Goal: Task Accomplishment & Management: Use online tool/utility

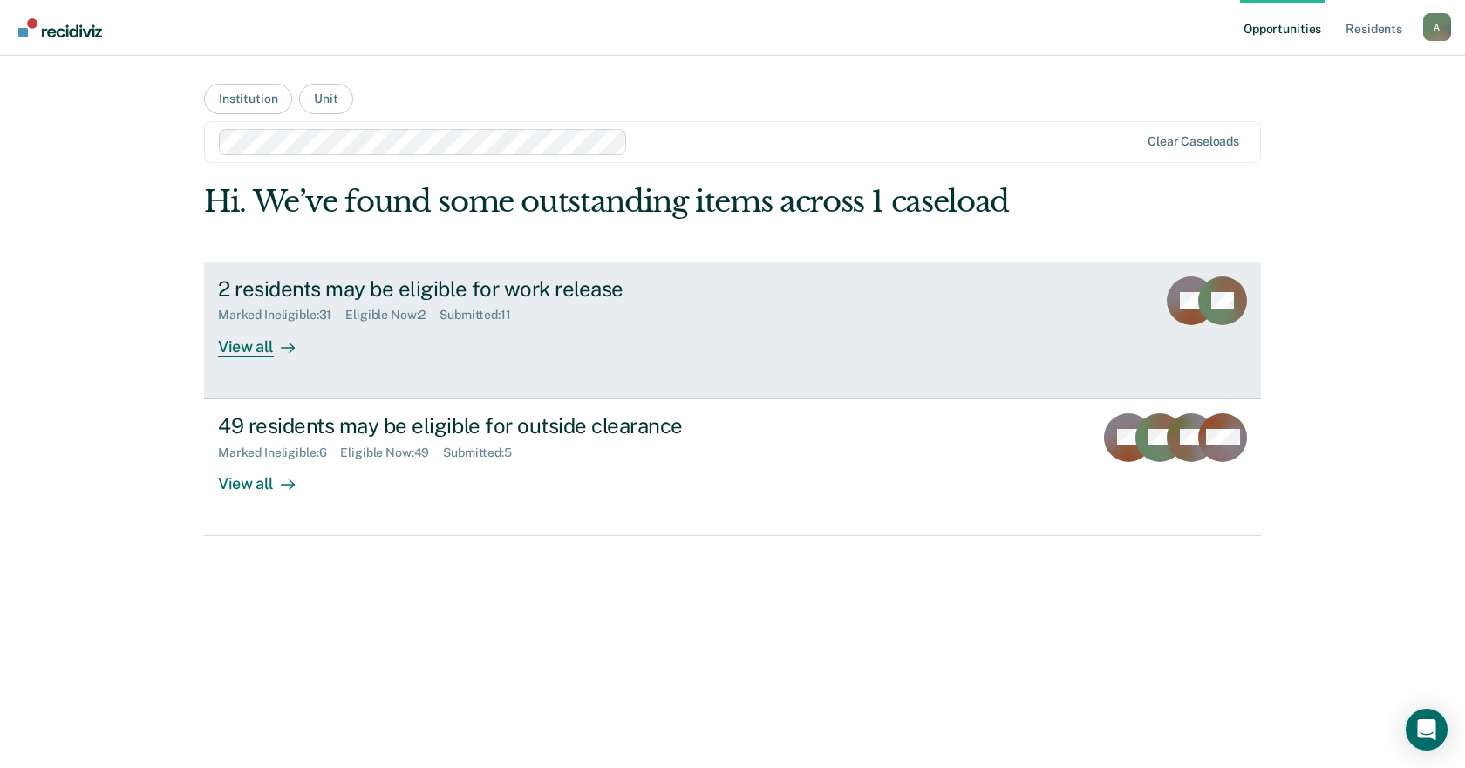
click at [264, 352] on div "View all" at bounding box center [267, 340] width 98 height 34
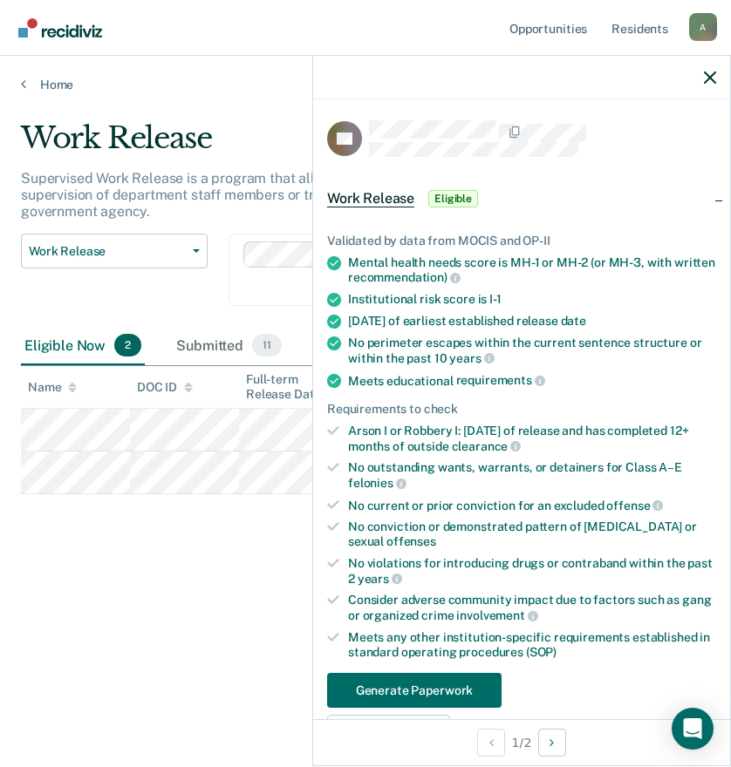
scroll to position [174, 0]
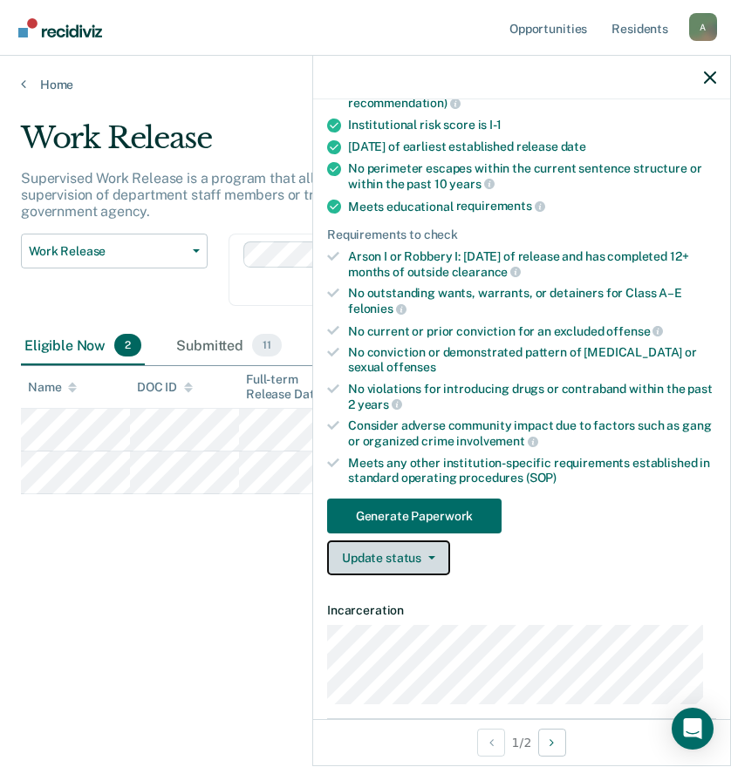
click at [389, 562] on button "Update status" at bounding box center [388, 558] width 123 height 35
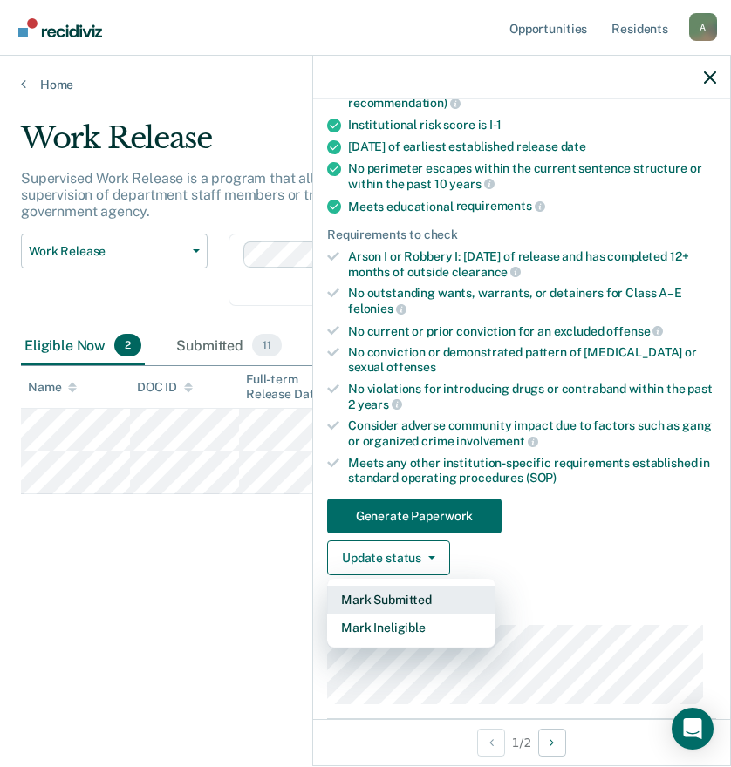
click at [402, 600] on button "Mark Submitted" at bounding box center [411, 600] width 168 height 28
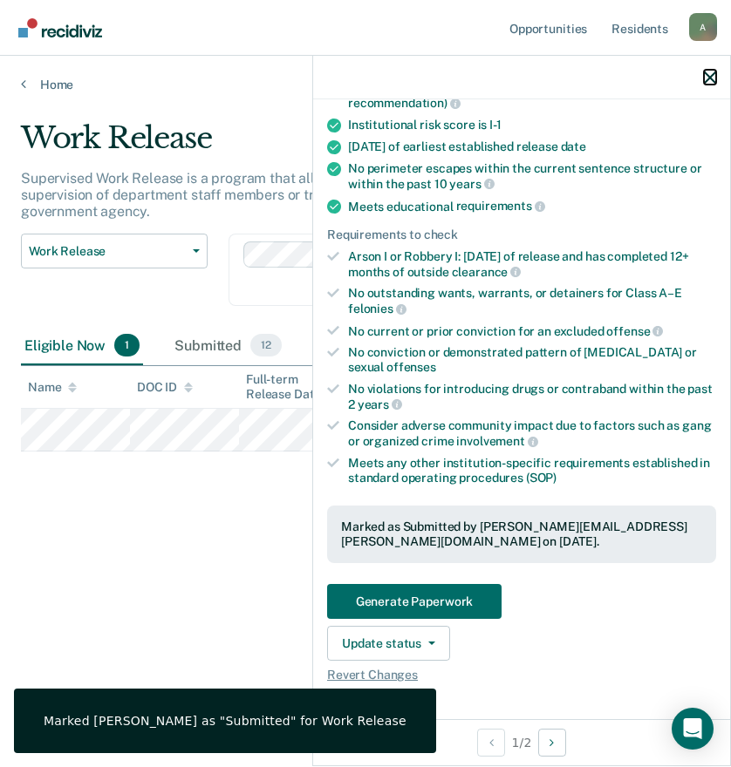
click at [712, 79] on icon "button" at bounding box center [710, 78] width 12 height 12
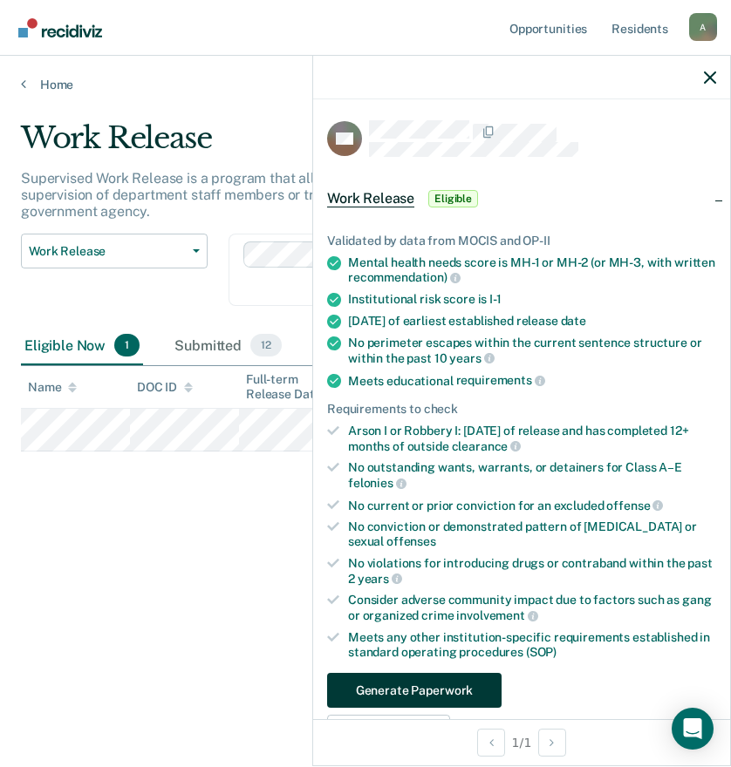
scroll to position [262, 0]
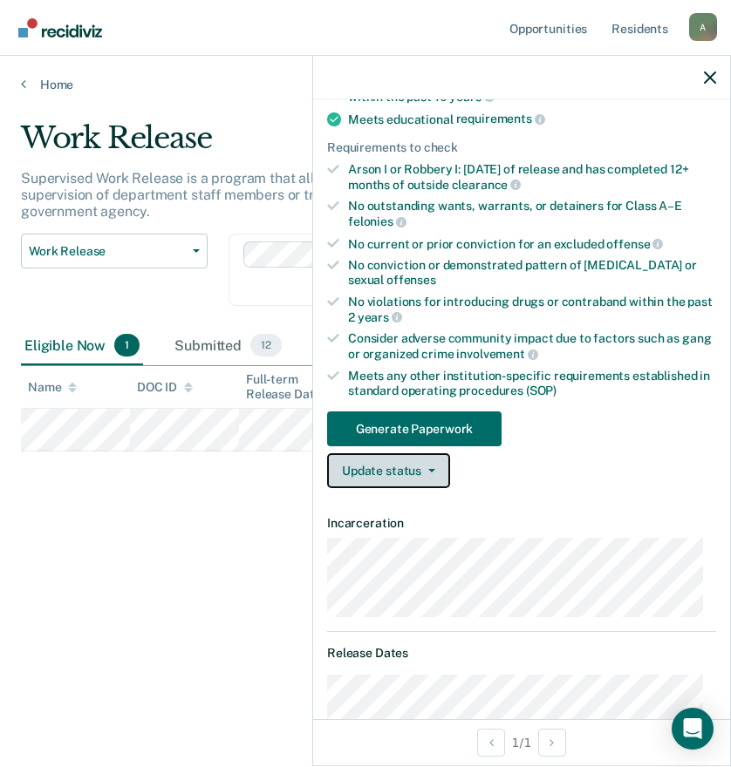
click at [398, 482] on button "Update status" at bounding box center [388, 470] width 123 height 35
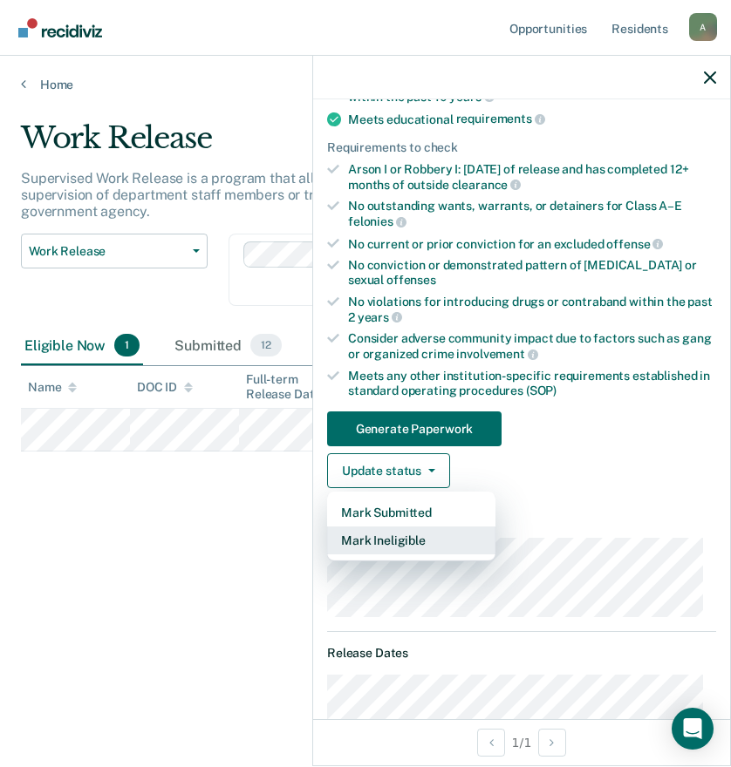
click at [390, 534] on button "Mark Ineligible" at bounding box center [411, 541] width 168 height 28
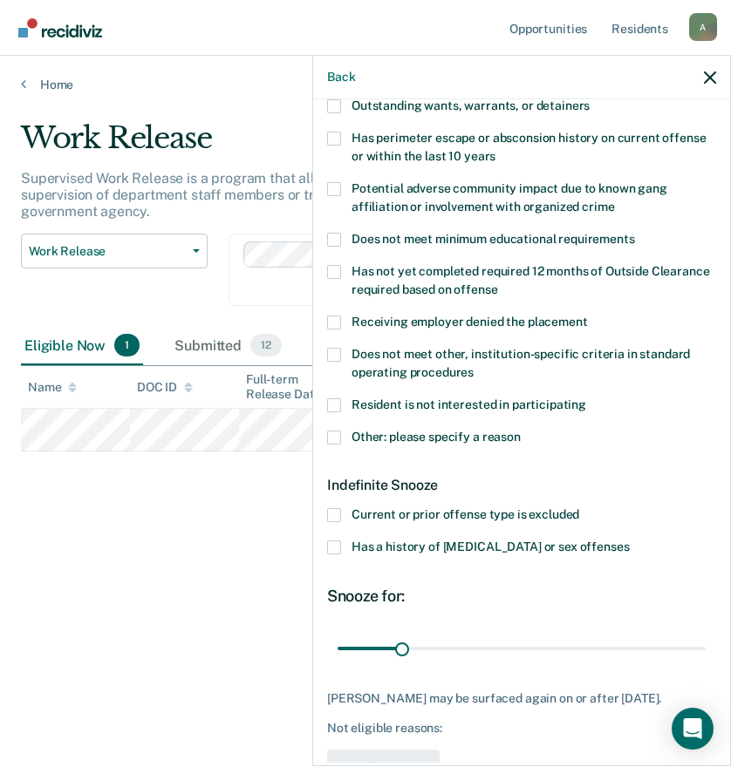
scroll to position [0, 0]
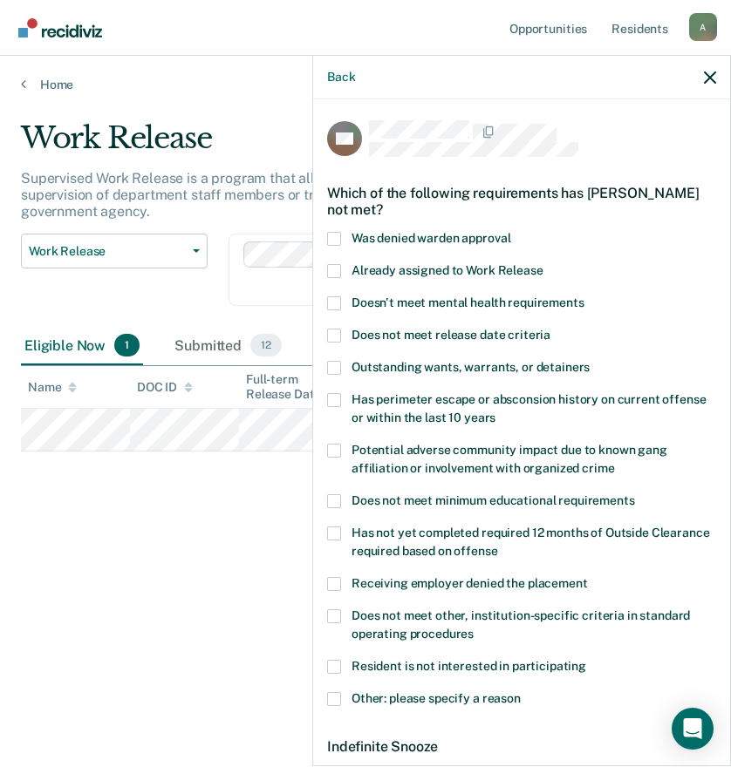
click at [358, 307] on span "Doesn't meet mental health requirements" at bounding box center [467, 303] width 233 height 14
click at [584, 296] on input "Doesn't meet mental health requirements" at bounding box center [584, 296] width 0 height 0
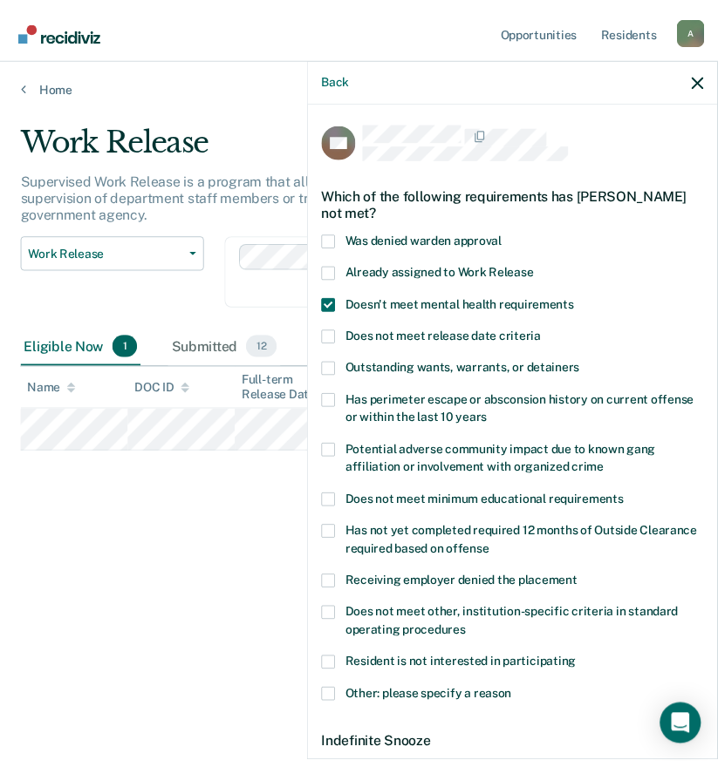
scroll to position [328, 0]
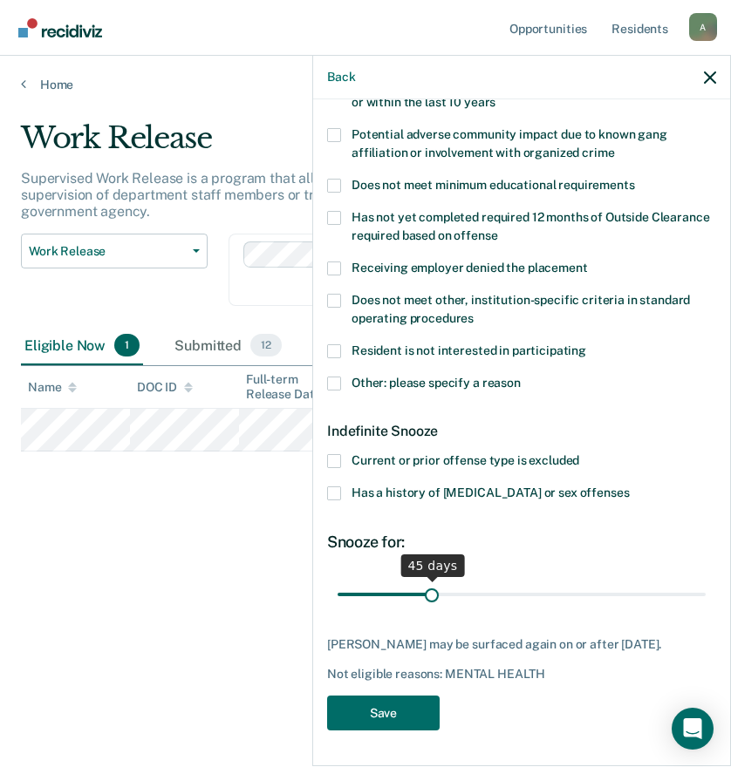
drag, startPoint x: 399, startPoint y: 577, endPoint x: 429, endPoint y: 579, distance: 29.7
type input "45"
click at [429, 579] on input "range" at bounding box center [521, 594] width 368 height 31
click at [411, 712] on button "Save" at bounding box center [383, 714] width 112 height 36
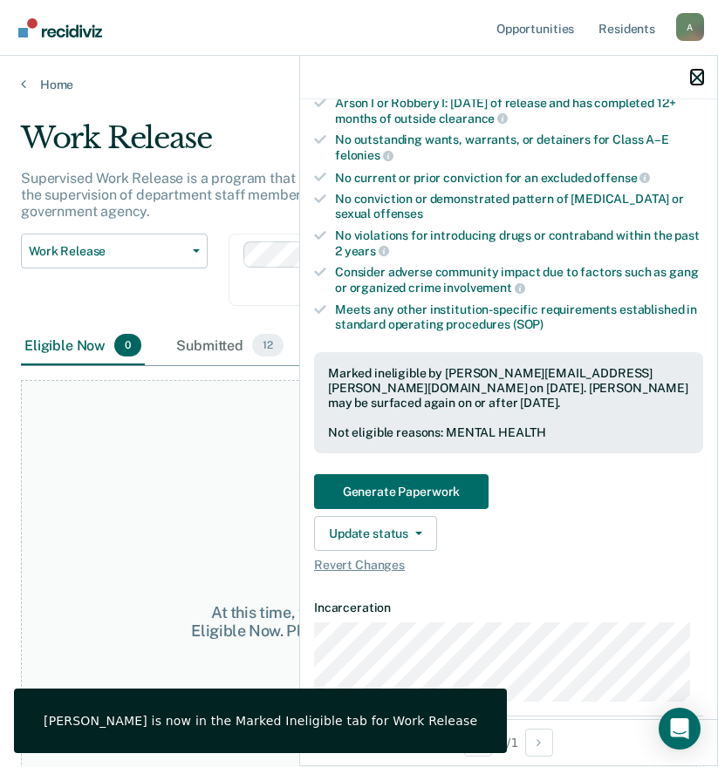
click at [693, 75] on icon "button" at bounding box center [697, 78] width 12 height 12
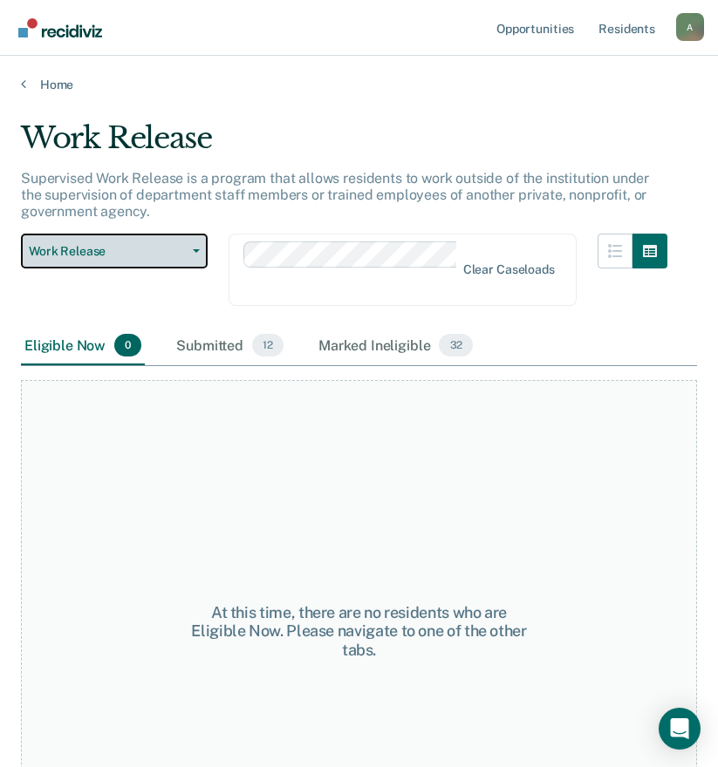
click at [149, 258] on span "Work Release" at bounding box center [107, 251] width 157 height 15
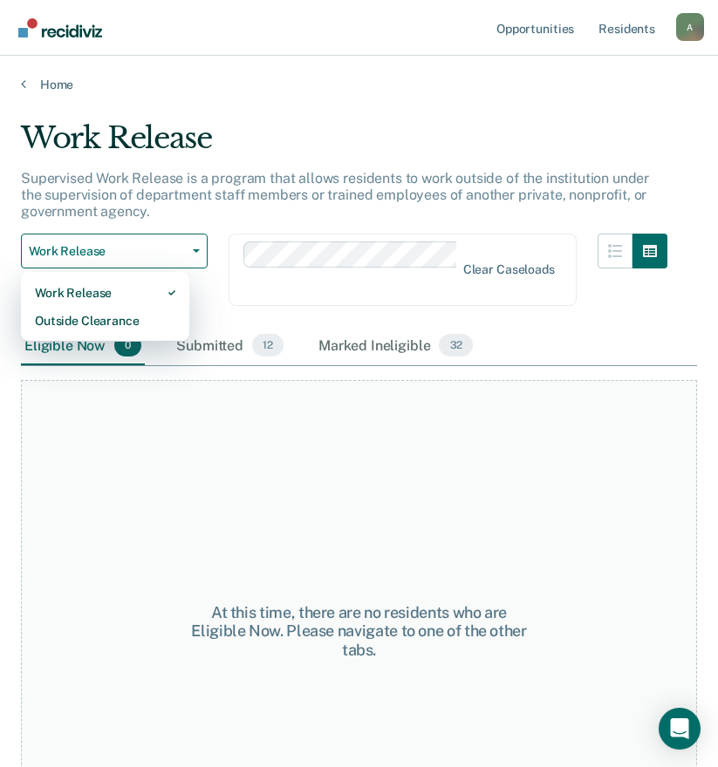
click at [330, 319] on div "Work Release Work Release Outside Clearance Clear caseloads" at bounding box center [344, 280] width 646 height 93
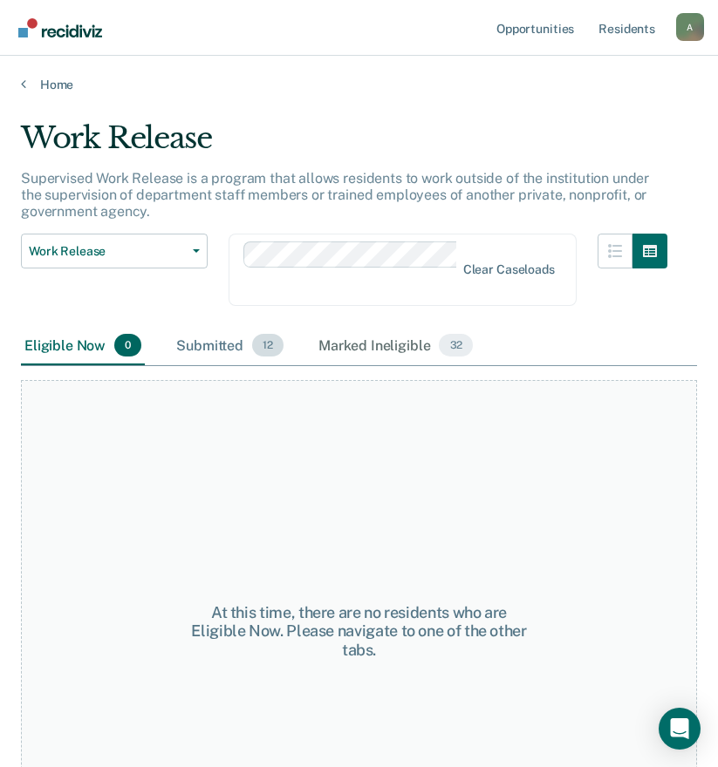
click at [231, 345] on div "Submitted 12" at bounding box center [230, 346] width 114 height 38
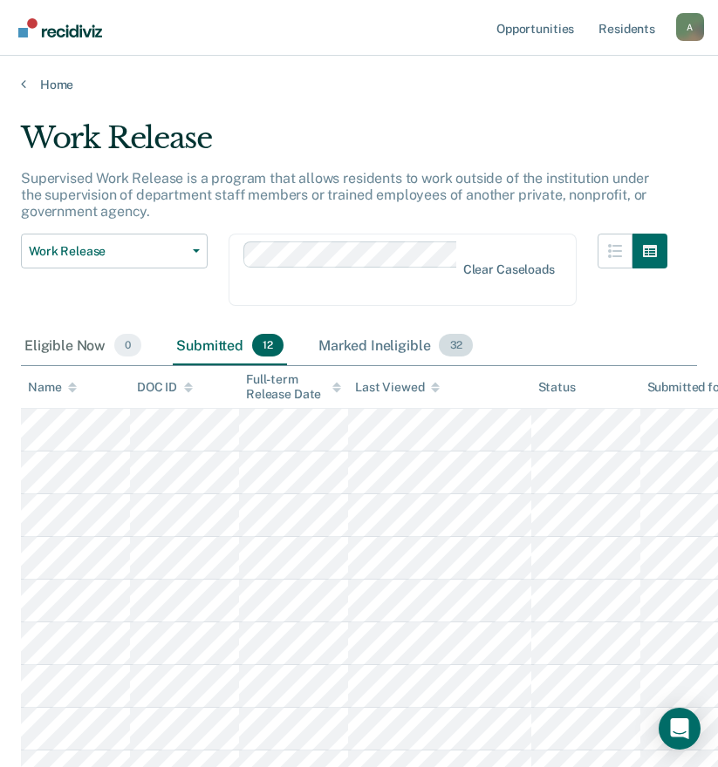
click at [332, 348] on div "Marked Ineligible 32" at bounding box center [395, 346] width 161 height 38
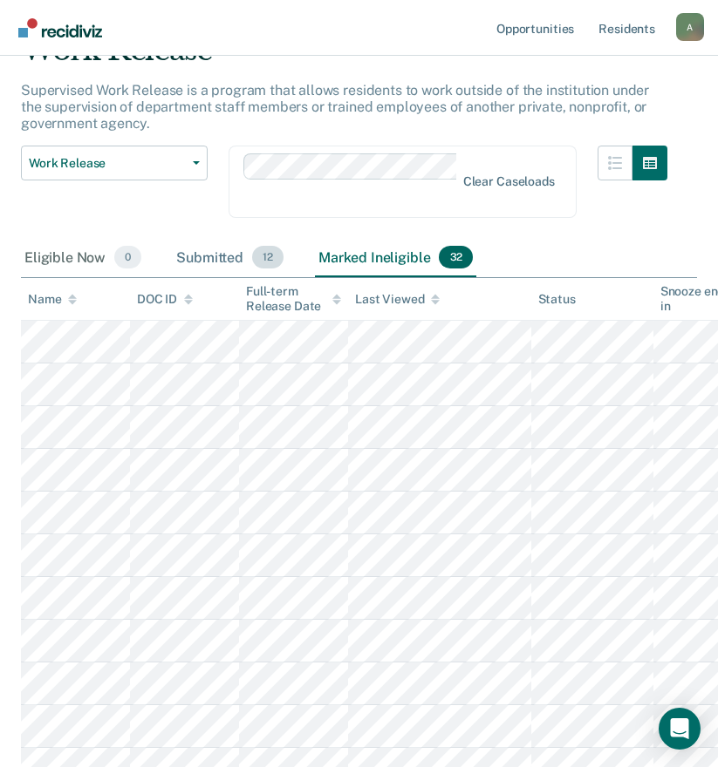
scroll to position [1, 0]
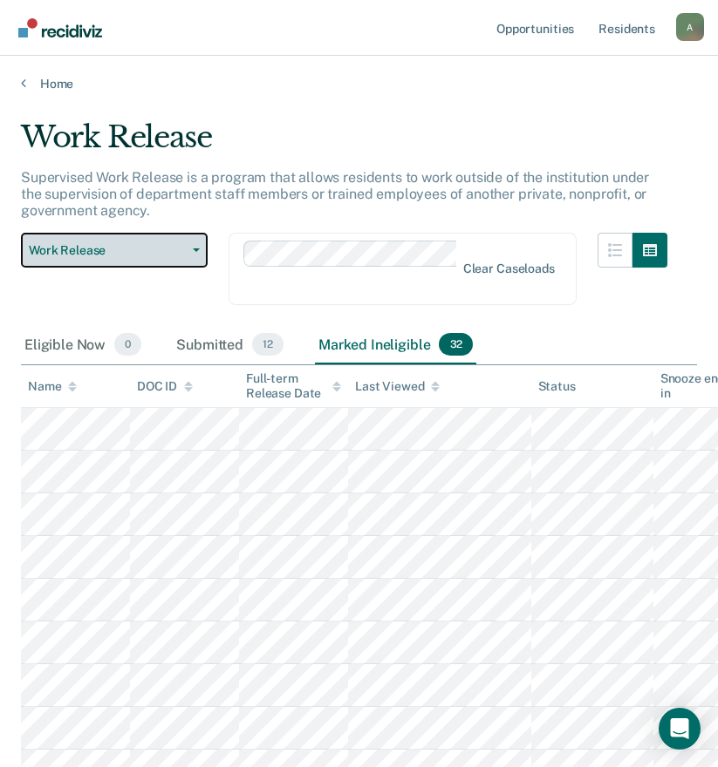
click at [152, 245] on span "Work Release" at bounding box center [107, 250] width 157 height 15
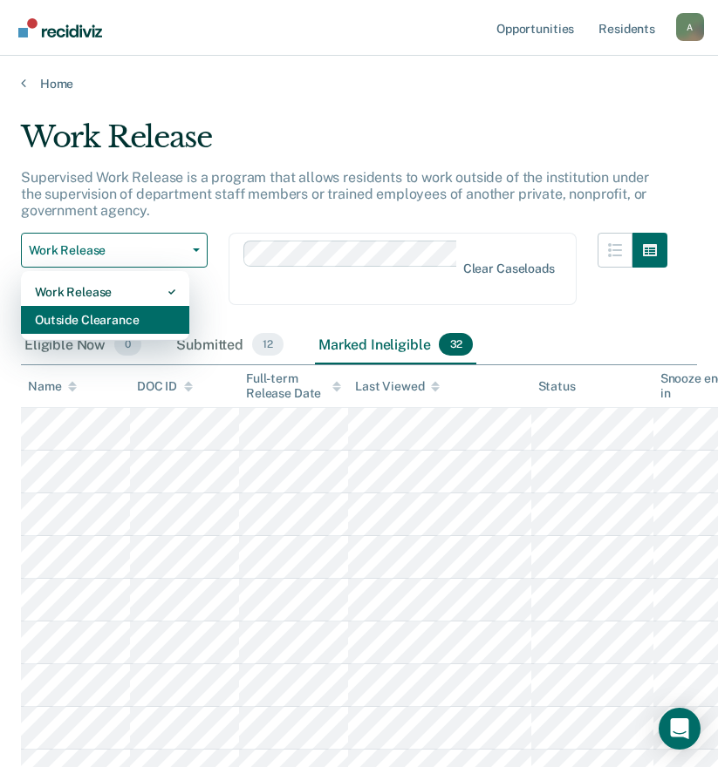
click at [131, 321] on div "Outside Clearance" at bounding box center [105, 320] width 140 height 28
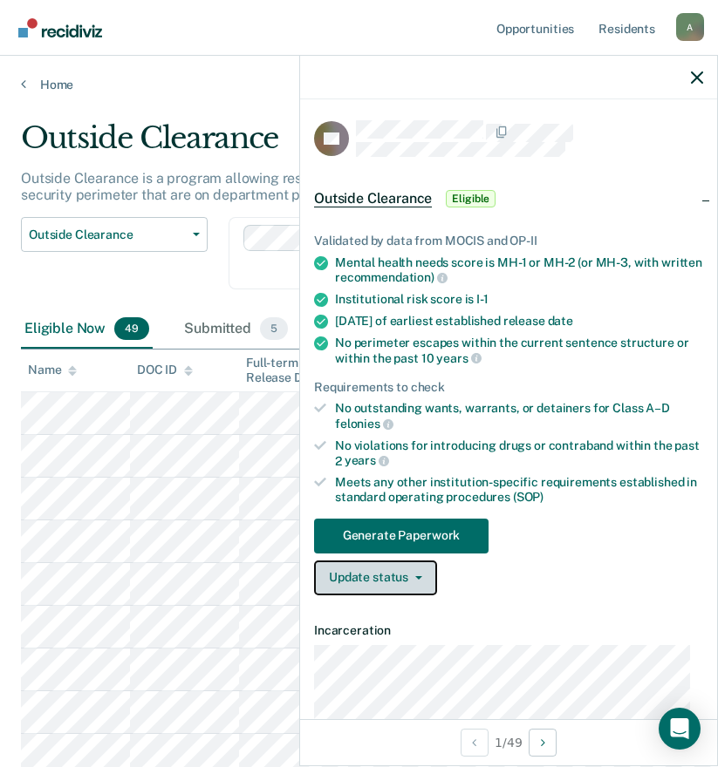
click at [364, 586] on button "Update status" at bounding box center [375, 578] width 123 height 35
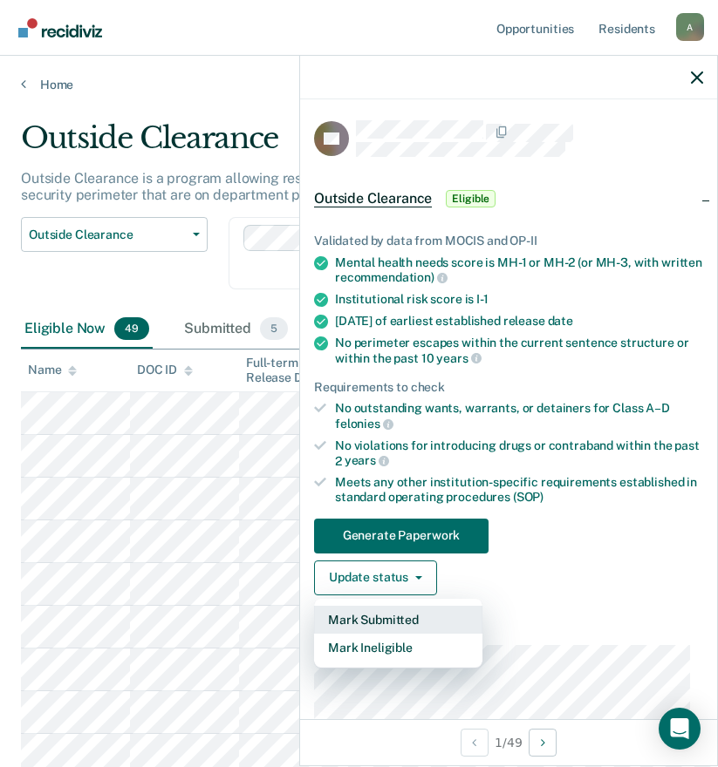
click at [365, 617] on button "Mark Submitted" at bounding box center [398, 620] width 168 height 28
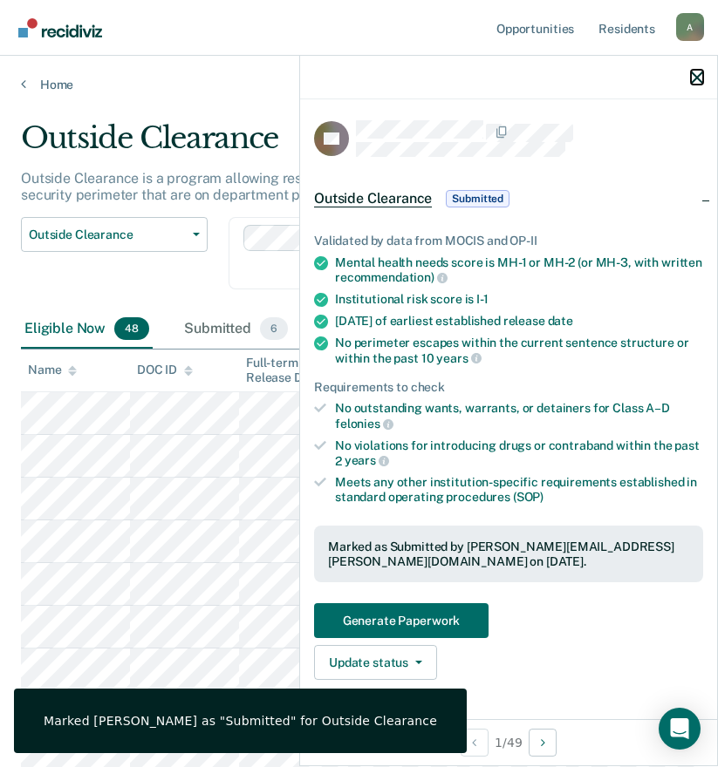
click at [696, 82] on icon "button" at bounding box center [697, 78] width 12 height 12
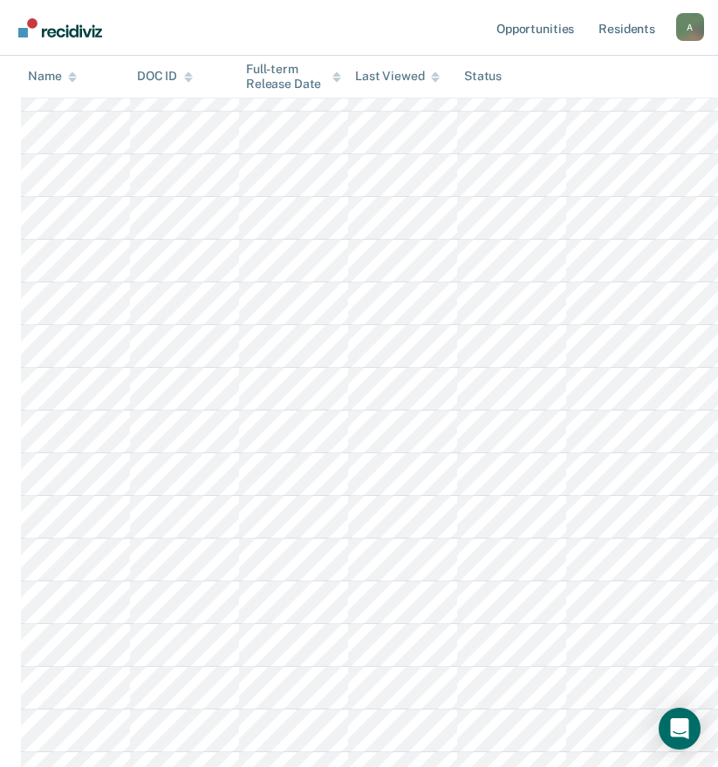
scroll to position [1308, 0]
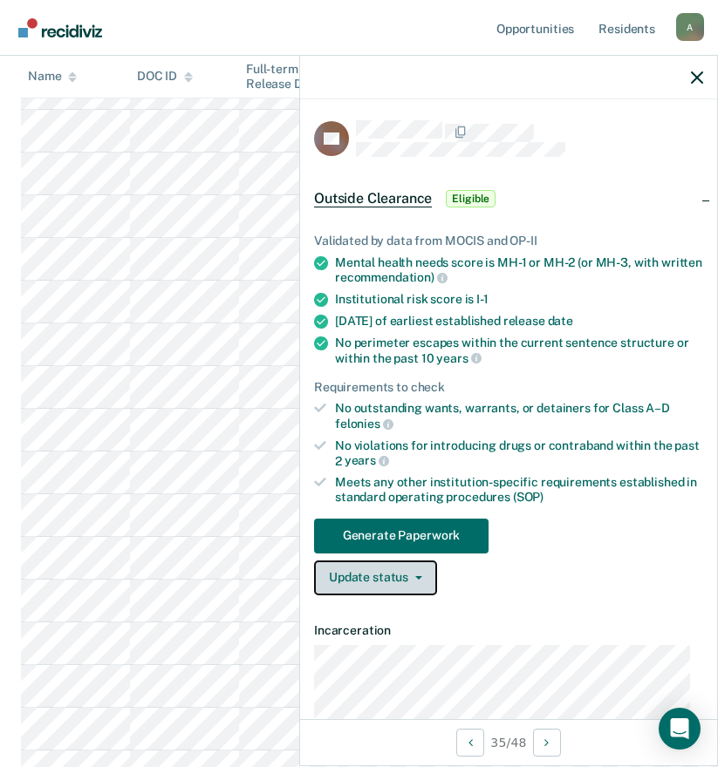
click at [392, 586] on button "Update status" at bounding box center [375, 578] width 123 height 35
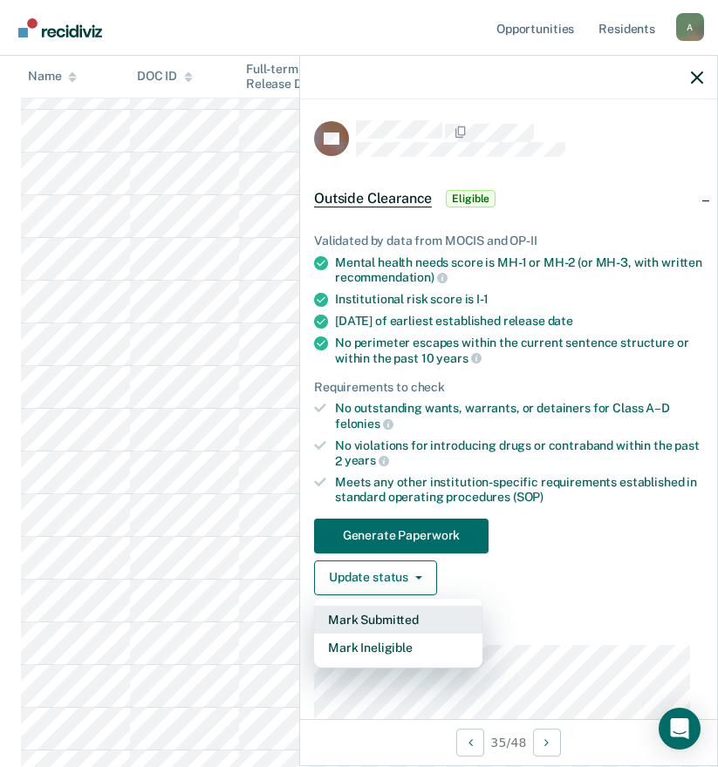
click at [391, 616] on button "Mark Submitted" at bounding box center [398, 620] width 168 height 28
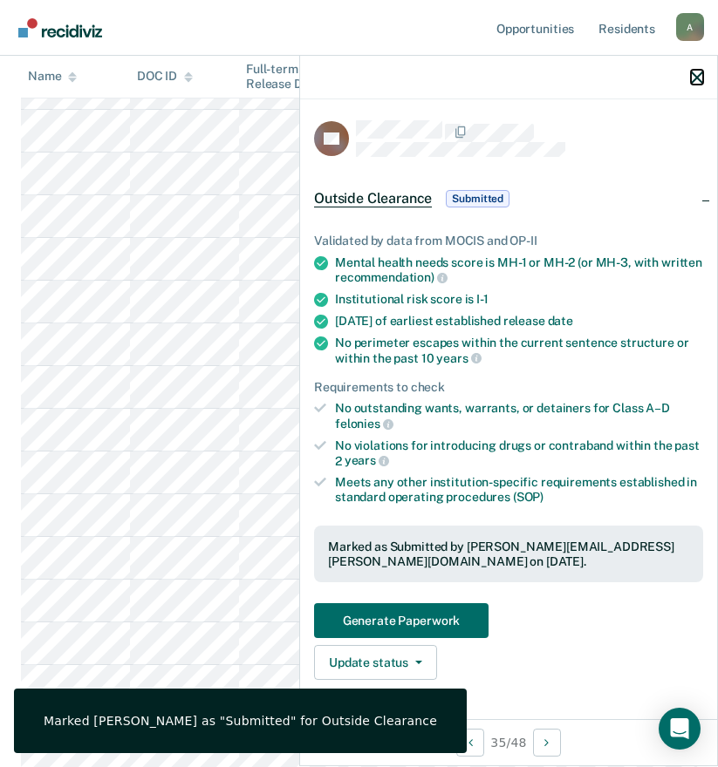
click at [691, 75] on icon "button" at bounding box center [697, 78] width 12 height 12
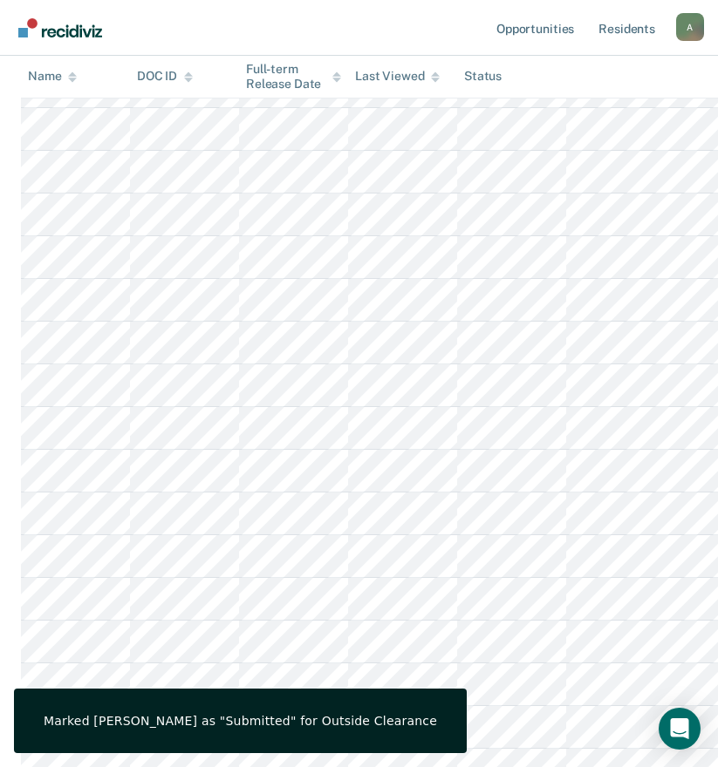
scroll to position [1482, 0]
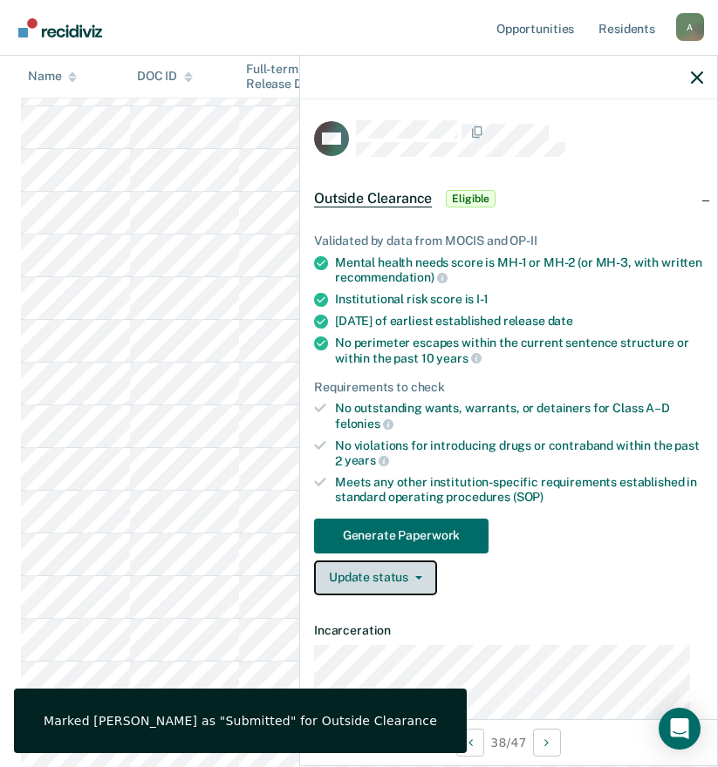
click at [400, 582] on button "Update status" at bounding box center [375, 578] width 123 height 35
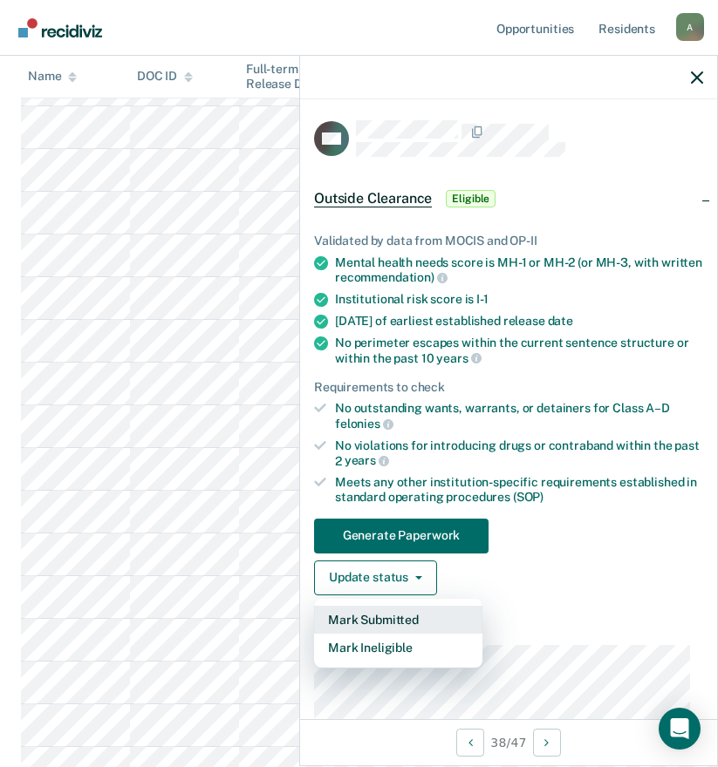
click at [392, 621] on button "Mark Submitted" at bounding box center [398, 620] width 168 height 28
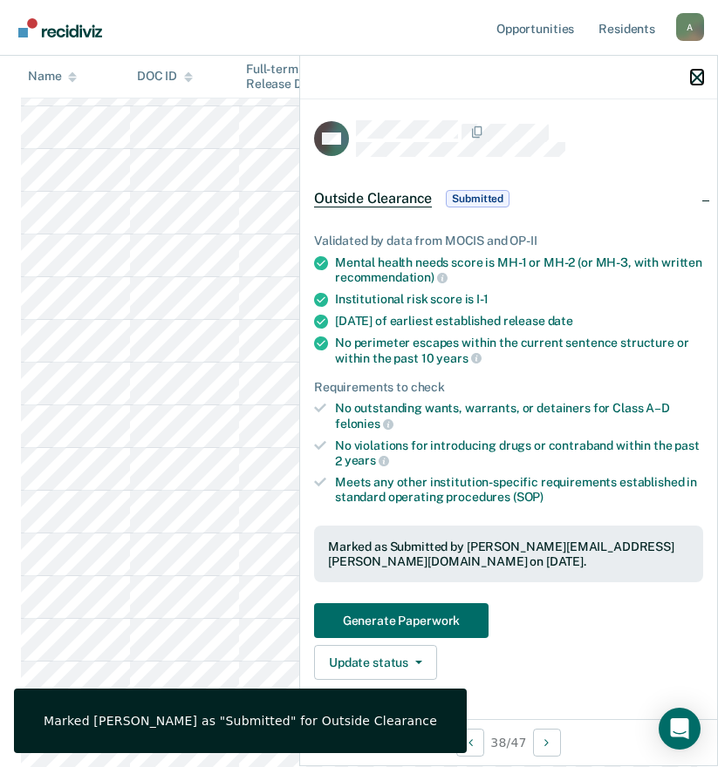
click at [698, 77] on icon "button" at bounding box center [697, 78] width 12 height 12
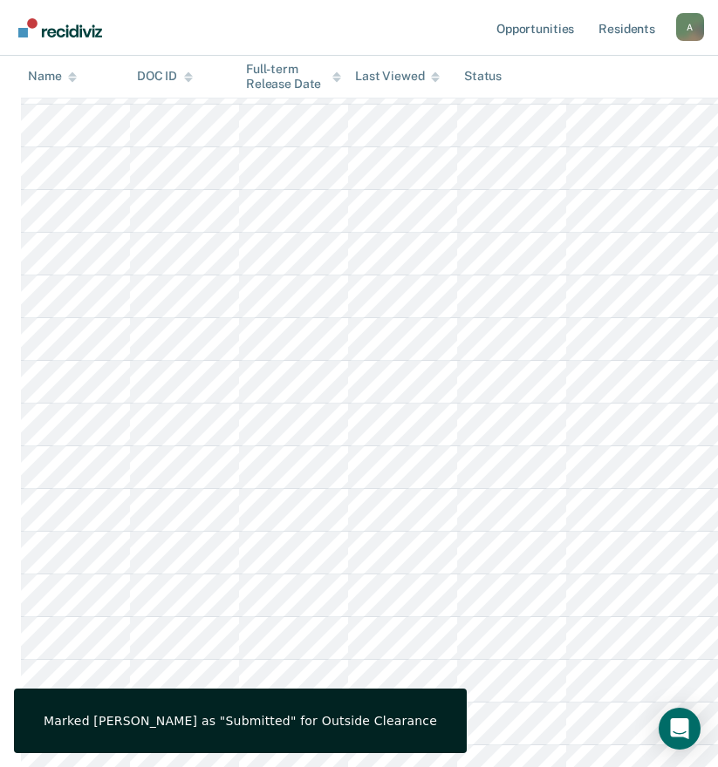
scroll to position [1716, 0]
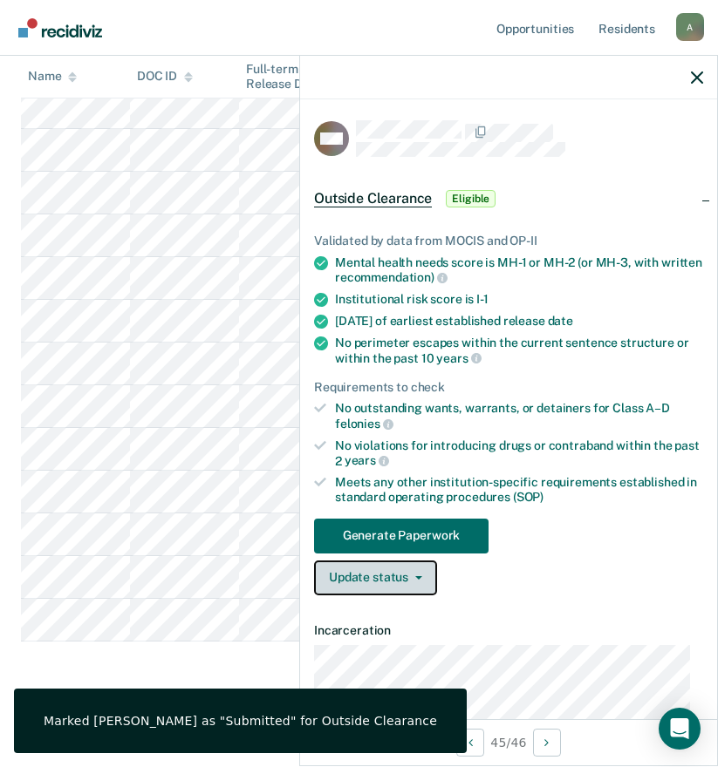
click at [358, 581] on button "Update status" at bounding box center [375, 578] width 123 height 35
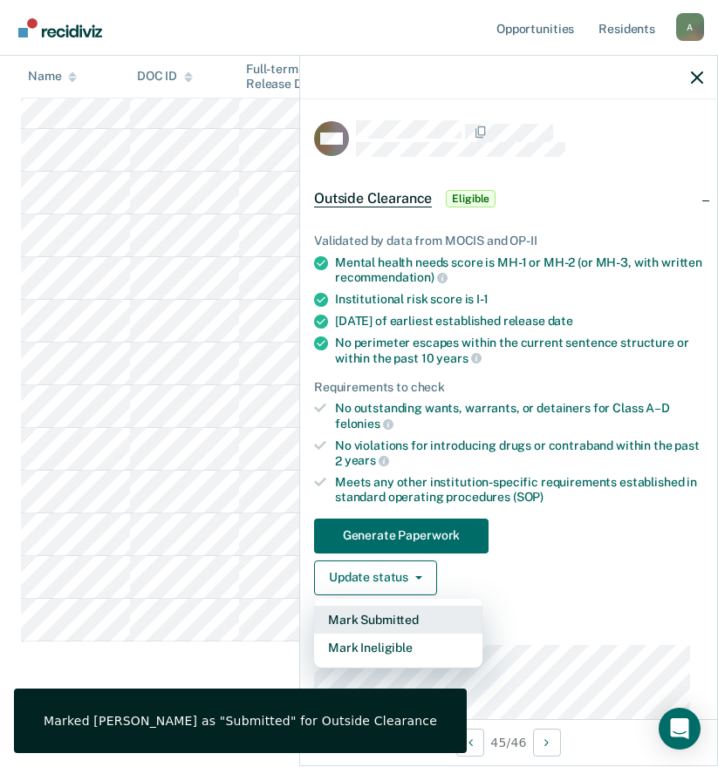
click at [376, 624] on button "Mark Submitted" at bounding box center [398, 620] width 168 height 28
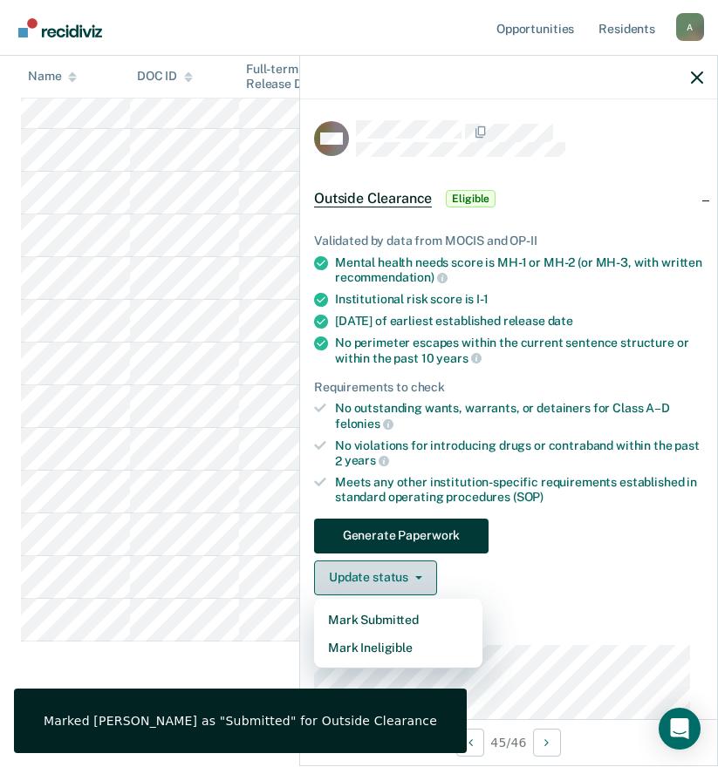
scroll to position [1673, 0]
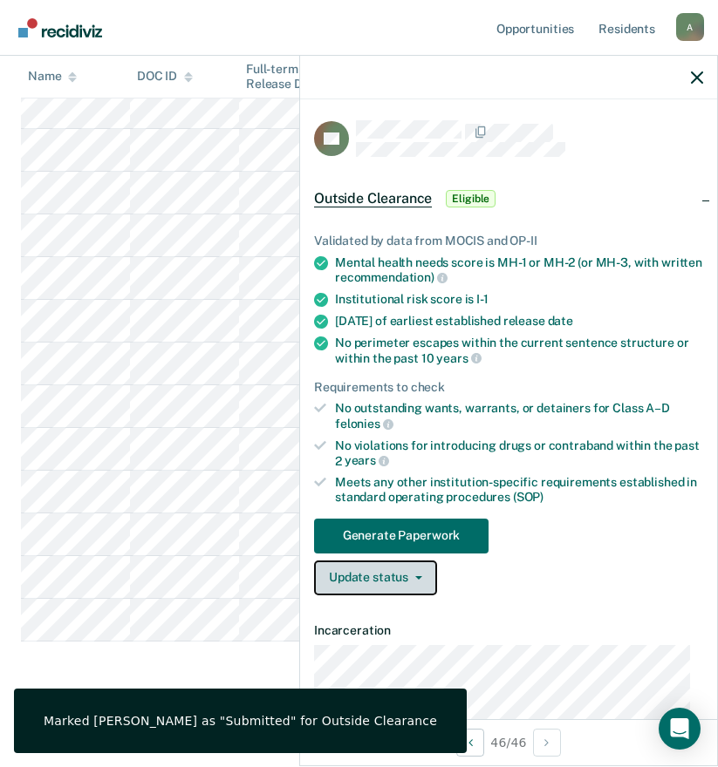
click at [398, 582] on button "Update status" at bounding box center [375, 578] width 123 height 35
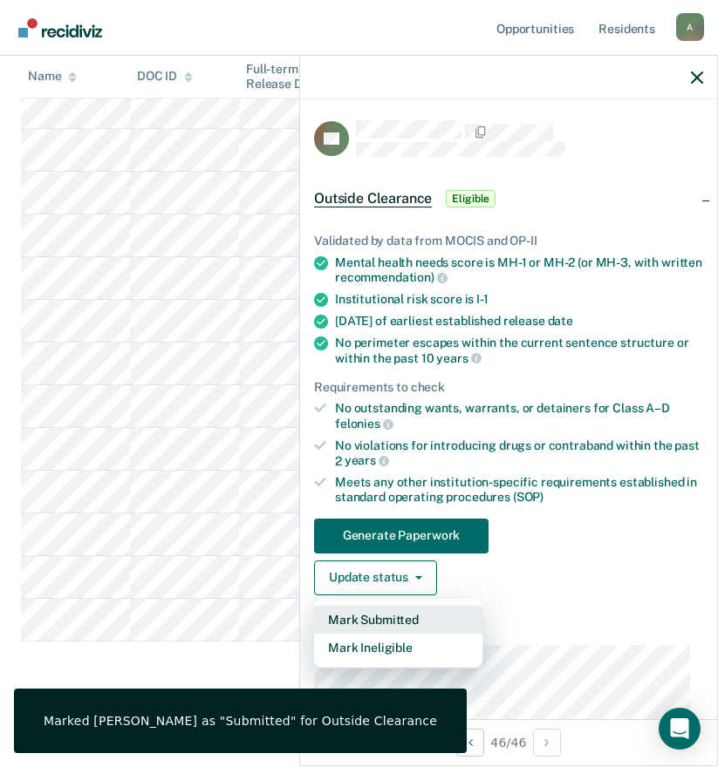
click at [393, 616] on button "Mark Submitted" at bounding box center [398, 620] width 168 height 28
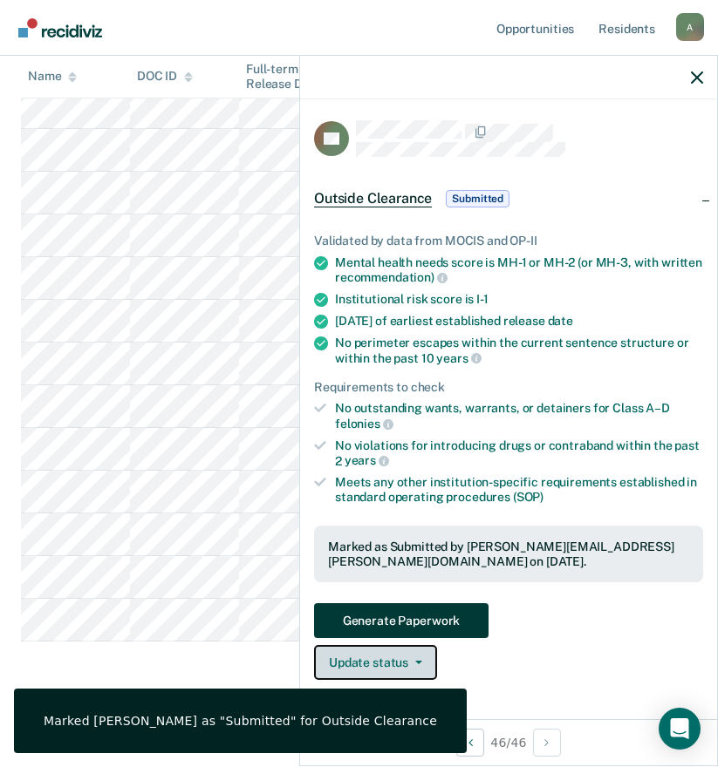
scroll to position [1631, 0]
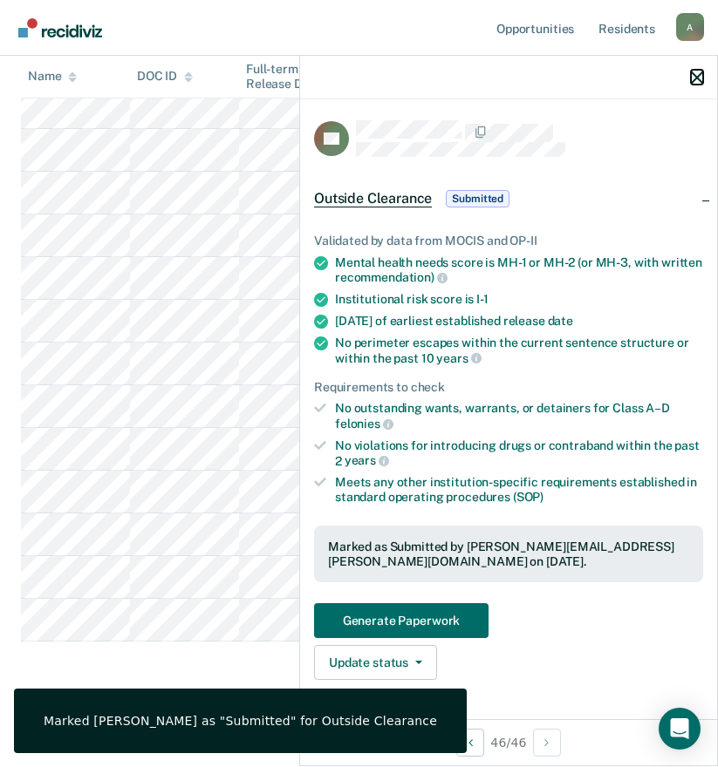
click at [693, 79] on icon "button" at bounding box center [697, 78] width 12 height 12
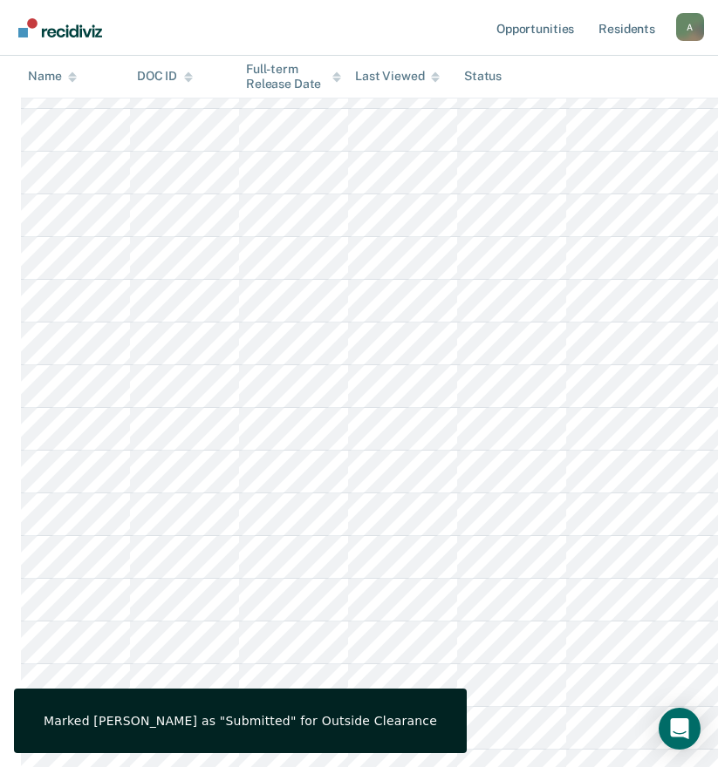
scroll to position [0, 0]
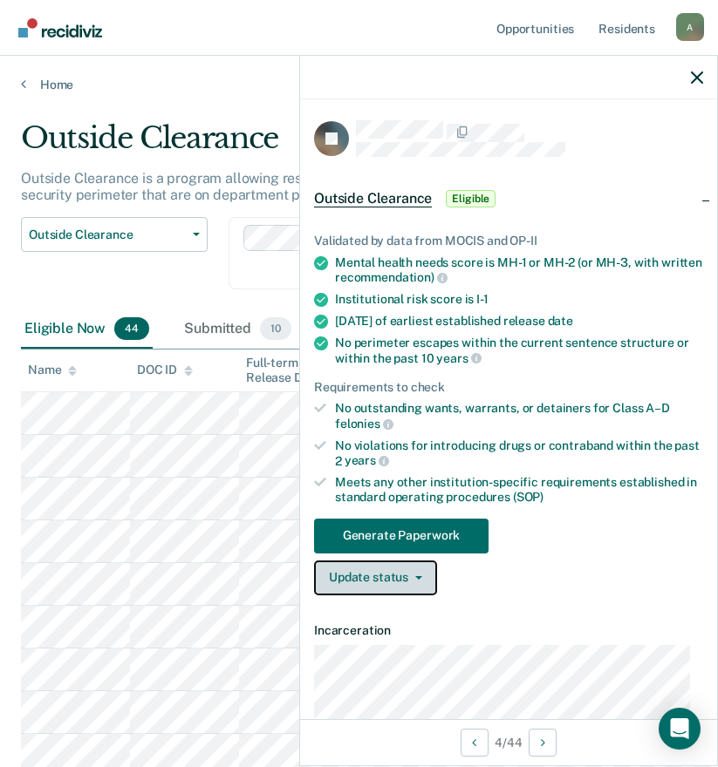
click at [405, 579] on button "Update status" at bounding box center [375, 578] width 123 height 35
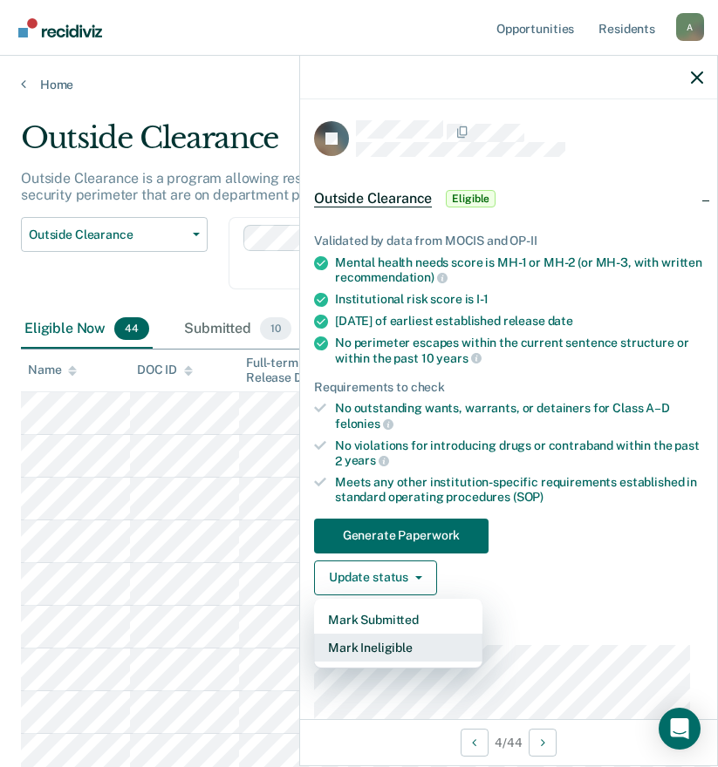
click at [401, 644] on button "Mark Ineligible" at bounding box center [398, 648] width 168 height 28
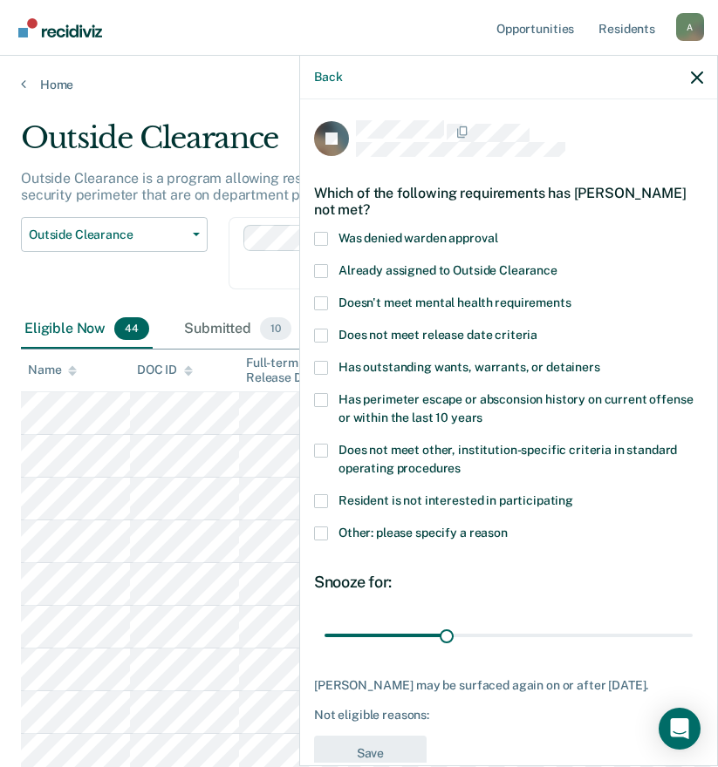
click at [358, 532] on span "Other: please specify a reason" at bounding box center [422, 533] width 169 height 14
click at [507, 527] on input "Other: please specify a reason" at bounding box center [507, 527] width 0 height 0
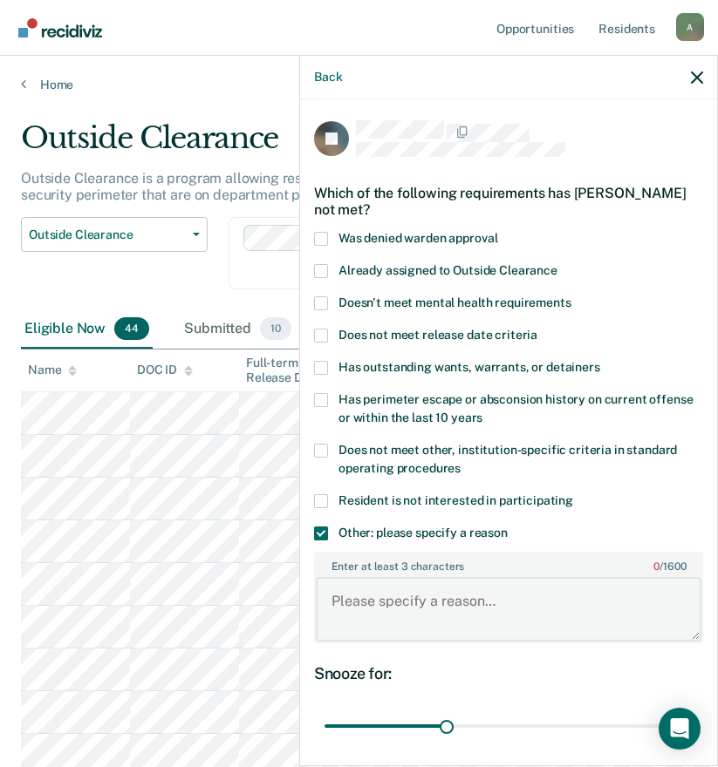
click at [403, 596] on textarea "Enter at least 3 characters 0 / 1600" at bounding box center [508, 609] width 385 height 65
click at [417, 610] on textarea "Enter at least 3 characters 0 / 1600" at bounding box center [508, 609] width 385 height 65
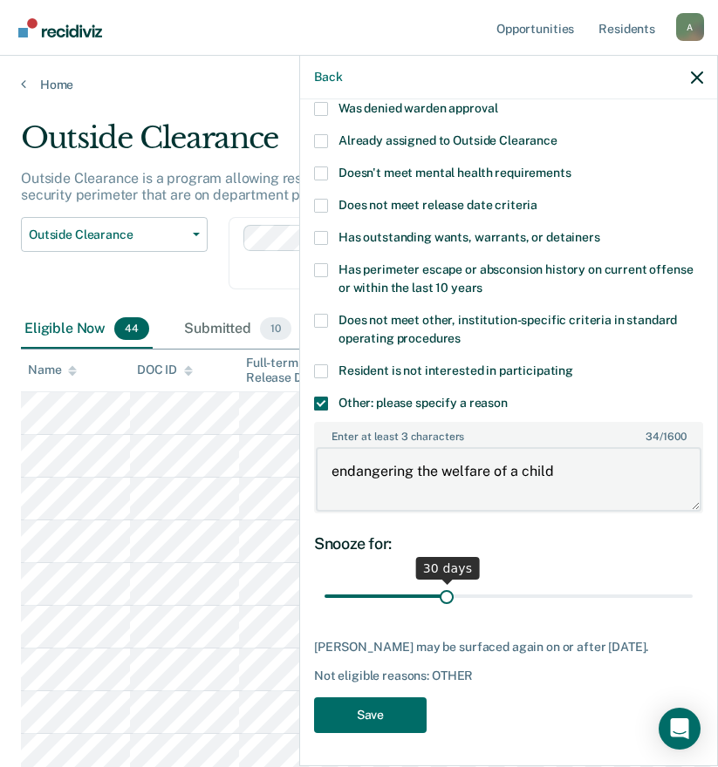
type textarea "endangering the welfare of a child"
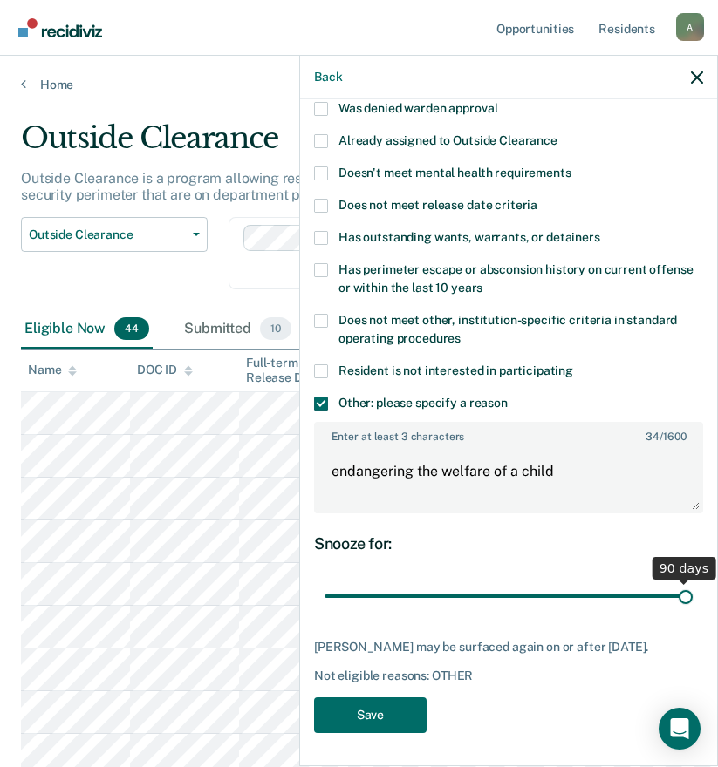
drag, startPoint x: 442, startPoint y: 593, endPoint x: 702, endPoint y: 599, distance: 259.9
type input "90"
click at [692, 599] on input "range" at bounding box center [508, 597] width 368 height 31
click at [349, 711] on div "Marked [PERSON_NAME] as "Submitted" for Outside Clearance" at bounding box center [240, 721] width 453 height 65
click at [361, 716] on div "Marked [PERSON_NAME] as "Submitted" for Outside Clearance" at bounding box center [240, 721] width 453 height 65
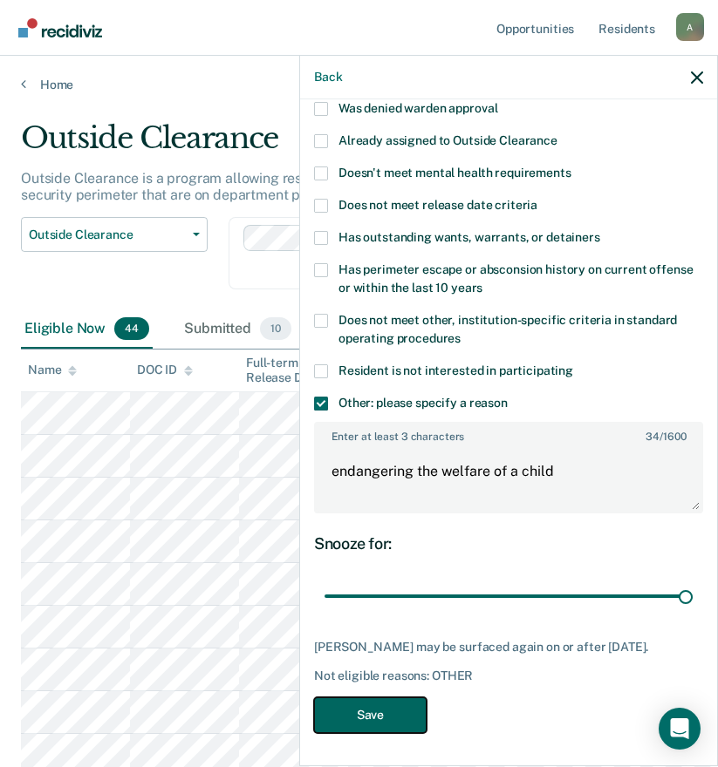
click at [395, 702] on button "Save" at bounding box center [370, 716] width 112 height 36
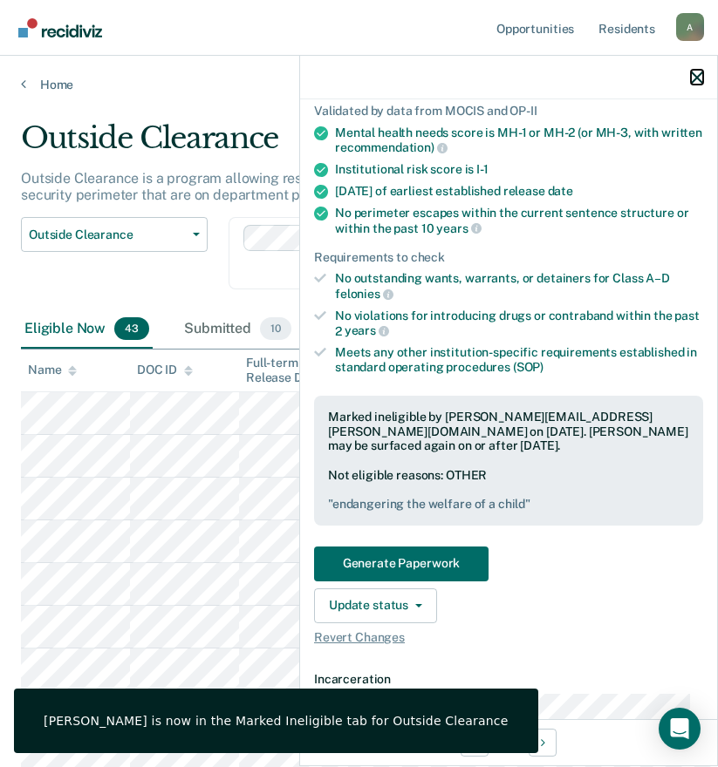
click at [693, 78] on icon "button" at bounding box center [697, 78] width 12 height 12
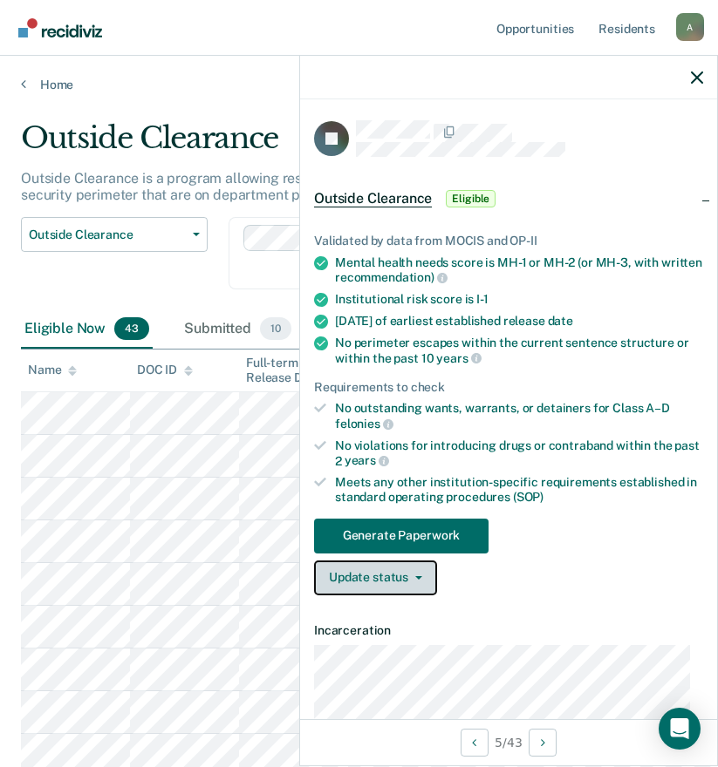
click at [383, 585] on button "Update status" at bounding box center [375, 578] width 123 height 35
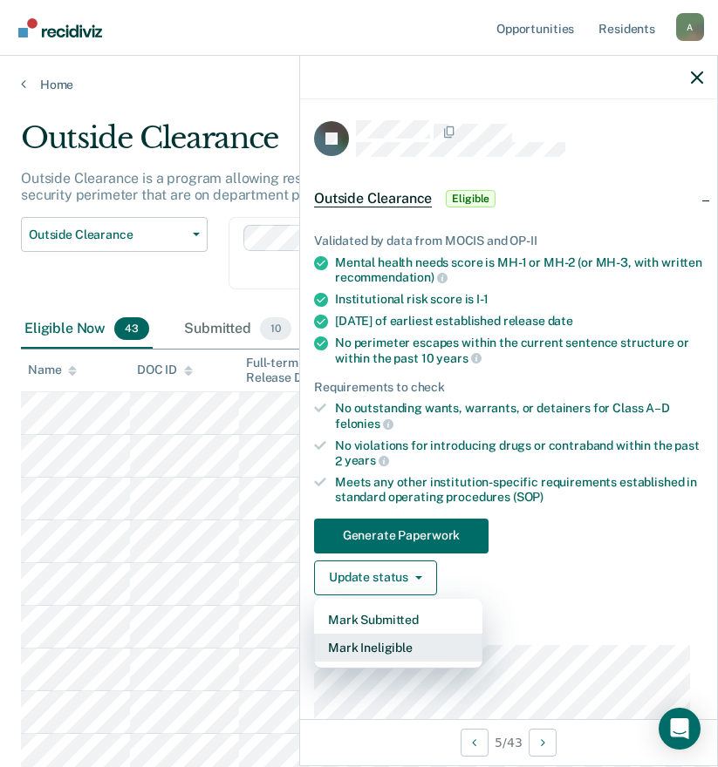
click at [380, 650] on button "Mark Ineligible" at bounding box center [398, 648] width 168 height 28
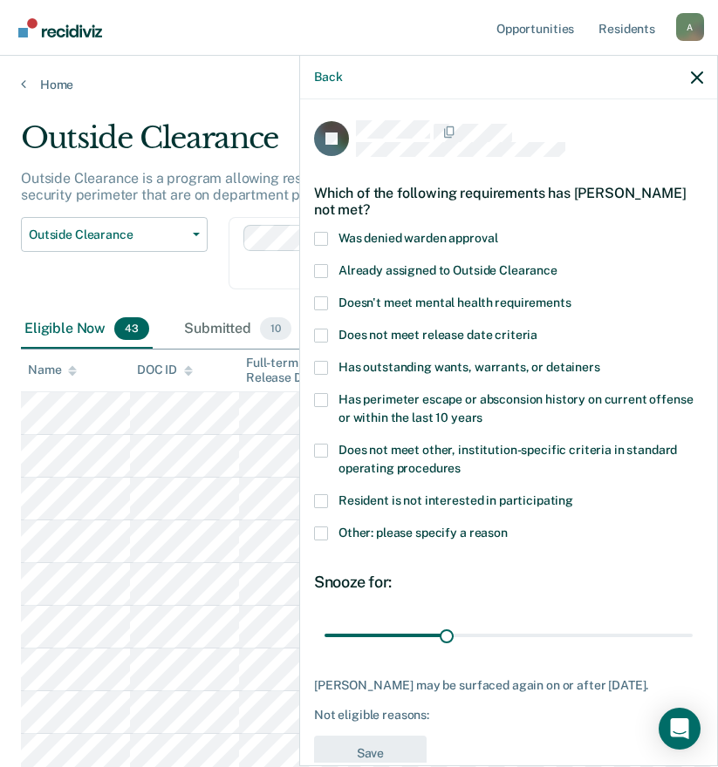
click at [320, 448] on span at bounding box center [321, 451] width 14 height 14
click at [460, 462] on input "Does not meet other, institution-specific criteria in standard operating proced…" at bounding box center [460, 462] width 0 height 0
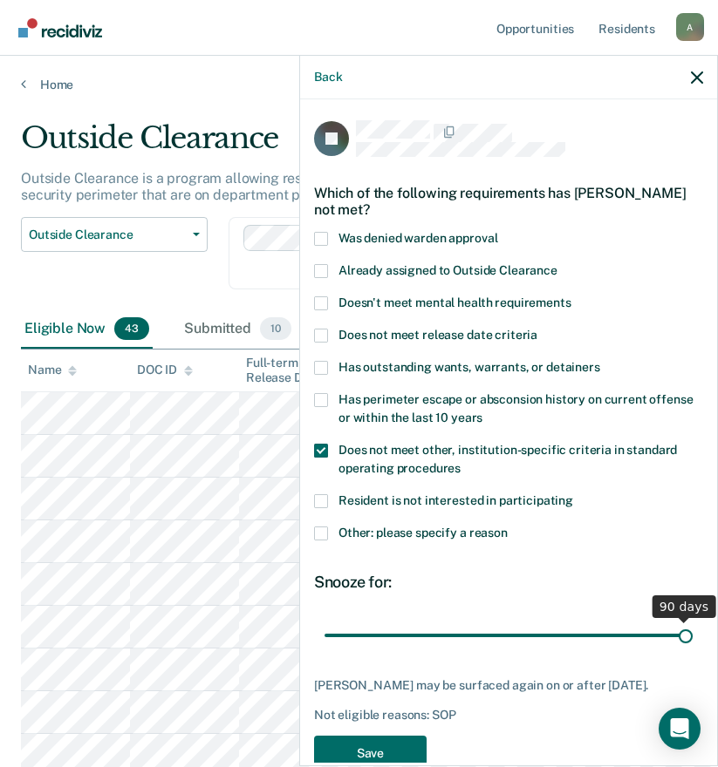
drag, startPoint x: 445, startPoint y: 637, endPoint x: 738, endPoint y: 636, distance: 293.0
type input "90"
click at [692, 636] on input "range" at bounding box center [508, 635] width 368 height 31
click at [322, 446] on span at bounding box center [321, 451] width 14 height 14
click at [460, 462] on input "Does not meet other, institution-specific criteria in standard operating proced…" at bounding box center [460, 462] width 0 height 0
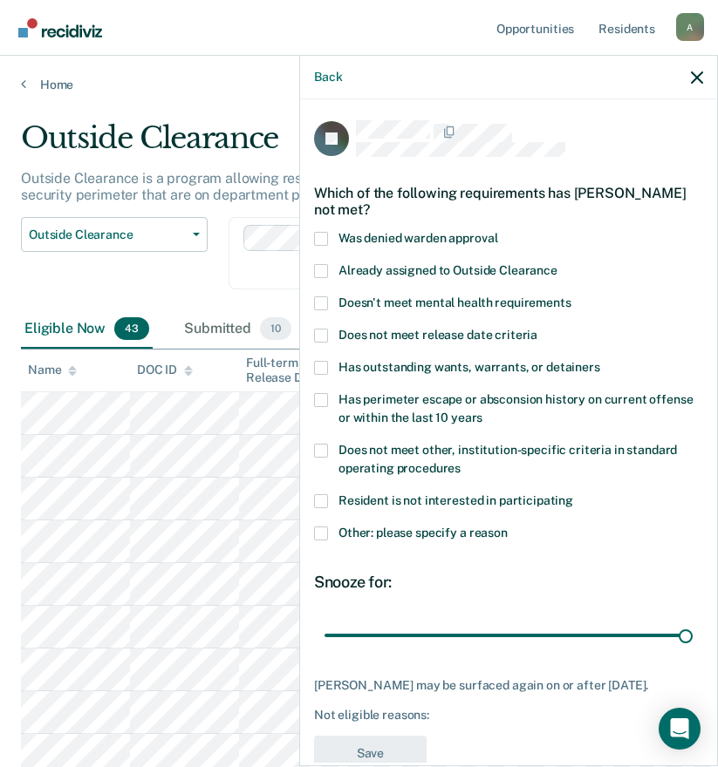
click at [322, 528] on span at bounding box center [321, 534] width 14 height 14
click at [507, 527] on input "Other: please specify a reason" at bounding box center [507, 527] width 0 height 0
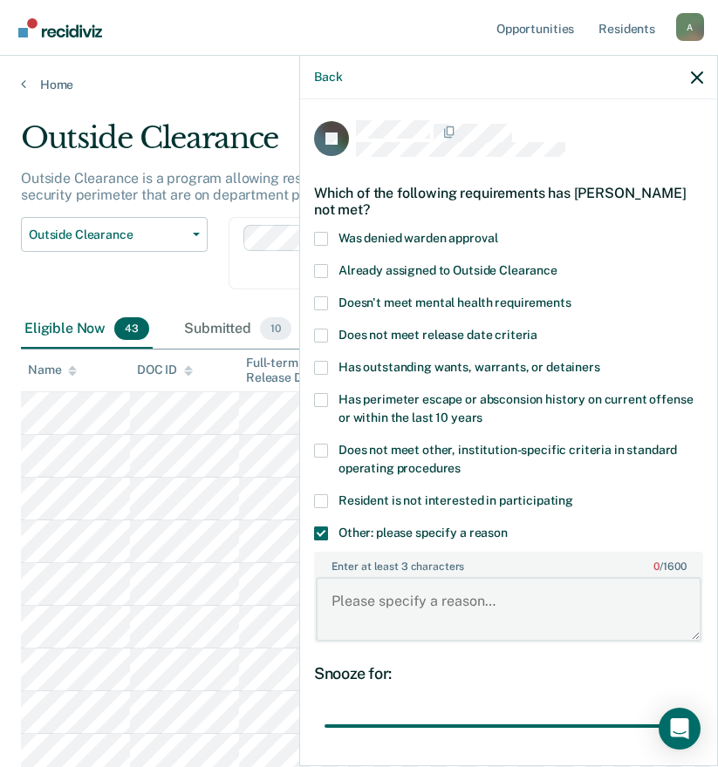
click at [433, 609] on textarea "Enter at least 3 characters 0 / 1600" at bounding box center [508, 609] width 385 height 65
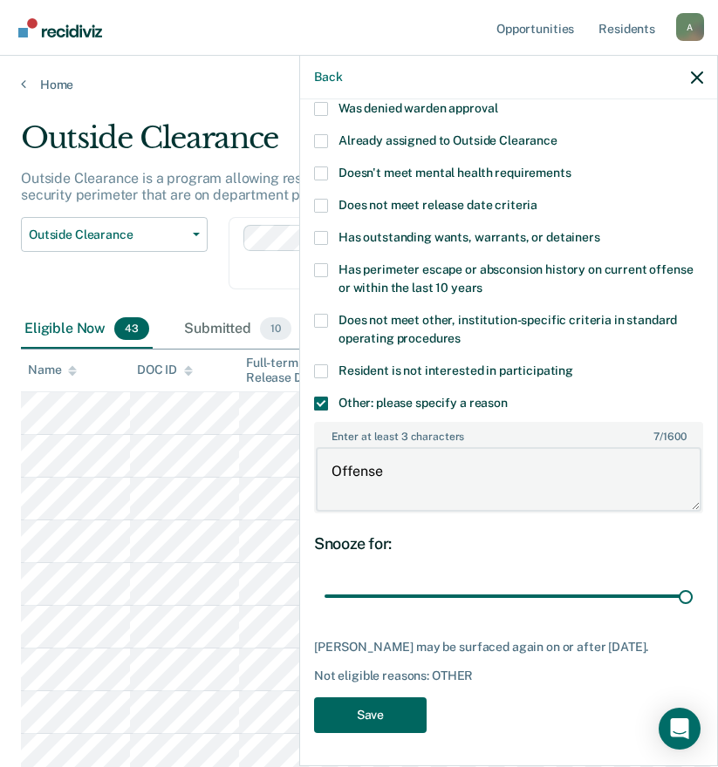
type textarea "Offense"
click at [392, 701] on button "Save" at bounding box center [370, 716] width 112 height 36
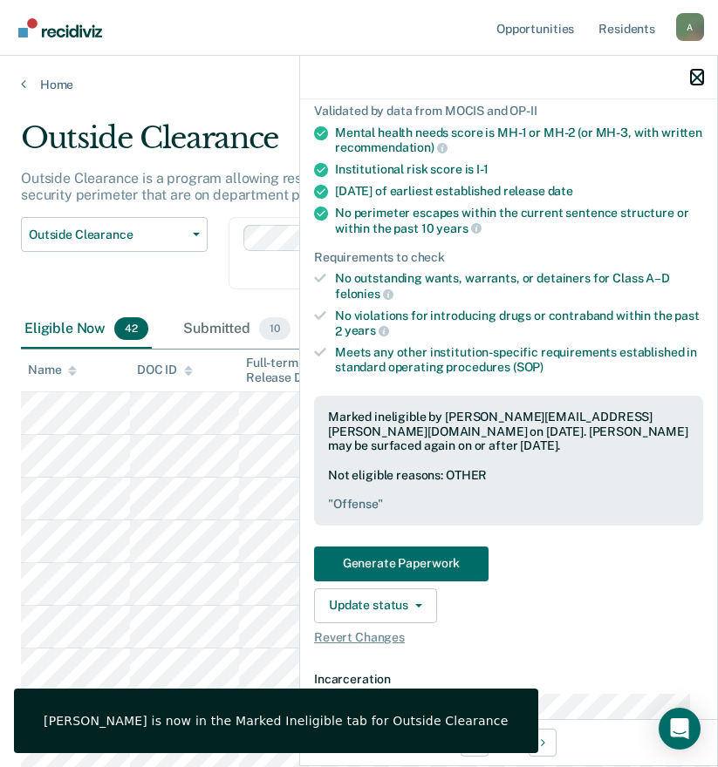
click at [696, 75] on icon "button" at bounding box center [697, 78] width 12 height 12
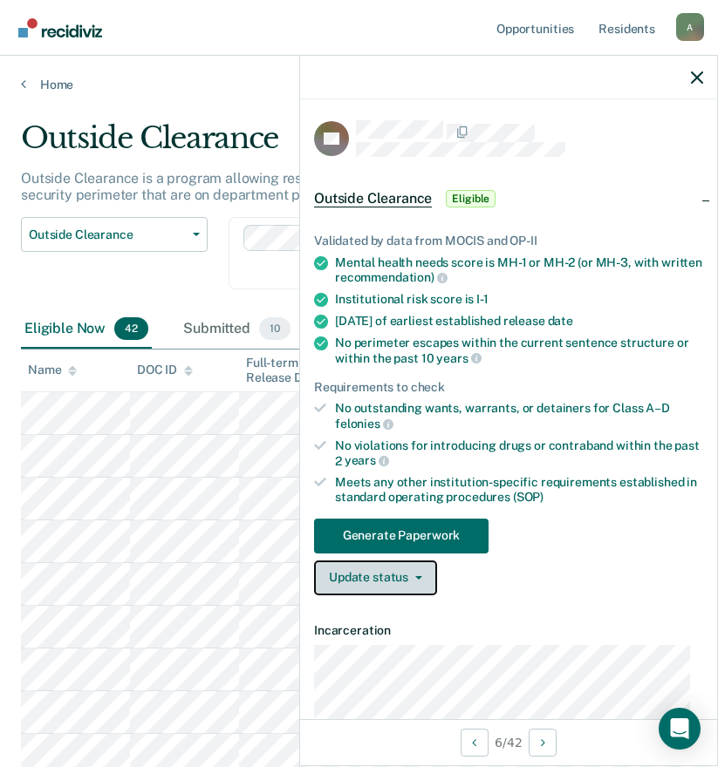
click at [383, 575] on button "Update status" at bounding box center [375, 578] width 123 height 35
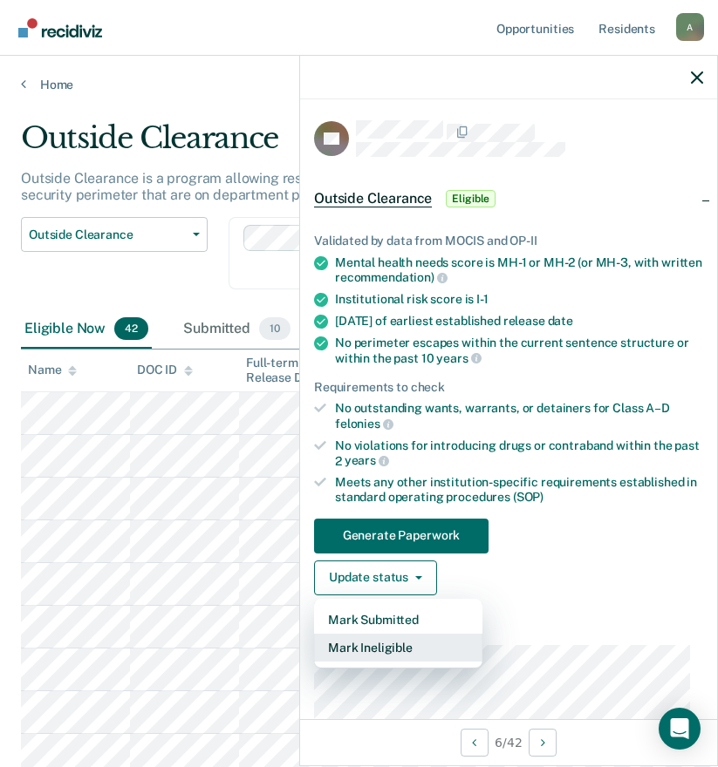
click at [394, 646] on button "Mark Ineligible" at bounding box center [398, 648] width 168 height 28
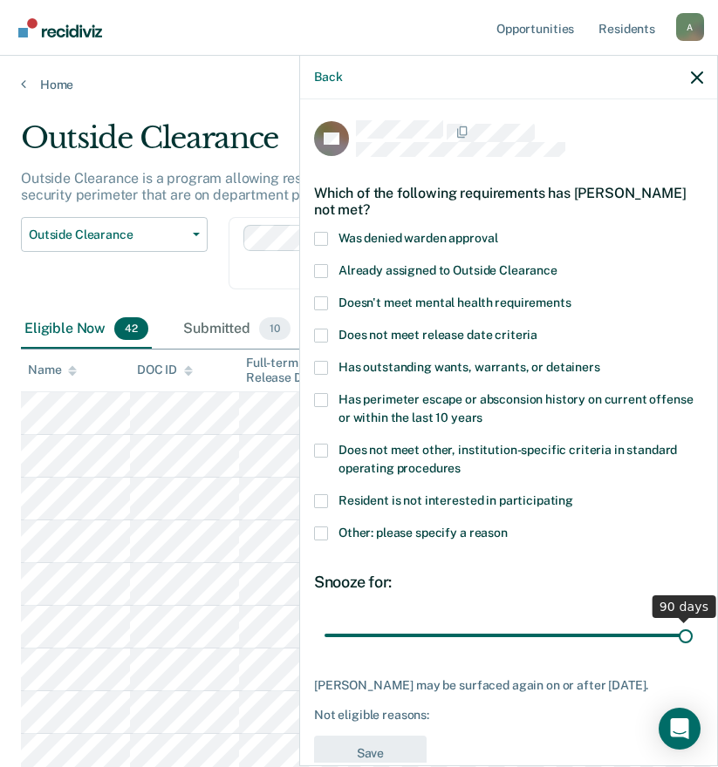
drag, startPoint x: 444, startPoint y: 633, endPoint x: 727, endPoint y: 630, distance: 283.4
type input "90"
click at [692, 630] on input "range" at bounding box center [508, 635] width 368 height 31
click at [321, 529] on span at bounding box center [321, 534] width 14 height 14
click at [507, 527] on input "Other: please specify a reason" at bounding box center [507, 527] width 0 height 0
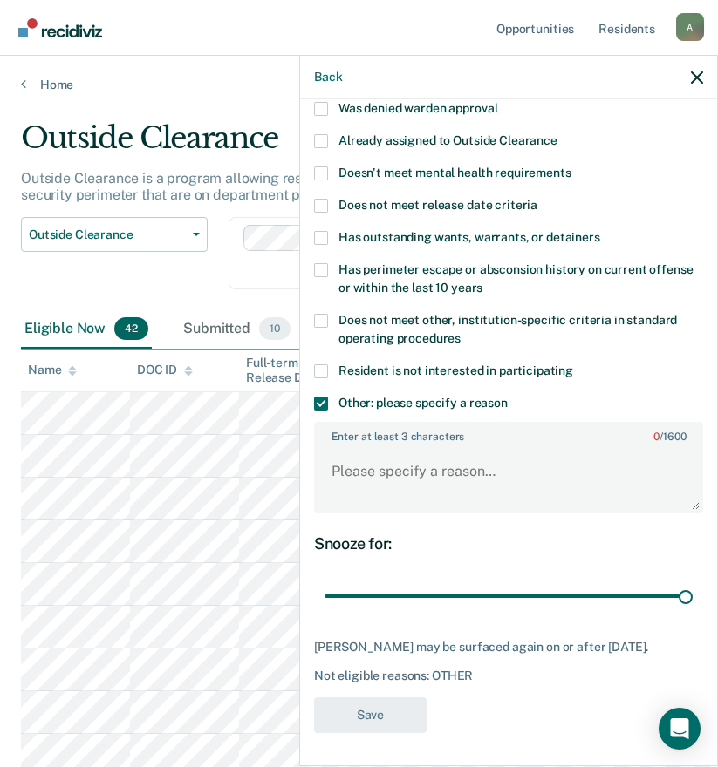
scroll to position [87, 0]
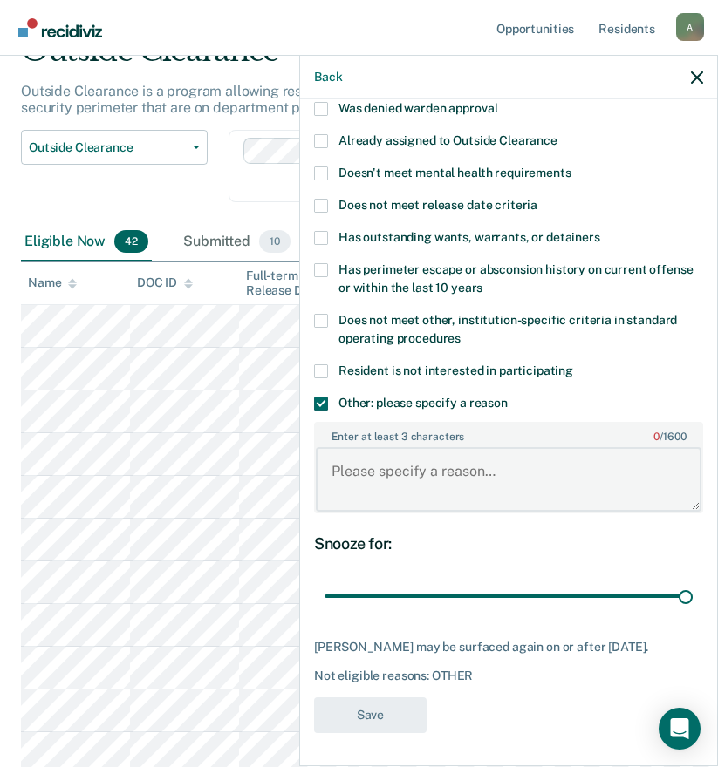
click at [404, 473] on textarea "Enter at least 3 characters 0 / 1600" at bounding box center [508, 479] width 385 height 65
type textarea "t"
type textarea "TASC"
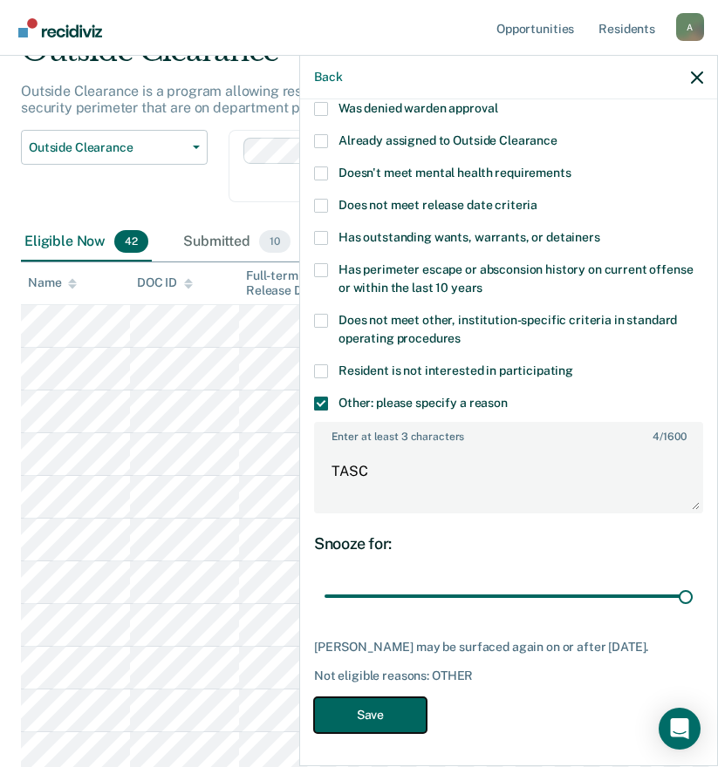
click at [398, 705] on button "Save" at bounding box center [370, 716] width 112 height 36
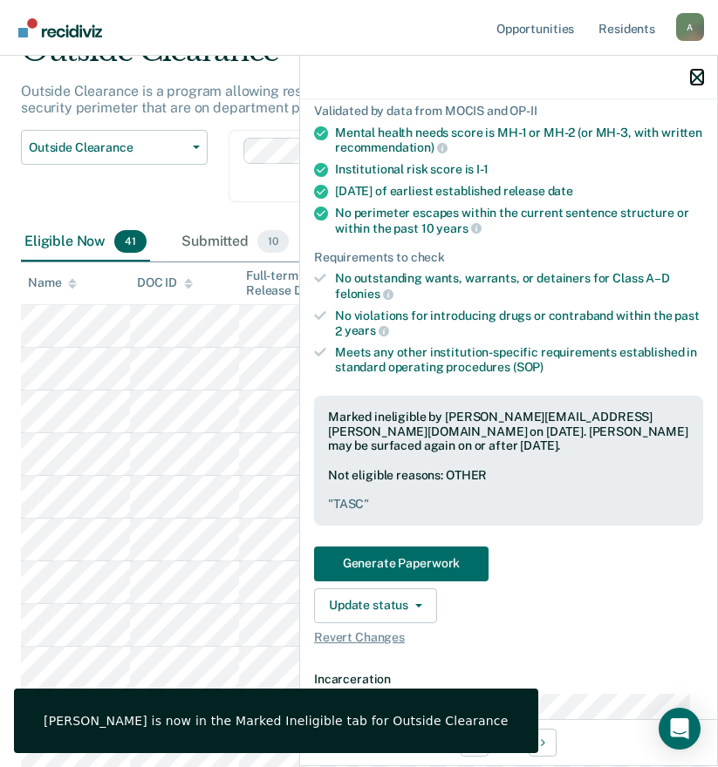
click at [694, 72] on icon "button" at bounding box center [697, 78] width 12 height 12
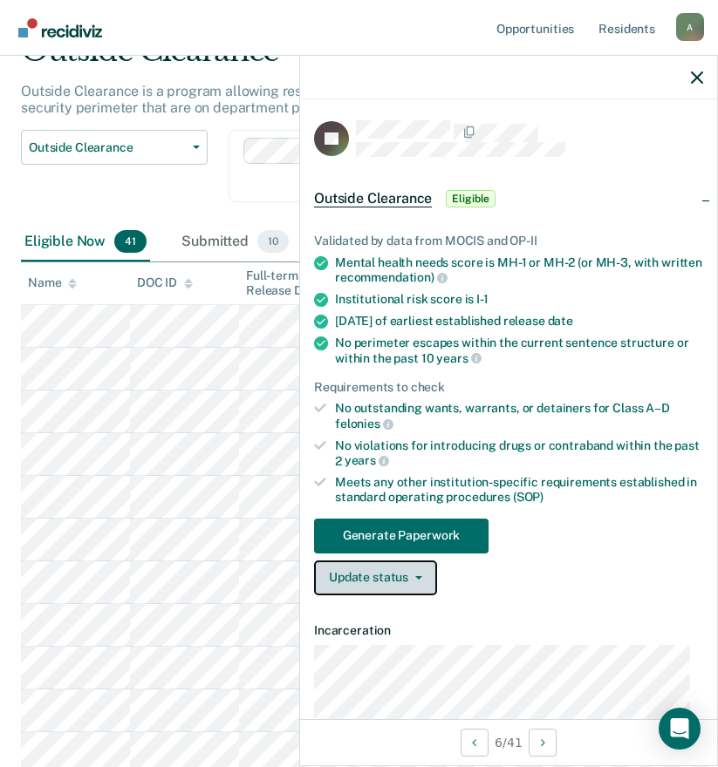
click at [375, 570] on button "Update status" at bounding box center [375, 578] width 123 height 35
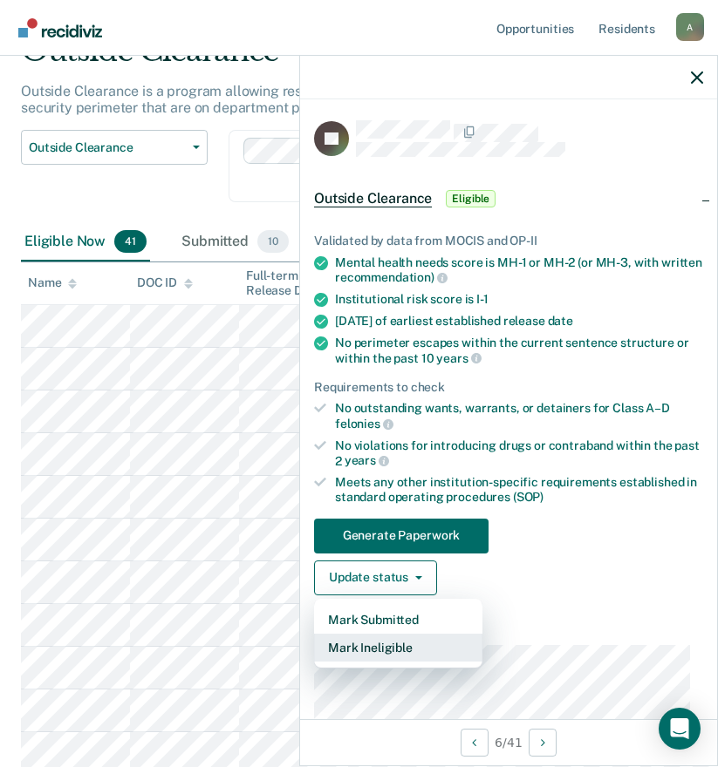
click at [396, 657] on button "Mark Ineligible" at bounding box center [398, 648] width 168 height 28
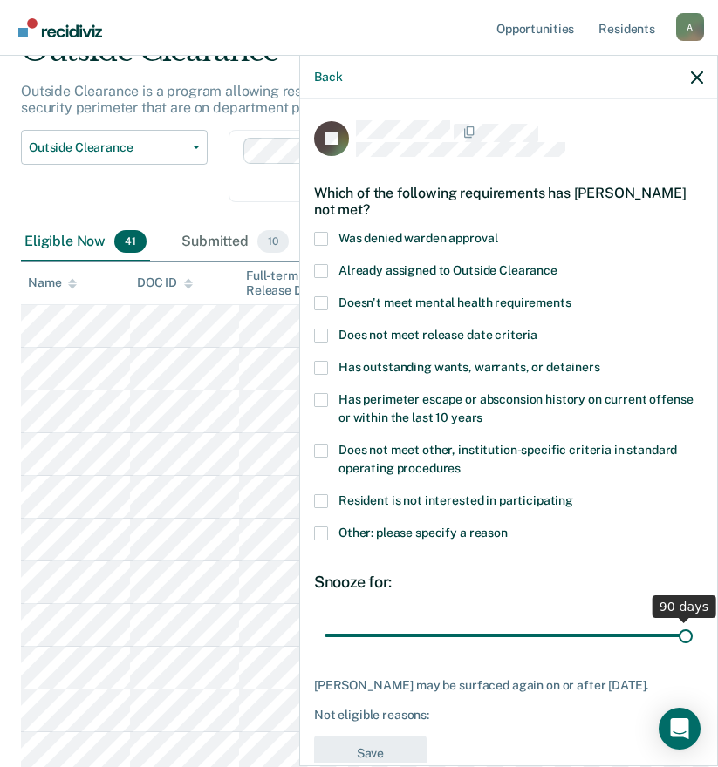
drag, startPoint x: 440, startPoint y: 631, endPoint x: 698, endPoint y: 630, distance: 257.2
type input "90"
click at [692, 630] on input "range" at bounding box center [508, 635] width 368 height 31
click at [320, 528] on span at bounding box center [321, 534] width 14 height 14
click at [507, 527] on input "Other: please specify a reason" at bounding box center [507, 527] width 0 height 0
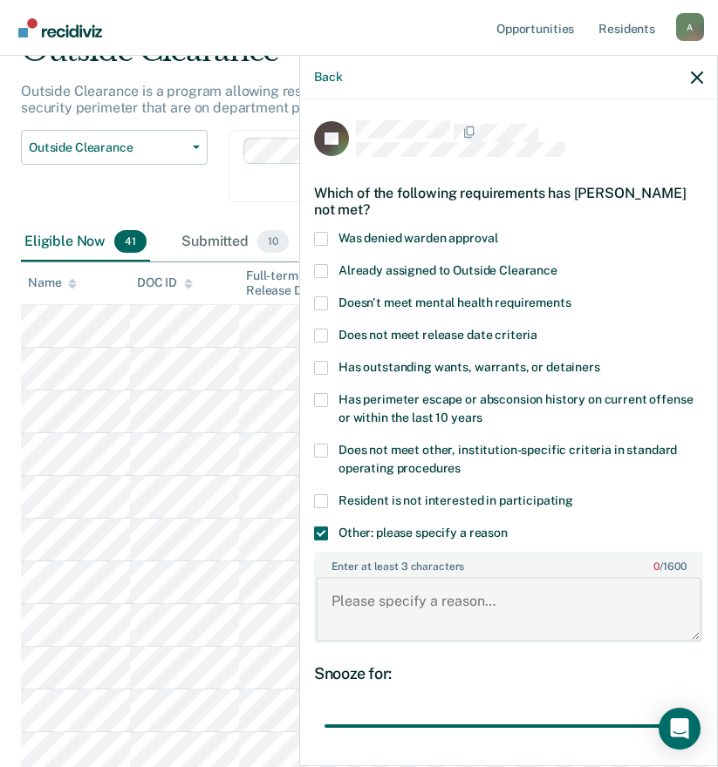
click at [433, 601] on textarea "Enter at least 3 characters 0 / 1600" at bounding box center [508, 609] width 385 height 65
type textarea "o"
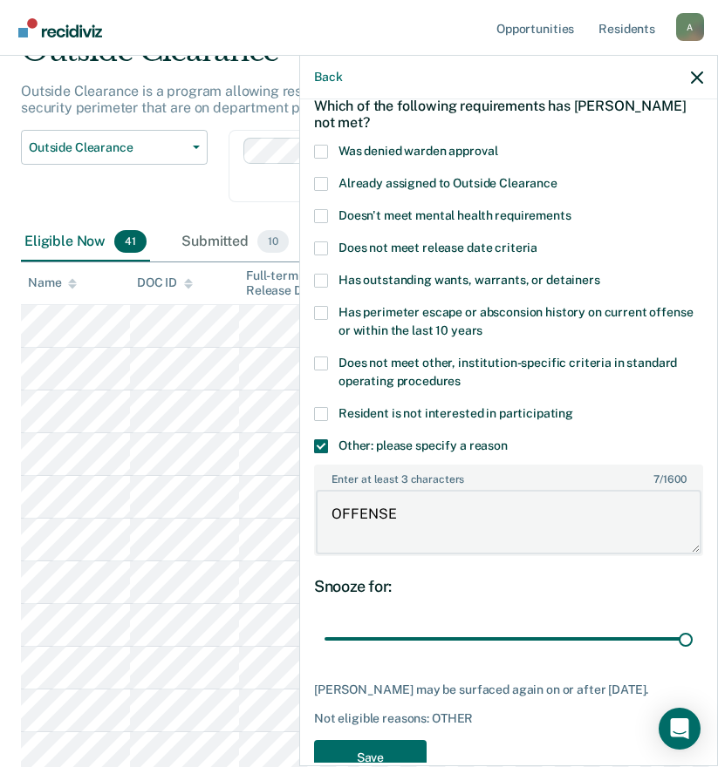
scroll to position [145, 0]
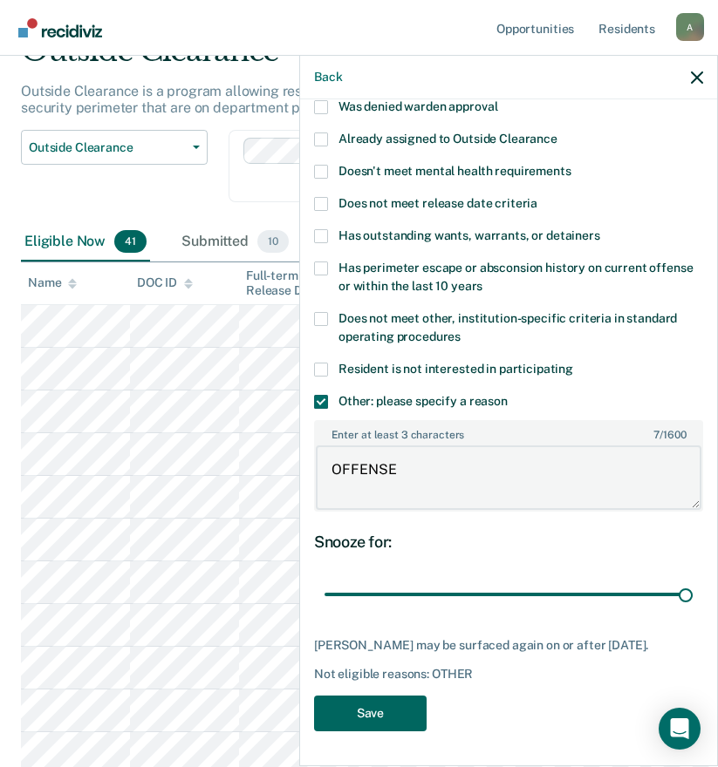
type textarea "OFFENSE"
click at [397, 704] on button "Save" at bounding box center [370, 714] width 112 height 36
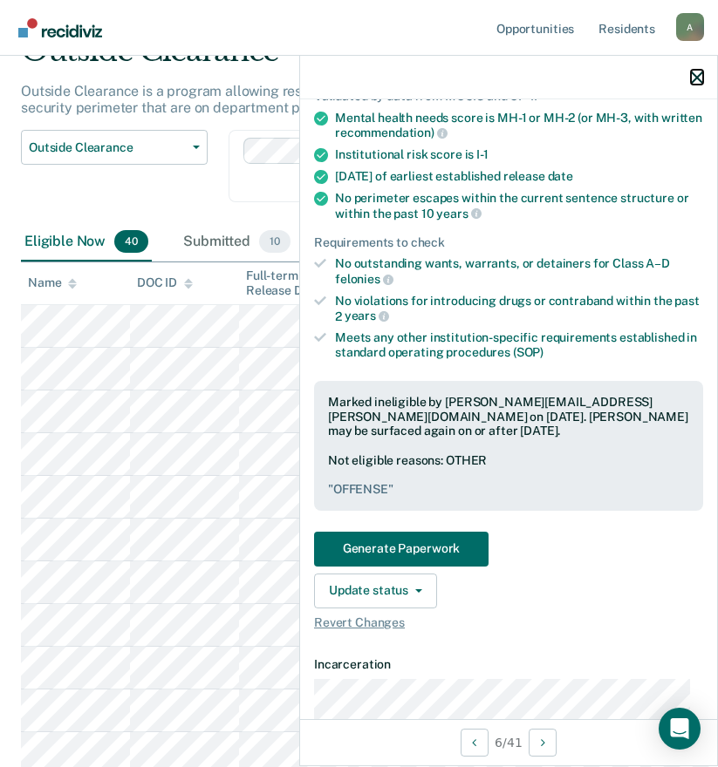
click at [695, 74] on icon "button" at bounding box center [697, 78] width 12 height 12
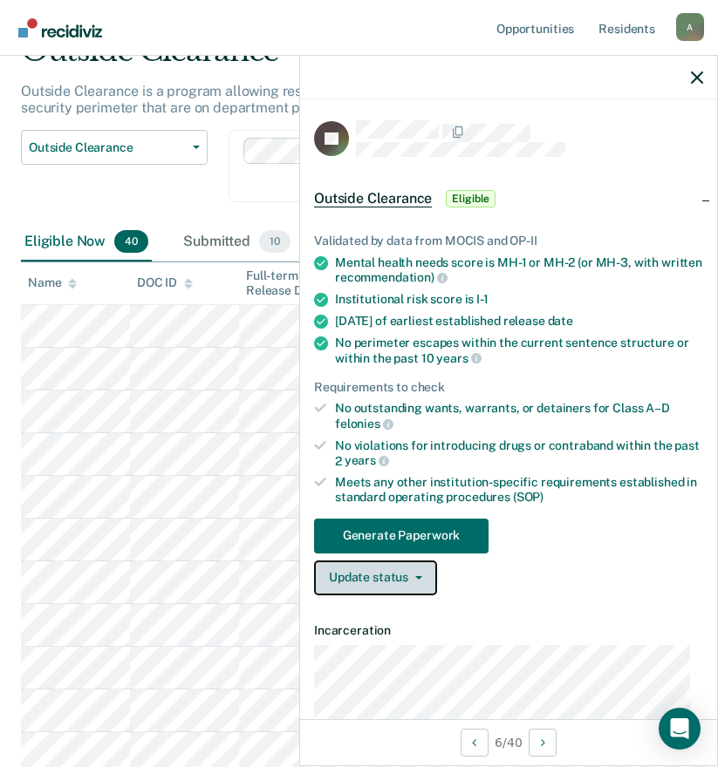
click at [344, 575] on button "Update status" at bounding box center [375, 578] width 123 height 35
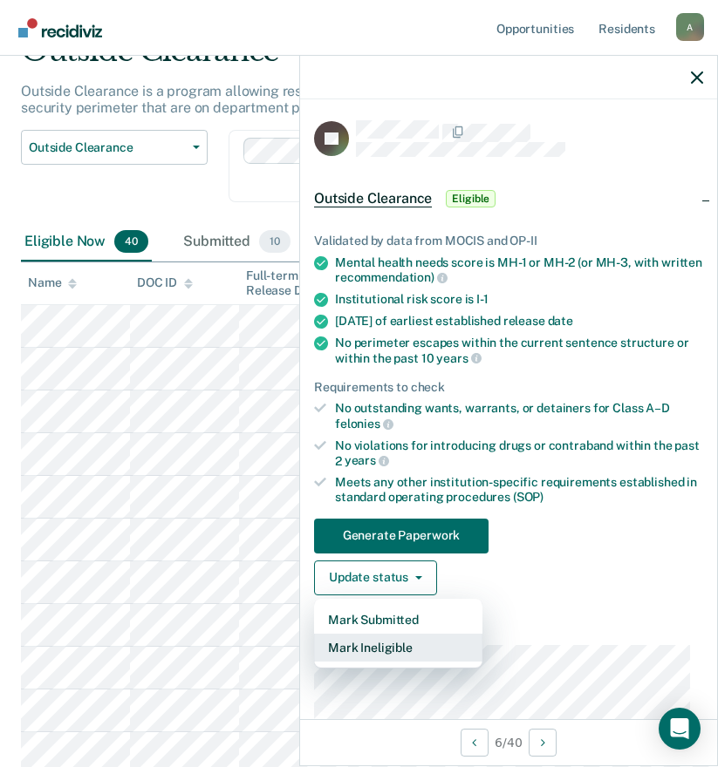
click at [382, 649] on button "Mark Ineligible" at bounding box center [398, 648] width 168 height 28
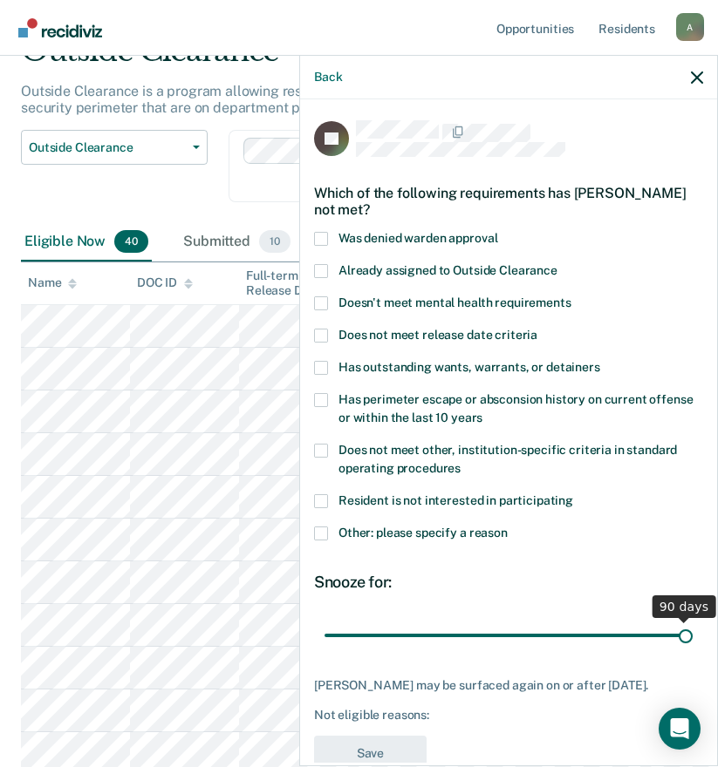
drag, startPoint x: 463, startPoint y: 635, endPoint x: 696, endPoint y: 629, distance: 232.9
type input "90"
click at [692, 629] on input "range" at bounding box center [508, 635] width 368 height 31
click at [310, 529] on div "JG Which of the following requirements has [PERSON_NAME] not met? Was denied wa…" at bounding box center [508, 431] width 417 height 664
click at [322, 530] on span at bounding box center [321, 534] width 14 height 14
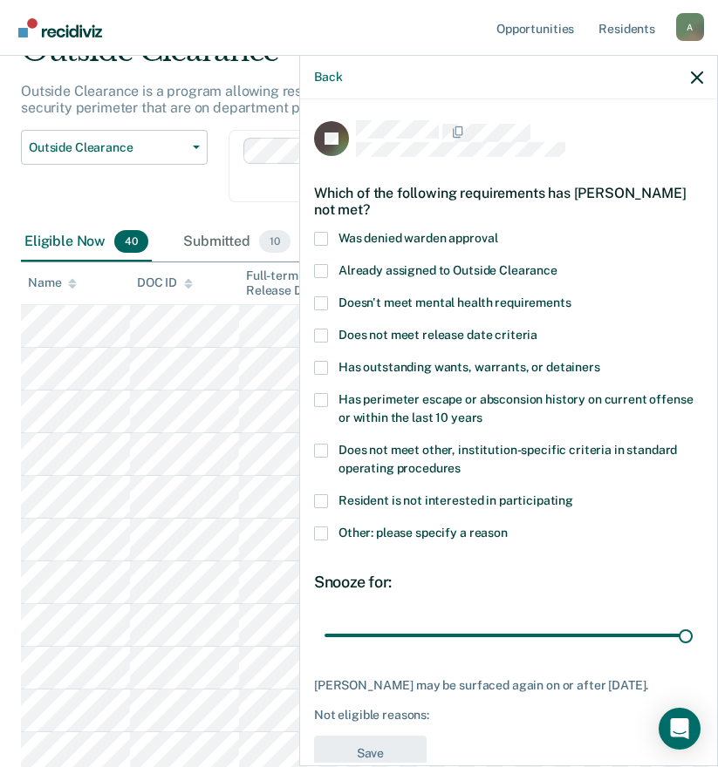
click at [507, 527] on input "Other: please specify a reason" at bounding box center [507, 527] width 0 height 0
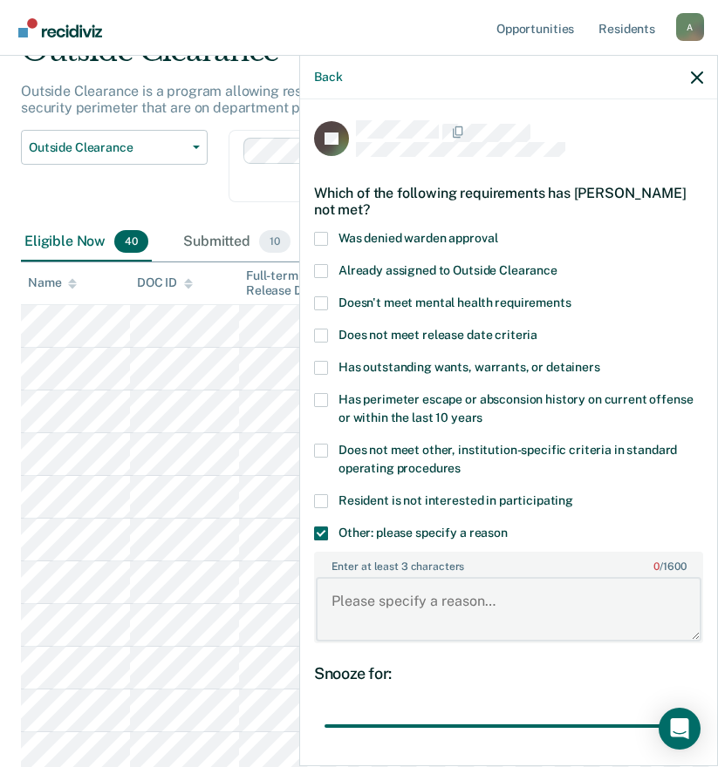
click at [453, 604] on textarea "Enter at least 3 characters 0 / 1600" at bounding box center [508, 609] width 385 height 65
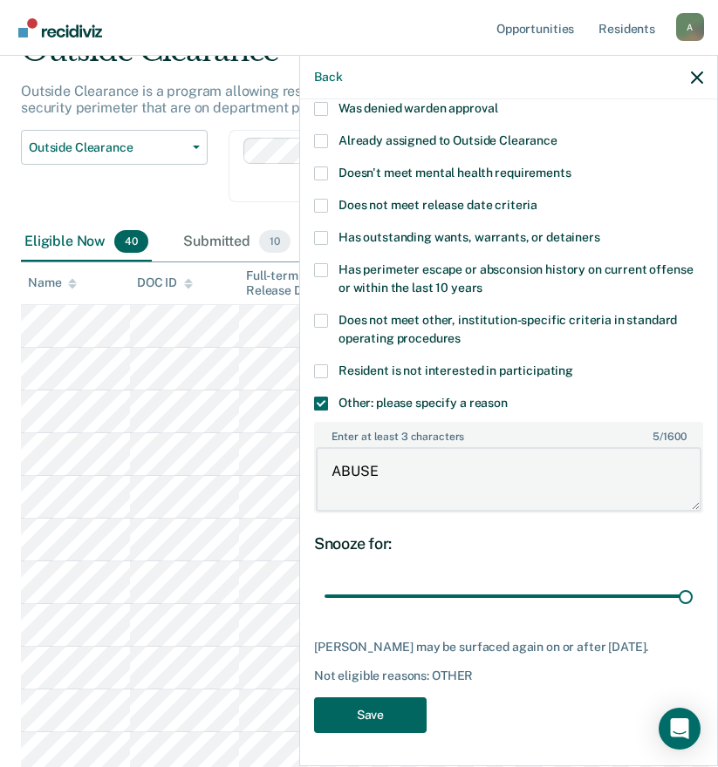
type textarea "ABUSE"
click at [389, 717] on button "Save" at bounding box center [370, 716] width 112 height 36
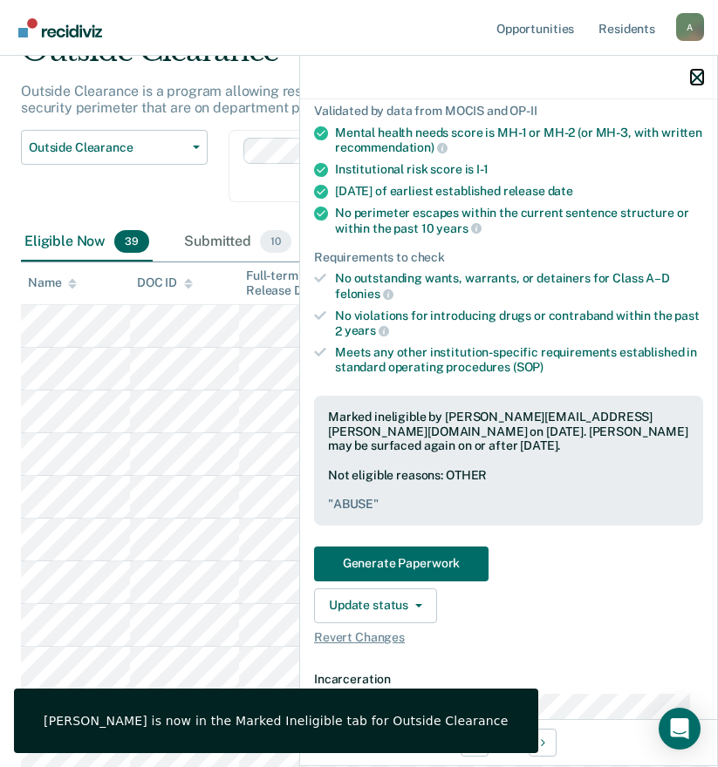
click at [695, 77] on icon "button" at bounding box center [697, 78] width 12 height 12
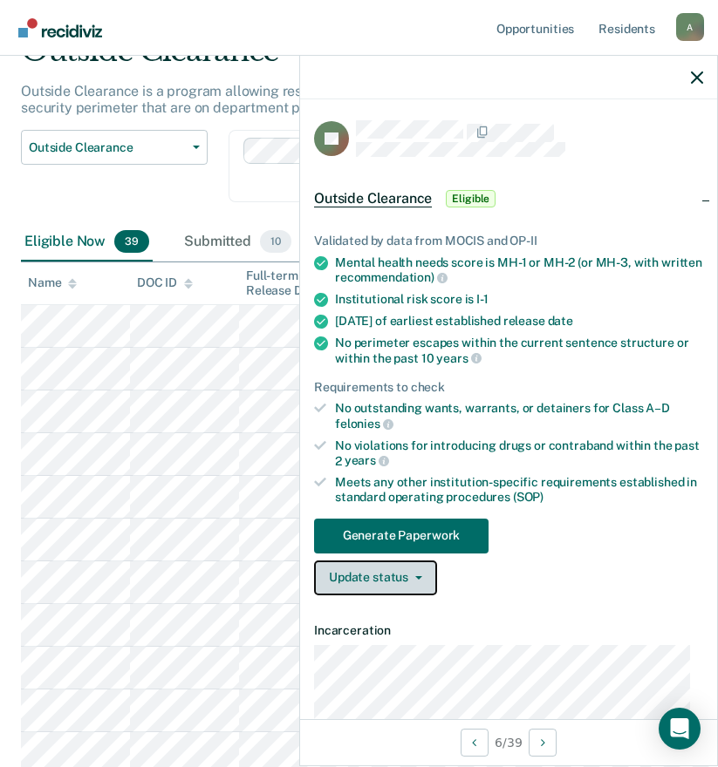
click at [379, 580] on button "Update status" at bounding box center [375, 578] width 123 height 35
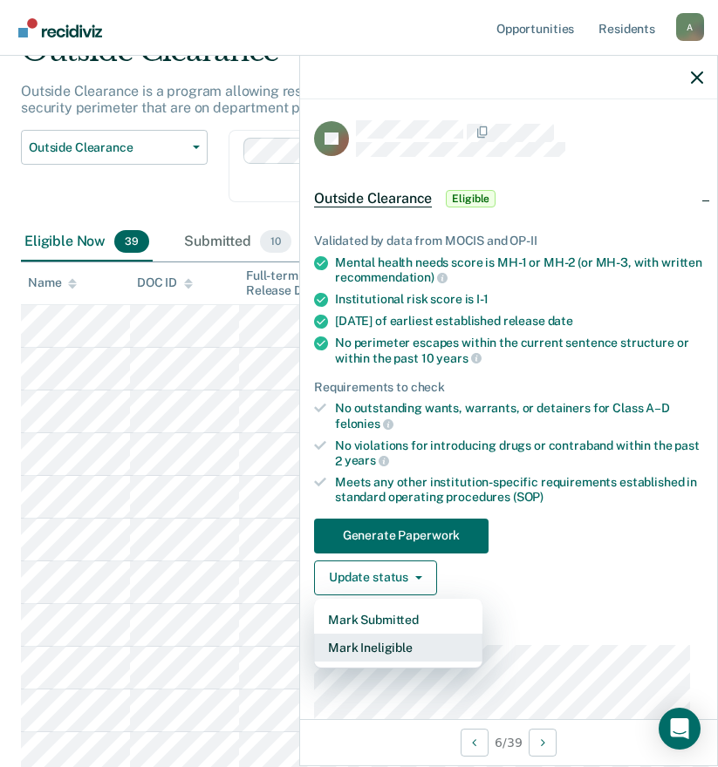
click at [394, 650] on button "Mark Ineligible" at bounding box center [398, 648] width 168 height 28
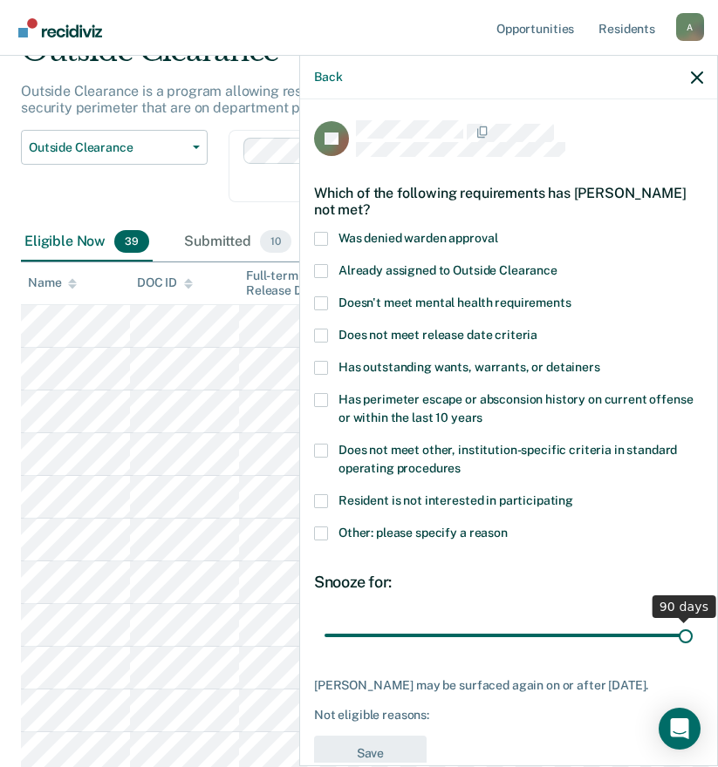
drag, startPoint x: 467, startPoint y: 637, endPoint x: 705, endPoint y: 637, distance: 237.2
type input "90"
click at [692, 637] on input "range" at bounding box center [508, 635] width 368 height 31
click at [319, 532] on span at bounding box center [321, 534] width 14 height 14
click at [507, 527] on input "Other: please specify a reason" at bounding box center [507, 527] width 0 height 0
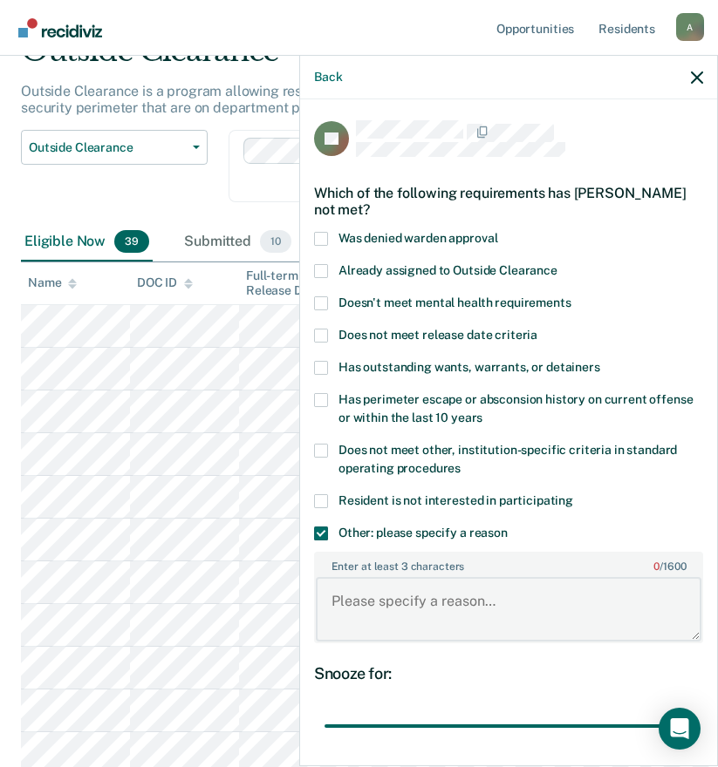
click at [445, 603] on textarea "Enter at least 3 characters 0 / 1600" at bounding box center [508, 609] width 385 height 65
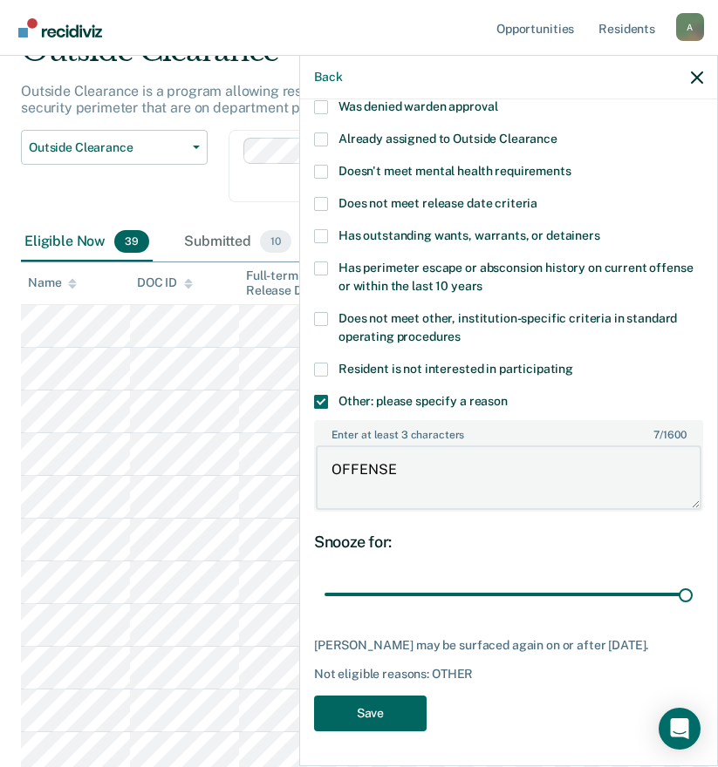
type textarea "OFFENSE"
click at [396, 703] on button "Save" at bounding box center [370, 714] width 112 height 36
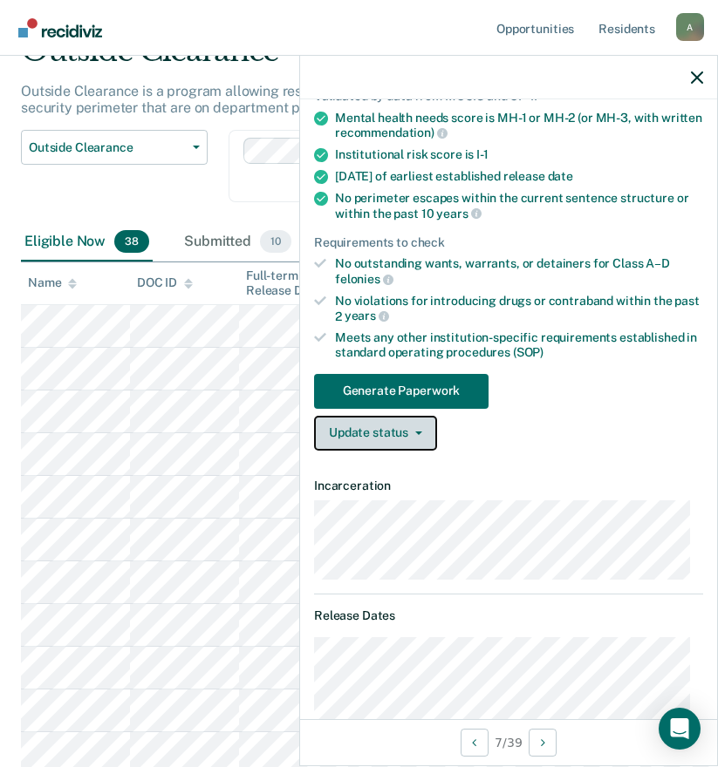
click at [410, 433] on button "Update status" at bounding box center [375, 433] width 123 height 35
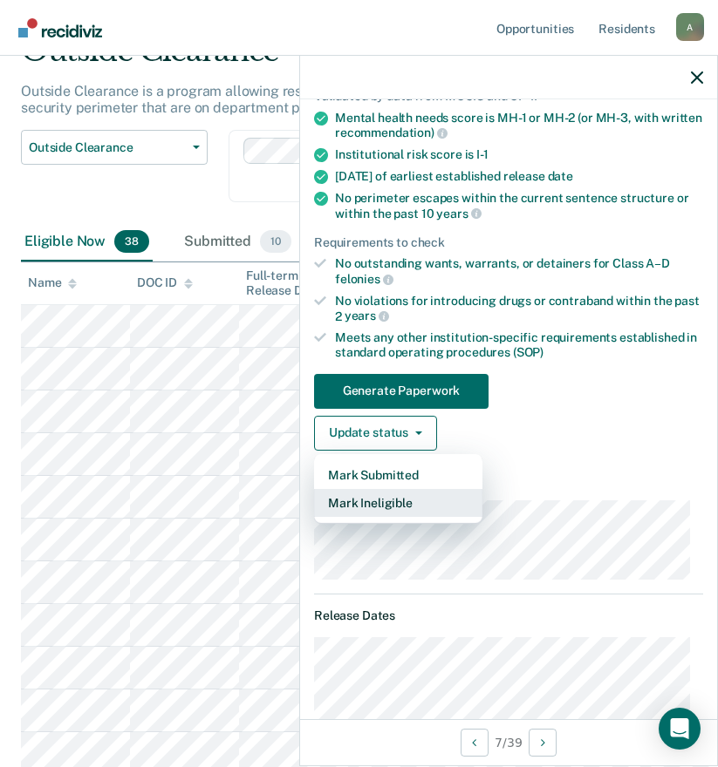
click at [385, 498] on button "Mark Ineligible" at bounding box center [398, 503] width 168 height 28
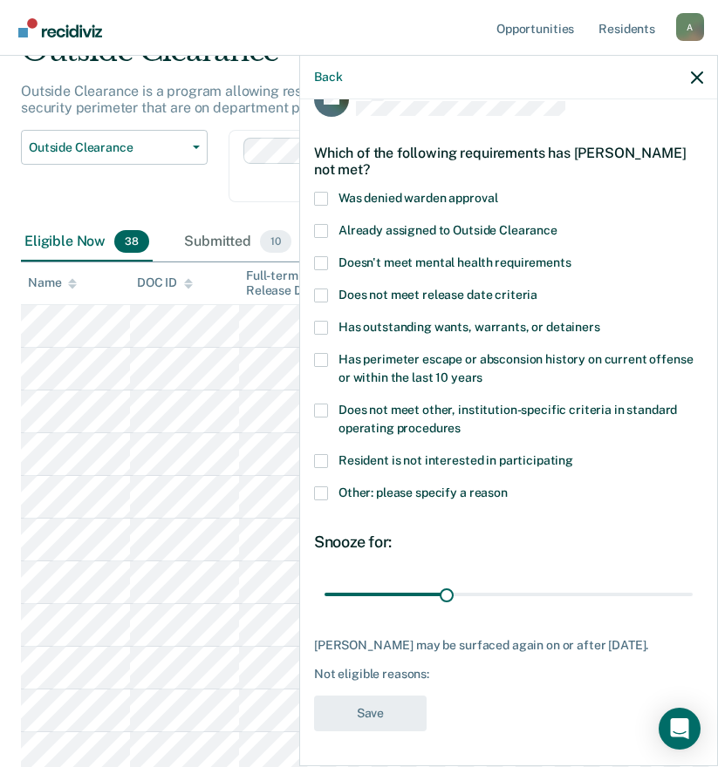
scroll to position [53, 0]
click at [320, 487] on span at bounding box center [321, 494] width 14 height 14
click at [507, 487] on input "Other: please specify a reason" at bounding box center [507, 487] width 0 height 0
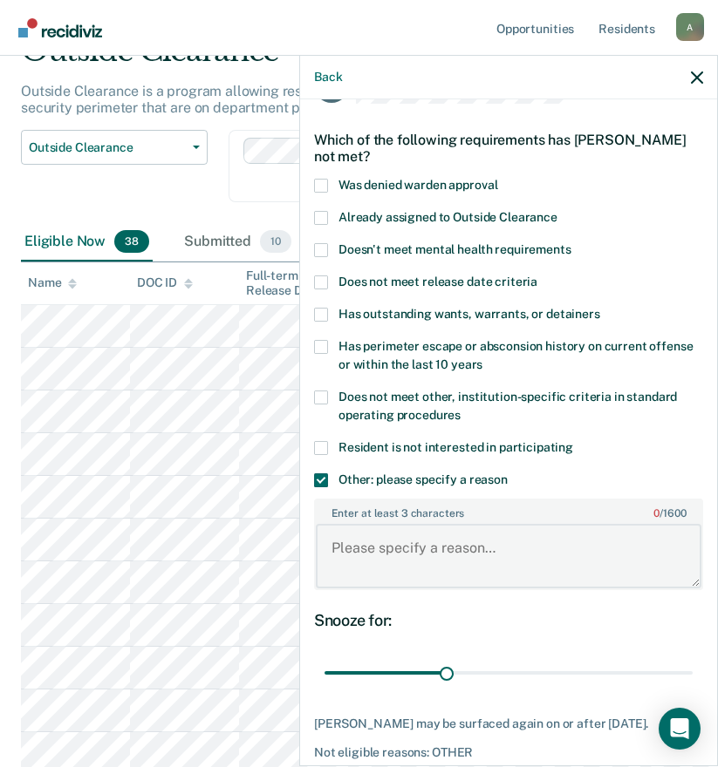
click at [394, 548] on textarea "Enter at least 3 characters 0 / 1600" at bounding box center [508, 556] width 385 height 65
type textarea "C3 Sanction until [DATE]"
drag, startPoint x: 448, startPoint y: 671, endPoint x: 572, endPoint y: 672, distance: 123.8
type input "64"
click at [572, 672] on input "range" at bounding box center [508, 673] width 368 height 31
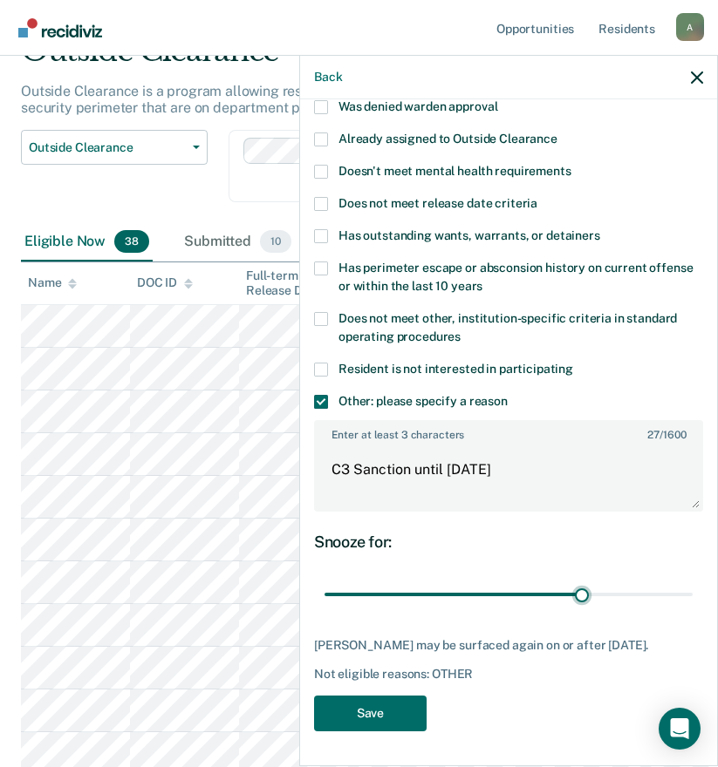
scroll to position [145, 0]
click at [401, 713] on button "Save" at bounding box center [370, 714] width 112 height 36
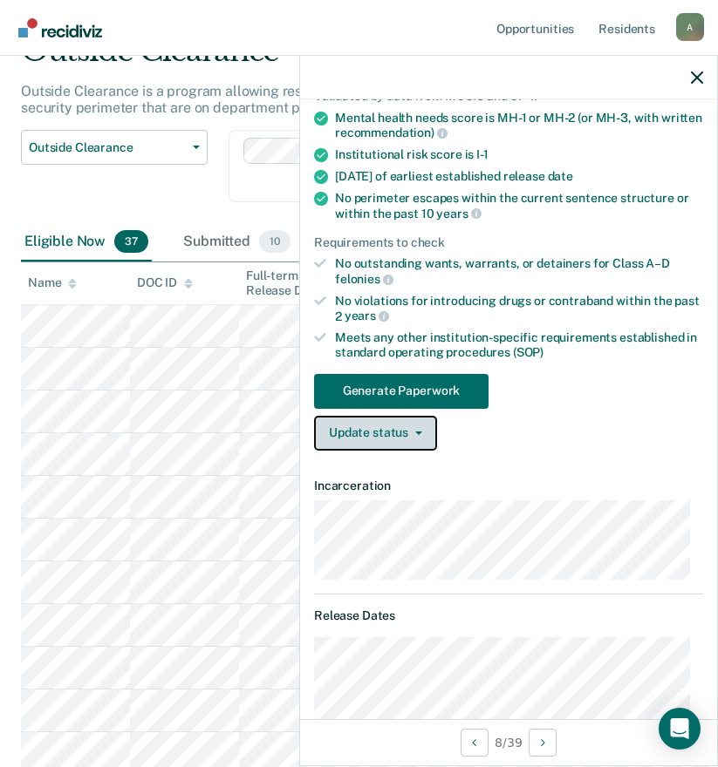
click at [399, 438] on button "Update status" at bounding box center [375, 433] width 123 height 35
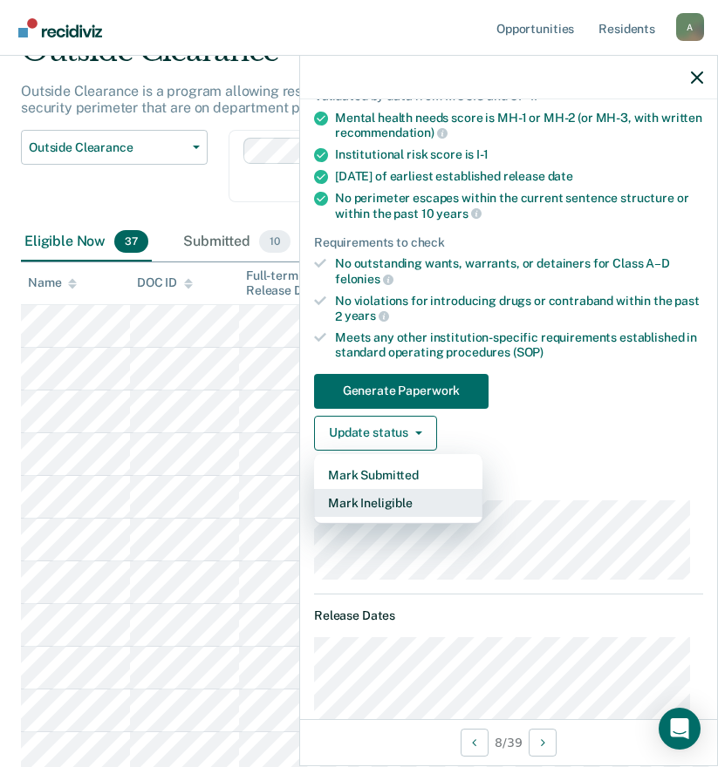
click at [404, 503] on button "Mark Ineligible" at bounding box center [398, 503] width 168 height 28
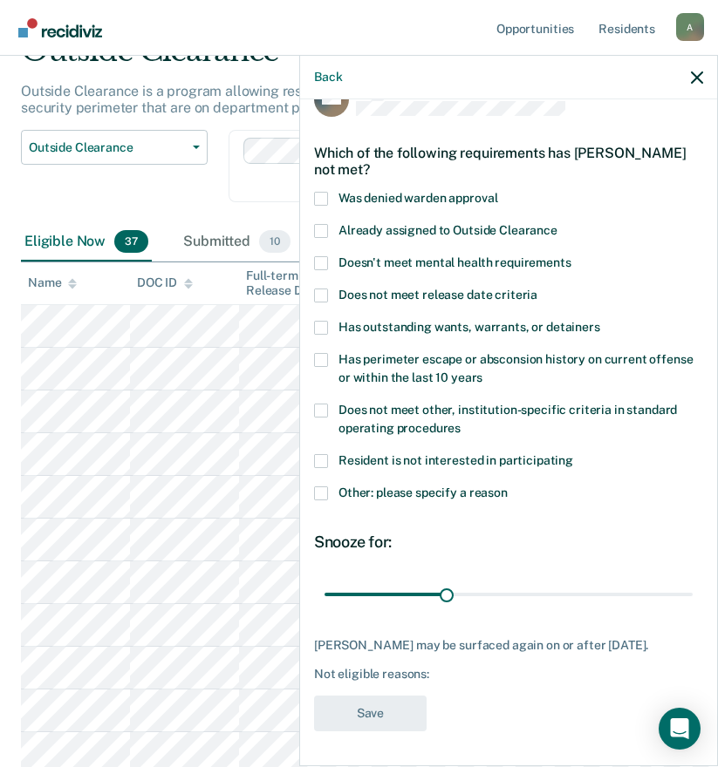
scroll to position [53, 0]
click at [324, 256] on span at bounding box center [321, 263] width 14 height 14
click at [571, 256] on input "Doesn't meet mental health requirements" at bounding box center [571, 256] width 0 height 0
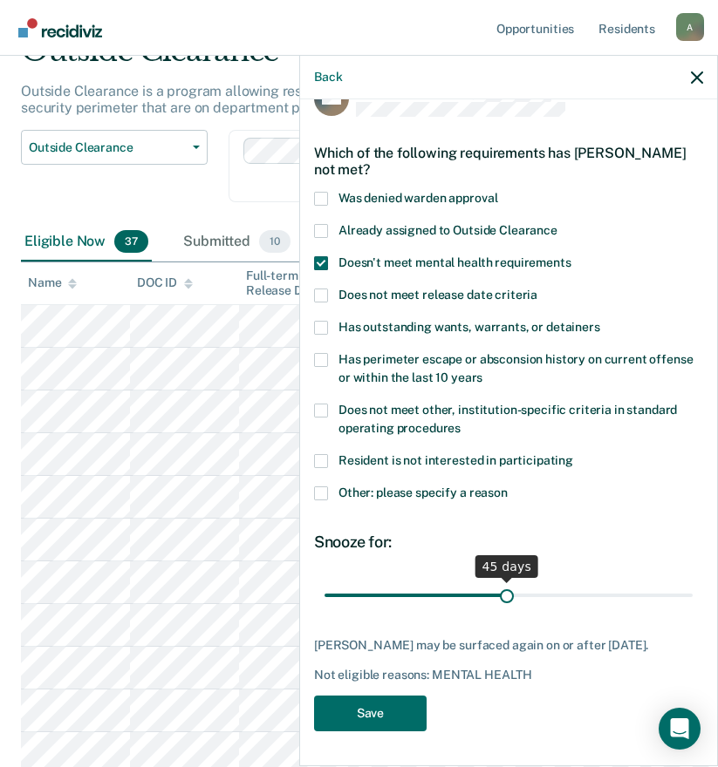
drag, startPoint x: 443, startPoint y: 582, endPoint x: 500, endPoint y: 579, distance: 56.7
type input "45"
click at [500, 580] on input "range" at bounding box center [508, 595] width 368 height 31
click at [392, 705] on button "Save" at bounding box center [370, 714] width 112 height 36
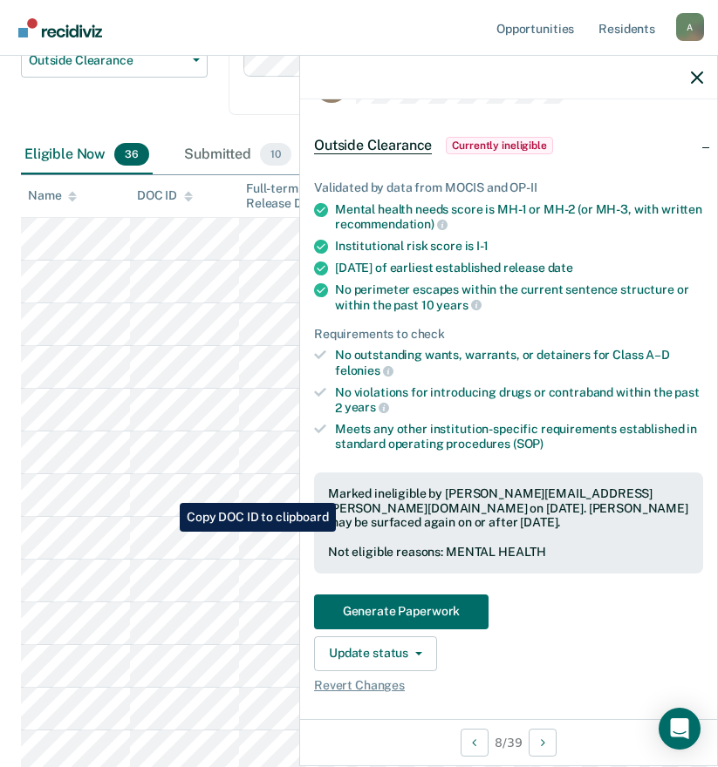
scroll to position [262, 0]
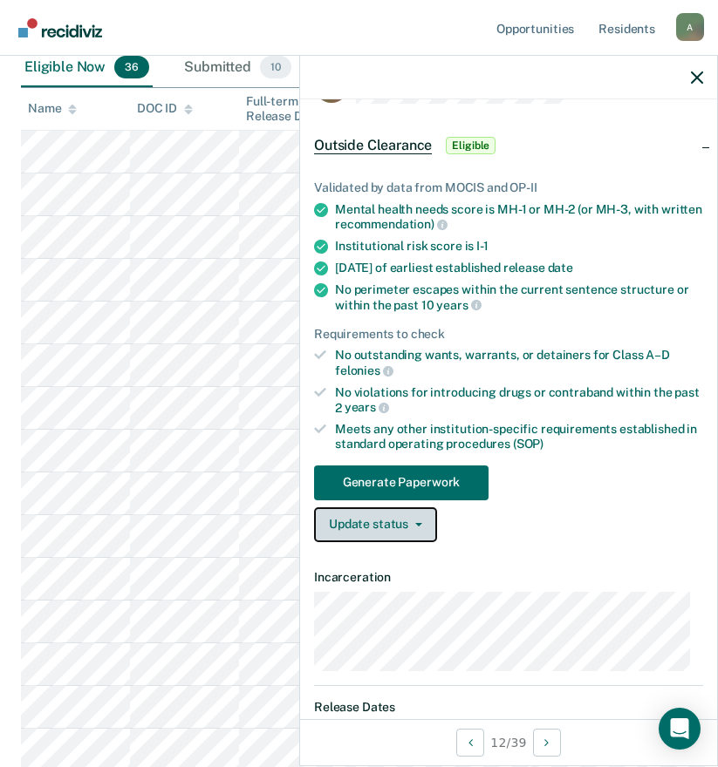
click at [412, 527] on button "Update status" at bounding box center [375, 524] width 123 height 35
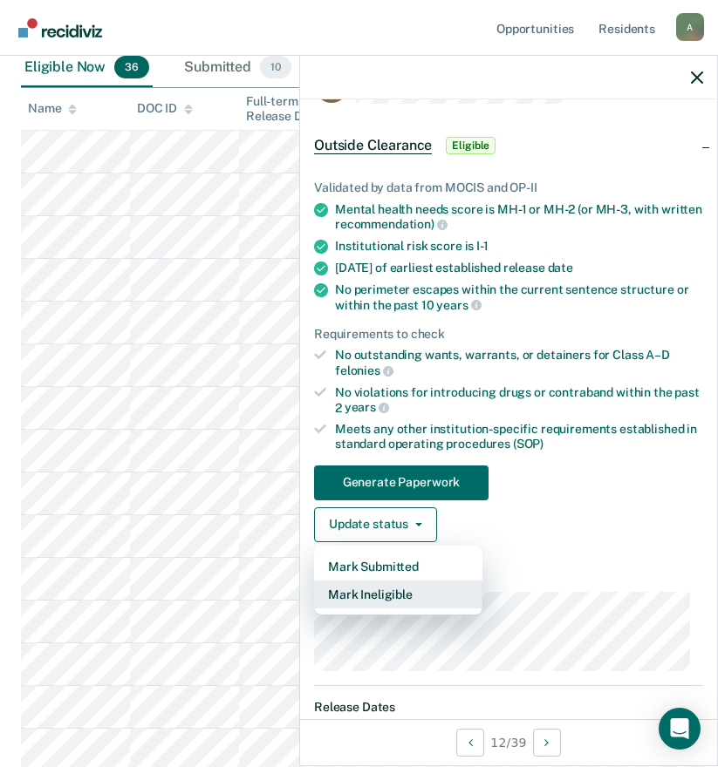
click at [398, 594] on button "Mark Ineligible" at bounding box center [398, 595] width 168 height 28
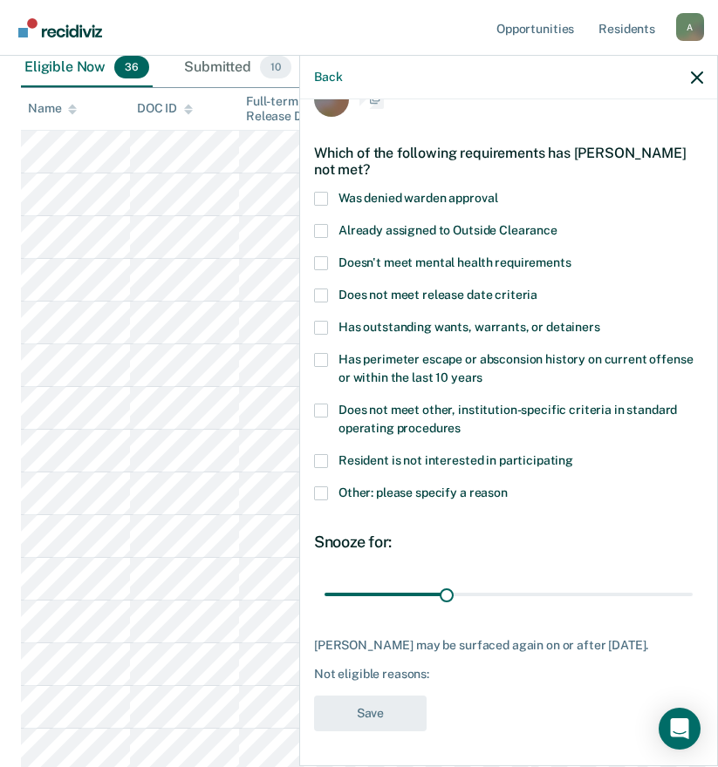
scroll to position [38, 0]
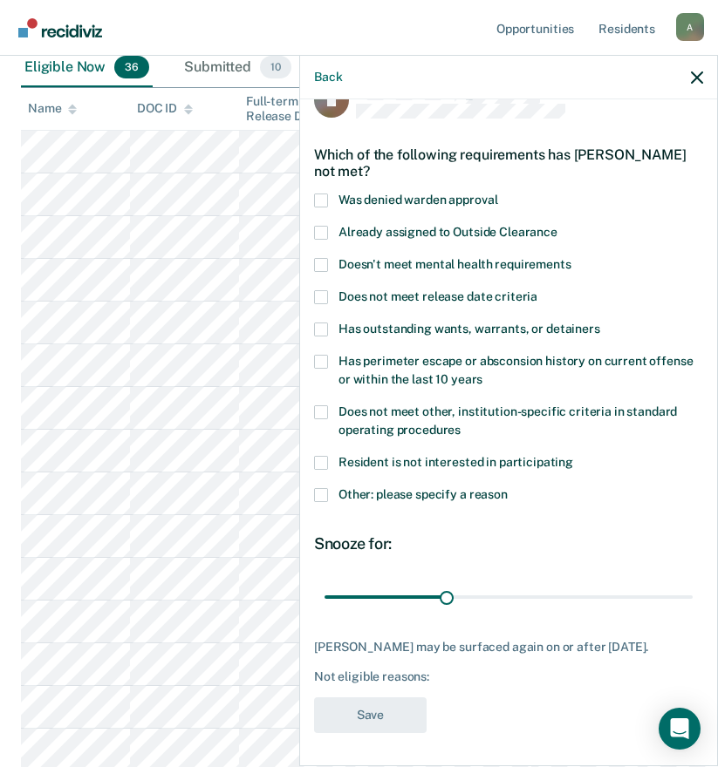
click at [317, 489] on span at bounding box center [321, 495] width 14 height 14
click at [507, 488] on input "Other: please specify a reason" at bounding box center [507, 488] width 0 height 0
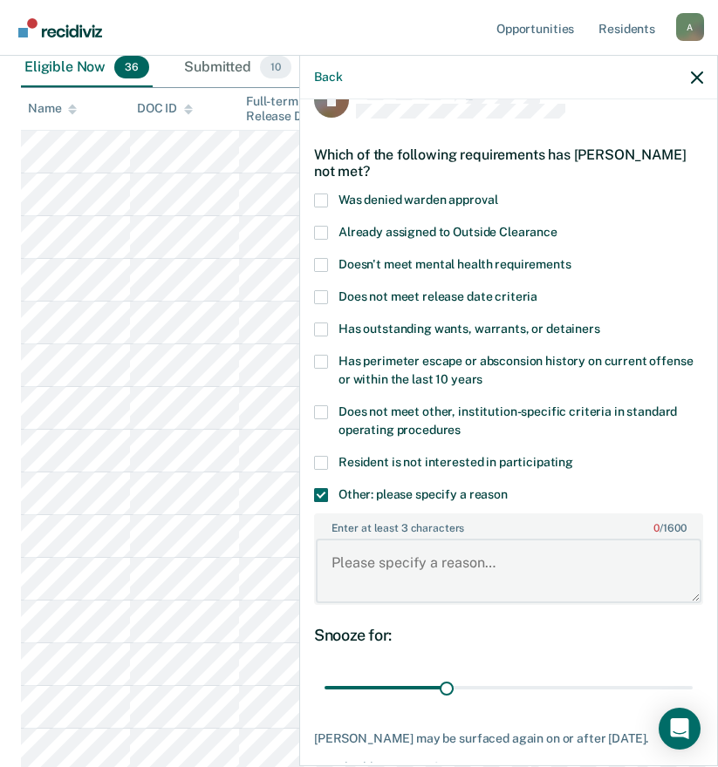
click at [391, 566] on textarea "Enter at least 3 characters 0 / 1600" at bounding box center [508, 571] width 385 height 65
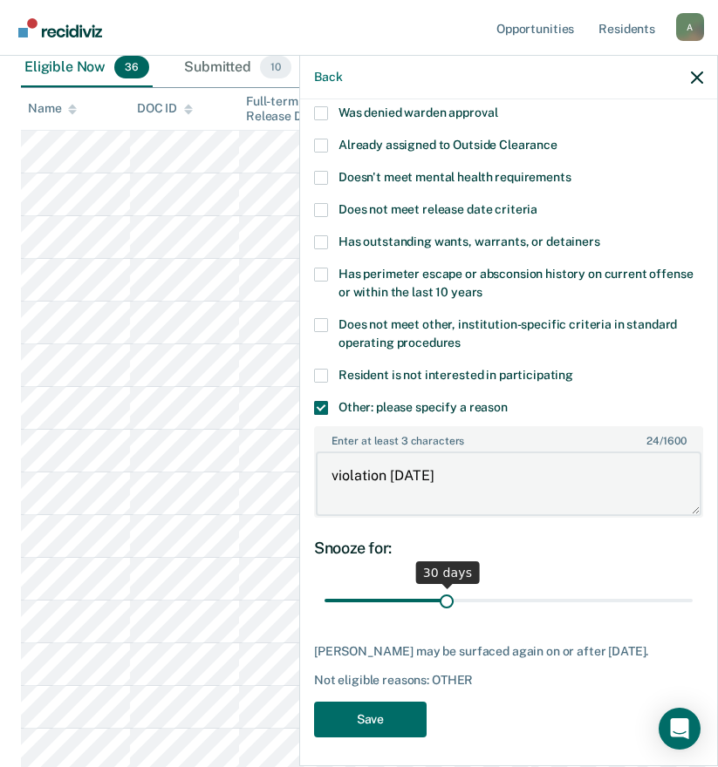
type textarea "violation [DATE]"
drag, startPoint x: 443, startPoint y: 599, endPoint x: 508, endPoint y: 595, distance: 65.5
type input "47"
click at [508, 595] on input "range" at bounding box center [508, 601] width 368 height 31
click at [398, 738] on button "Save" at bounding box center [370, 720] width 112 height 36
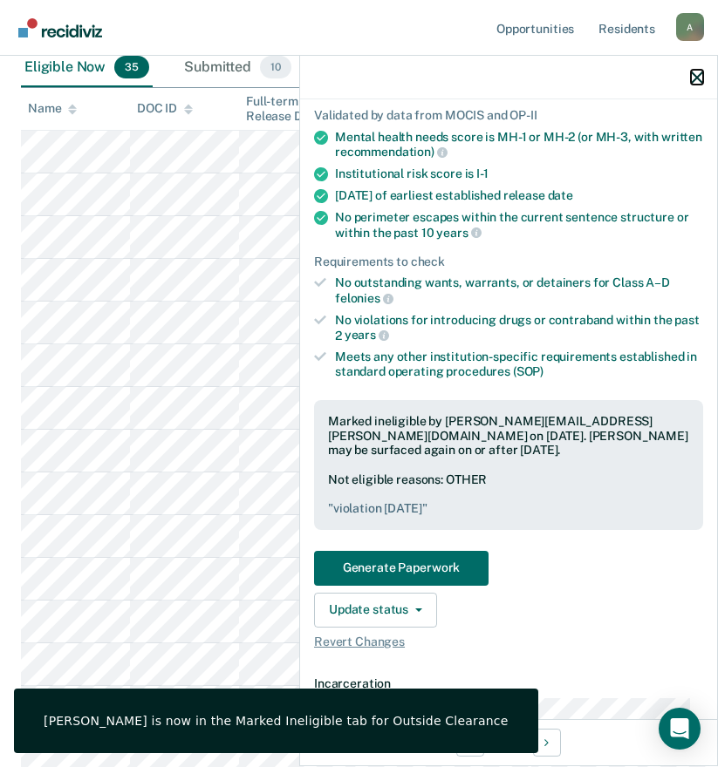
click at [698, 75] on icon "button" at bounding box center [697, 78] width 12 height 12
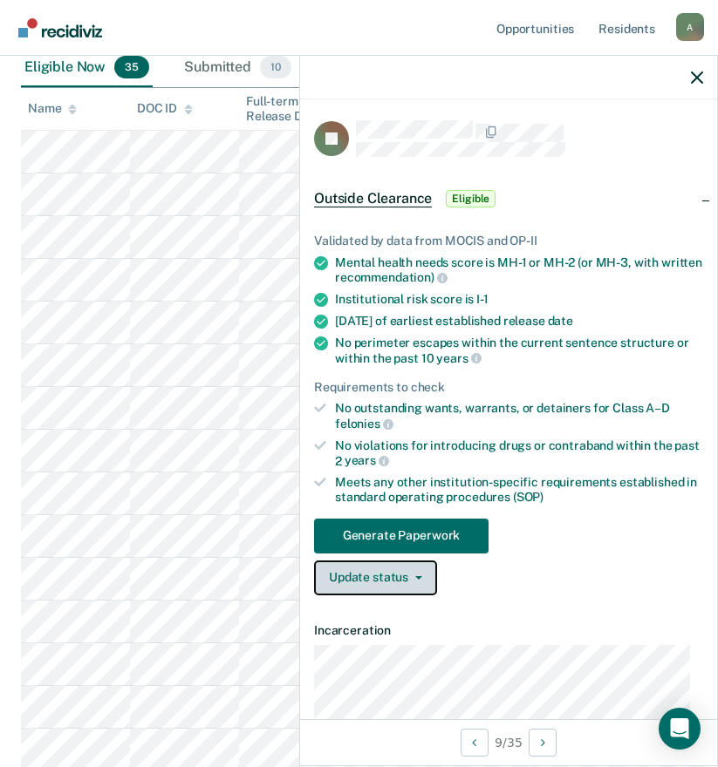
click at [408, 576] on span "button" at bounding box center [415, 577] width 14 height 3
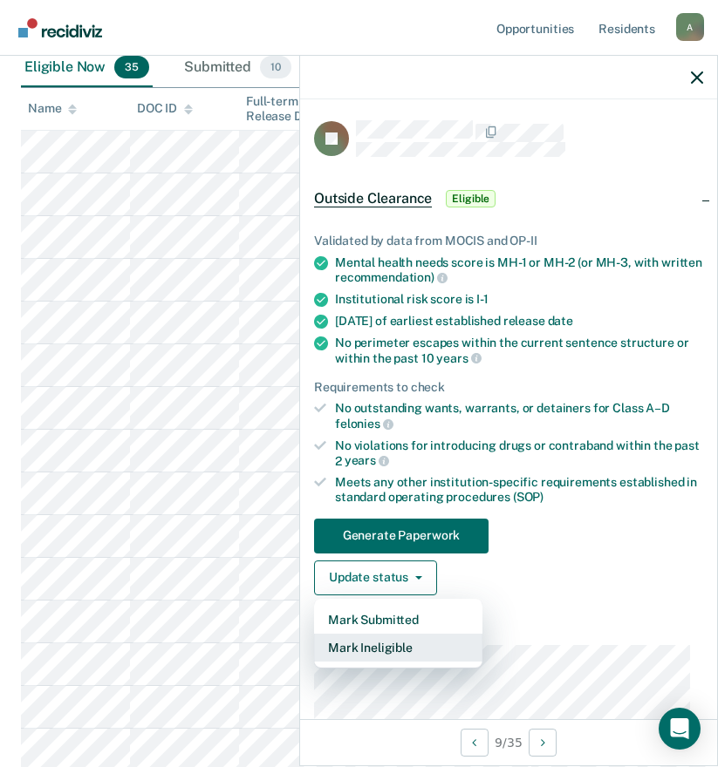
click at [396, 650] on button "Mark Ineligible" at bounding box center [398, 648] width 168 height 28
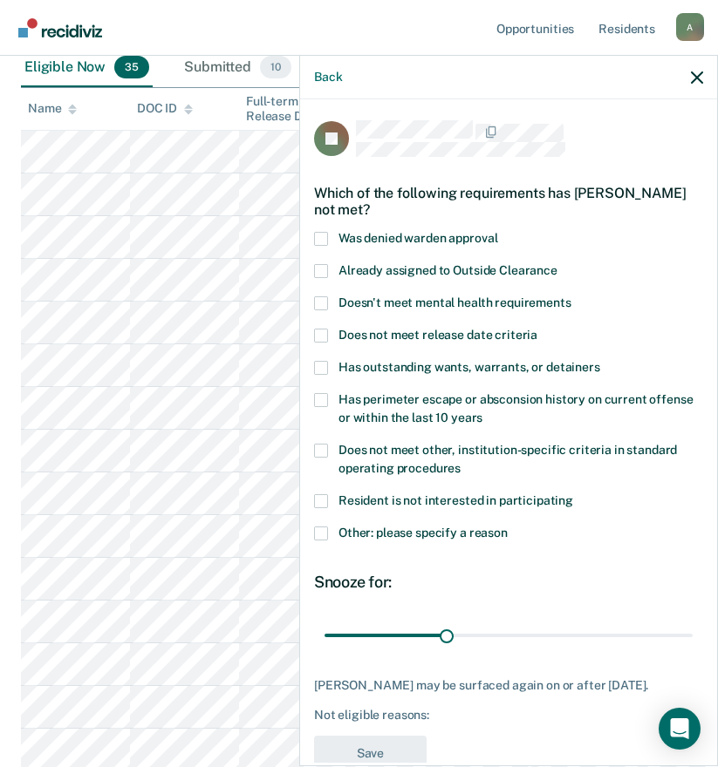
click at [353, 527] on span "Other: please specify a reason" at bounding box center [422, 533] width 169 height 14
click at [507, 527] on input "Other: please specify a reason" at bounding box center [507, 527] width 0 height 0
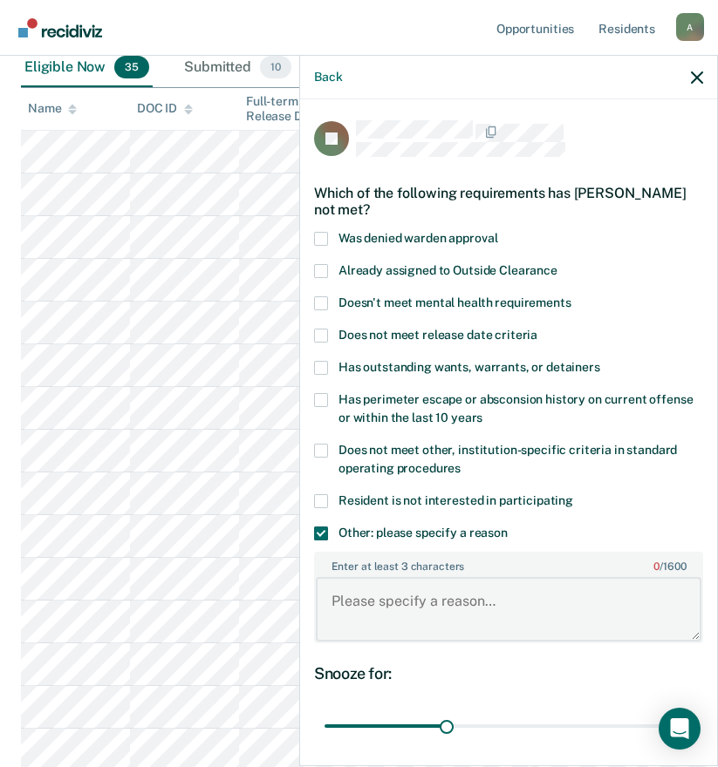
click at [412, 601] on textarea "Enter at least 3 characters 0 / 1600" at bounding box center [508, 609] width 385 height 65
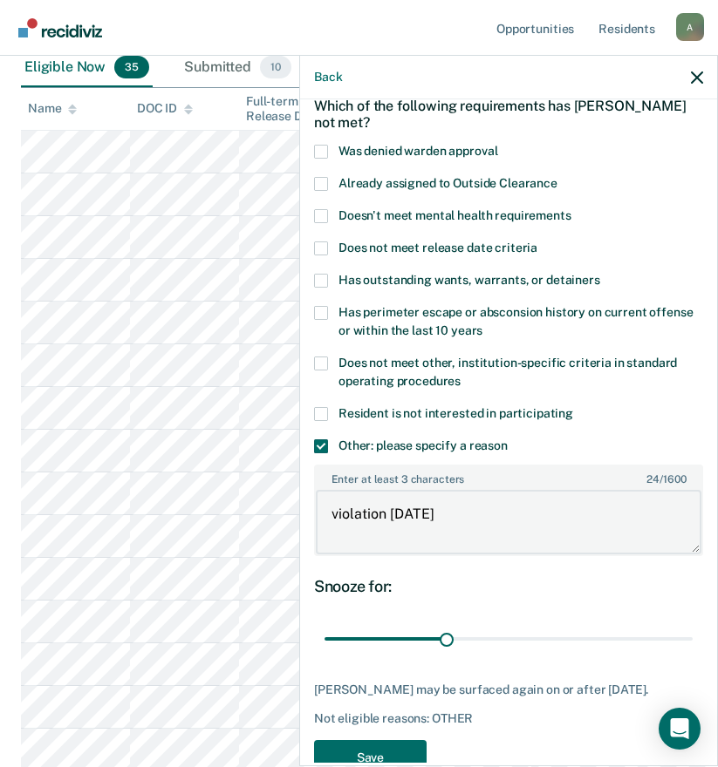
scroll to position [145, 0]
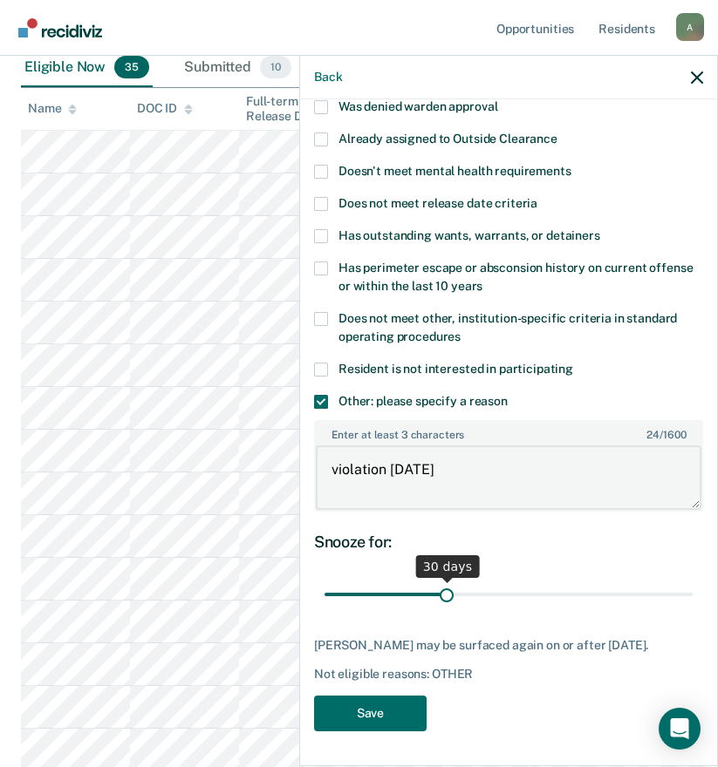
type textarea "violation [DATE]"
drag, startPoint x: 440, startPoint y: 579, endPoint x: 422, endPoint y: 579, distance: 18.3
type input "25"
click at [422, 580] on input "range" at bounding box center [508, 595] width 368 height 31
click at [406, 704] on button "Save" at bounding box center [370, 714] width 112 height 36
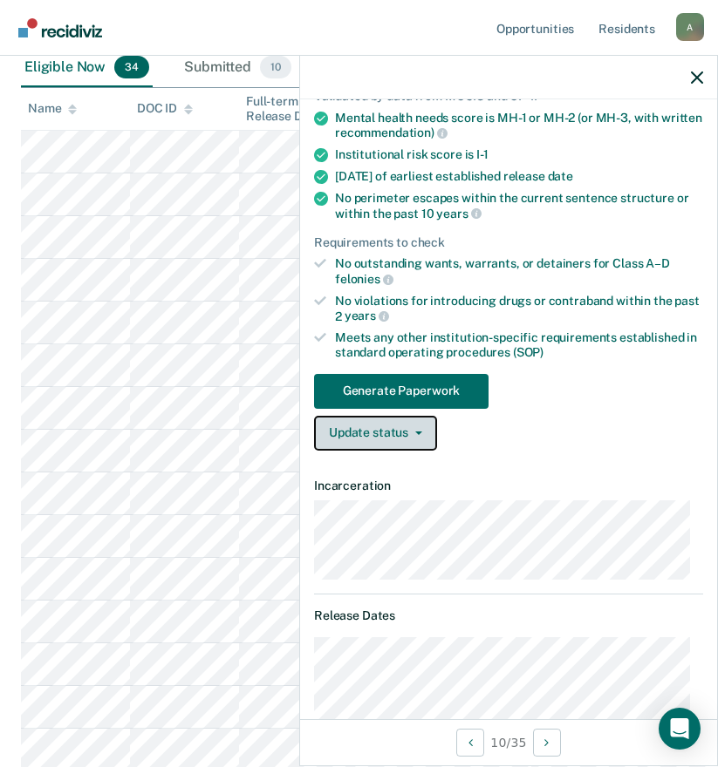
click at [404, 433] on button "Update status" at bounding box center [375, 433] width 123 height 35
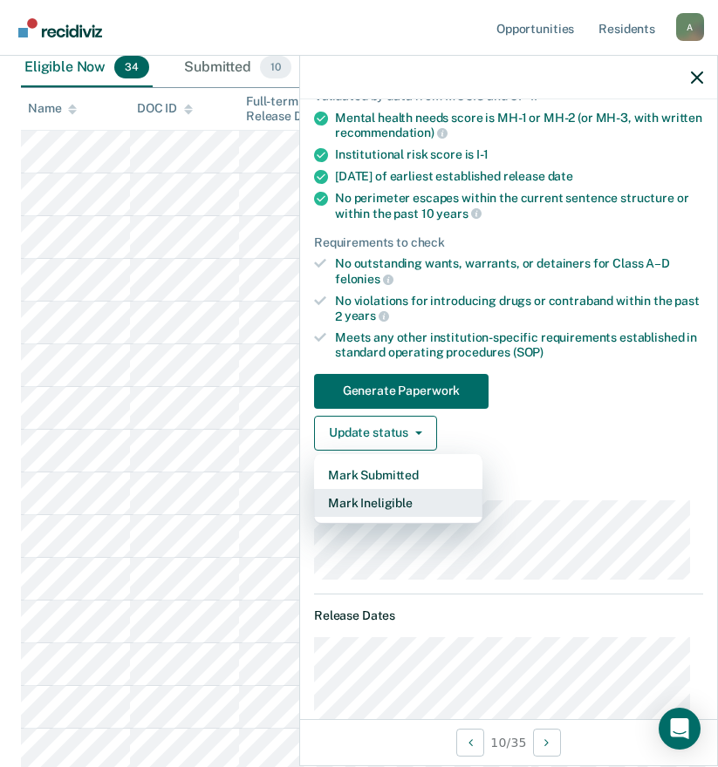
click at [393, 501] on button "Mark Ineligible" at bounding box center [398, 503] width 168 height 28
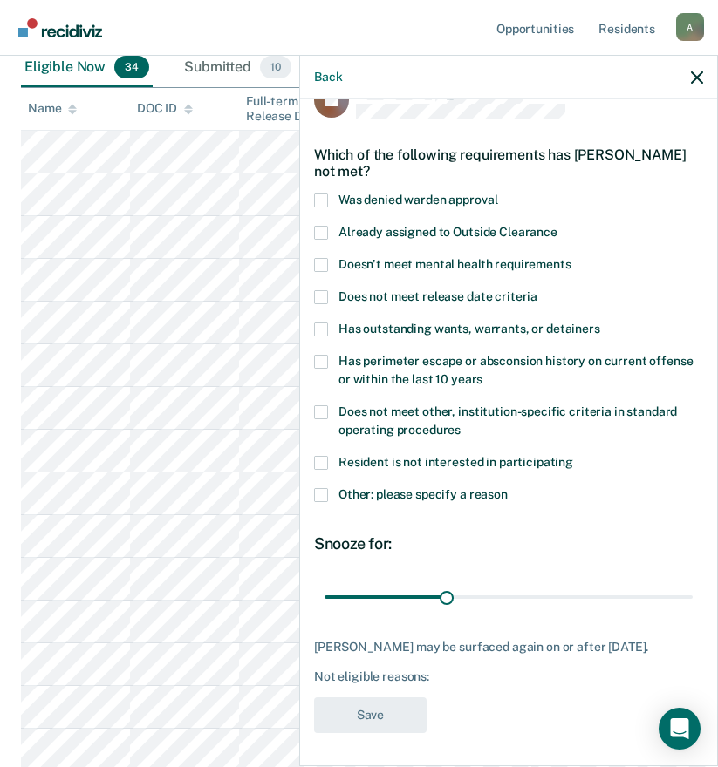
click at [446, 267] on span "Doesn't meet mental health requirements" at bounding box center [454, 264] width 233 height 14
click at [571, 258] on input "Doesn't meet mental health requirements" at bounding box center [571, 258] width 0 height 0
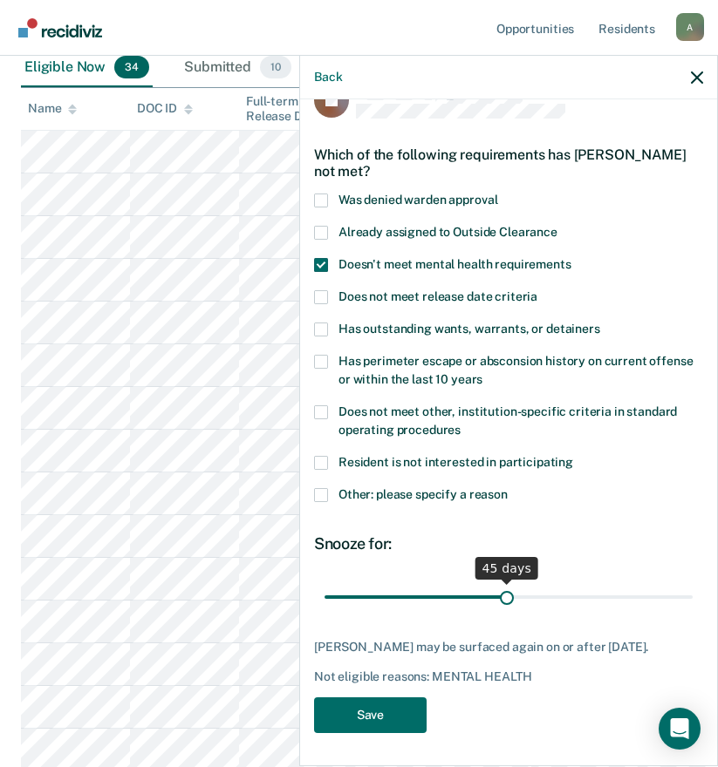
drag, startPoint x: 440, startPoint y: 596, endPoint x: 501, endPoint y: 595, distance: 60.2
type input "45"
click at [501, 595] on input "range" at bounding box center [508, 597] width 368 height 31
click at [401, 705] on button "Save" at bounding box center [370, 716] width 112 height 36
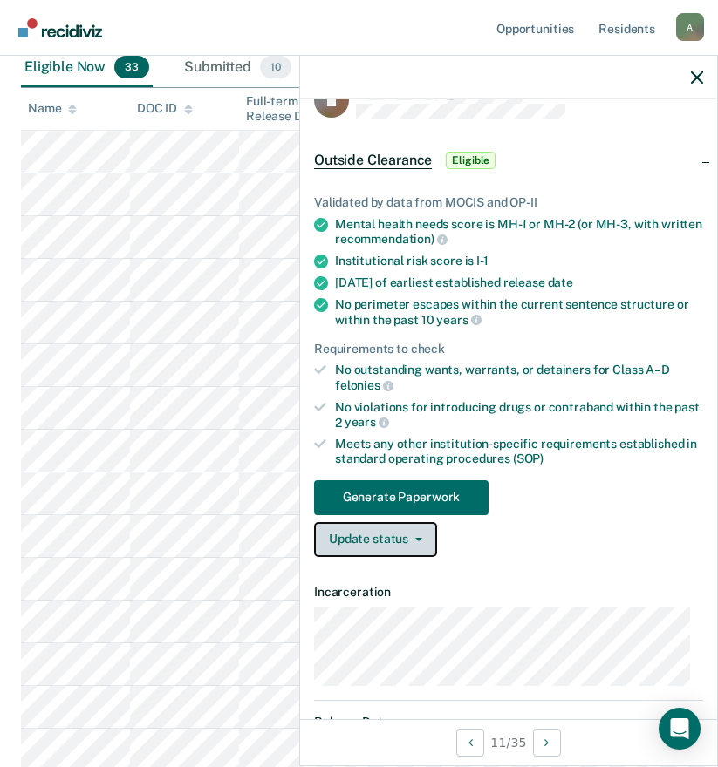
click at [421, 541] on button "Update status" at bounding box center [375, 539] width 123 height 35
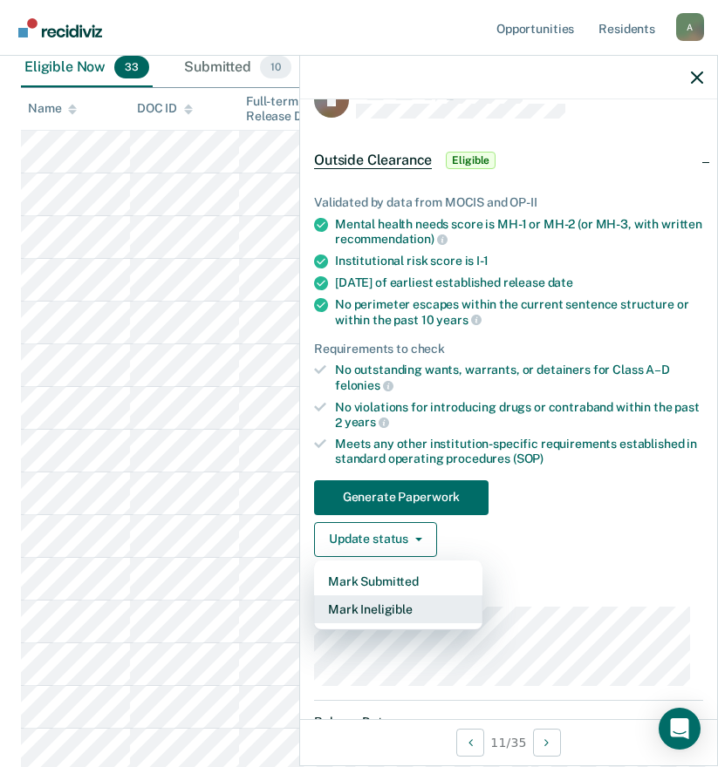
click at [392, 611] on button "Mark Ineligible" at bounding box center [398, 610] width 168 height 28
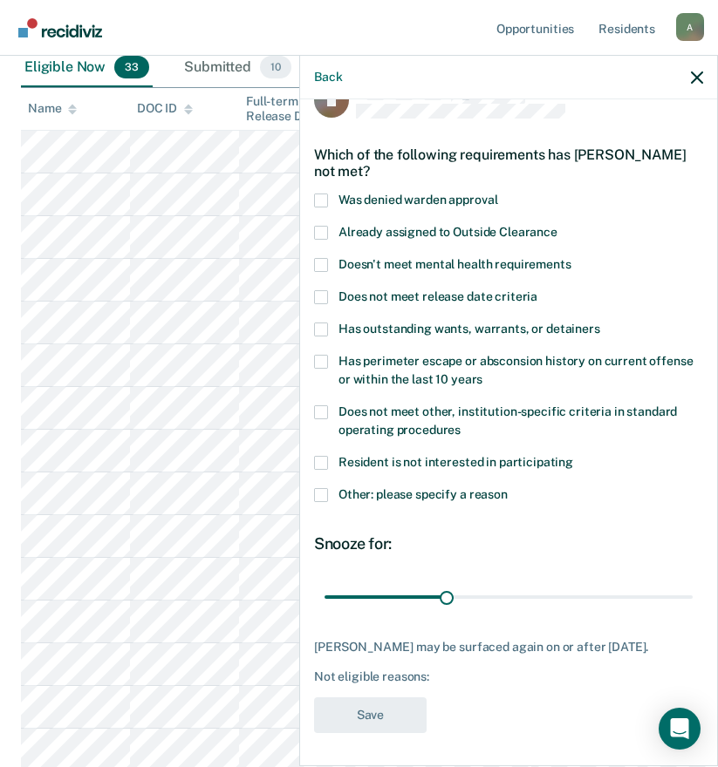
click at [408, 488] on span "Other: please specify a reason" at bounding box center [422, 494] width 169 height 14
click at [507, 488] on input "Other: please specify a reason" at bounding box center [507, 488] width 0 height 0
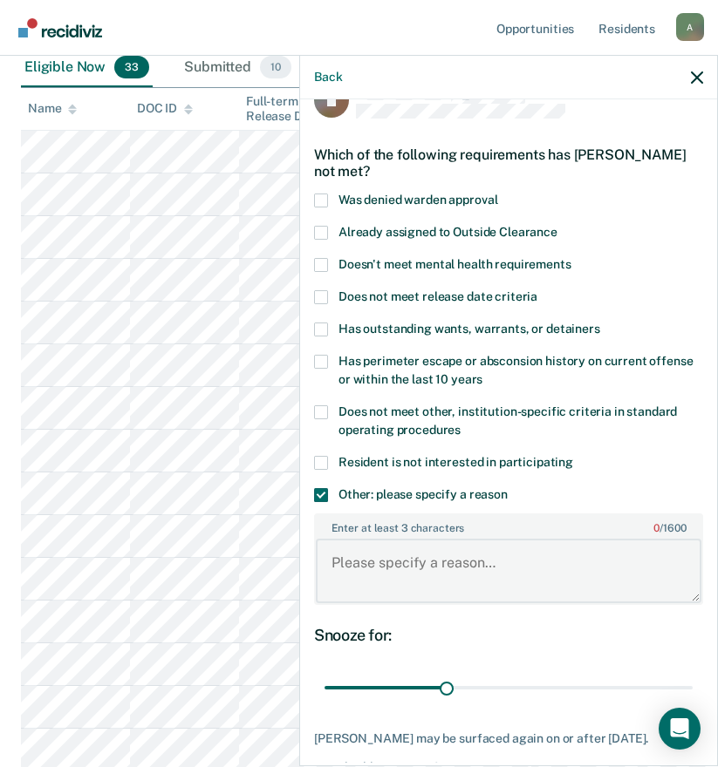
click at [443, 566] on textarea "Enter at least 3 characters 0 / 1600" at bounding box center [508, 571] width 385 height 65
type textarea "offense"
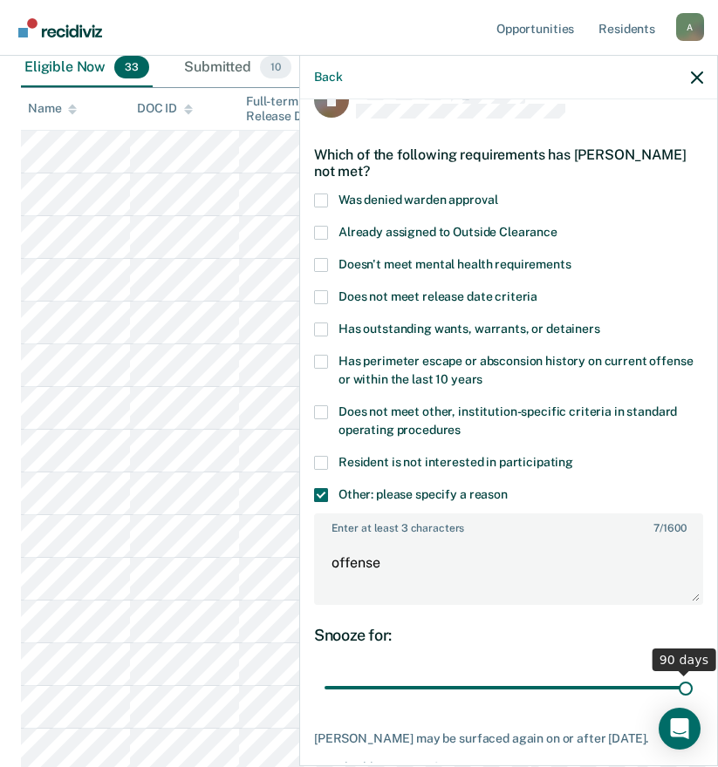
drag, startPoint x: 442, startPoint y: 688, endPoint x: 687, endPoint y: 688, distance: 245.0
type input "90"
click at [687, 688] on input "range" at bounding box center [508, 688] width 368 height 31
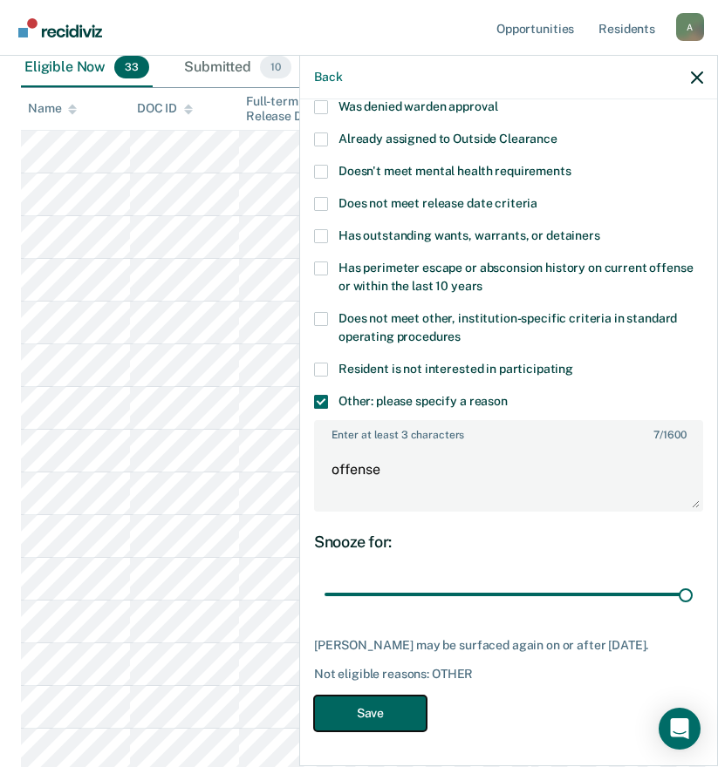
click at [398, 703] on button "Save" at bounding box center [370, 714] width 112 height 36
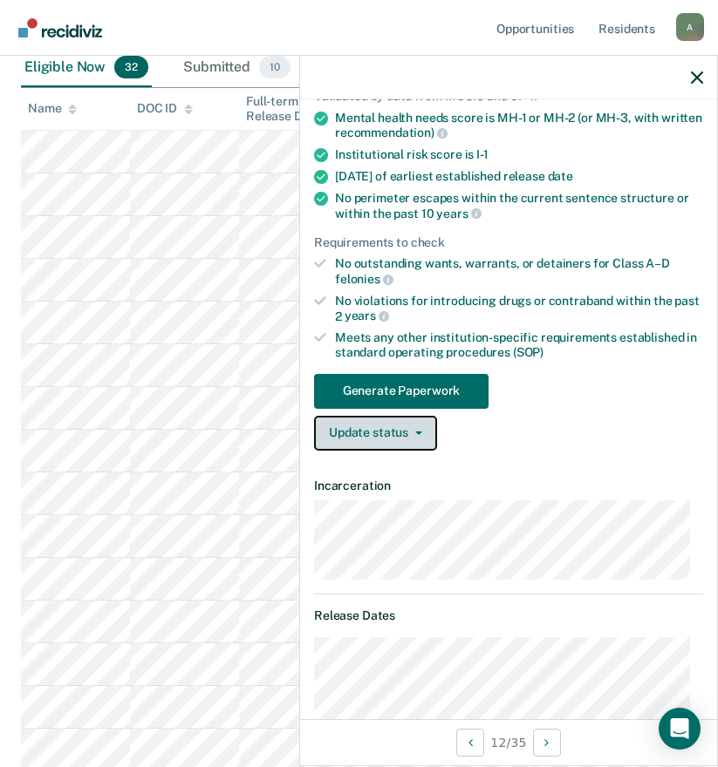
click at [405, 432] on button "Update status" at bounding box center [375, 433] width 123 height 35
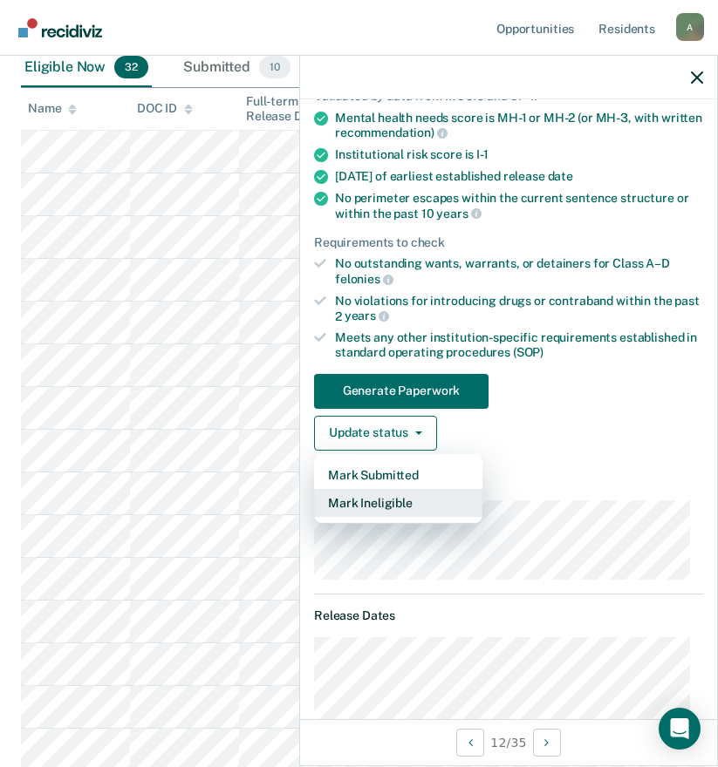
click at [397, 503] on button "Mark Ineligible" at bounding box center [398, 503] width 168 height 28
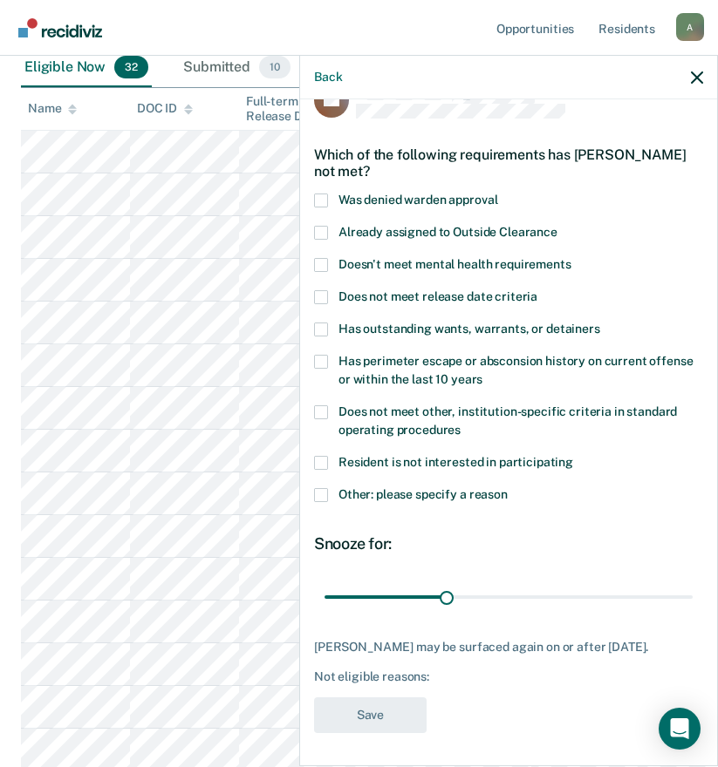
click at [487, 261] on span "Doesn't meet mental health requirements" at bounding box center [454, 264] width 233 height 14
click at [571, 258] on input "Doesn't meet mental health requirements" at bounding box center [571, 258] width 0 height 0
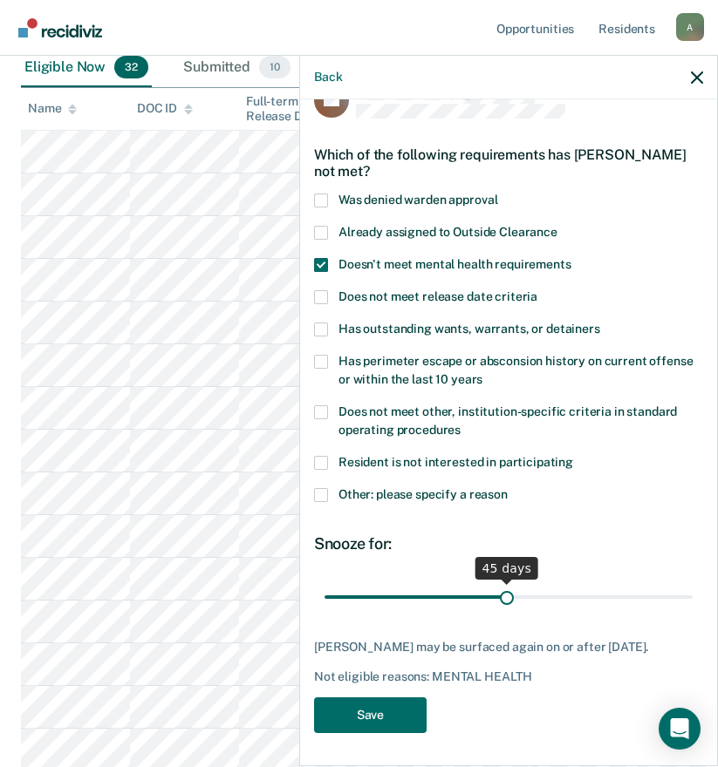
drag, startPoint x: 441, startPoint y: 599, endPoint x: 500, endPoint y: 597, distance: 58.4
type input "45"
click at [500, 597] on input "range" at bounding box center [508, 597] width 368 height 31
click at [405, 719] on button "Save" at bounding box center [370, 716] width 112 height 36
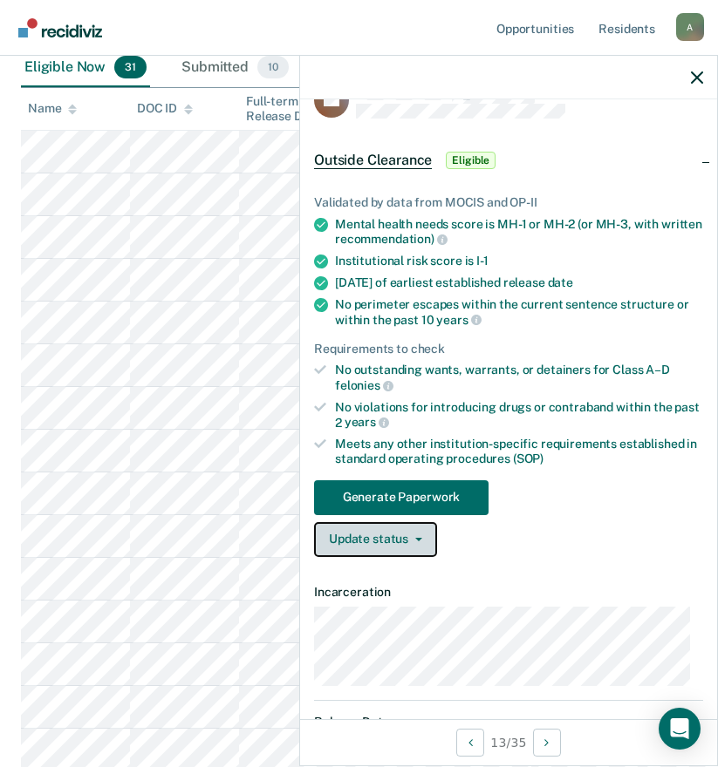
click at [423, 537] on button "Update status" at bounding box center [375, 539] width 123 height 35
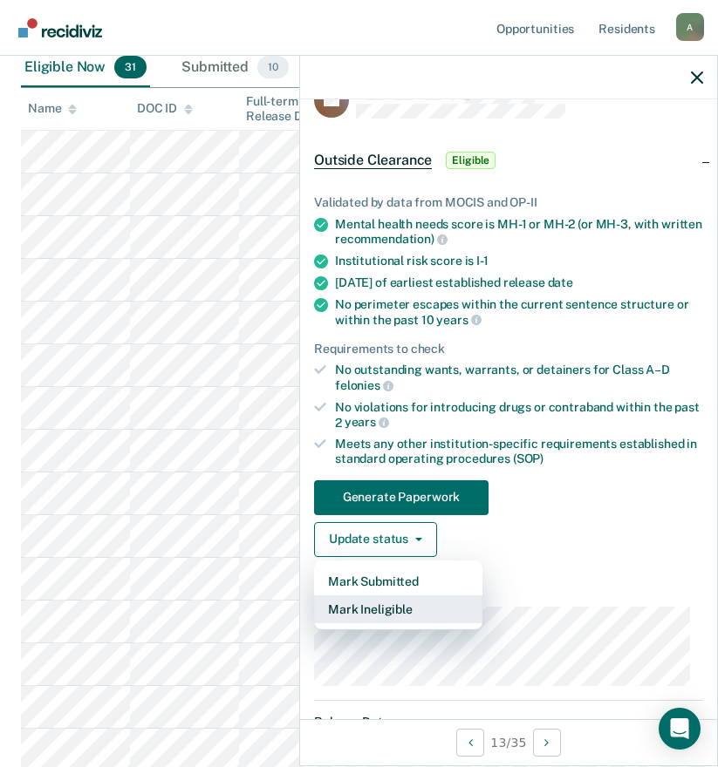
click at [394, 606] on button "Mark Ineligible" at bounding box center [398, 610] width 168 height 28
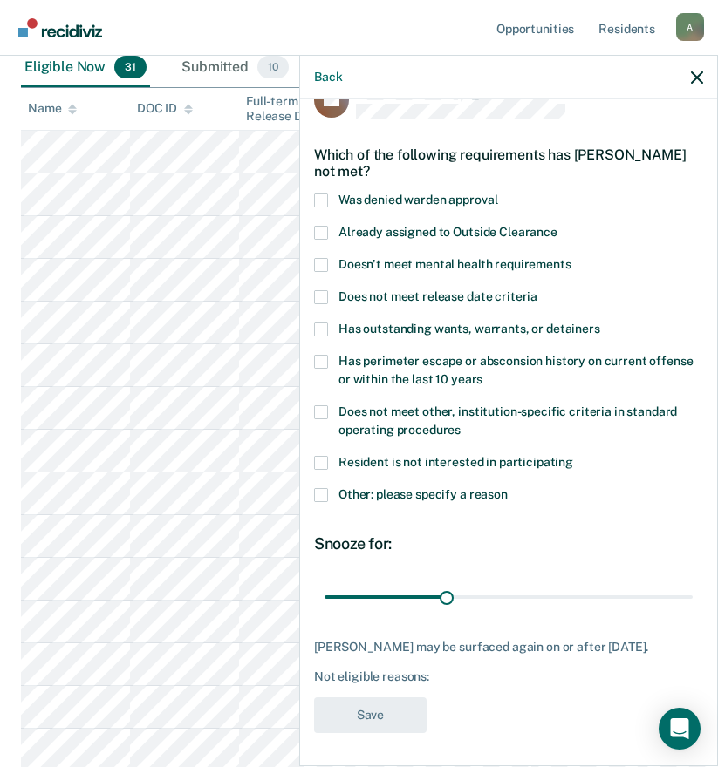
click at [446, 267] on span "Doesn't meet mental health requirements" at bounding box center [454, 264] width 233 height 14
click at [571, 258] on input "Doesn't meet mental health requirements" at bounding box center [571, 258] width 0 height 0
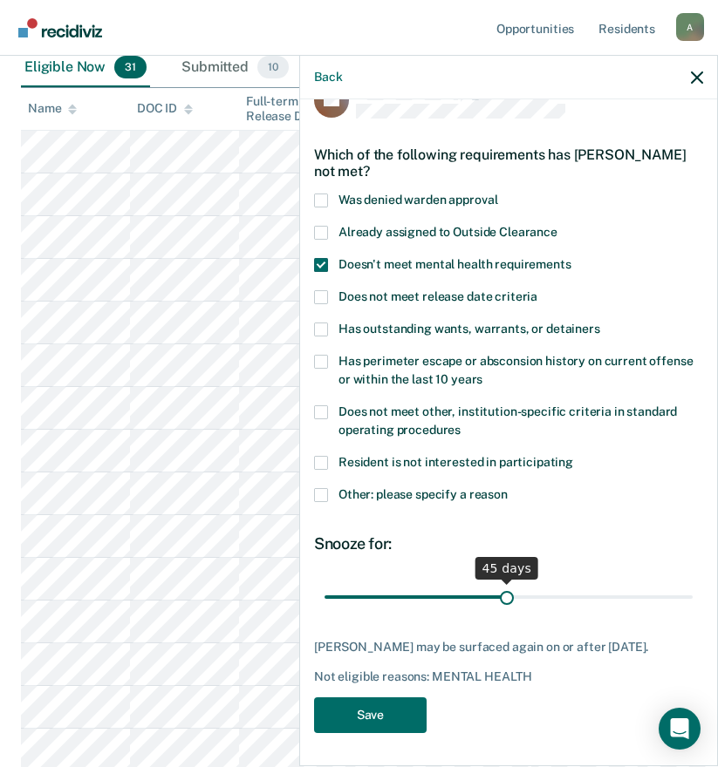
drag, startPoint x: 445, startPoint y: 596, endPoint x: 500, endPoint y: 596, distance: 54.9
type input "45"
click at [500, 596] on input "range" at bounding box center [508, 597] width 368 height 31
click at [398, 720] on button "Save" at bounding box center [370, 716] width 112 height 36
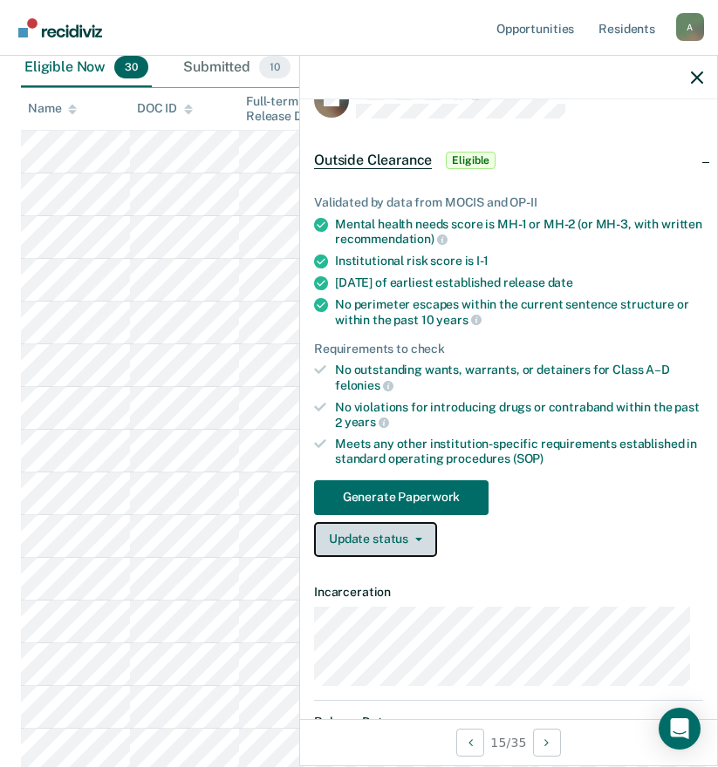
click at [398, 541] on button "Update status" at bounding box center [375, 539] width 123 height 35
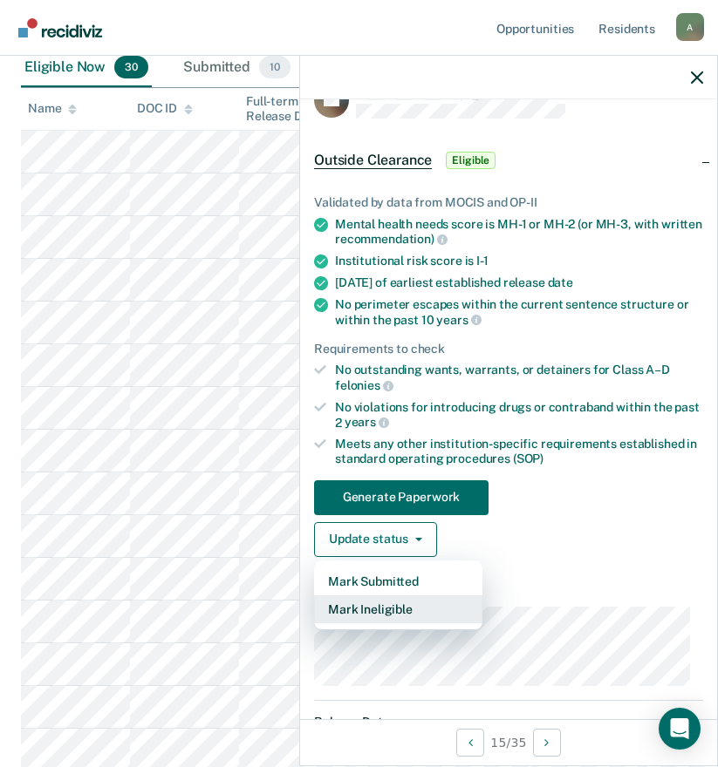
click at [383, 608] on button "Mark Ineligible" at bounding box center [398, 610] width 168 height 28
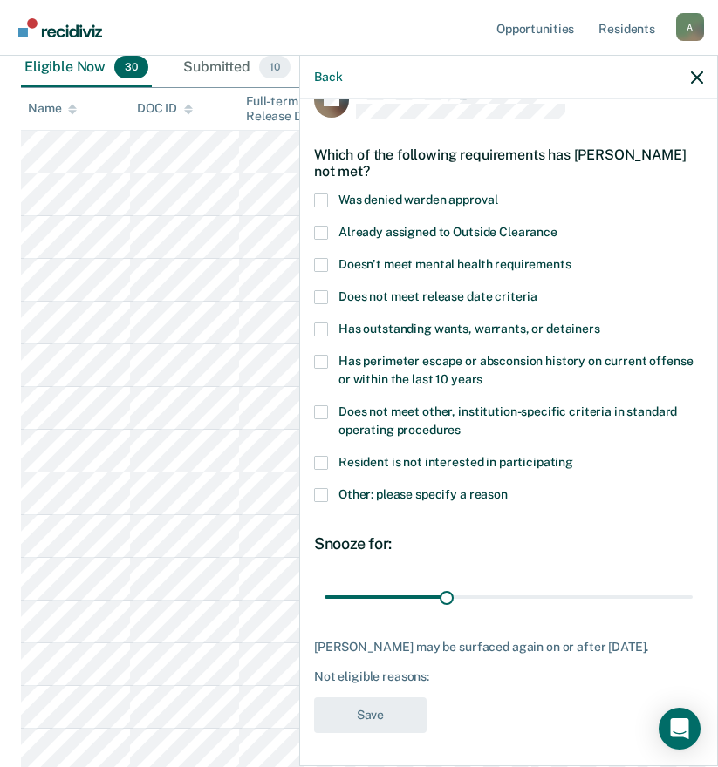
click at [323, 494] on span at bounding box center [321, 495] width 14 height 14
click at [507, 488] on input "Other: please specify a reason" at bounding box center [507, 488] width 0 height 0
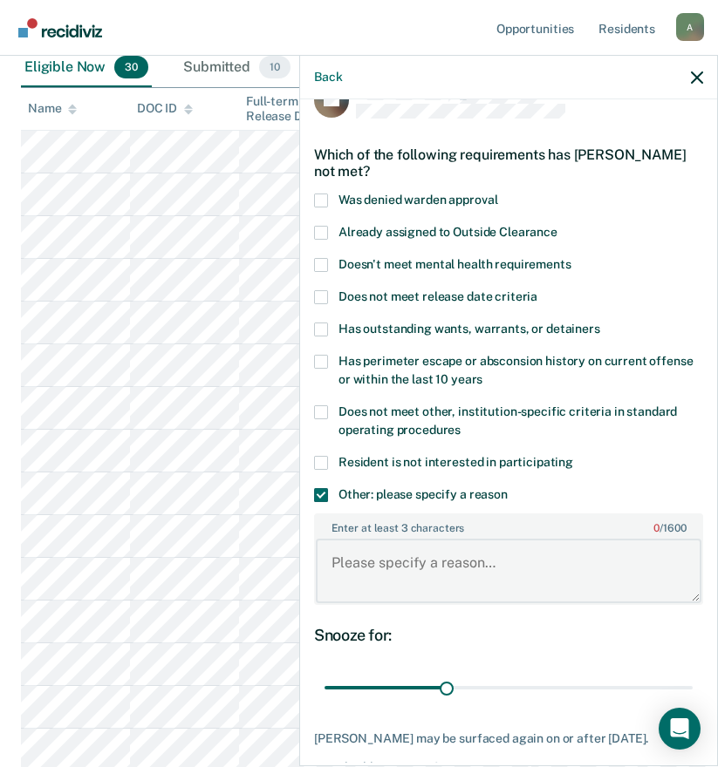
click at [371, 557] on textarea "Enter at least 3 characters 0 / 1600" at bounding box center [508, 571] width 385 height 65
type textarea "tasc"
drag, startPoint x: 443, startPoint y: 684, endPoint x: 712, endPoint y: 688, distance: 269.5
type input "90"
click at [692, 688] on input "range" at bounding box center [508, 688] width 368 height 31
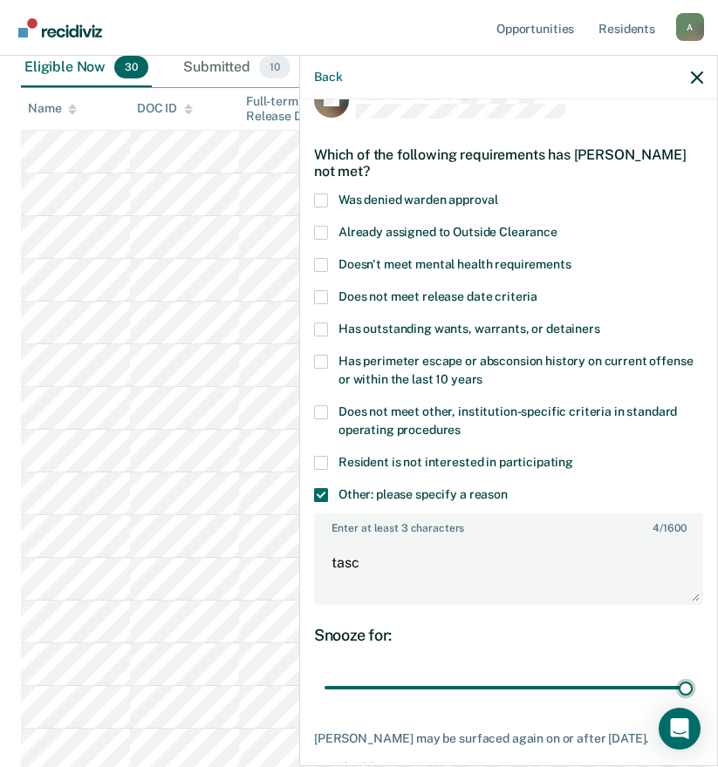
scroll to position [130, 0]
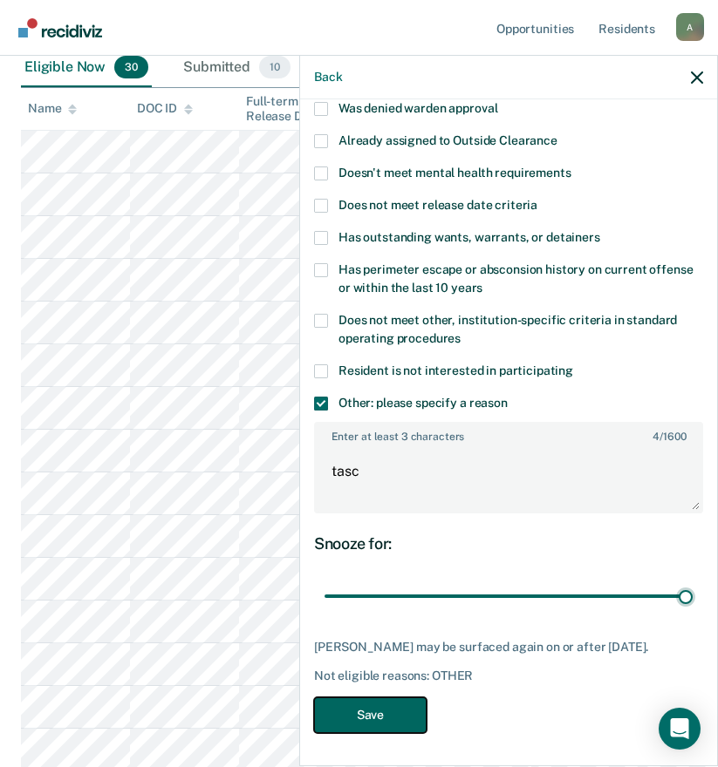
click at [398, 701] on button "Save" at bounding box center [370, 716] width 112 height 36
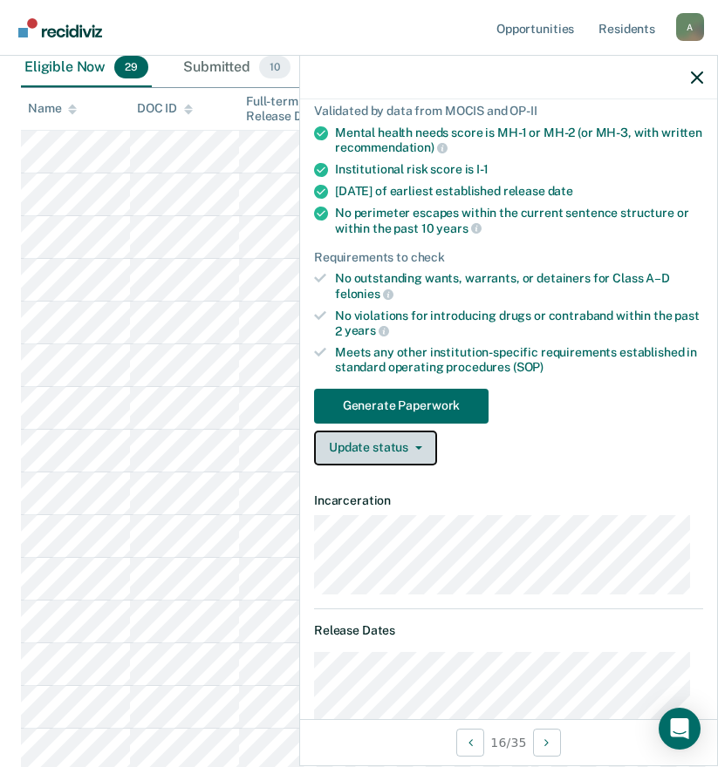
click at [405, 449] on button "Update status" at bounding box center [375, 448] width 123 height 35
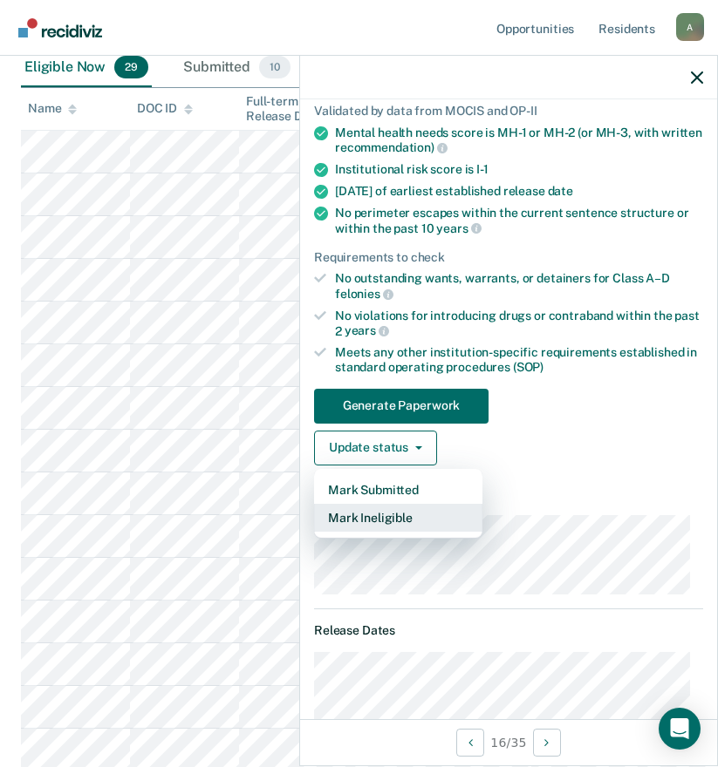
click at [399, 521] on button "Mark Ineligible" at bounding box center [398, 518] width 168 height 28
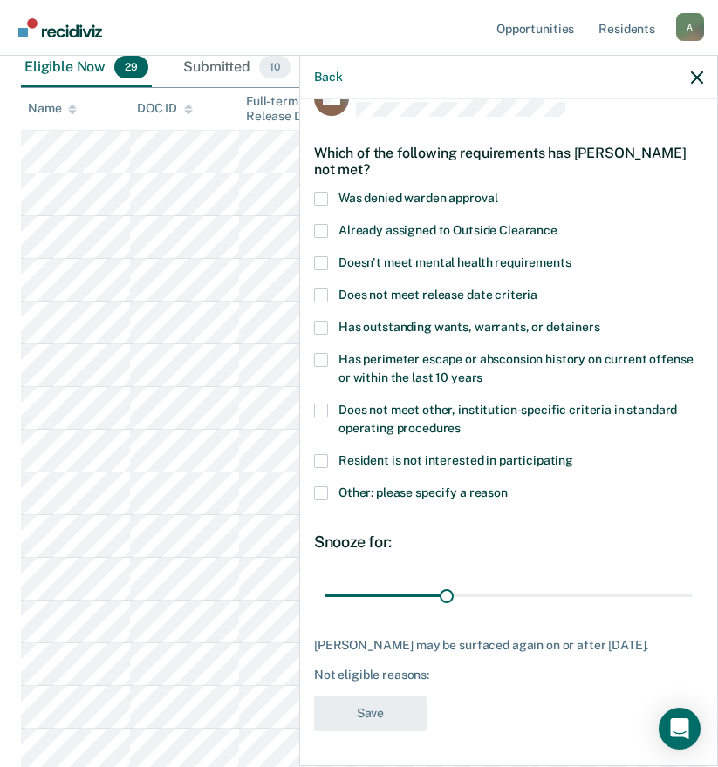
click at [449, 255] on span "Doesn't meet mental health requirements" at bounding box center [454, 262] width 233 height 14
click at [571, 256] on input "Doesn't meet mental health requirements" at bounding box center [571, 256] width 0 height 0
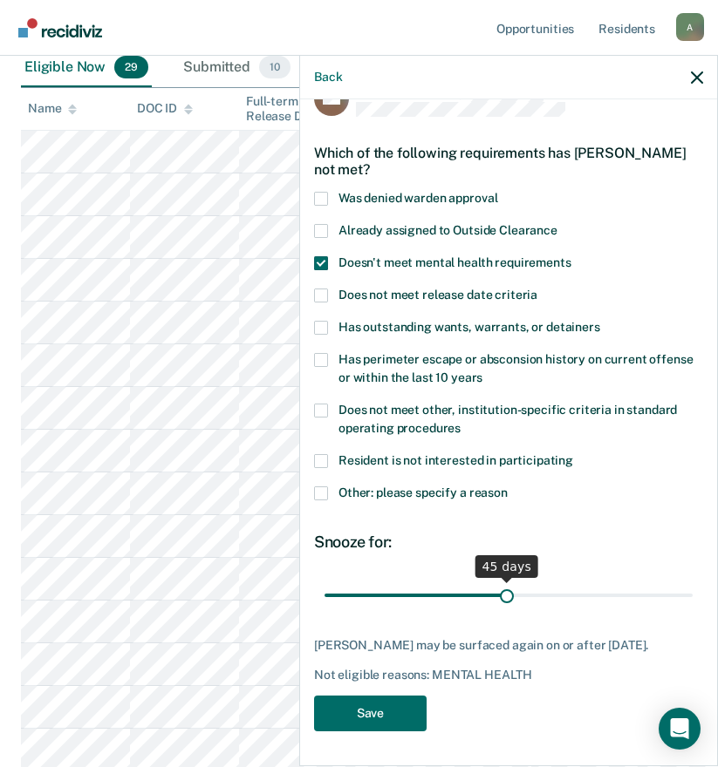
drag, startPoint x: 442, startPoint y: 578, endPoint x: 501, endPoint y: 579, distance: 58.4
type input "45"
click at [501, 580] on input "range" at bounding box center [508, 595] width 368 height 31
click at [396, 702] on button "Save" at bounding box center [370, 714] width 112 height 36
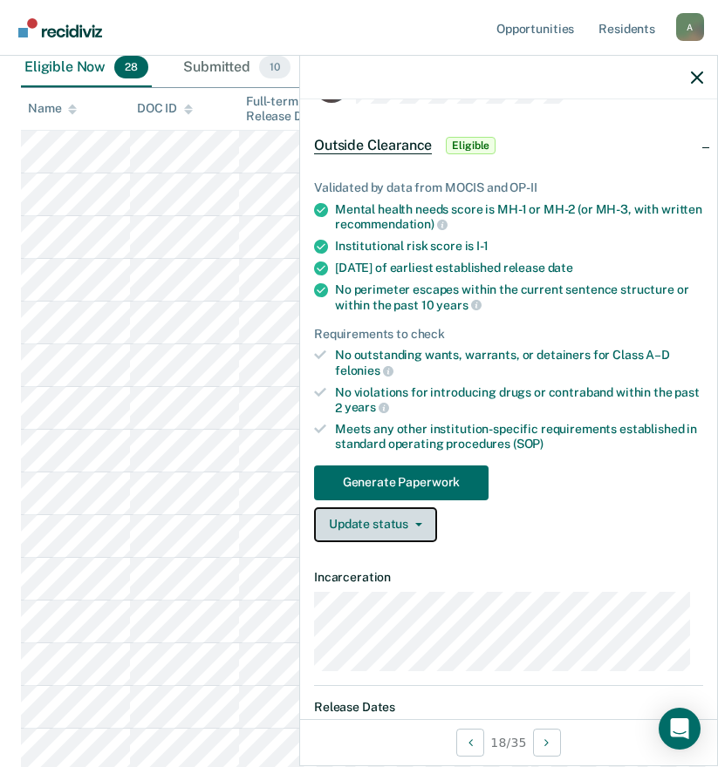
click at [406, 519] on button "Update status" at bounding box center [375, 524] width 123 height 35
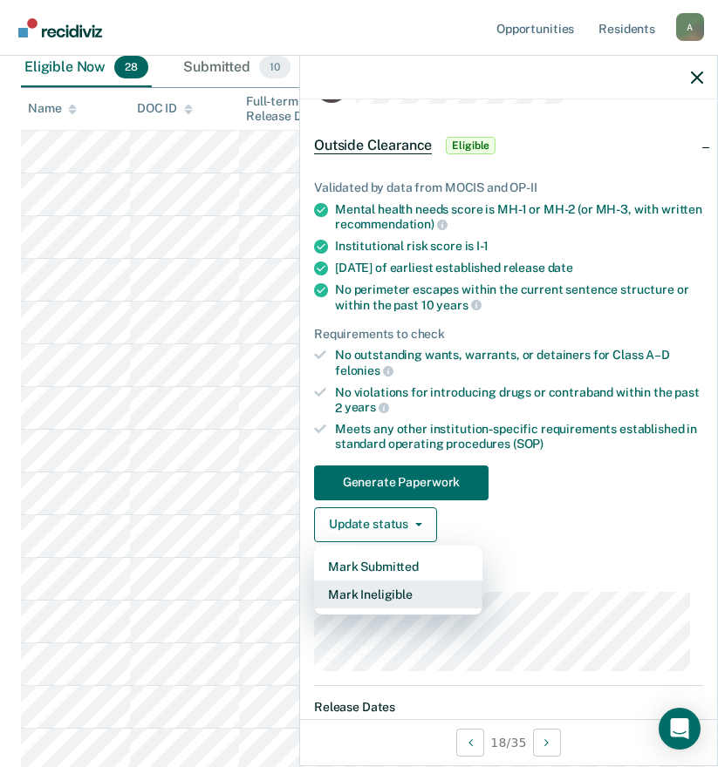
click at [398, 588] on button "Mark Ineligible" at bounding box center [398, 595] width 168 height 28
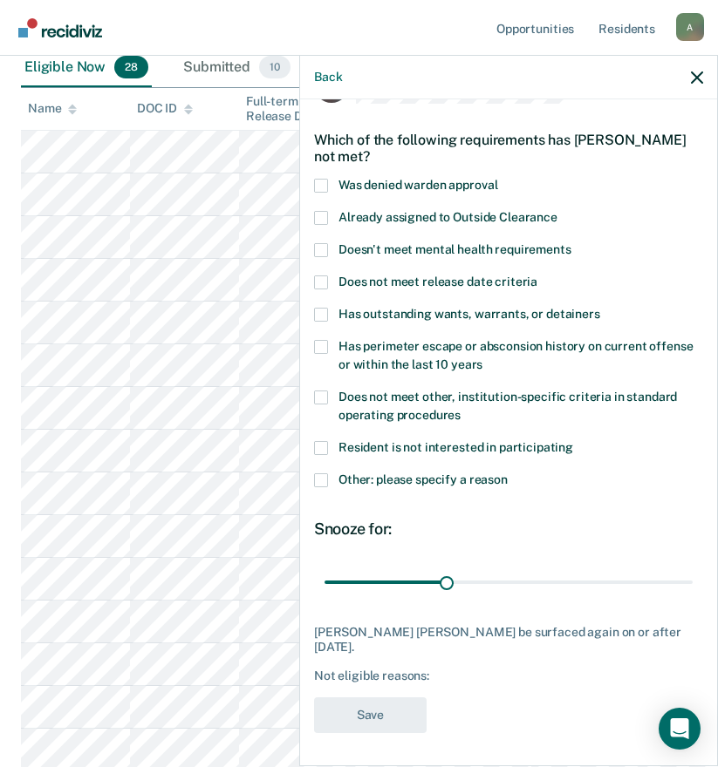
click at [326, 480] on span at bounding box center [321, 480] width 14 height 14
click at [507, 473] on input "Other: please specify a reason" at bounding box center [507, 473] width 0 height 0
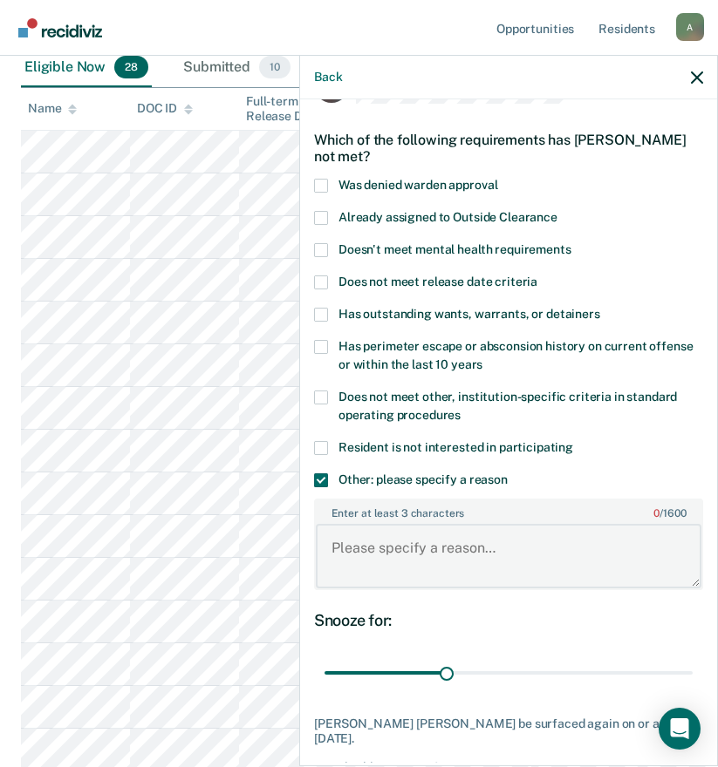
click at [364, 549] on textarea "Enter at least 3 characters 0 / 1600" at bounding box center [508, 556] width 385 height 65
type textarea "community impact"
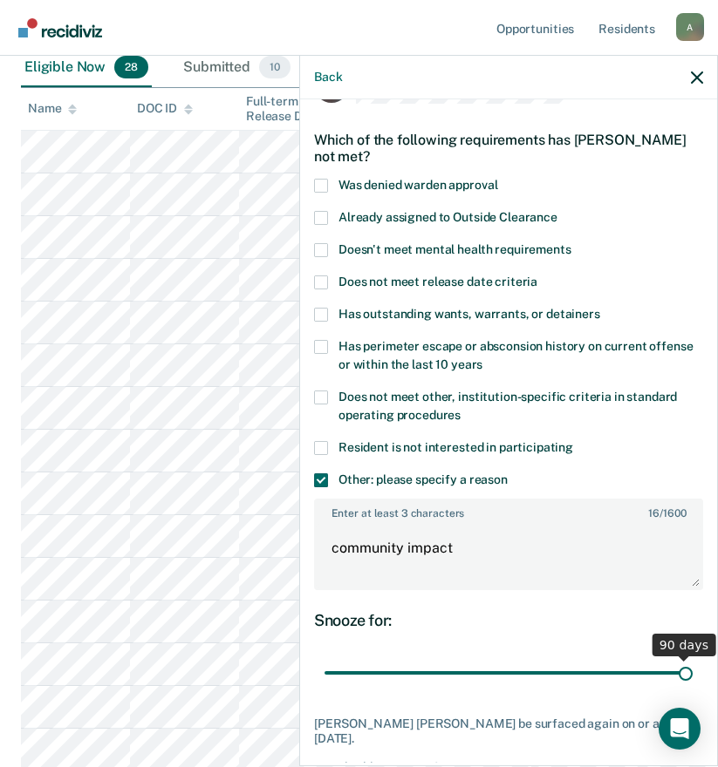
drag, startPoint x: 444, startPoint y: 671, endPoint x: 765, endPoint y: 702, distance: 322.4
type input "90"
click at [692, 689] on input "range" at bounding box center [508, 673] width 368 height 31
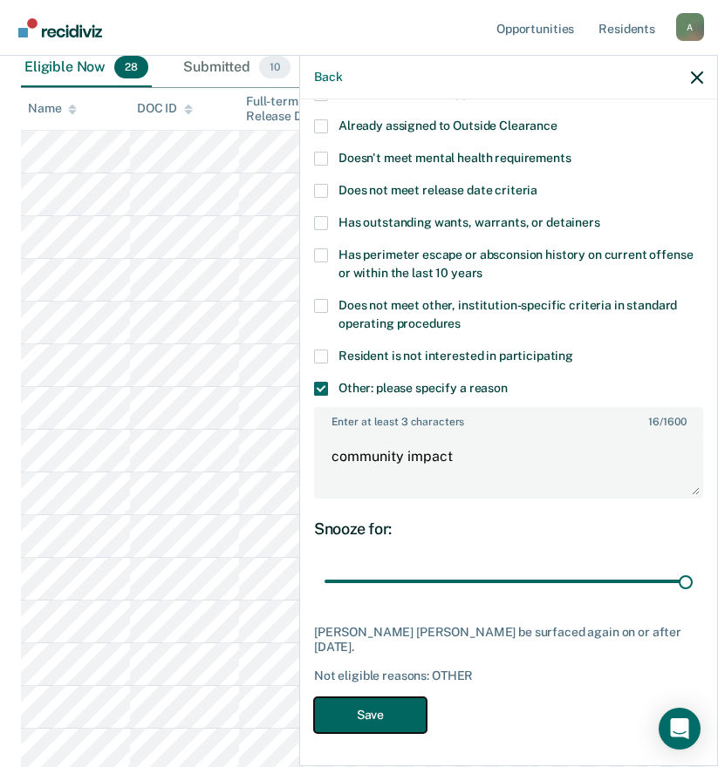
click at [405, 702] on button "Save" at bounding box center [370, 716] width 112 height 36
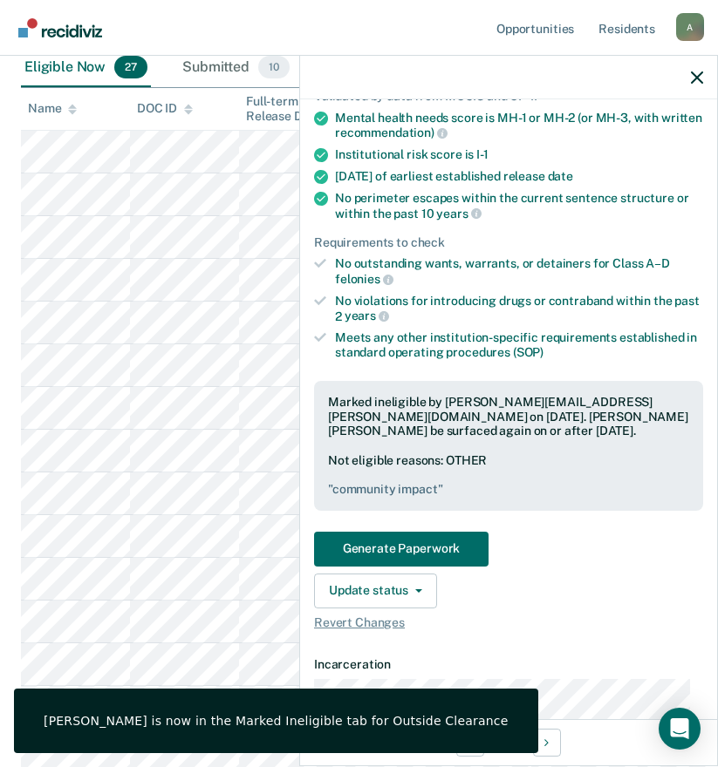
click at [51, 626] on div "Marked [PERSON_NAME] as "Submitted" for Outside Clearance" at bounding box center [240, 649] width 453 height 65
click at [75, 617] on div "Marked [PERSON_NAME] as "Submitted" for Outside Clearance" at bounding box center [240, 649] width 453 height 65
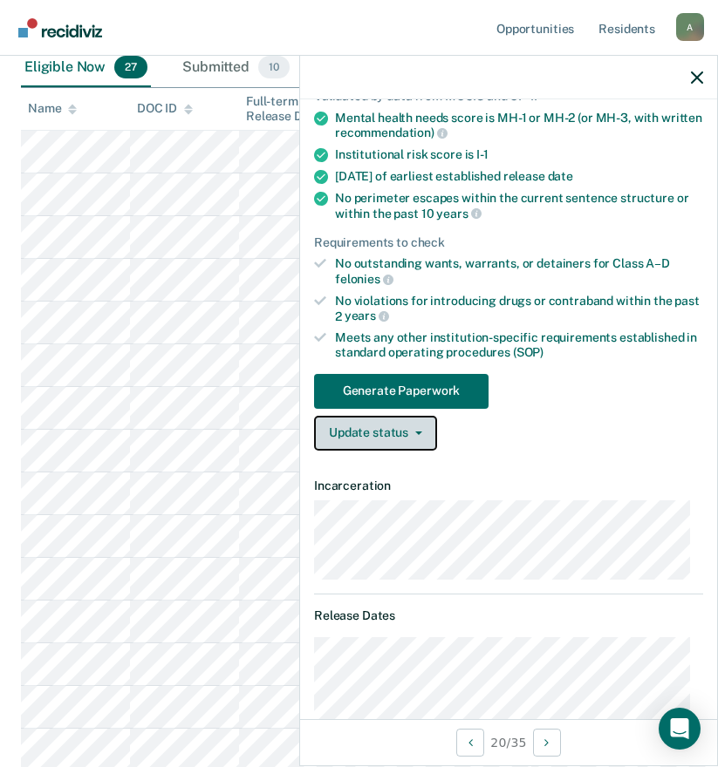
click at [418, 433] on button "Update status" at bounding box center [375, 433] width 123 height 35
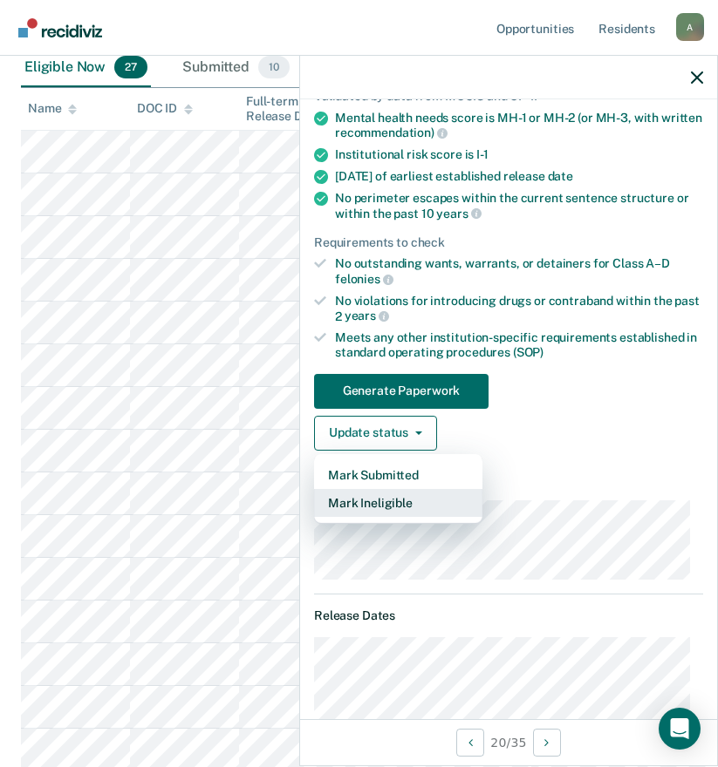
click at [407, 503] on button "Mark Ineligible" at bounding box center [398, 503] width 168 height 28
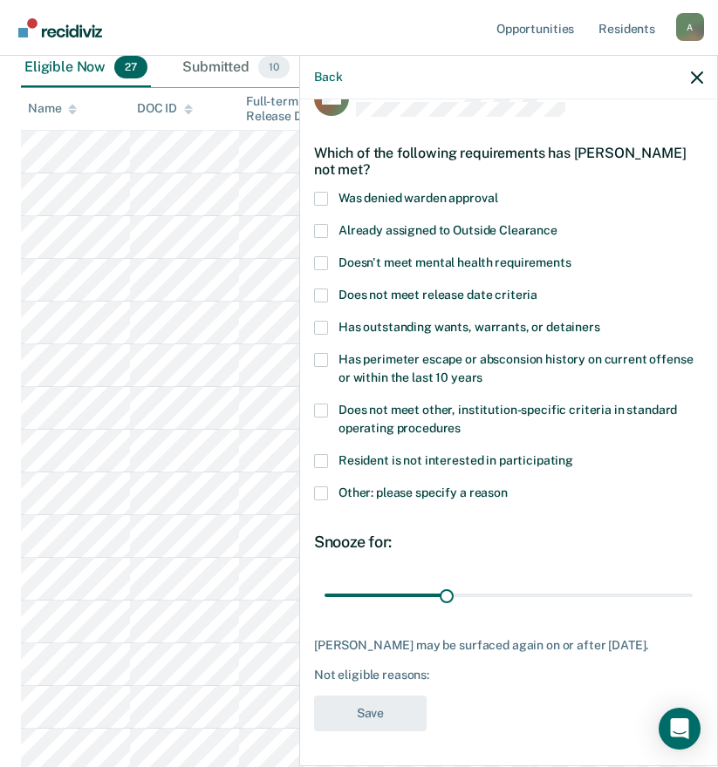
scroll to position [38, 0]
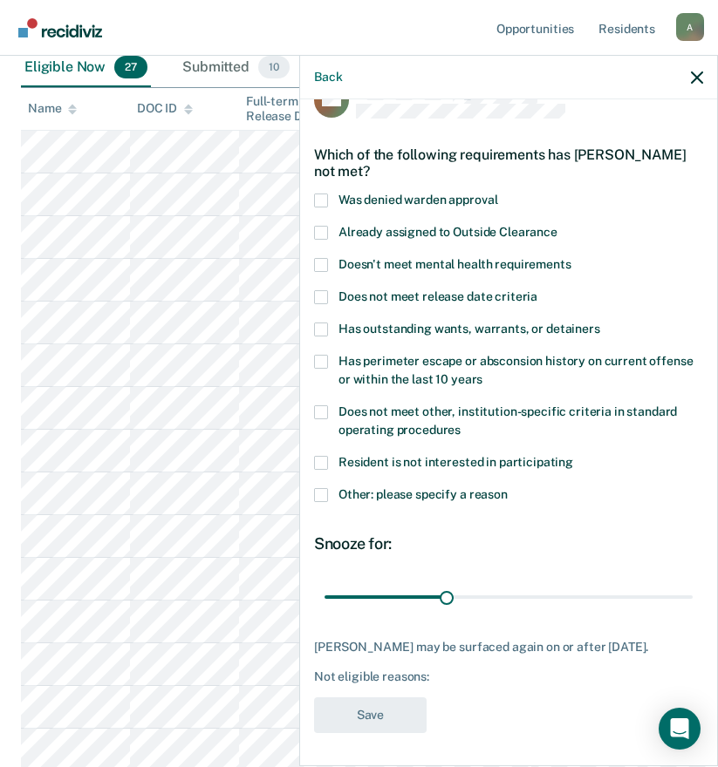
click at [365, 487] on span "Other: please specify a reason" at bounding box center [422, 494] width 169 height 14
click at [507, 488] on input "Other: please specify a reason" at bounding box center [507, 488] width 0 height 0
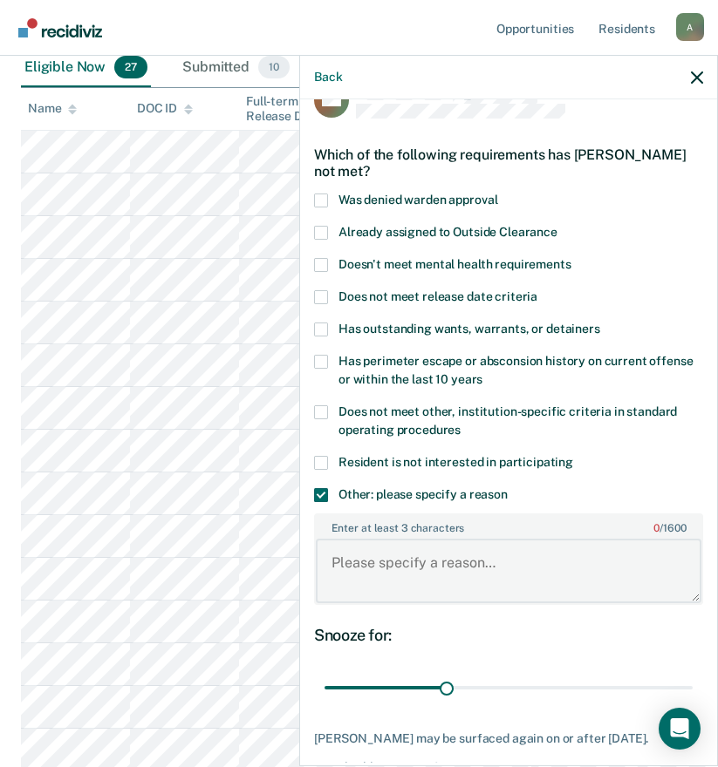
click at [403, 562] on textarea "Enter at least 3 characters 0 / 1600" at bounding box center [508, 571] width 385 height 65
type textarea "offense"
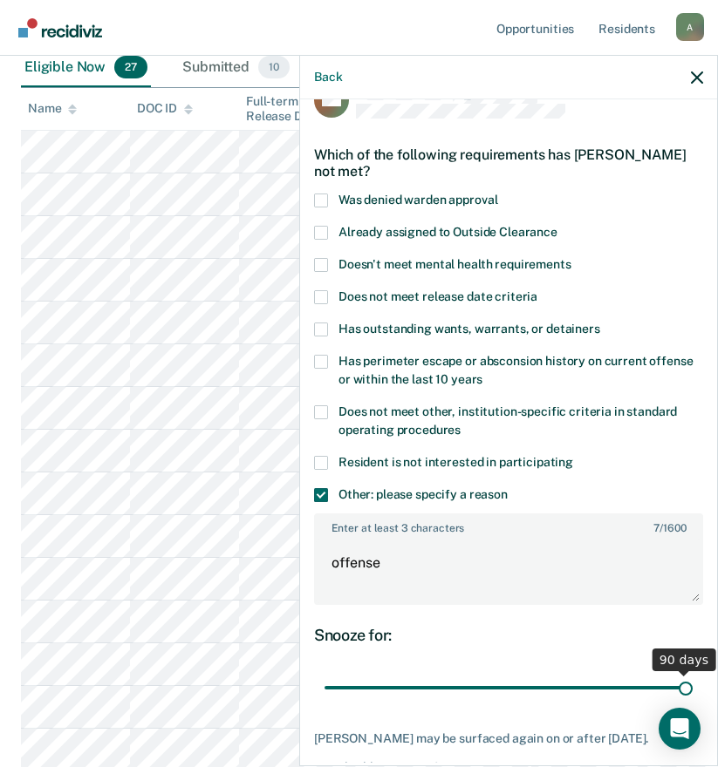
drag, startPoint x: 441, startPoint y: 685, endPoint x: 687, endPoint y: 688, distance: 245.9
type input "90"
click at [687, 688] on input "range" at bounding box center [508, 688] width 368 height 31
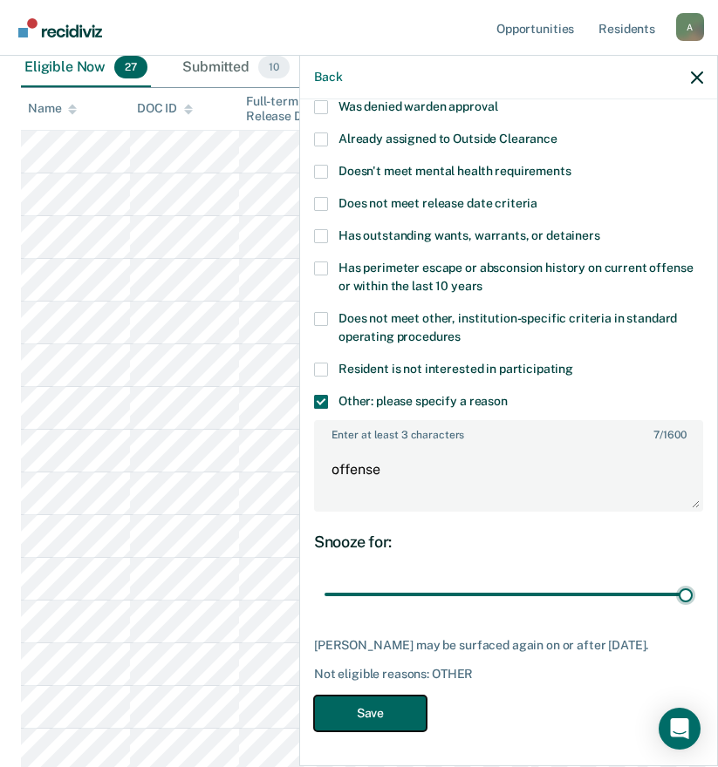
click at [388, 712] on button "Save" at bounding box center [370, 714] width 112 height 36
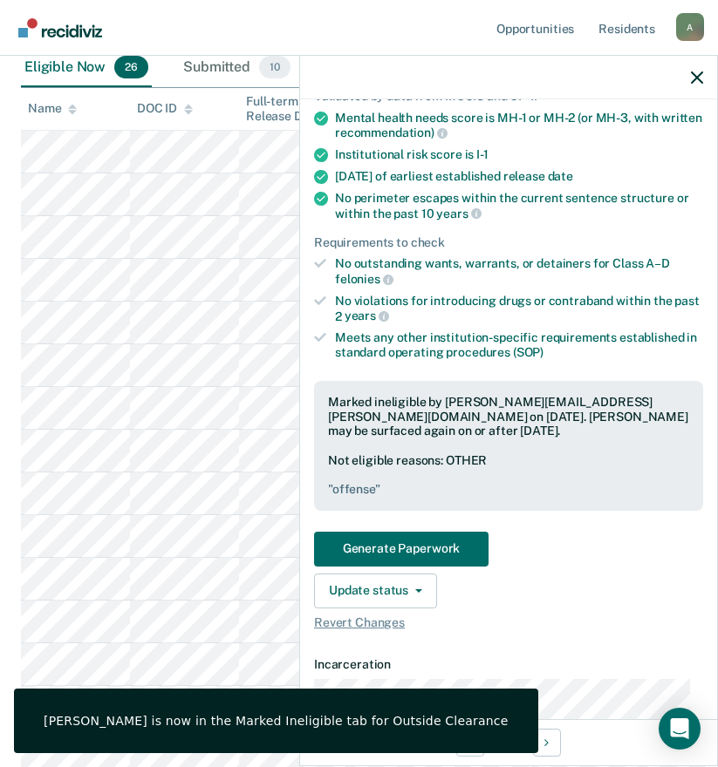
click at [53, 620] on div "Marked [PERSON_NAME] as "Submitted" for Outside Clearance" at bounding box center [240, 649] width 453 height 65
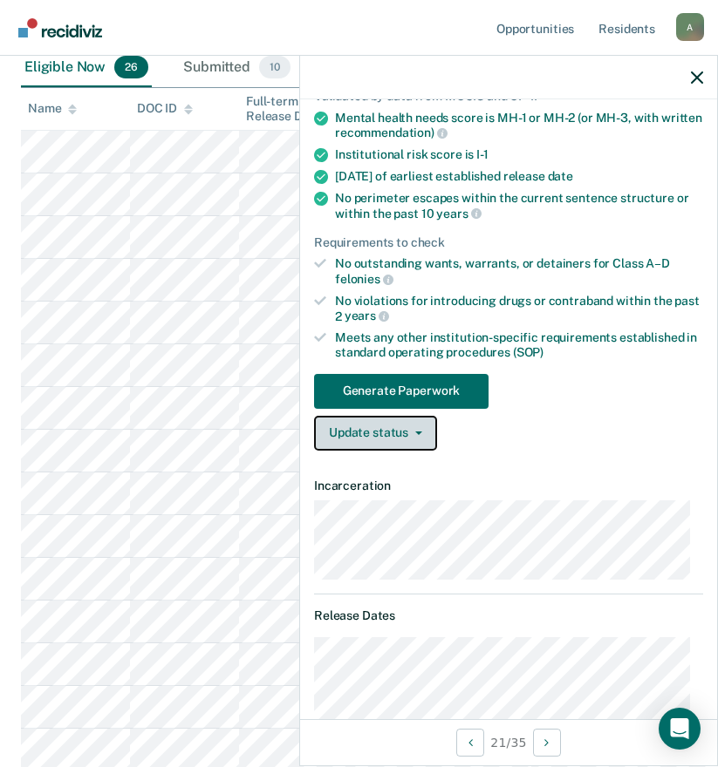
click at [420, 435] on button "Update status" at bounding box center [375, 433] width 123 height 35
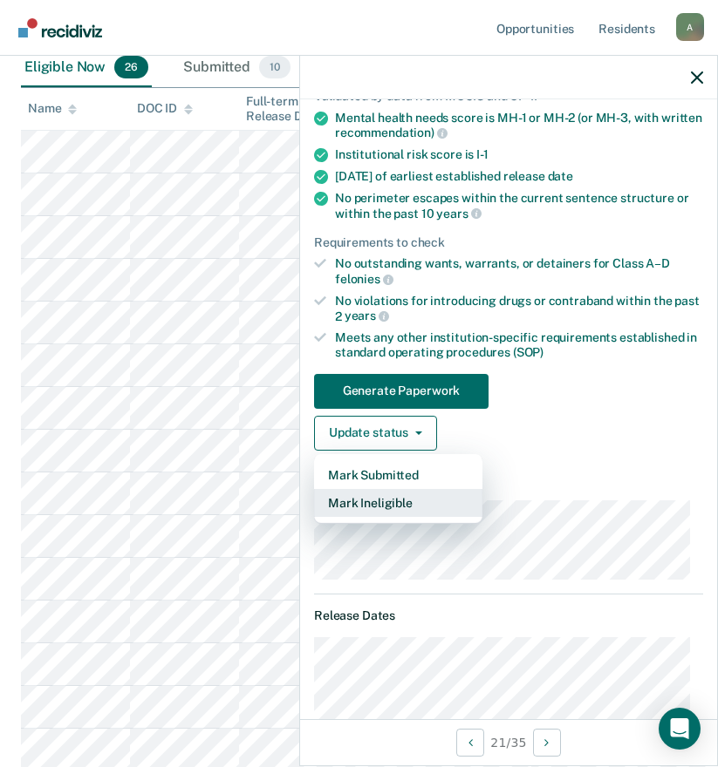
click at [390, 497] on button "Mark Ineligible" at bounding box center [398, 503] width 168 height 28
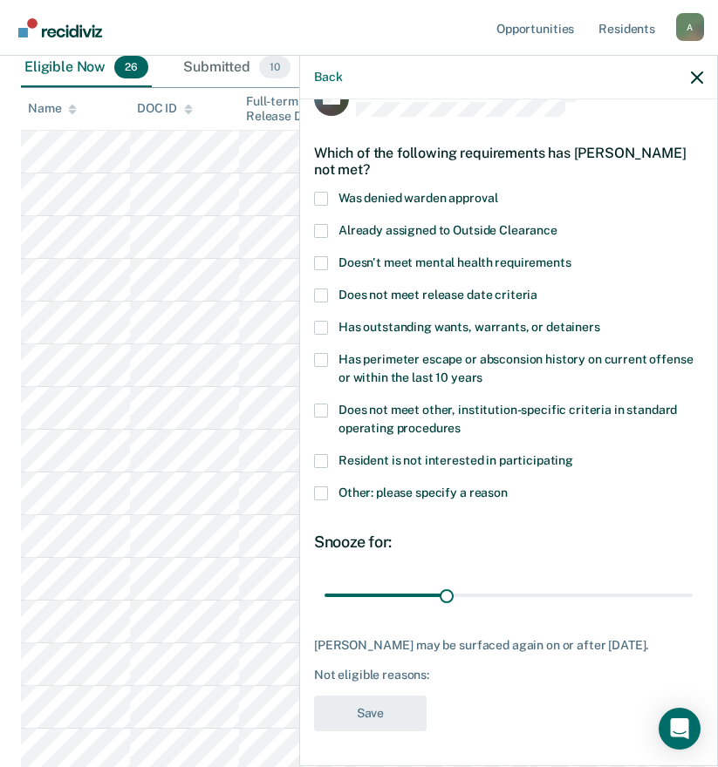
click at [322, 487] on span at bounding box center [321, 494] width 14 height 14
click at [507, 487] on input "Other: please specify a reason" at bounding box center [507, 487] width 0 height 0
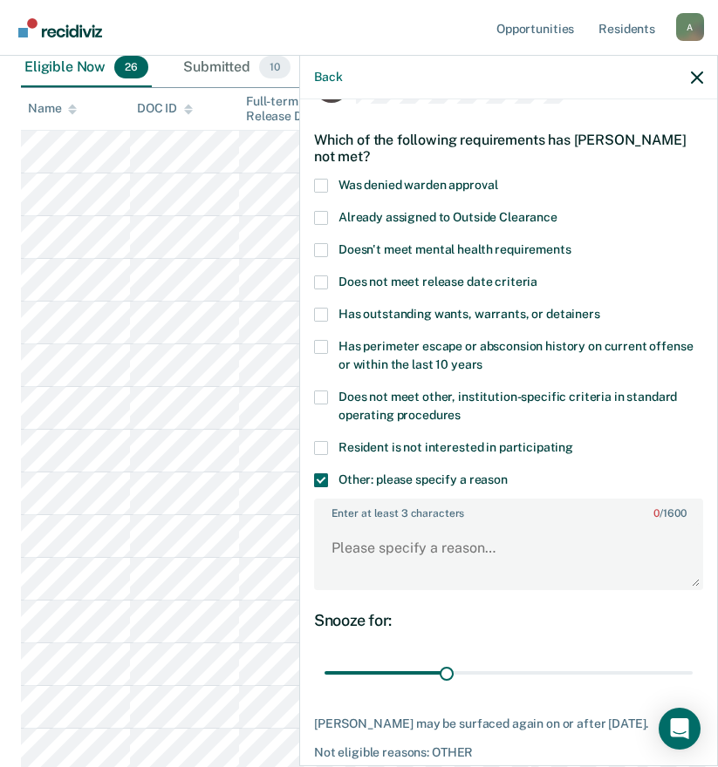
click at [328, 246] on label "Doesn't meet mental health requirements" at bounding box center [508, 252] width 389 height 18
click at [571, 243] on input "Doesn't meet mental health requirements" at bounding box center [571, 243] width 0 height 0
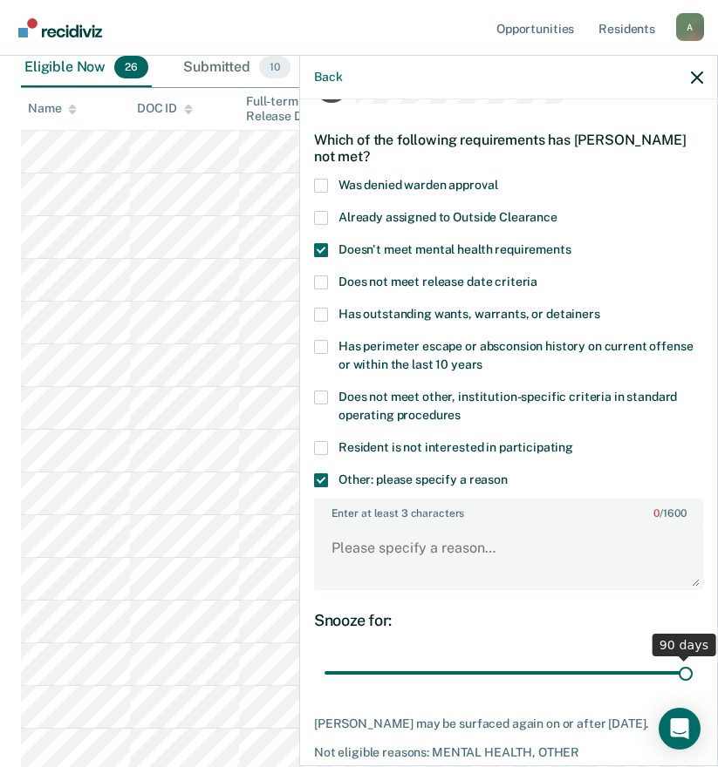
drag, startPoint x: 445, startPoint y: 665, endPoint x: 732, endPoint y: 692, distance: 288.2
type input "90"
click at [692, 689] on input "range" at bounding box center [508, 673] width 368 height 31
click at [463, 543] on textarea "Enter at least 3 characters 0 / 1600" at bounding box center [508, 556] width 385 height 65
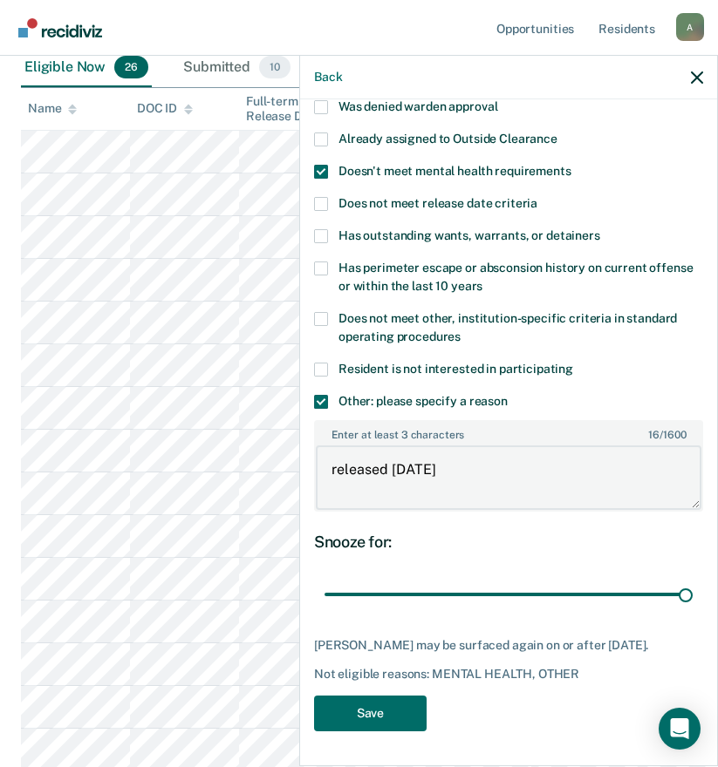
scroll to position [145, 0]
type textarea "released [DATE]"
click at [392, 713] on button "Save" at bounding box center [370, 714] width 112 height 36
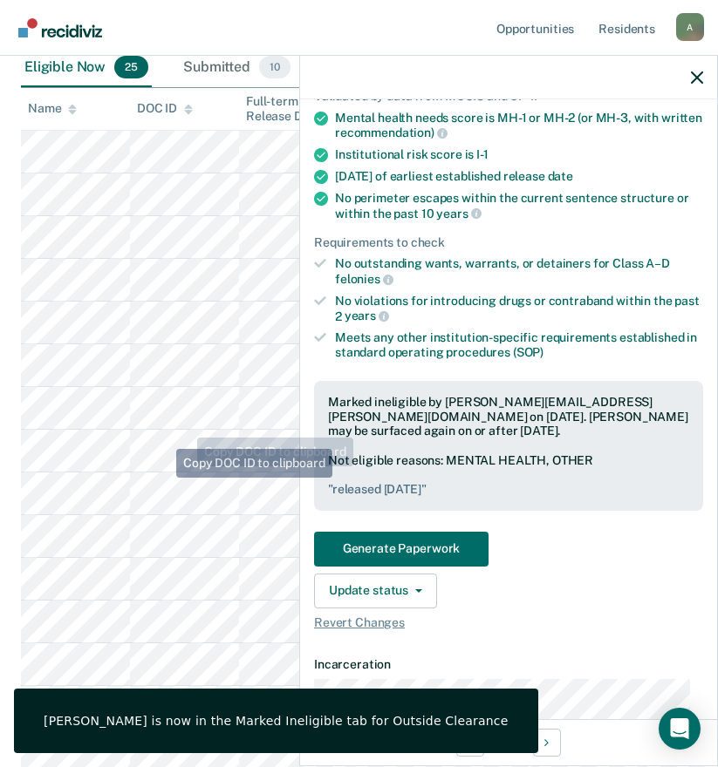
scroll to position [436, 0]
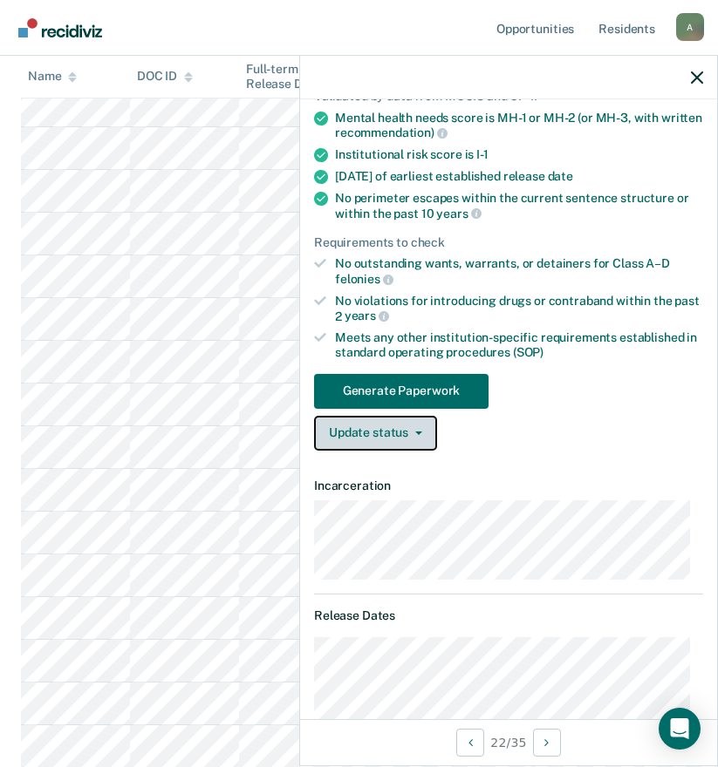
click at [373, 430] on button "Update status" at bounding box center [375, 433] width 123 height 35
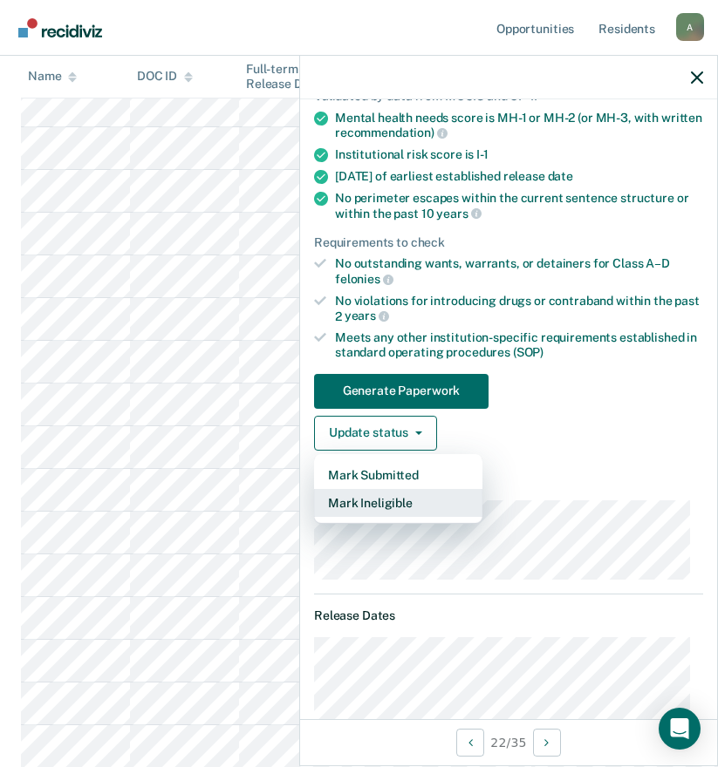
click at [414, 498] on button "Mark Ineligible" at bounding box center [398, 503] width 168 height 28
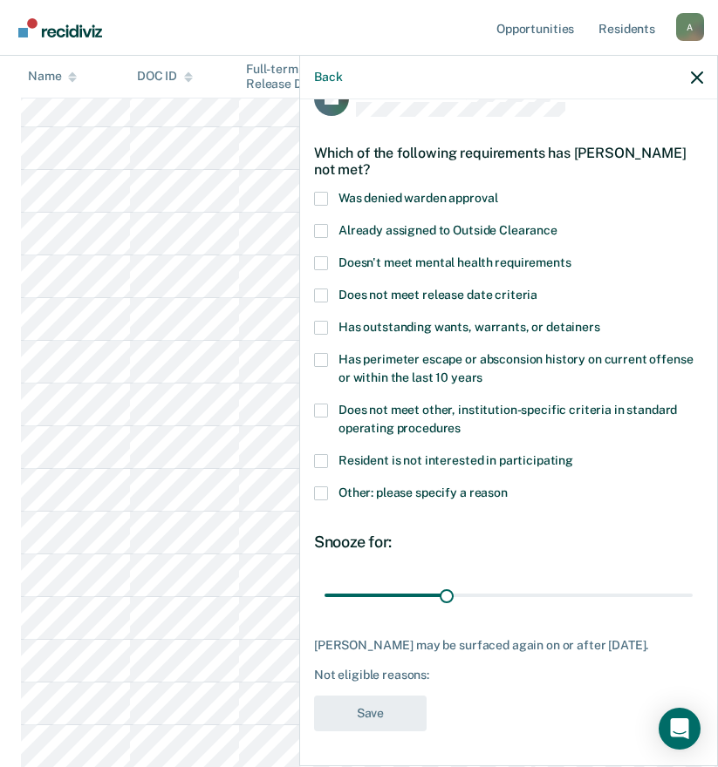
click at [385, 255] on span "Doesn't meet mental health requirements" at bounding box center [454, 262] width 233 height 14
click at [571, 256] on input "Doesn't meet mental health requirements" at bounding box center [571, 256] width 0 height 0
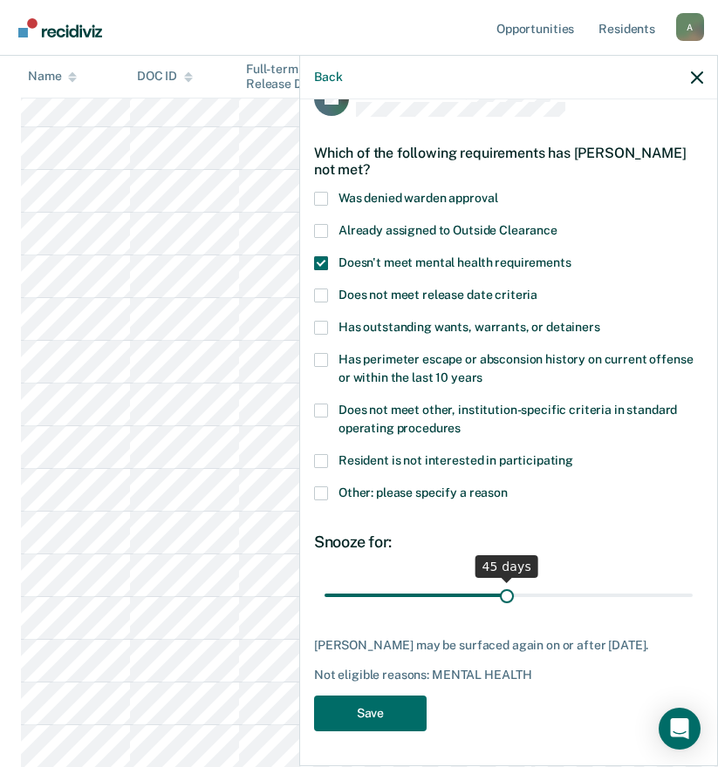
drag, startPoint x: 454, startPoint y: 581, endPoint x: 500, endPoint y: 581, distance: 45.3
type input "45"
click at [500, 581] on input "range" at bounding box center [508, 595] width 368 height 31
click at [386, 710] on button "Save" at bounding box center [370, 714] width 112 height 36
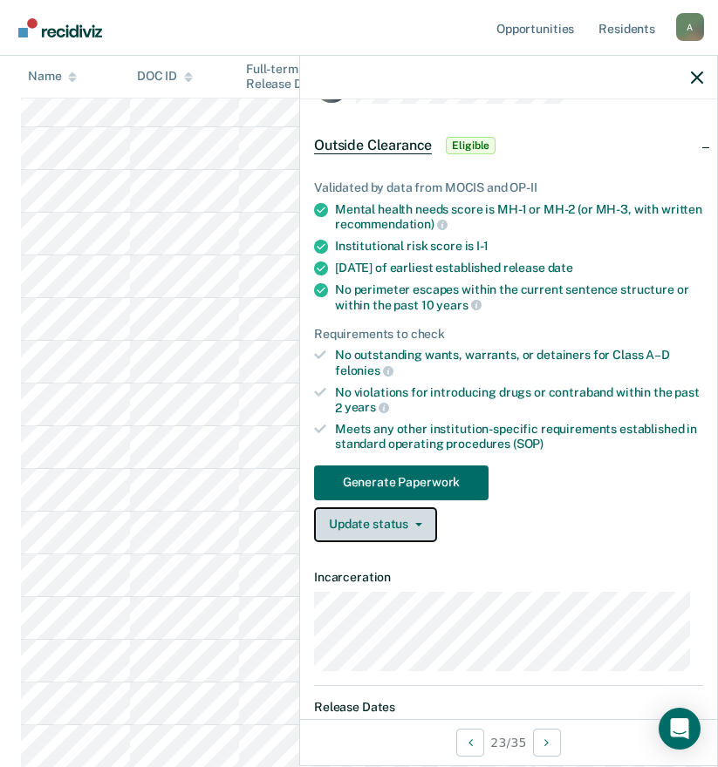
click at [378, 528] on button "Update status" at bounding box center [375, 524] width 123 height 35
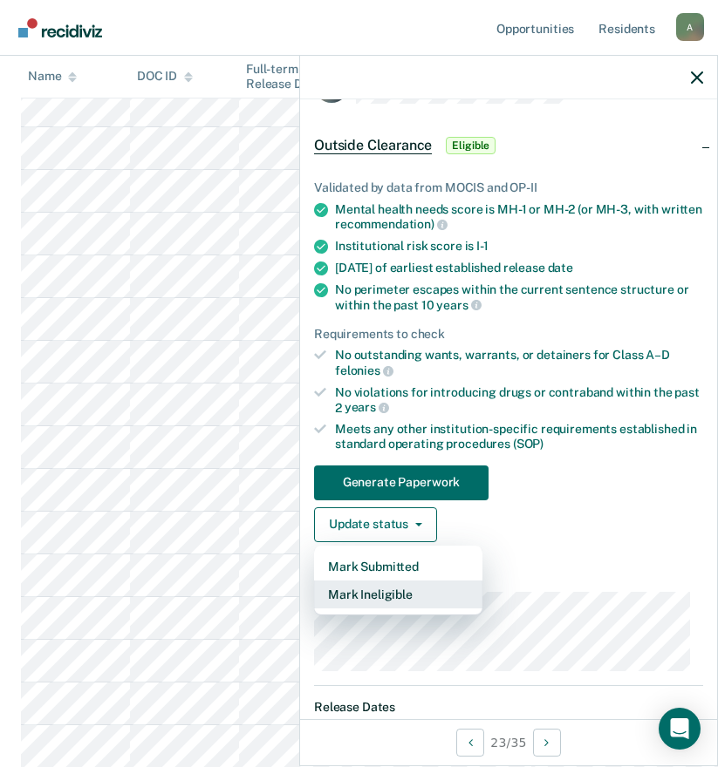
click at [392, 599] on button "Mark Ineligible" at bounding box center [398, 595] width 168 height 28
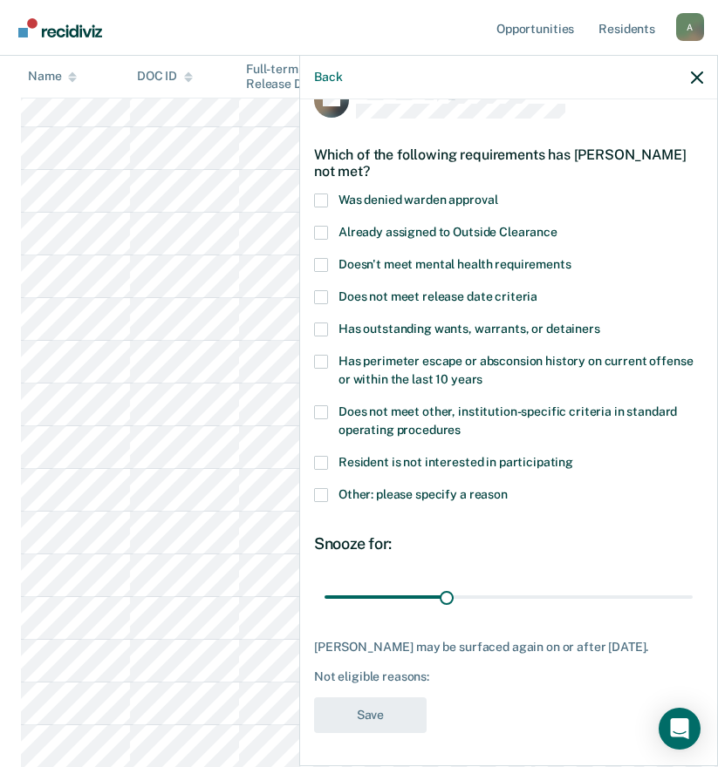
click at [406, 499] on span "Other: please specify a reason" at bounding box center [422, 494] width 169 height 14
click at [507, 488] on input "Other: please specify a reason" at bounding box center [507, 488] width 0 height 0
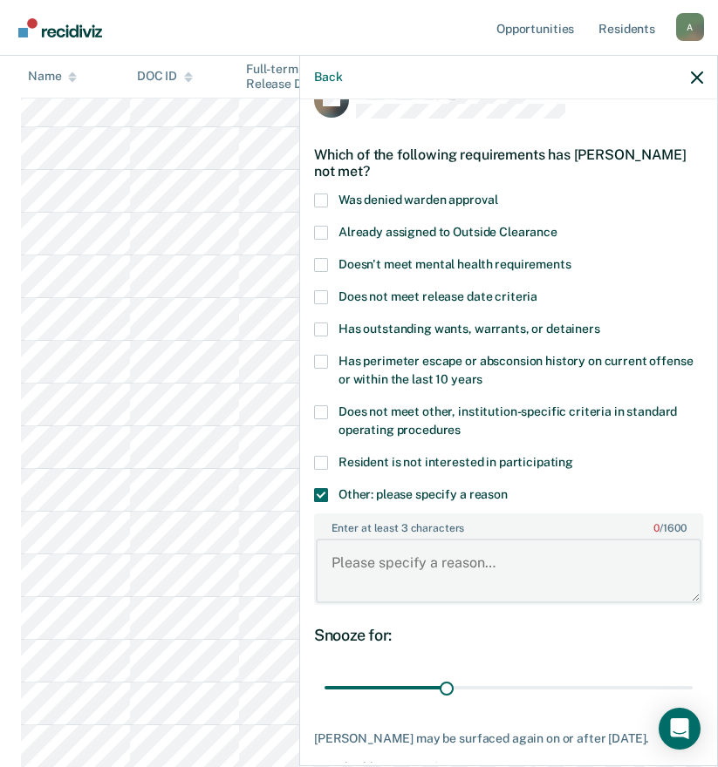
click at [408, 563] on textarea "Enter at least 3 characters 0 / 1600" at bounding box center [508, 571] width 385 height 65
type textarea "c"
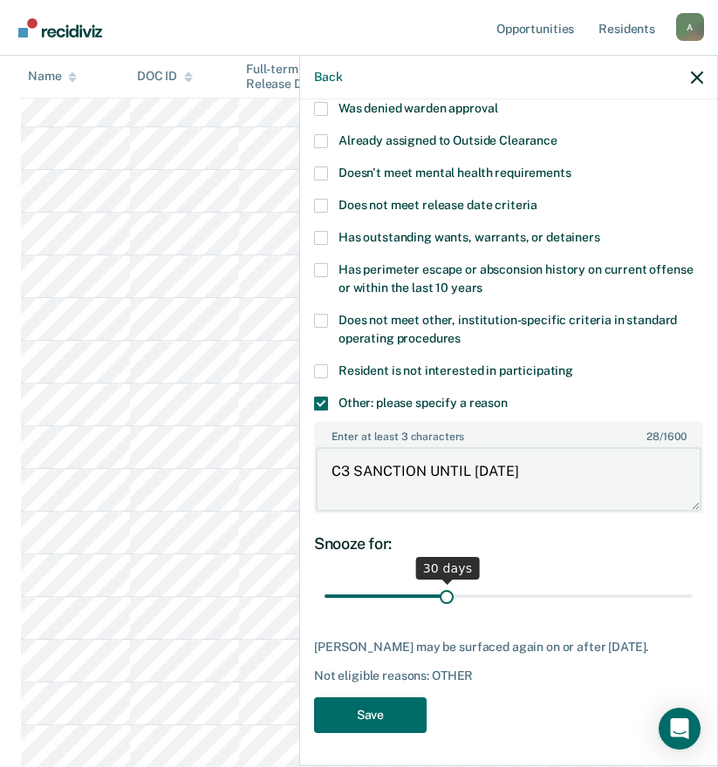
type textarea "C3 SANCTION UNTIL [DATE]"
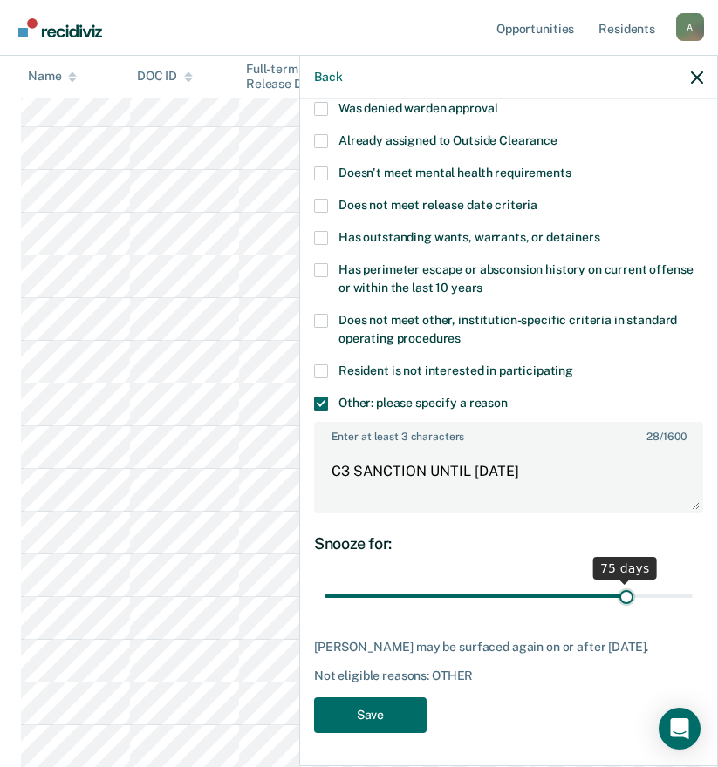
drag, startPoint x: 440, startPoint y: 589, endPoint x: 615, endPoint y: 590, distance: 174.4
type input "75"
click at [615, 590] on input "range" at bounding box center [508, 597] width 368 height 31
click at [390, 719] on button "Save" at bounding box center [370, 716] width 112 height 36
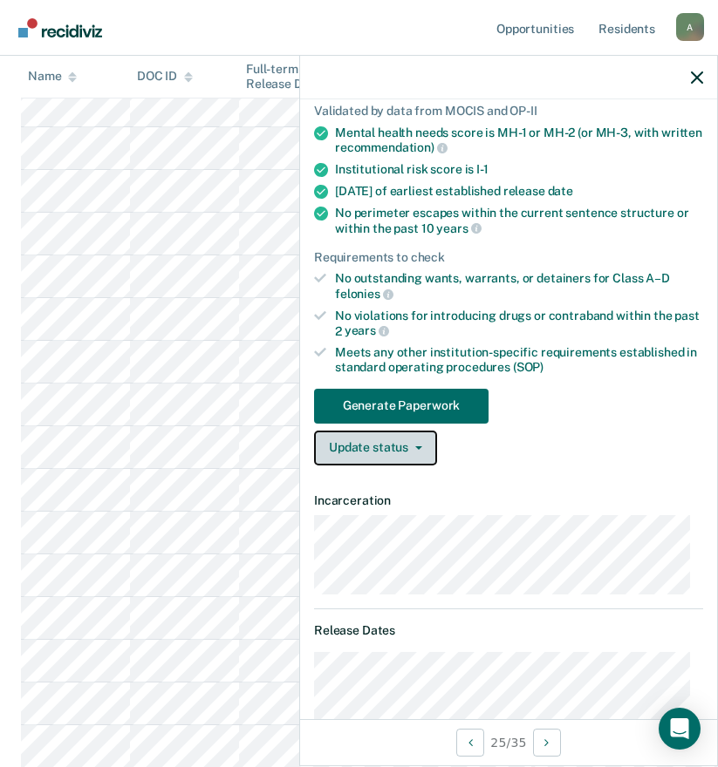
click at [382, 445] on button "Update status" at bounding box center [375, 448] width 123 height 35
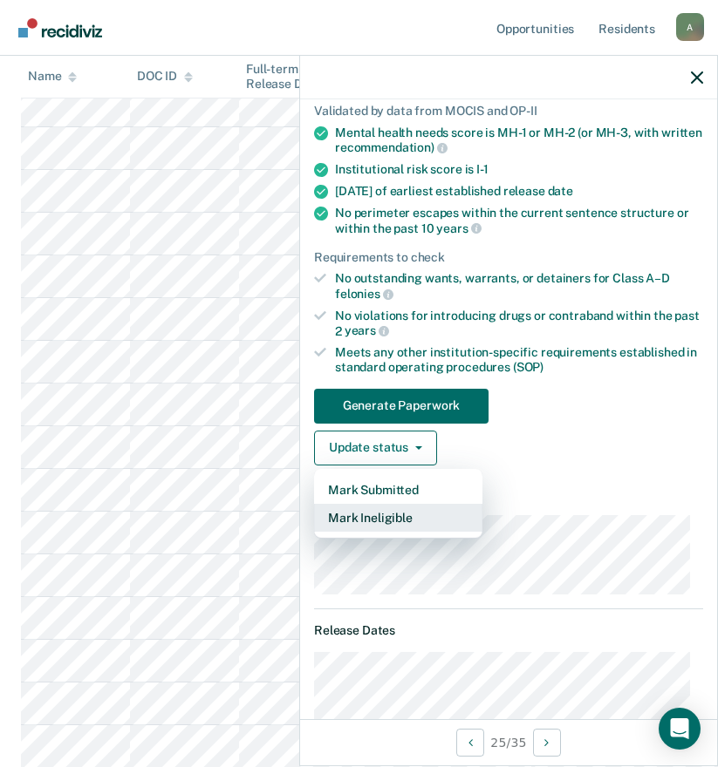
click at [399, 521] on button "Mark Ineligible" at bounding box center [398, 518] width 168 height 28
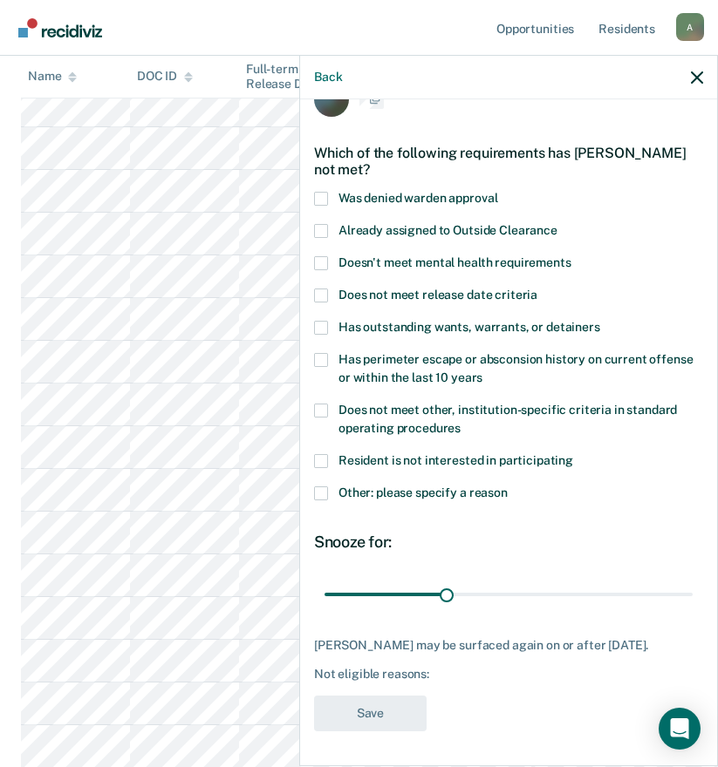
scroll to position [53, 0]
click at [317, 487] on span at bounding box center [321, 494] width 14 height 14
click at [507, 487] on input "Other: please specify a reason" at bounding box center [507, 487] width 0 height 0
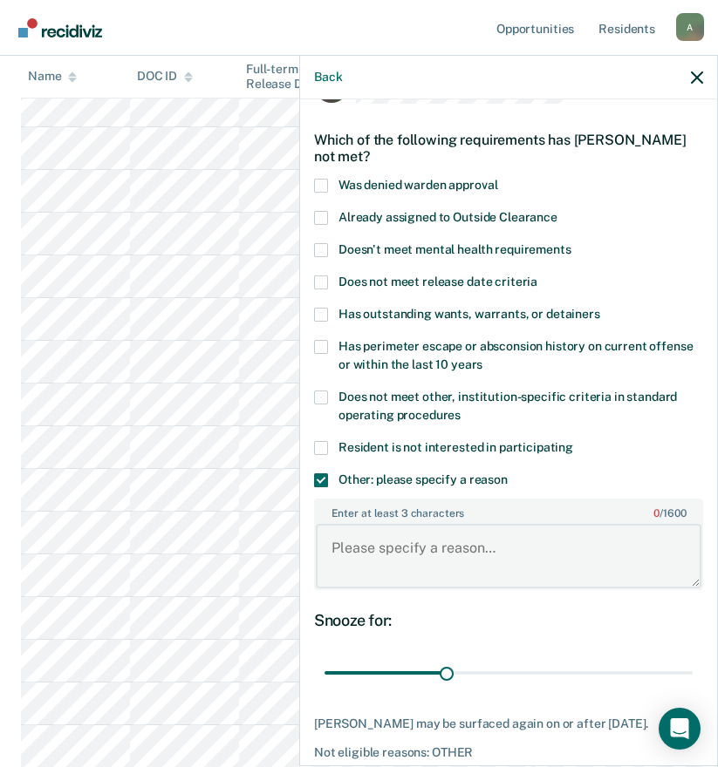
click at [405, 544] on textarea "Enter at least 3 characters 0 / 1600" at bounding box center [508, 556] width 385 height 65
type textarea "TASC"
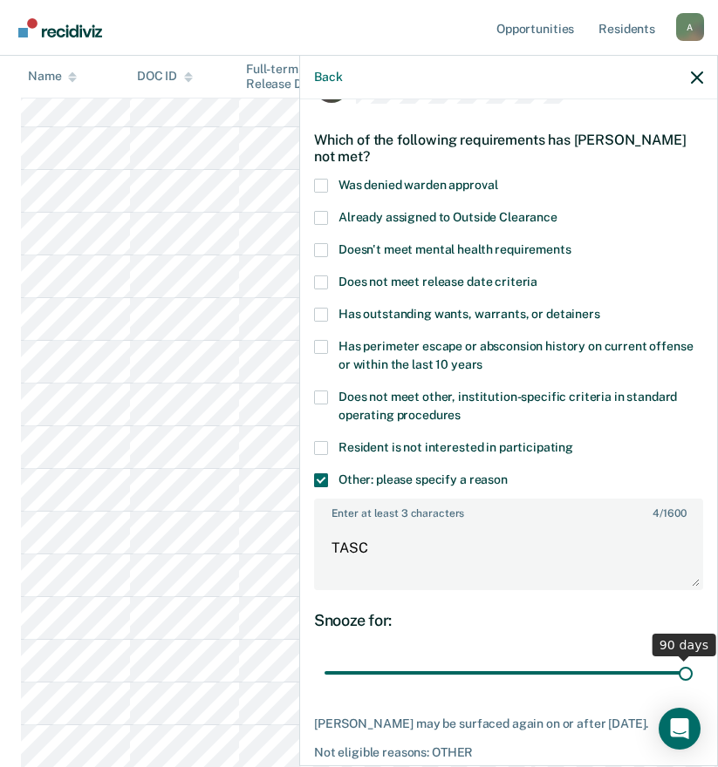
drag, startPoint x: 445, startPoint y: 669, endPoint x: 688, endPoint y: 665, distance: 243.3
type input "90"
click at [688, 665] on input "range" at bounding box center [508, 673] width 368 height 31
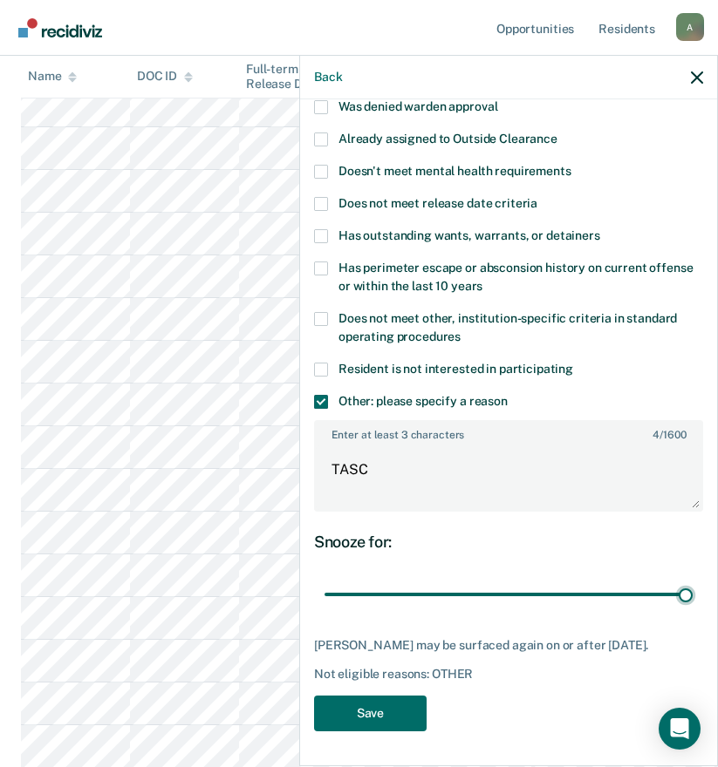
scroll to position [523, 0]
click at [397, 718] on button "Save" at bounding box center [370, 714] width 112 height 36
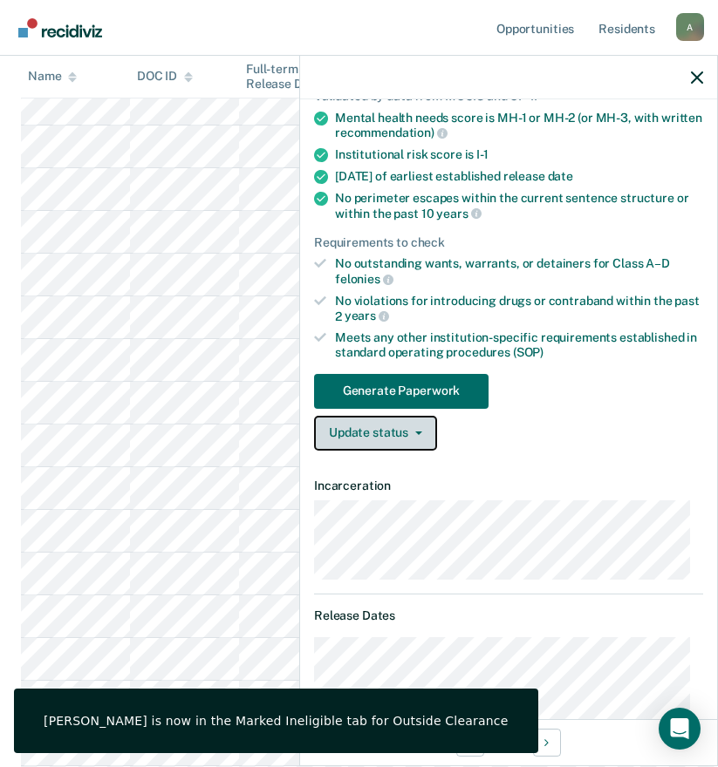
click at [403, 436] on button "Update status" at bounding box center [375, 433] width 123 height 35
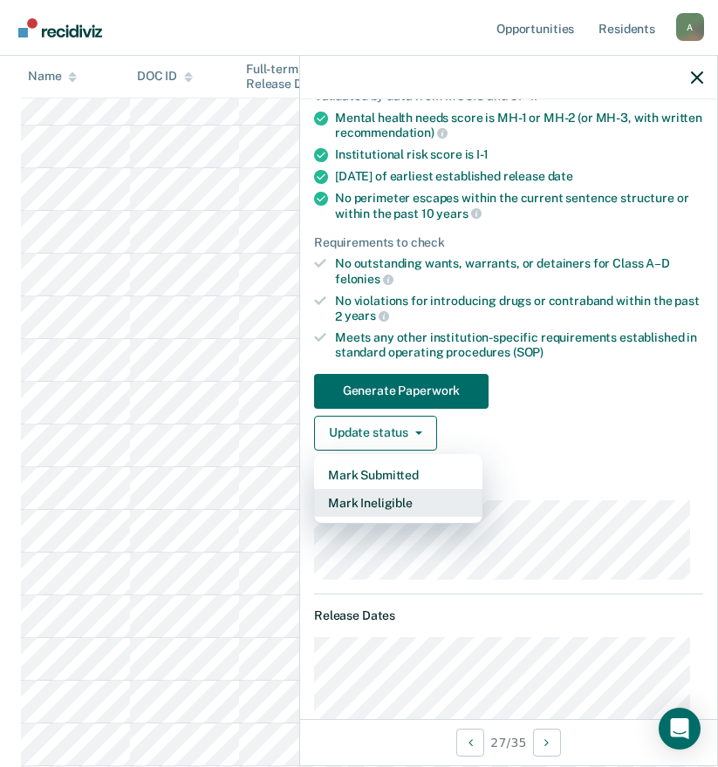
click at [407, 495] on button "Mark Ineligible" at bounding box center [398, 503] width 168 height 28
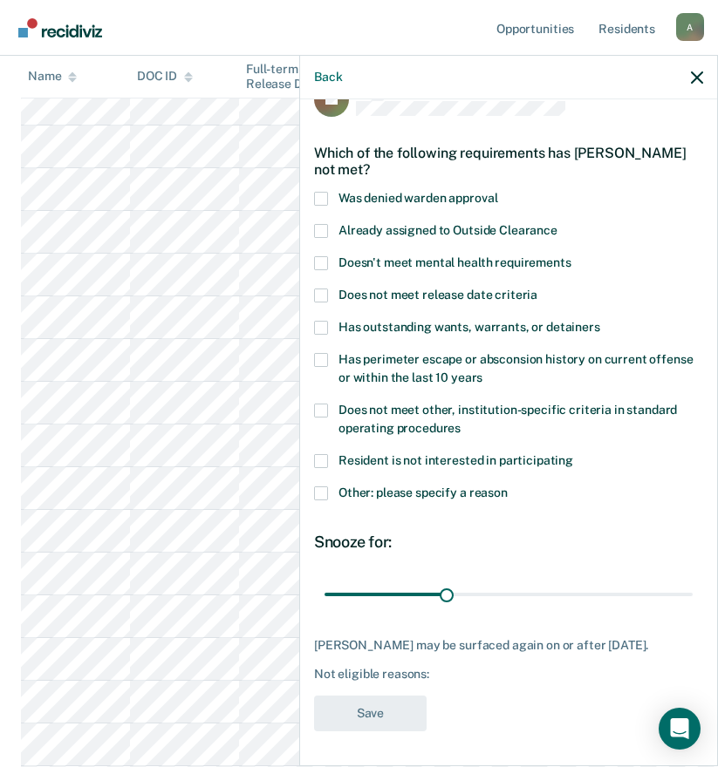
scroll to position [38, 0]
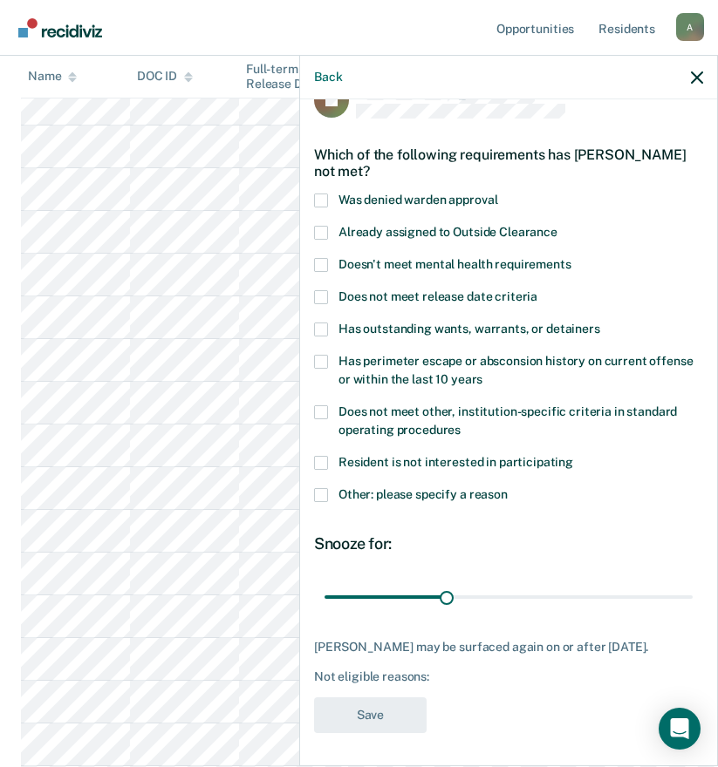
click at [439, 264] on span "Doesn't meet mental health requirements" at bounding box center [454, 264] width 233 height 14
click at [571, 258] on input "Doesn't meet mental health requirements" at bounding box center [571, 258] width 0 height 0
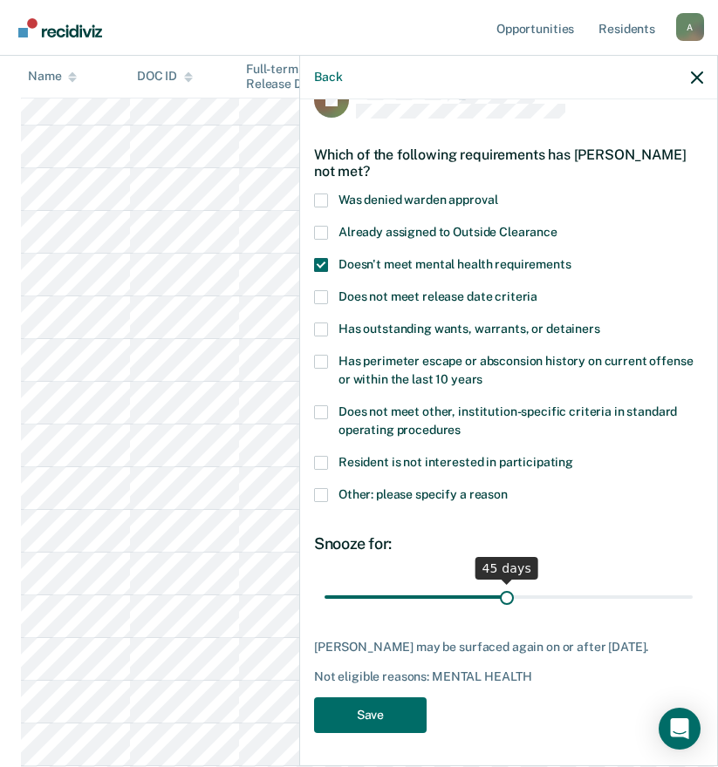
drag, startPoint x: 443, startPoint y: 597, endPoint x: 501, endPoint y: 597, distance: 57.6
type input "45"
click at [501, 597] on input "range" at bounding box center [508, 597] width 368 height 31
click at [397, 709] on button "Save" at bounding box center [370, 716] width 112 height 36
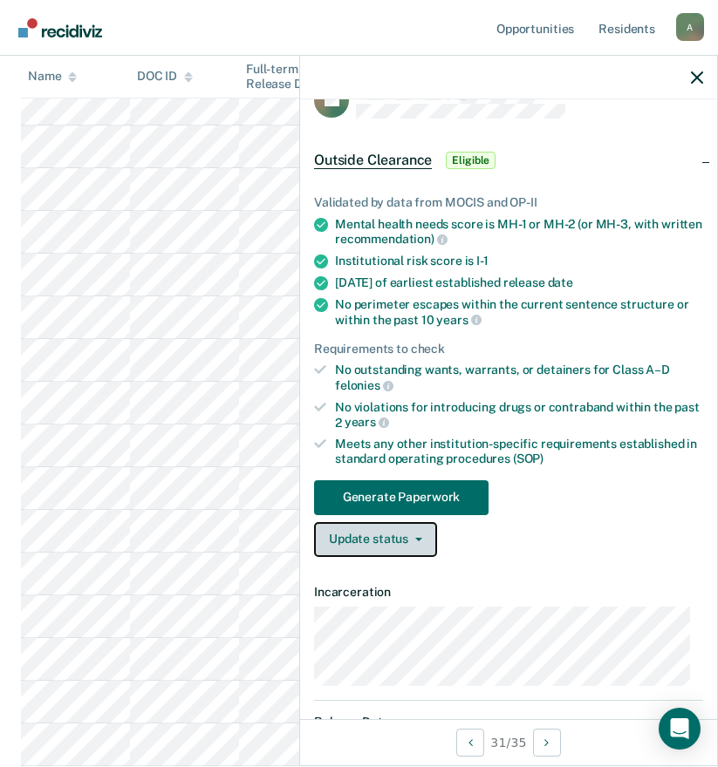
click at [398, 542] on button "Update status" at bounding box center [375, 539] width 123 height 35
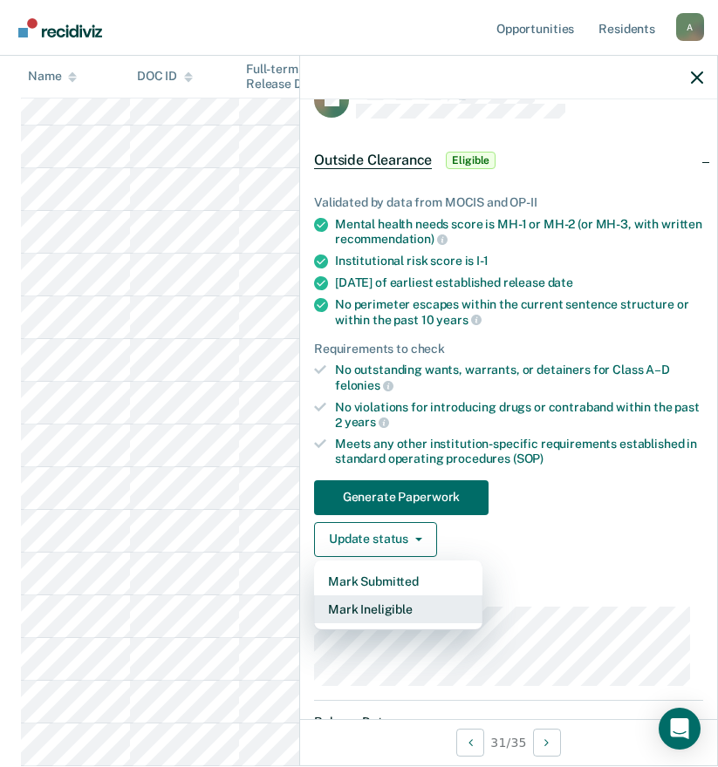
click at [400, 608] on button "Mark Ineligible" at bounding box center [398, 610] width 168 height 28
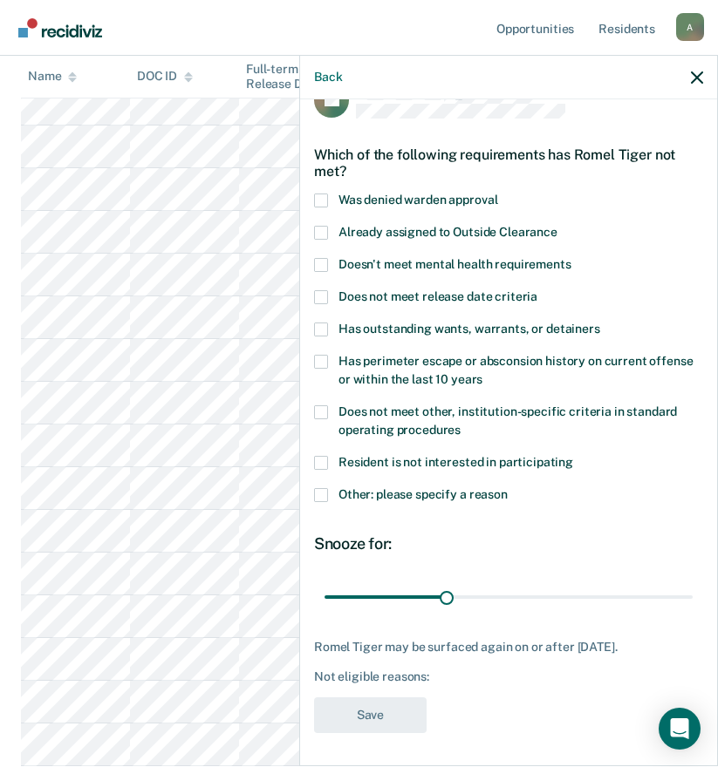
click at [318, 494] on span at bounding box center [321, 495] width 14 height 14
click at [507, 488] on input "Other: please specify a reason" at bounding box center [507, 488] width 0 height 0
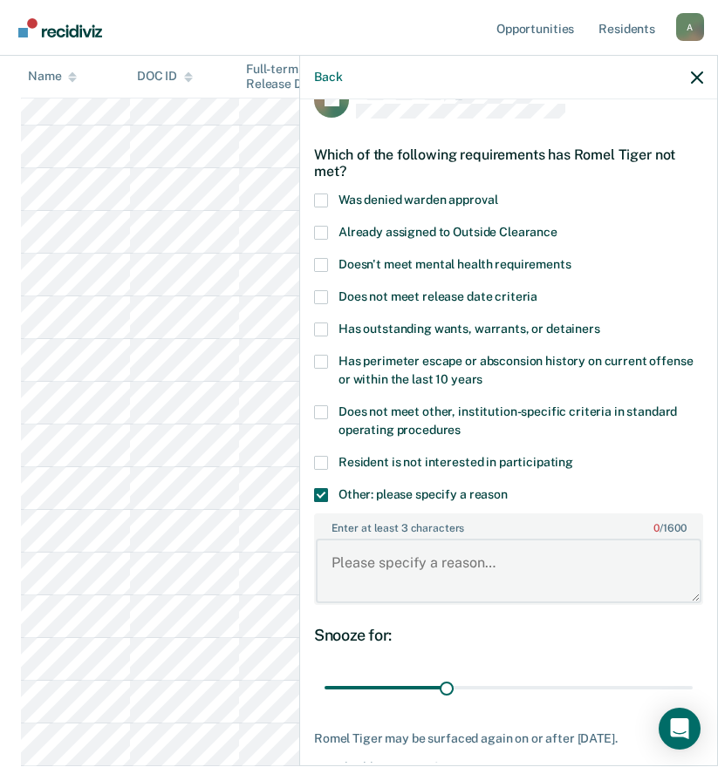
click at [449, 557] on textarea "Enter at least 3 characters 0 / 1600" at bounding box center [508, 571] width 385 height 65
type textarea "VIOLATION [DATE]; 11.1 ON [DATE]"
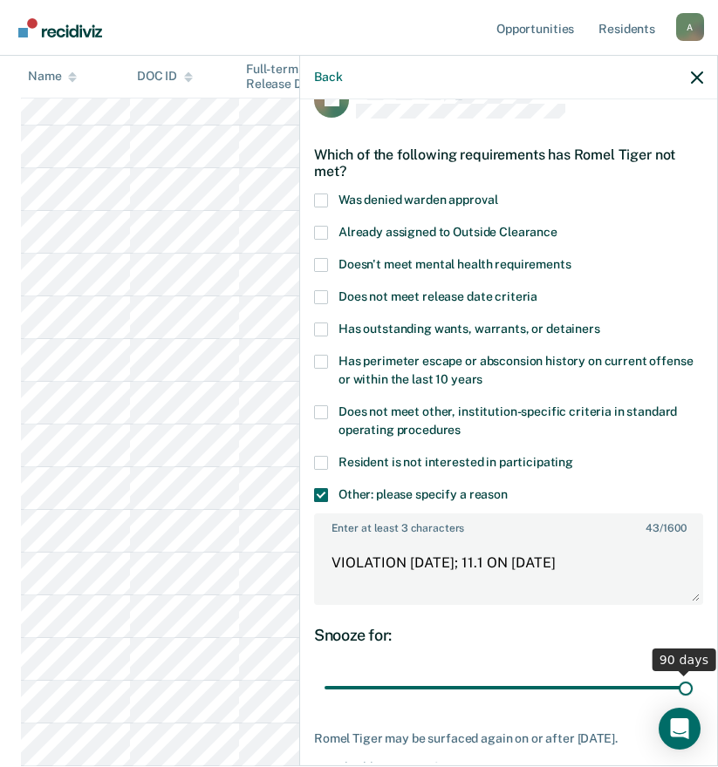
drag, startPoint x: 445, startPoint y: 688, endPoint x: 710, endPoint y: 685, distance: 265.1
type input "90"
click at [692, 685] on input "range" at bounding box center [508, 688] width 368 height 31
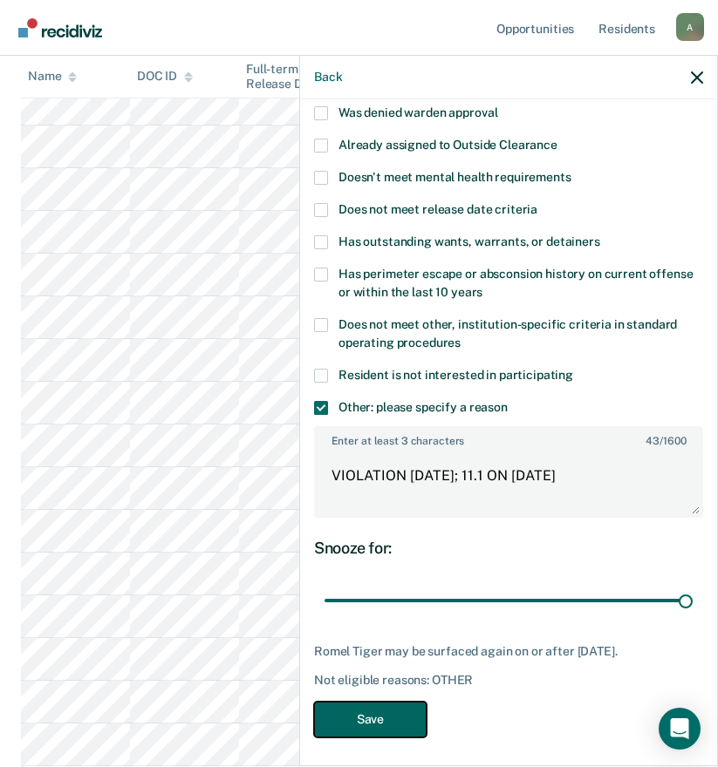
click at [406, 713] on button "Save" at bounding box center [370, 720] width 112 height 36
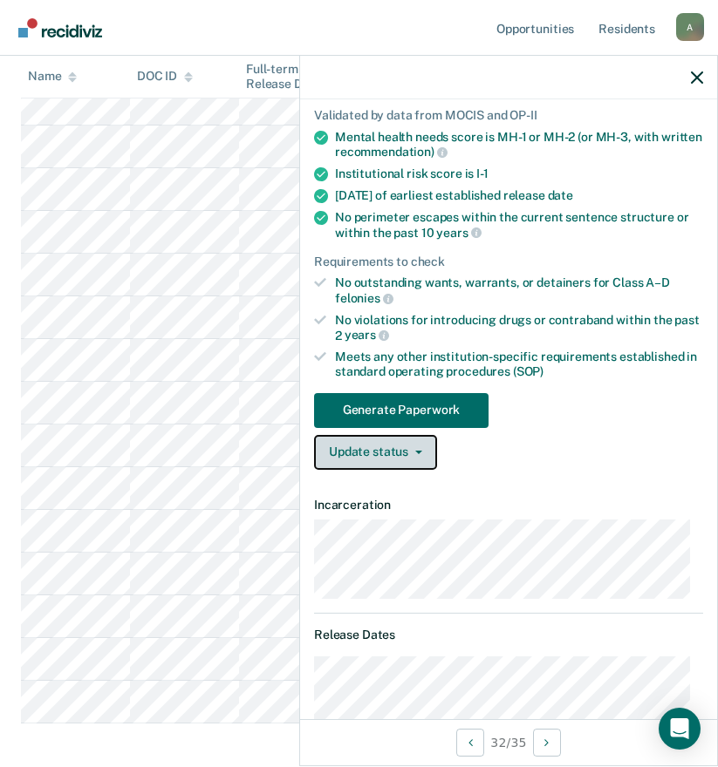
click at [371, 448] on button "Update status" at bounding box center [375, 452] width 123 height 35
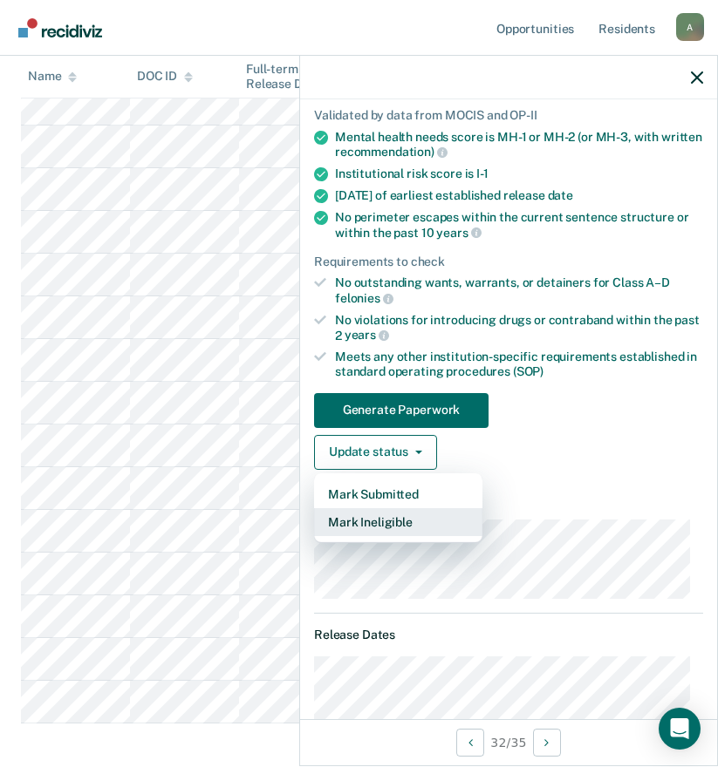
click at [391, 516] on button "Mark Ineligible" at bounding box center [398, 522] width 168 height 28
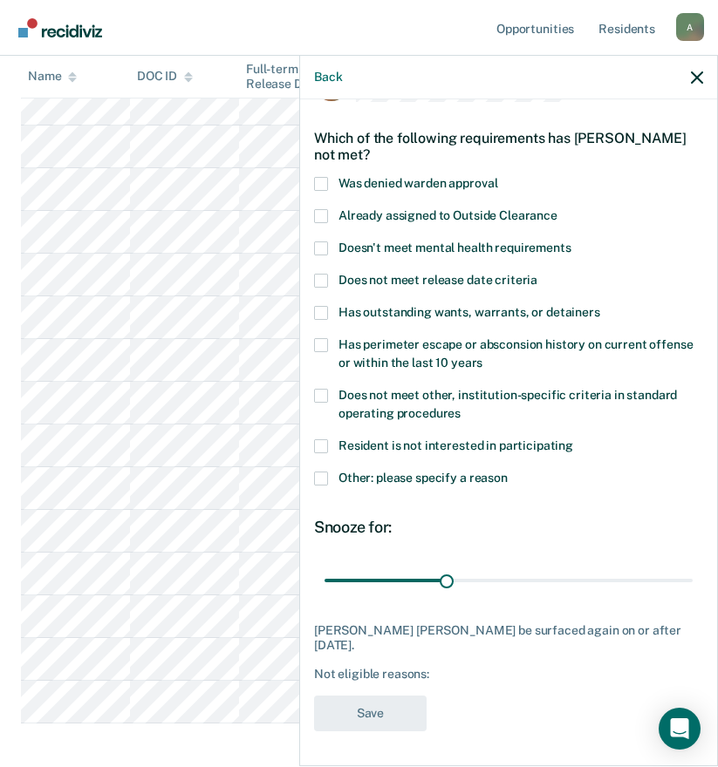
scroll to position [38, 0]
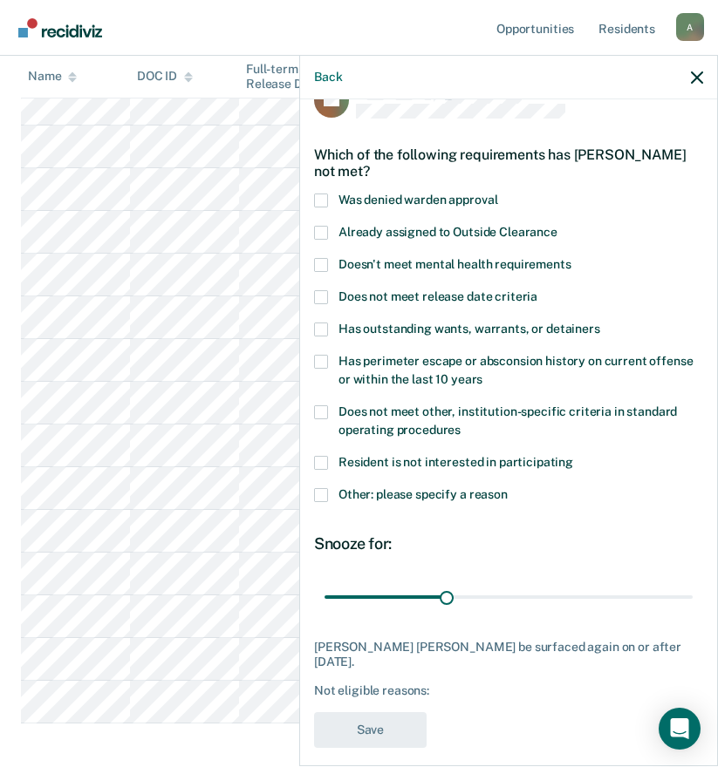
click at [463, 264] on span "Doesn't meet mental health requirements" at bounding box center [454, 264] width 233 height 14
click at [571, 258] on input "Doesn't meet mental health requirements" at bounding box center [571, 258] width 0 height 0
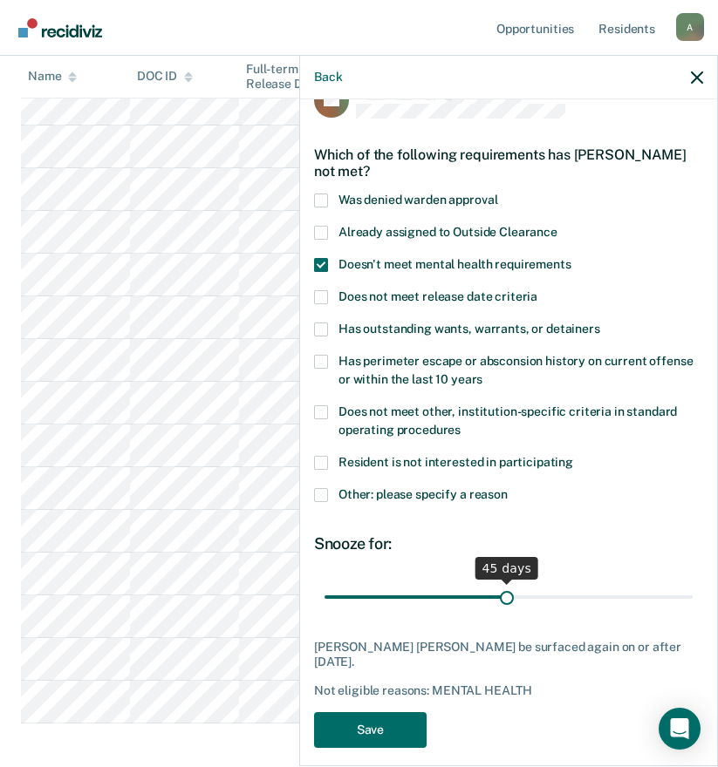
drag, startPoint x: 443, startPoint y: 600, endPoint x: 501, endPoint y: 596, distance: 58.6
type input "45"
click at [501, 596] on input "range" at bounding box center [508, 597] width 368 height 31
click at [397, 712] on button "Save" at bounding box center [370, 730] width 112 height 36
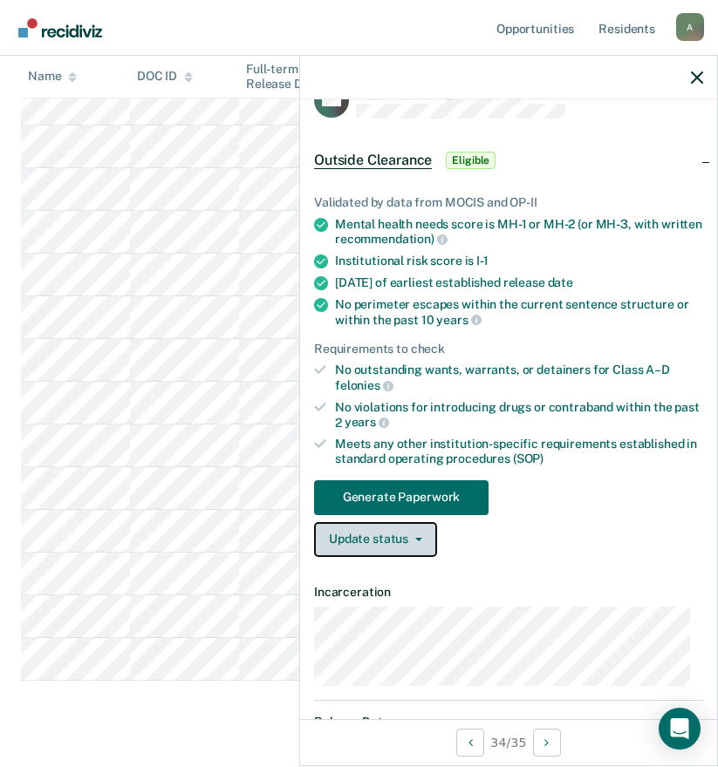
click at [382, 542] on button "Update status" at bounding box center [375, 539] width 123 height 35
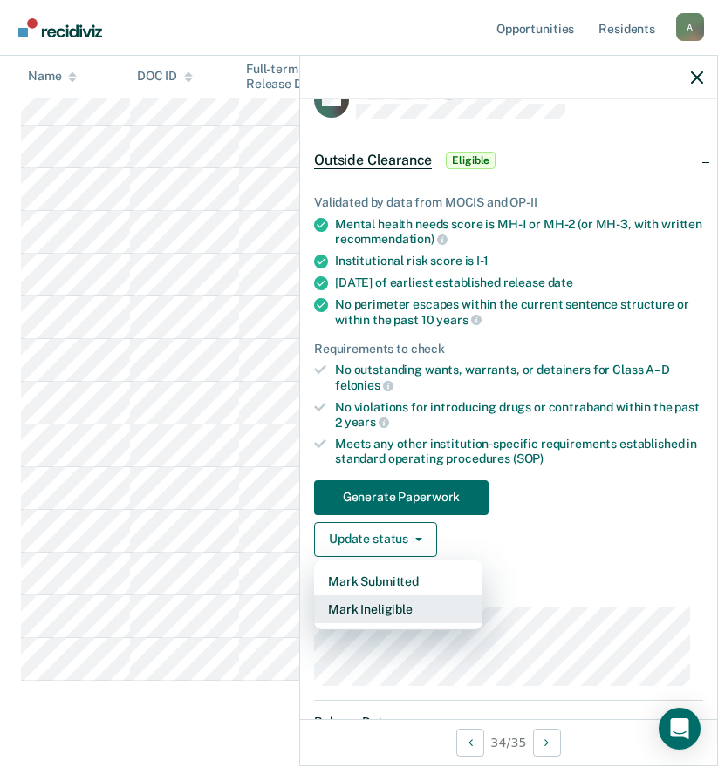
click at [386, 614] on button "Mark Ineligible" at bounding box center [398, 610] width 168 height 28
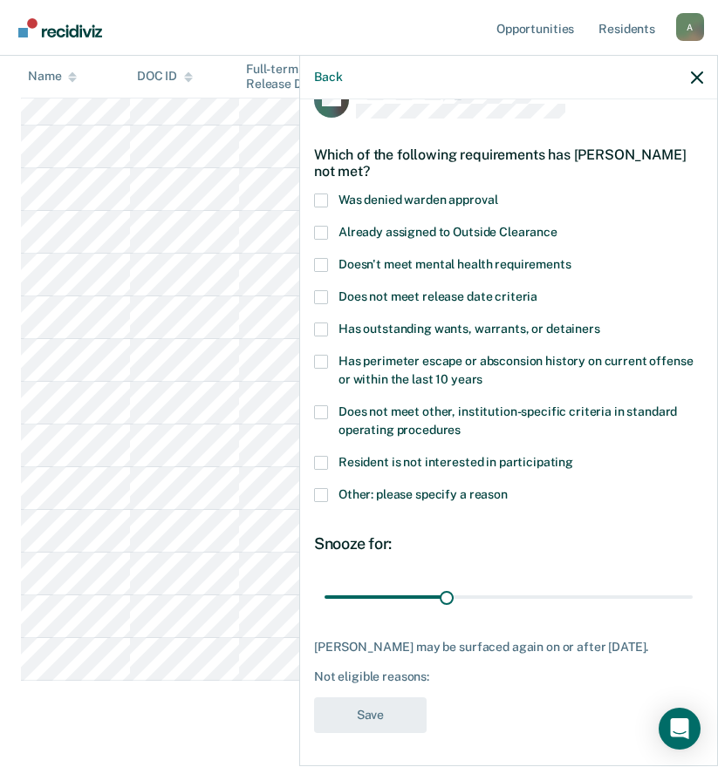
click at [431, 267] on span "Doesn't meet mental health requirements" at bounding box center [454, 264] width 233 height 14
click at [571, 258] on input "Doesn't meet mental health requirements" at bounding box center [571, 258] width 0 height 0
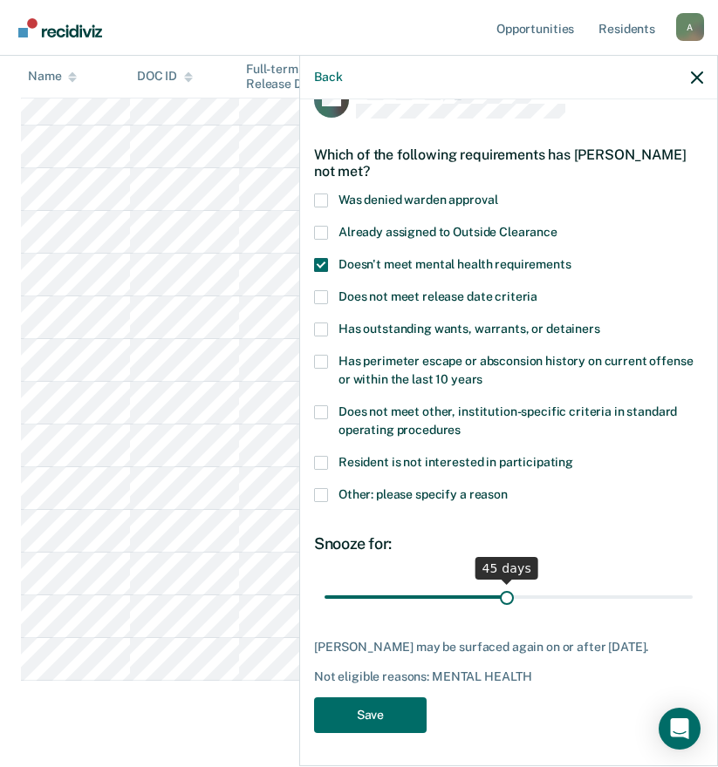
drag, startPoint x: 443, startPoint y: 599, endPoint x: 501, endPoint y: 599, distance: 57.6
type input "45"
click at [501, 599] on input "range" at bounding box center [508, 597] width 368 height 31
click at [396, 715] on button "Save" at bounding box center [370, 716] width 112 height 36
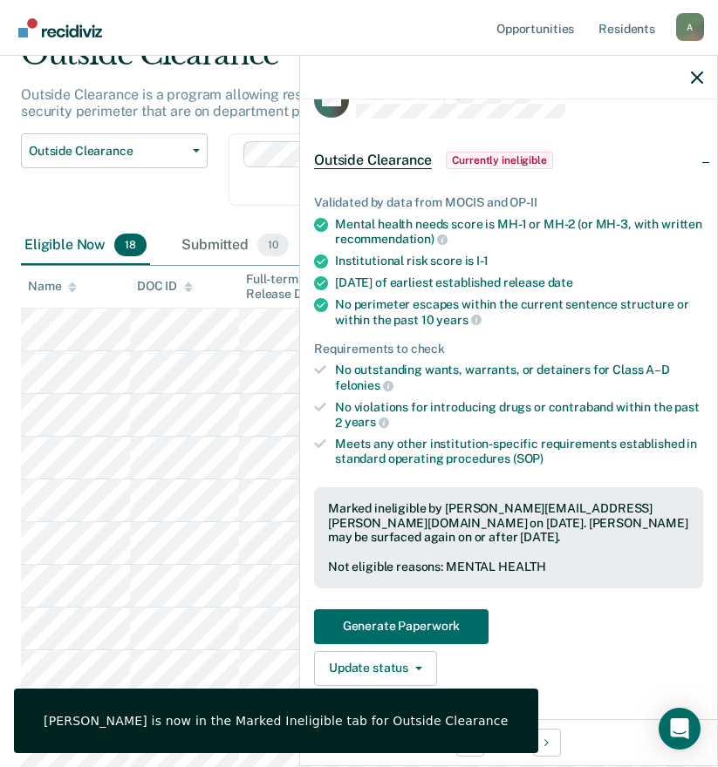
scroll to position [0, 0]
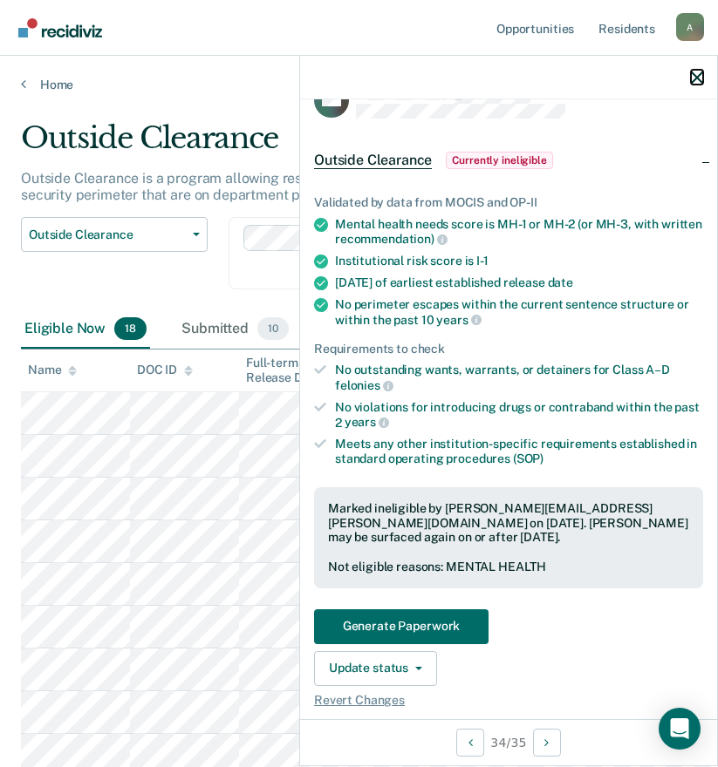
click at [698, 76] on icon "button" at bounding box center [697, 78] width 12 height 12
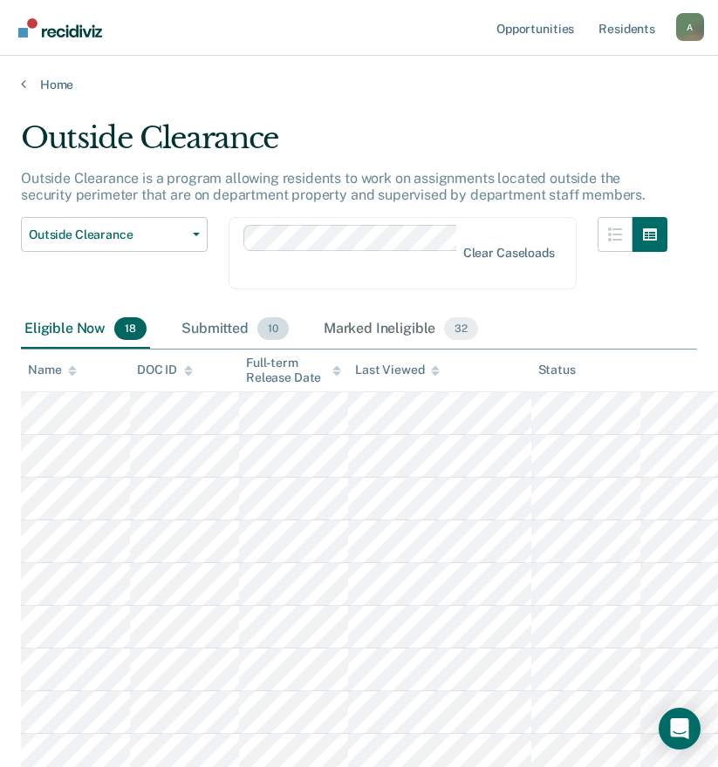
click at [219, 330] on div "Submitted 10" at bounding box center [235, 329] width 114 height 38
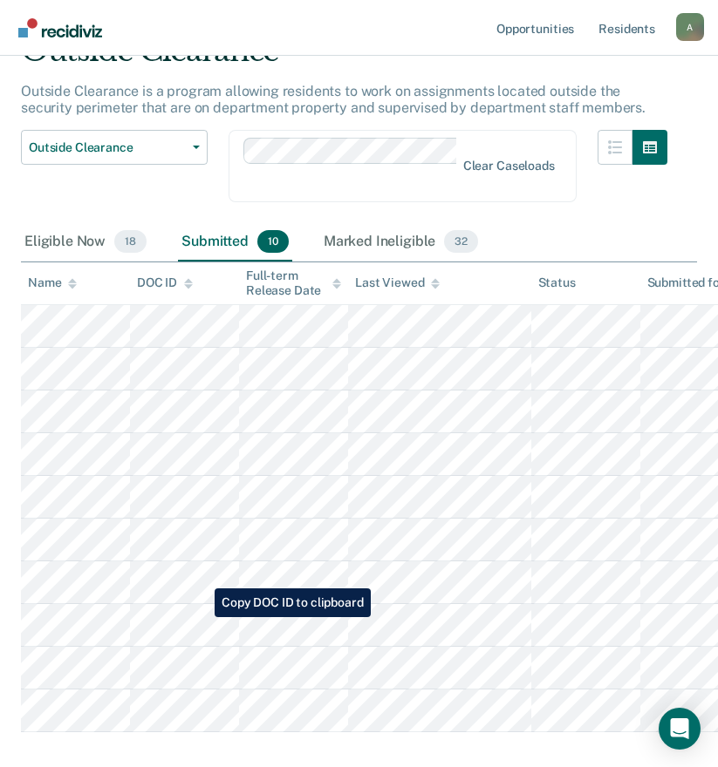
scroll to position [174, 0]
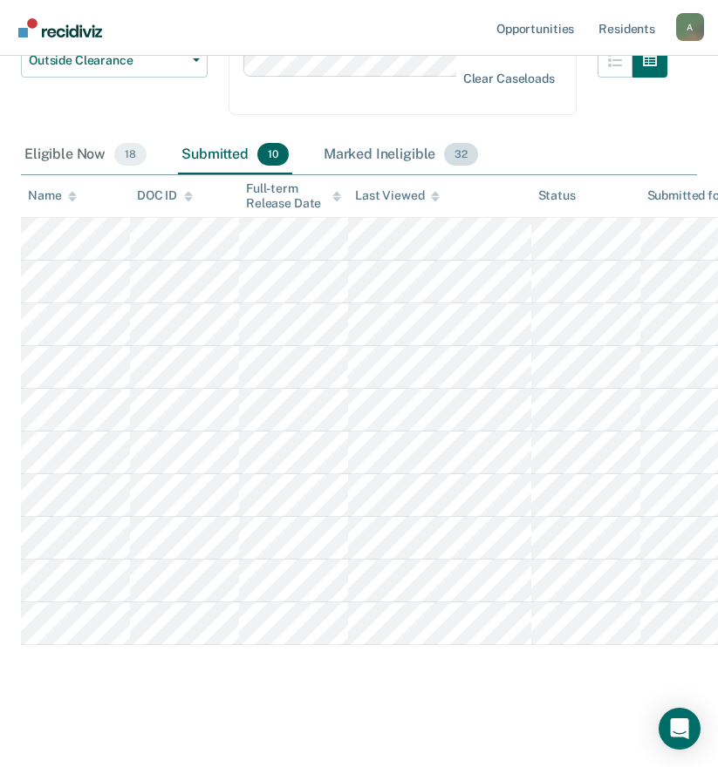
click at [395, 153] on div "Marked Ineligible 32" at bounding box center [400, 155] width 161 height 38
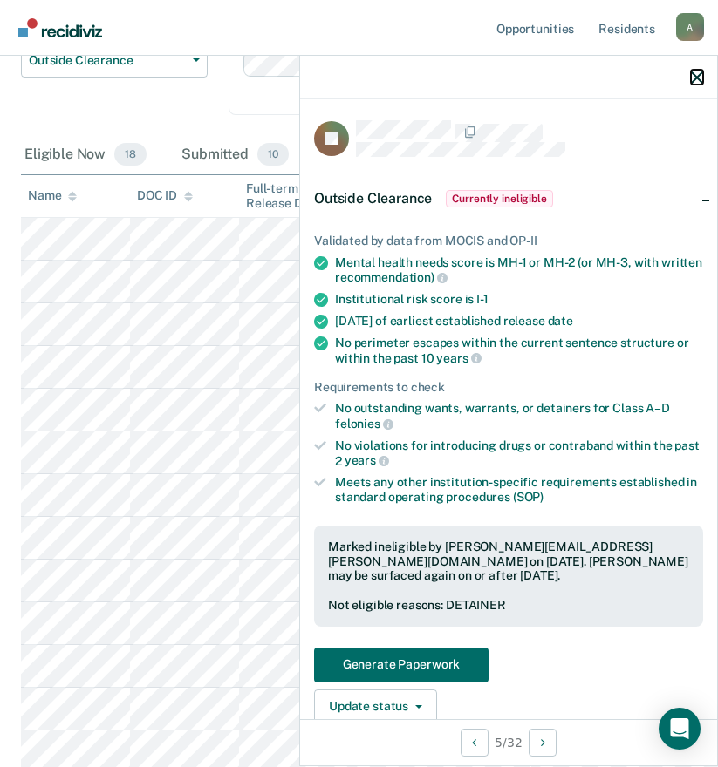
click at [699, 74] on icon "button" at bounding box center [697, 78] width 12 height 12
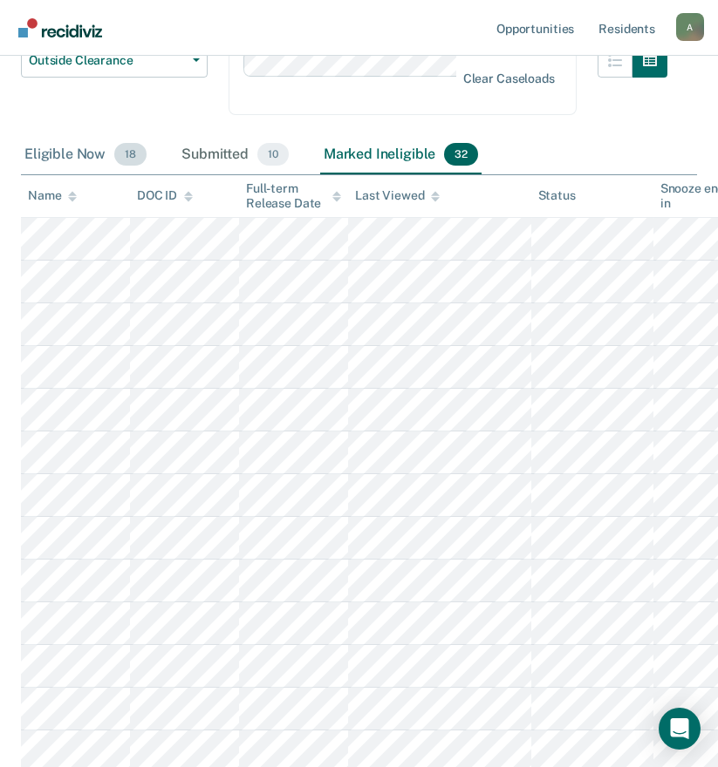
click at [92, 154] on div "Eligible Now 18" at bounding box center [85, 155] width 129 height 38
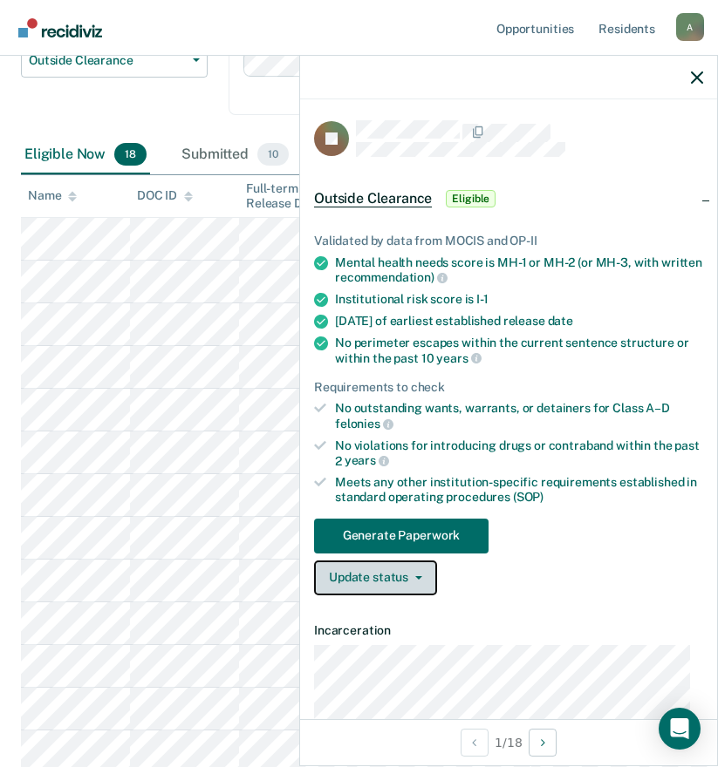
click at [398, 578] on button "Update status" at bounding box center [375, 578] width 123 height 35
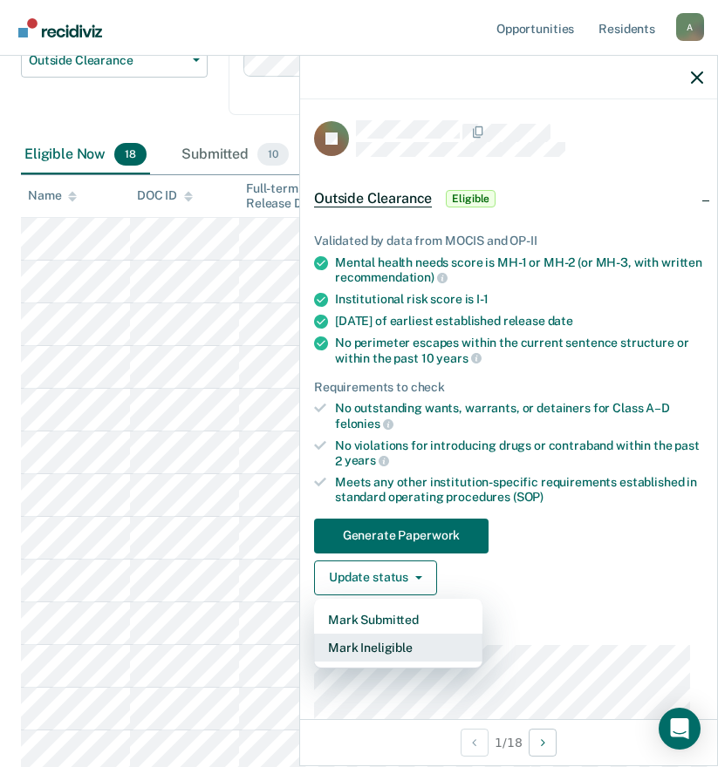
click at [392, 649] on button "Mark Ineligible" at bounding box center [398, 648] width 168 height 28
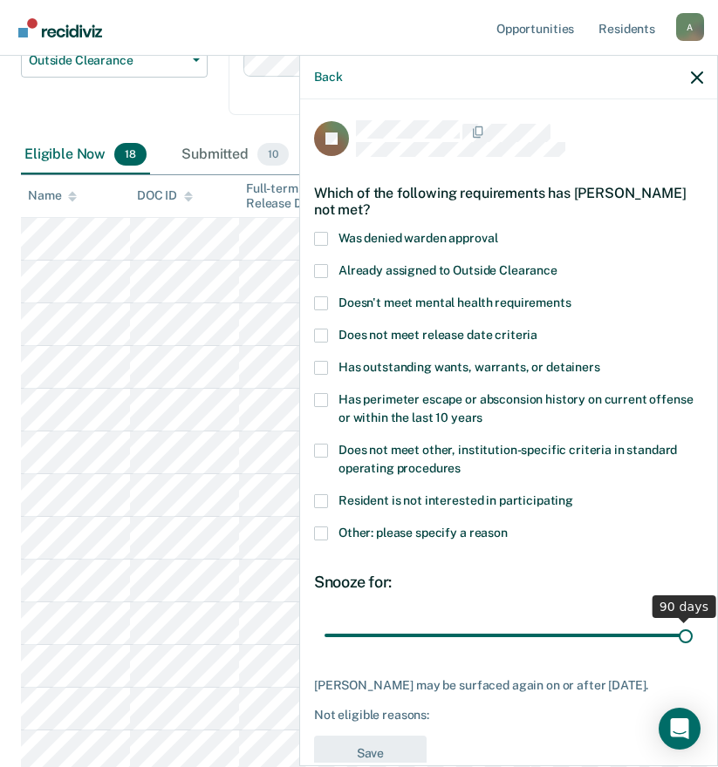
drag, startPoint x: 445, startPoint y: 635, endPoint x: 768, endPoint y: 633, distance: 323.5
type input "90"
click at [692, 633] on input "range" at bounding box center [508, 635] width 368 height 31
click at [318, 530] on span at bounding box center [321, 534] width 14 height 14
click at [507, 527] on input "Other: please specify a reason" at bounding box center [507, 527] width 0 height 0
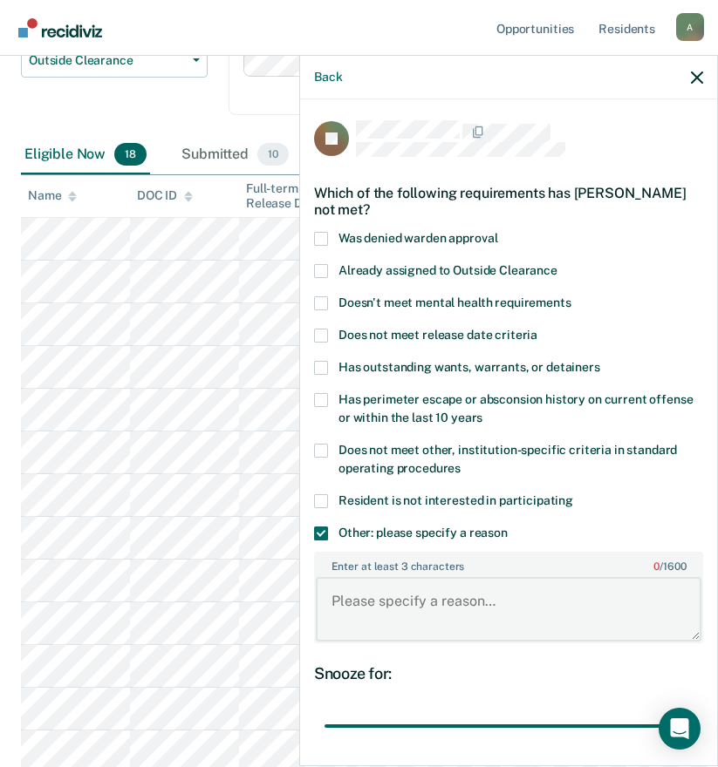
click at [397, 599] on textarea "Enter at least 3 characters 0 / 1600" at bounding box center [508, 609] width 385 height 65
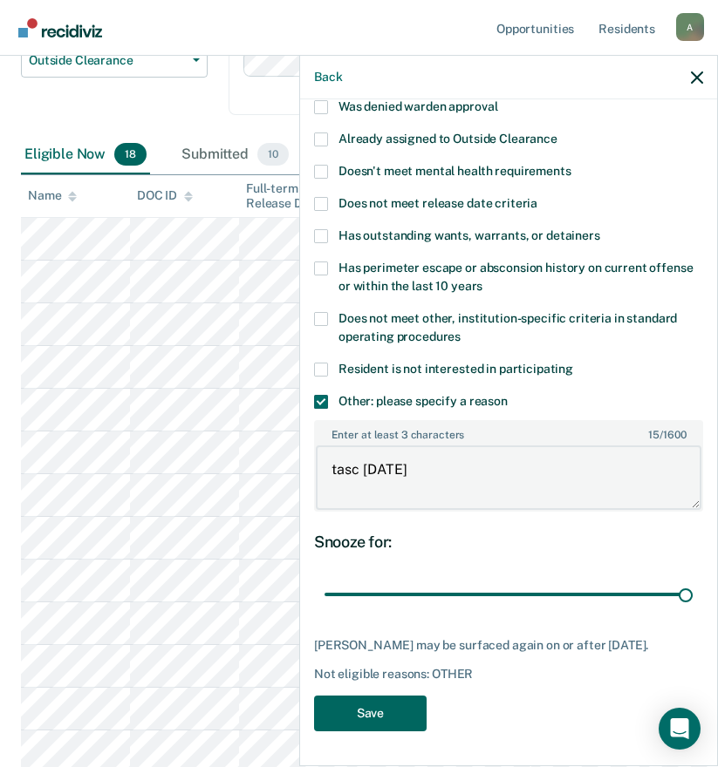
type textarea "tasc [DATE]"
click at [392, 713] on button "Save" at bounding box center [370, 714] width 112 height 36
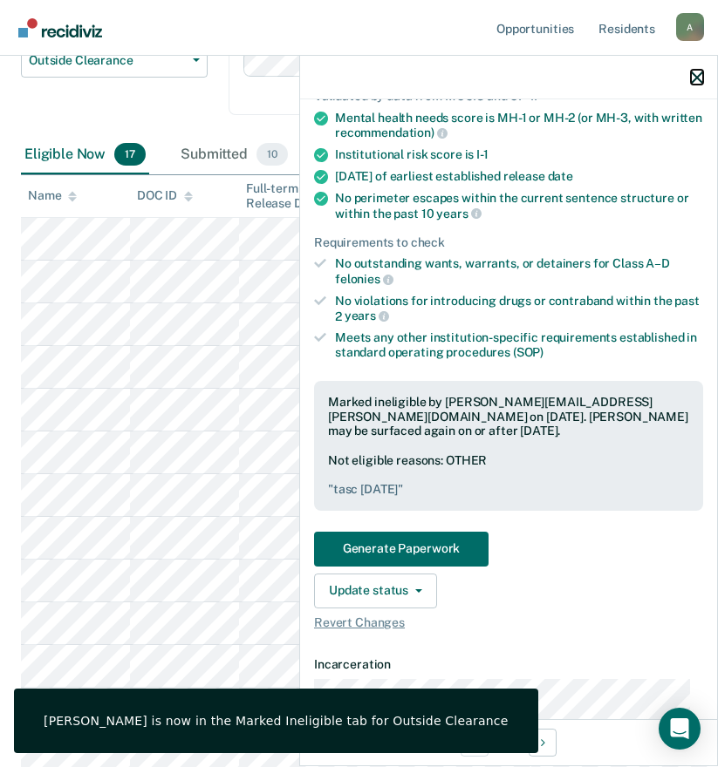
click at [693, 77] on icon "button" at bounding box center [697, 78] width 12 height 12
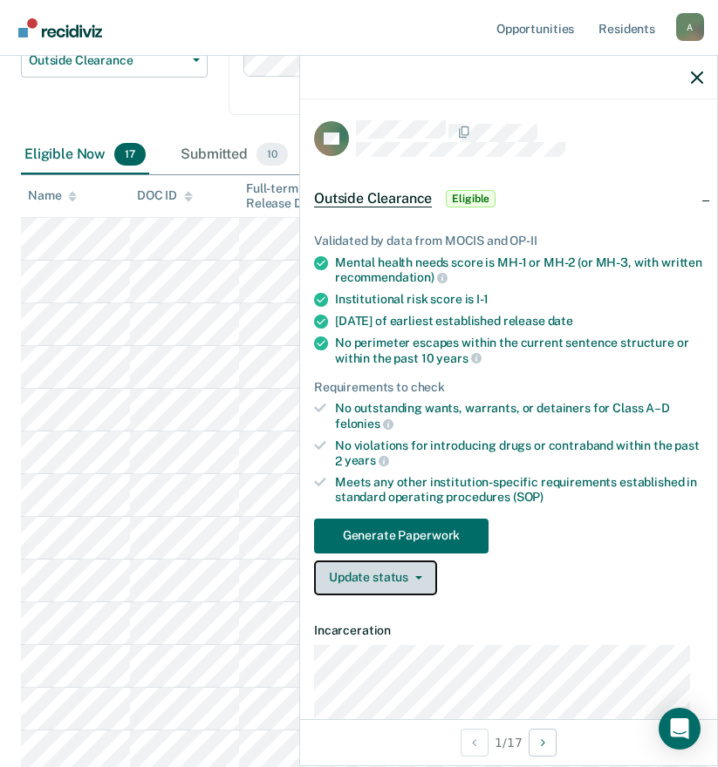
click at [384, 589] on button "Update status" at bounding box center [375, 578] width 123 height 35
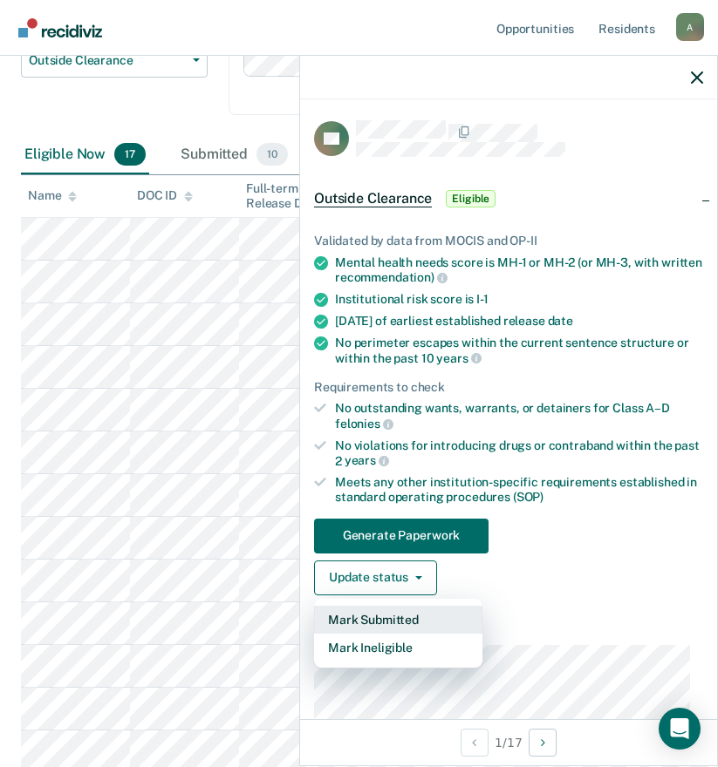
click at [392, 612] on button "Mark Submitted" at bounding box center [398, 620] width 168 height 28
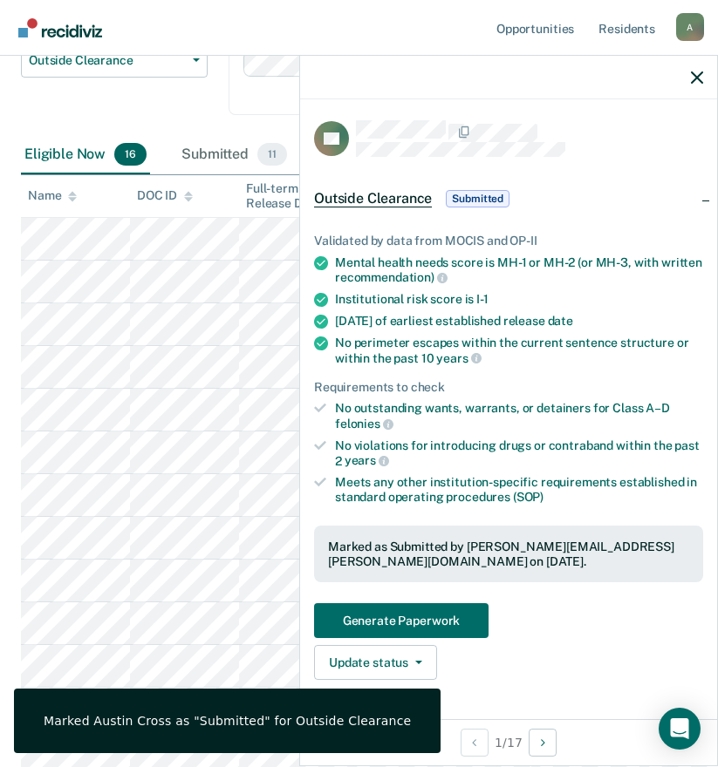
click at [690, 75] on div at bounding box center [508, 78] width 417 height 44
click at [695, 75] on icon "button" at bounding box center [697, 78] width 12 height 12
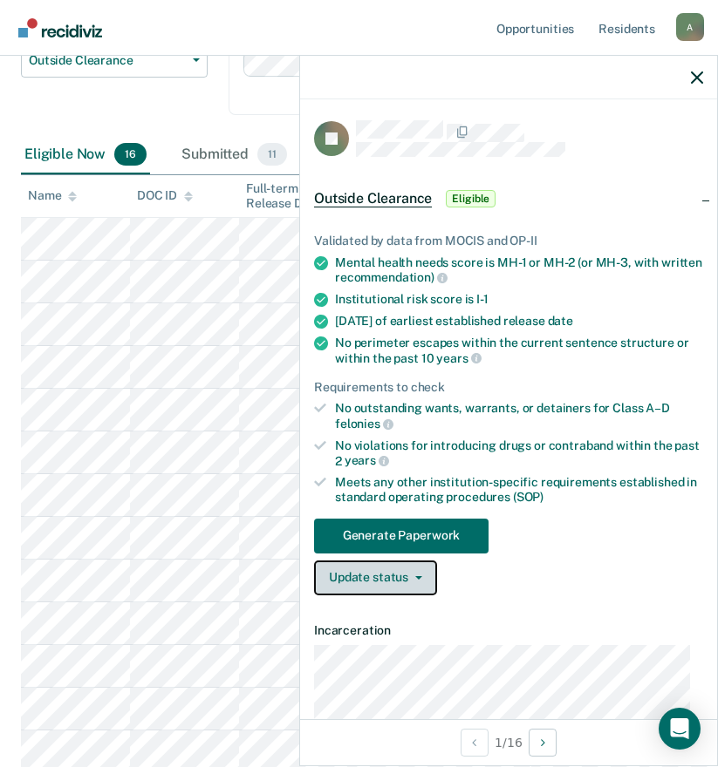
click at [405, 577] on button "Update status" at bounding box center [375, 578] width 123 height 35
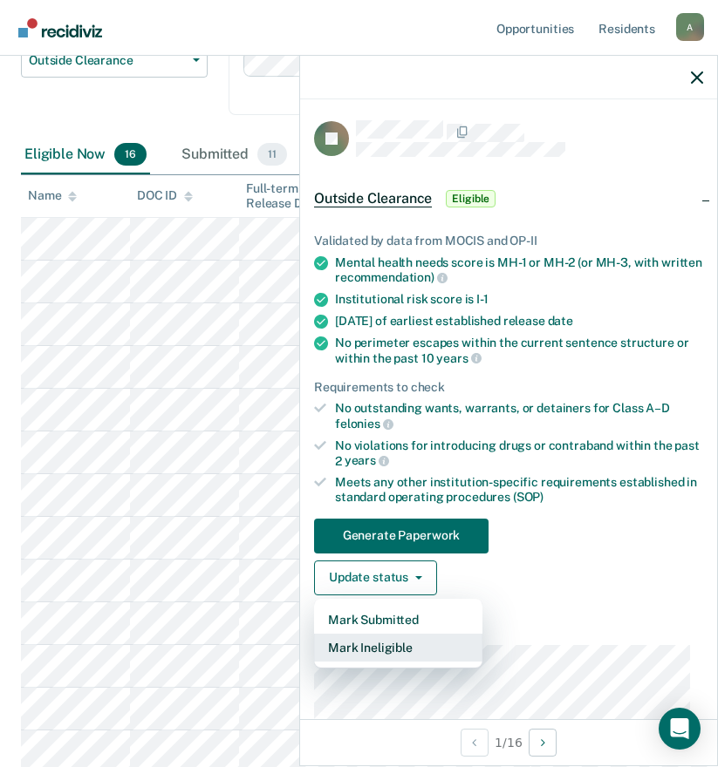
click at [392, 646] on button "Mark Ineligible" at bounding box center [398, 648] width 168 height 28
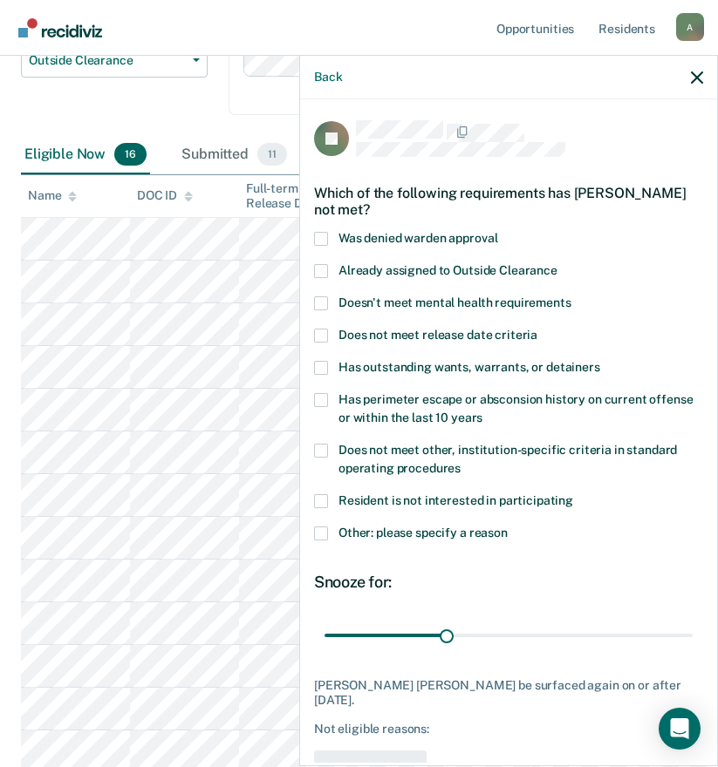
click at [359, 297] on span "Doesn't meet mental health requirements" at bounding box center [454, 303] width 233 height 14
click at [571, 296] on input "Doesn't meet mental health requirements" at bounding box center [571, 296] width 0 height 0
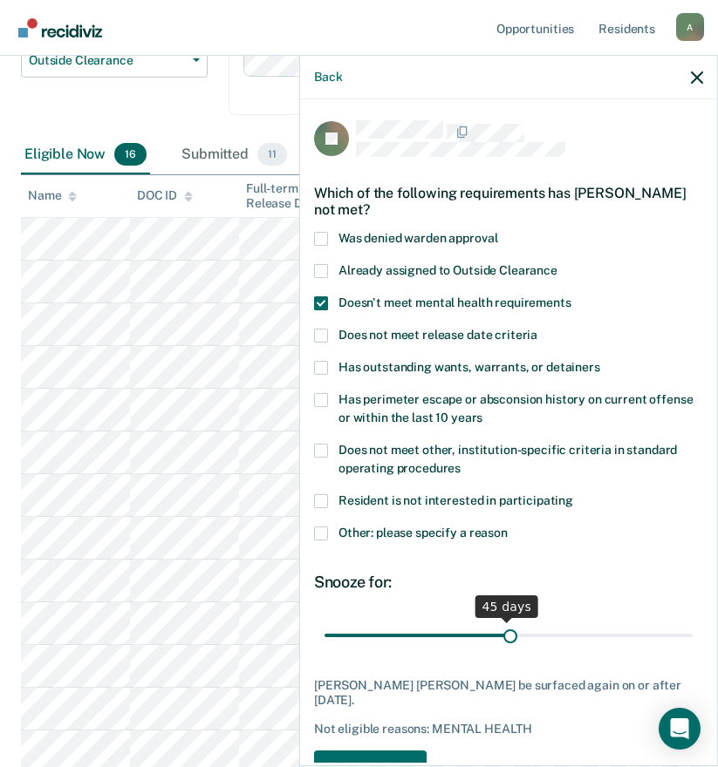
drag, startPoint x: 443, startPoint y: 630, endPoint x: 502, endPoint y: 631, distance: 59.3
click at [502, 631] on input "range" at bounding box center [508, 635] width 368 height 31
type input "45"
click at [500, 631] on input "range" at bounding box center [508, 635] width 368 height 31
click at [407, 751] on button "Save" at bounding box center [370, 769] width 112 height 36
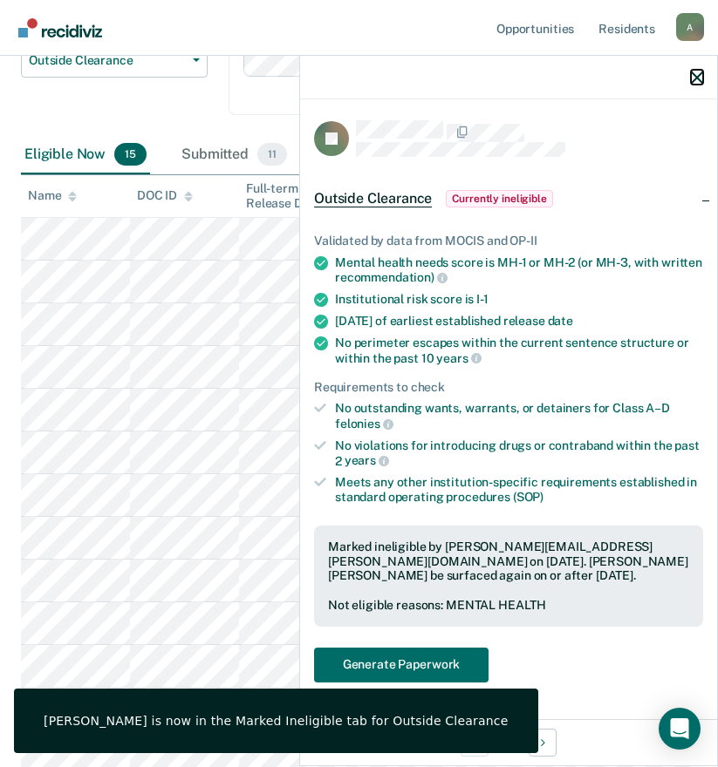
click at [695, 72] on icon "button" at bounding box center [697, 78] width 12 height 12
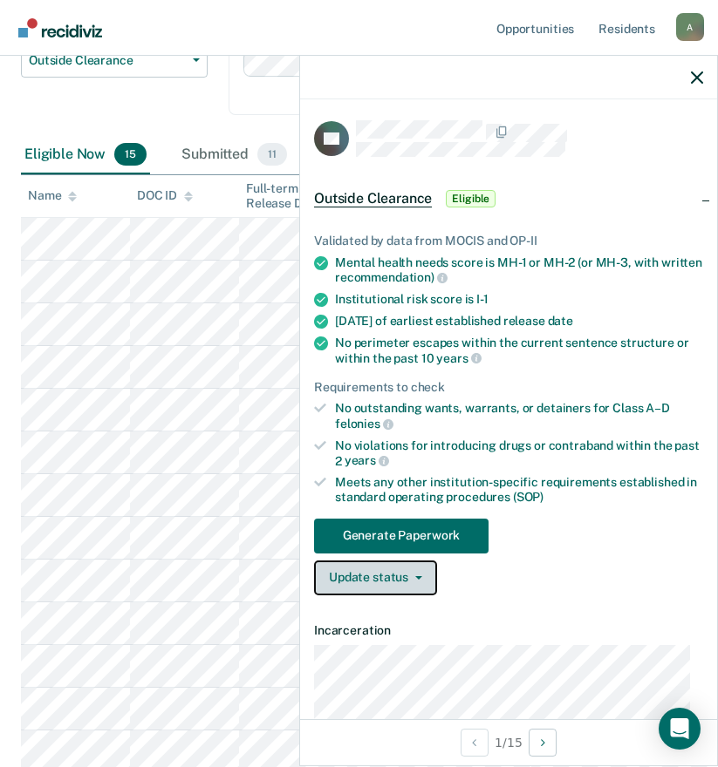
click at [390, 581] on button "Update status" at bounding box center [375, 578] width 123 height 35
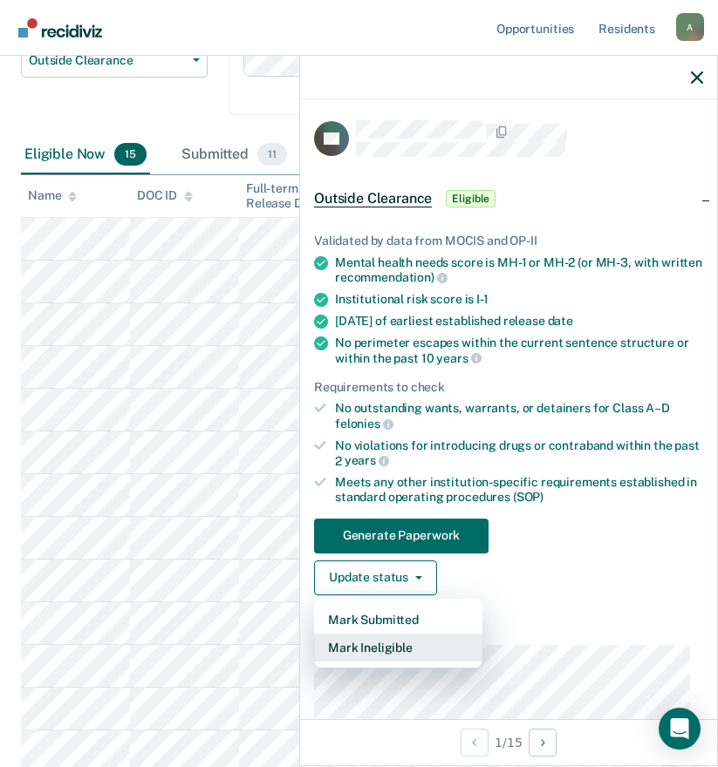
click at [374, 653] on button "Mark Ineligible" at bounding box center [398, 648] width 168 height 28
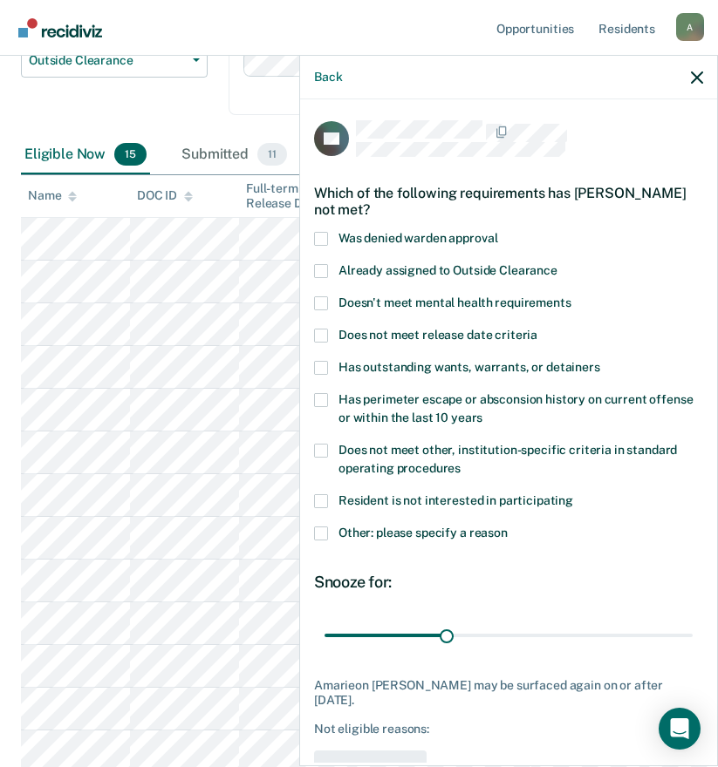
click at [322, 531] on span at bounding box center [321, 534] width 14 height 14
click at [507, 527] on input "Other: please specify a reason" at bounding box center [507, 527] width 0 height 0
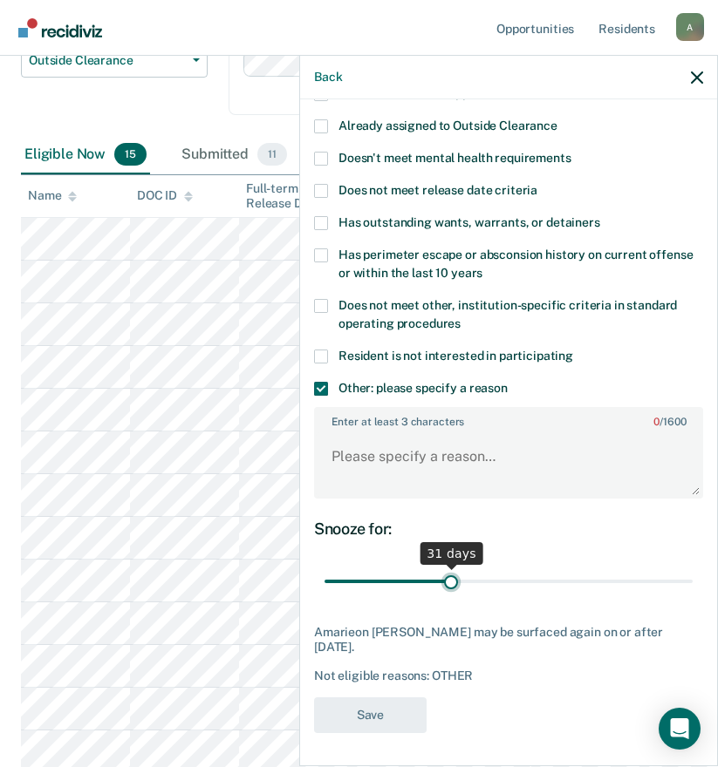
type input "31"
click at [446, 581] on input "range" at bounding box center [508, 582] width 368 height 31
click at [448, 455] on textarea "Enter at least 3 characters 0 / 1600" at bounding box center [508, 465] width 385 height 65
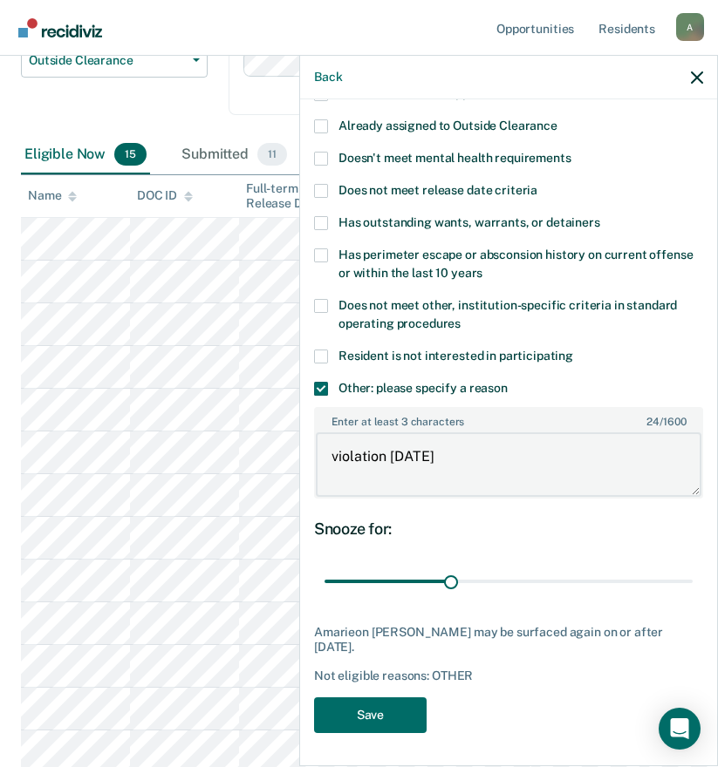
type textarea "violation [DATE]"
click at [344, 710] on div "Marked Austin Cross as "Submitted" for Outside Clearance" at bounding box center [227, 721] width 426 height 65
click at [404, 706] on button "Save" at bounding box center [370, 716] width 112 height 36
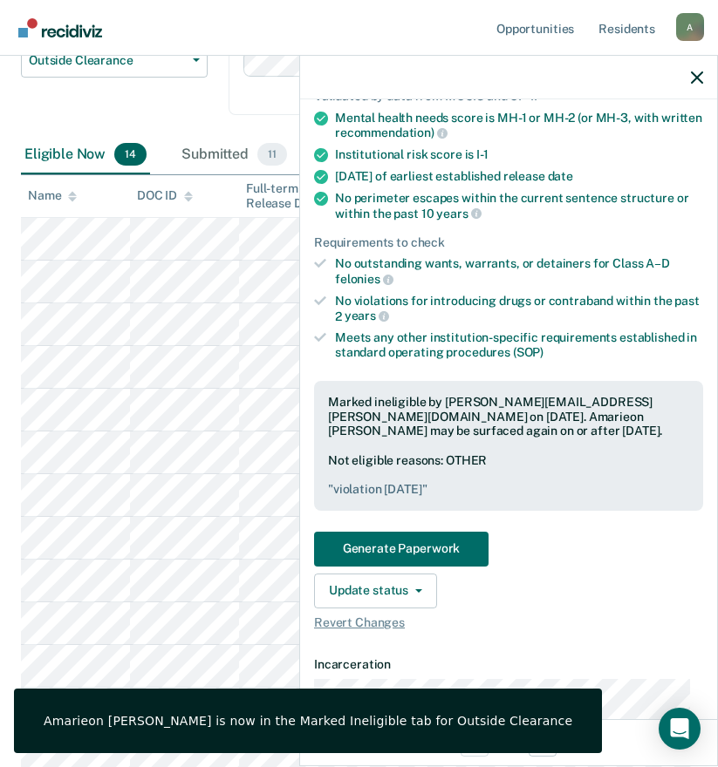
scroll to position [58, 0]
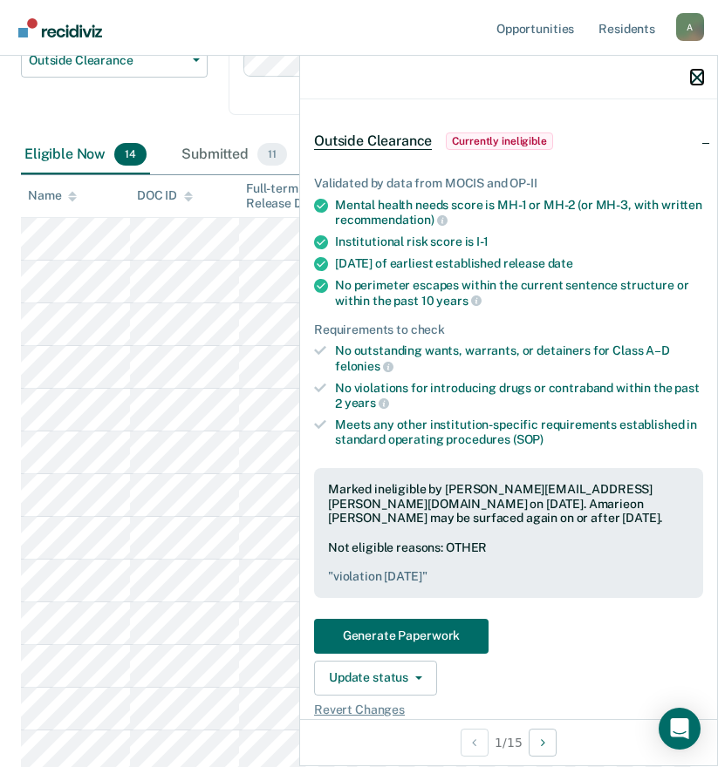
click at [694, 75] on icon "button" at bounding box center [697, 78] width 12 height 12
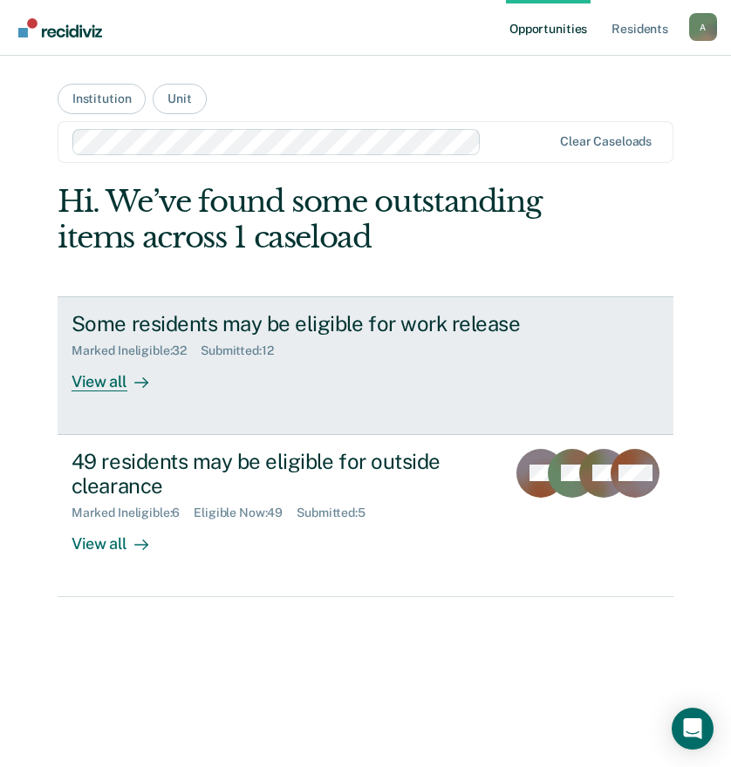
click at [114, 378] on div "View all" at bounding box center [121, 375] width 98 height 34
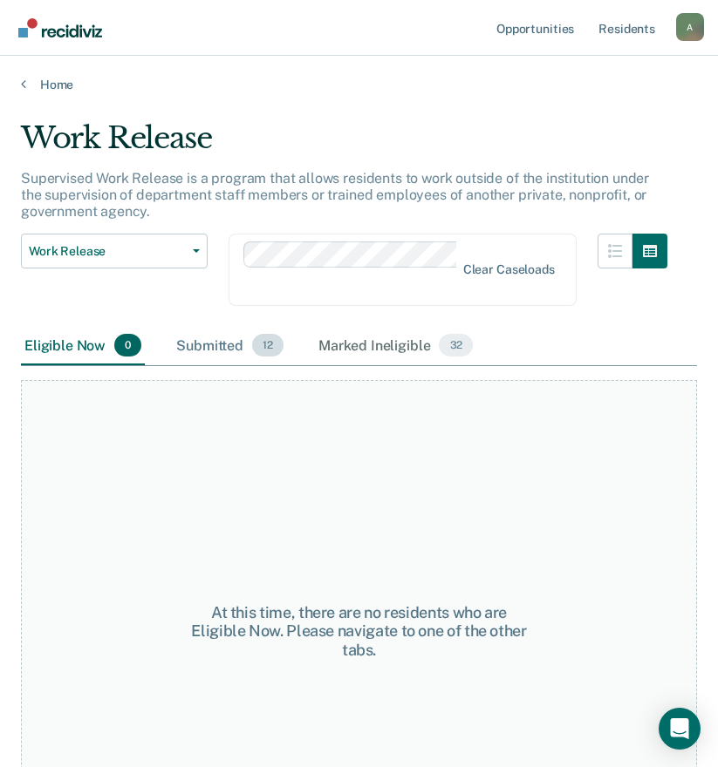
click at [248, 346] on div "Submitted 12" at bounding box center [230, 346] width 114 height 38
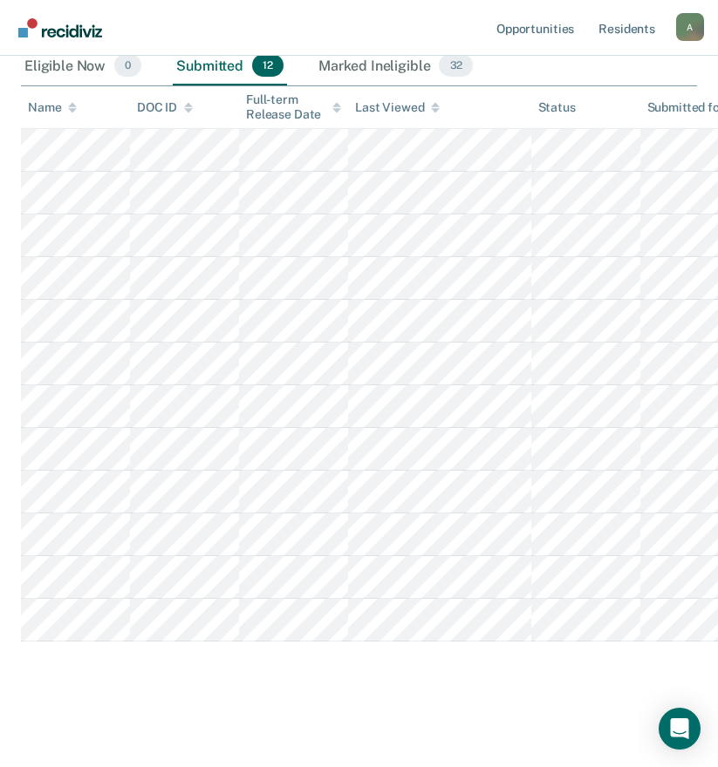
scroll to position [193, 0]
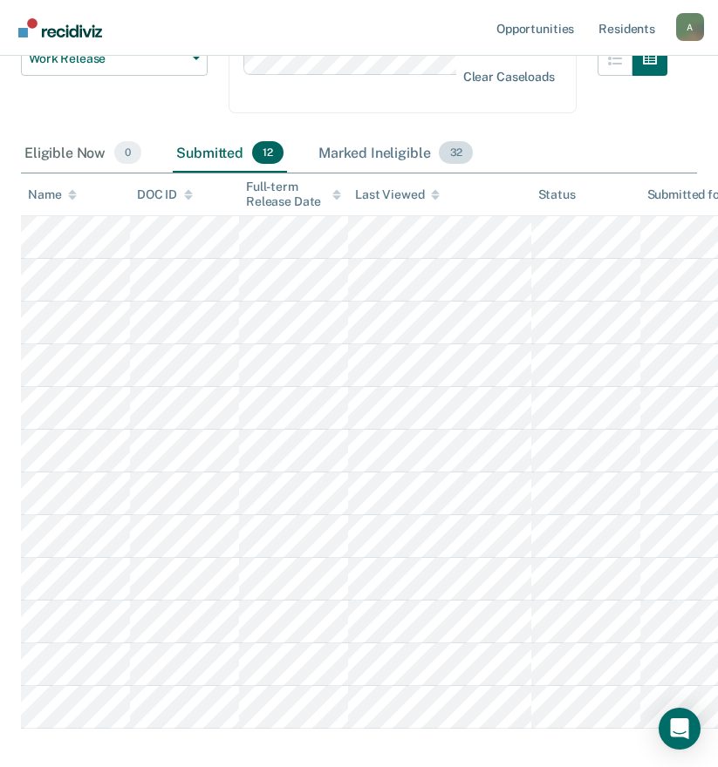
click at [331, 153] on div "Marked Ineligible 32" at bounding box center [395, 153] width 161 height 38
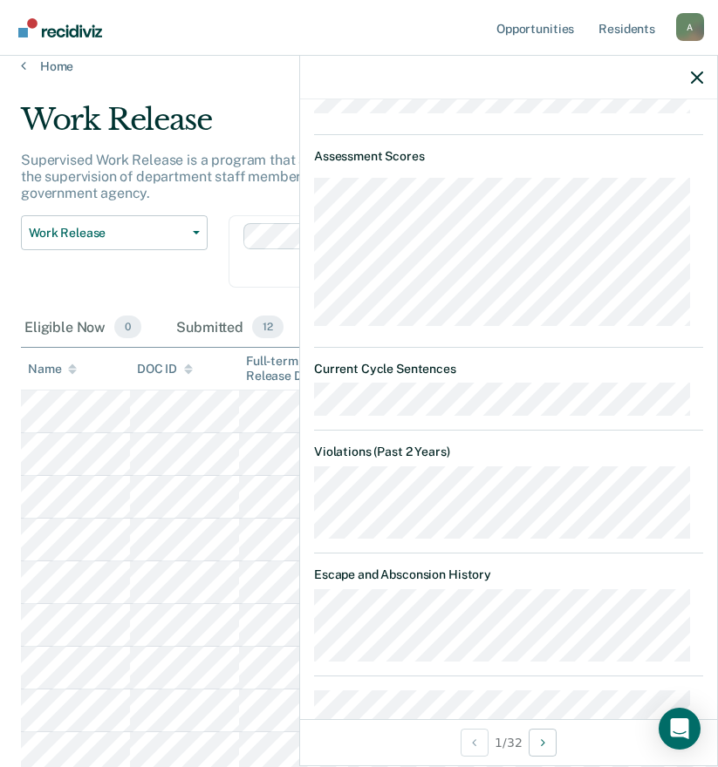
scroll to position [1005, 0]
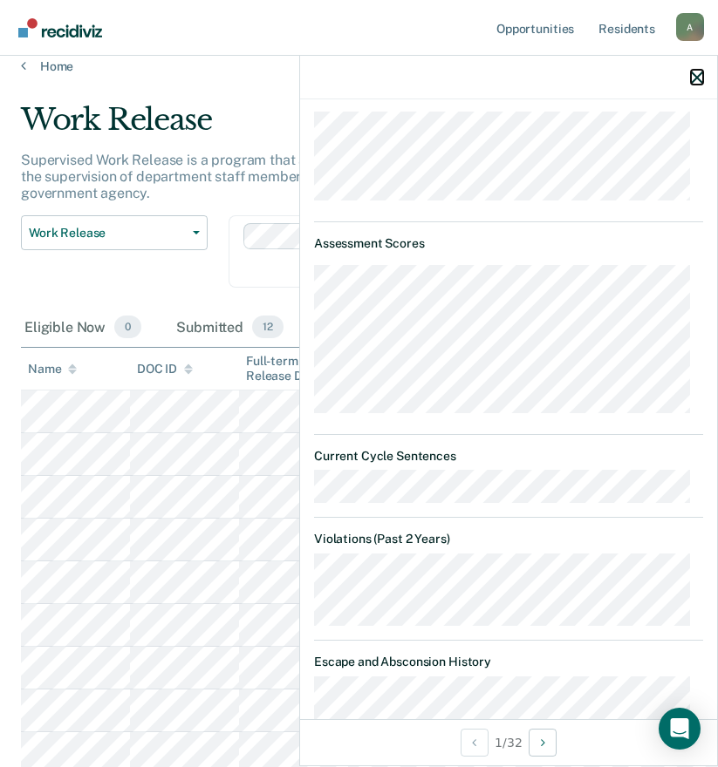
click at [698, 73] on icon "button" at bounding box center [697, 78] width 12 height 12
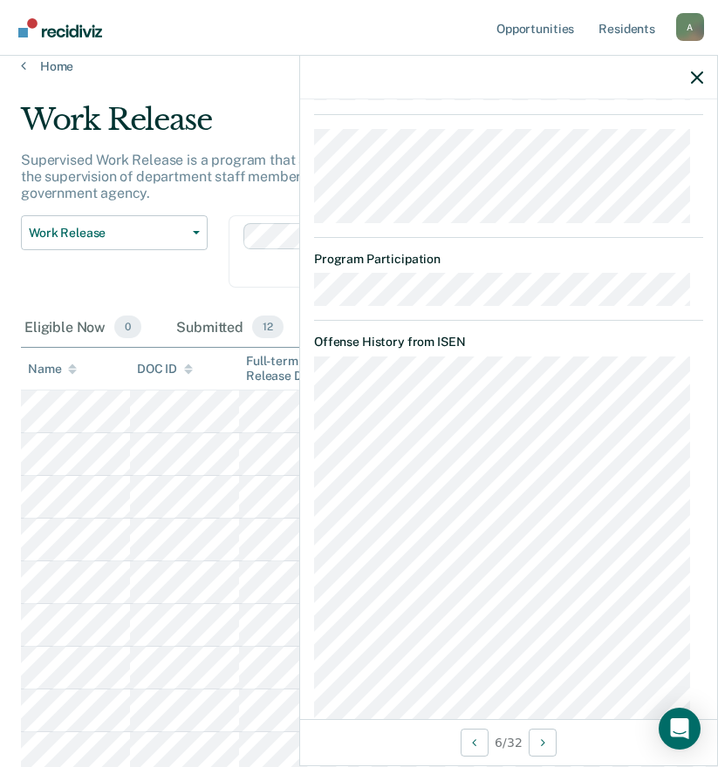
scroll to position [1645, 0]
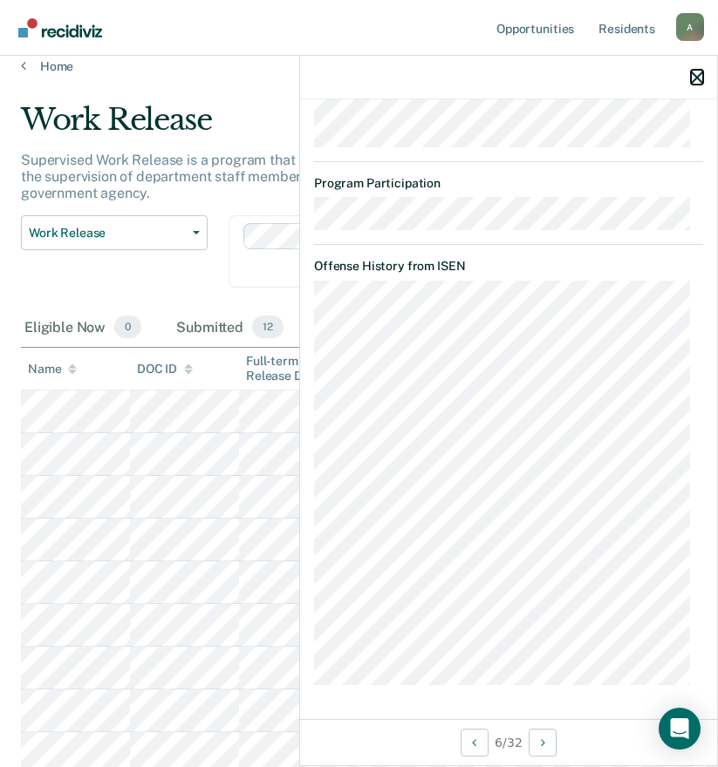
click at [697, 80] on icon "button" at bounding box center [697, 78] width 12 height 12
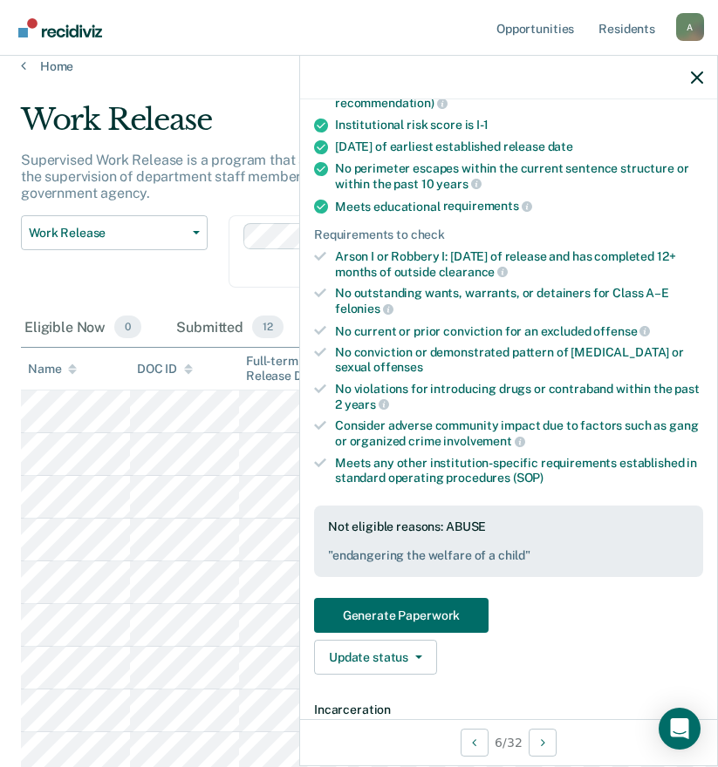
scroll to position [436, 0]
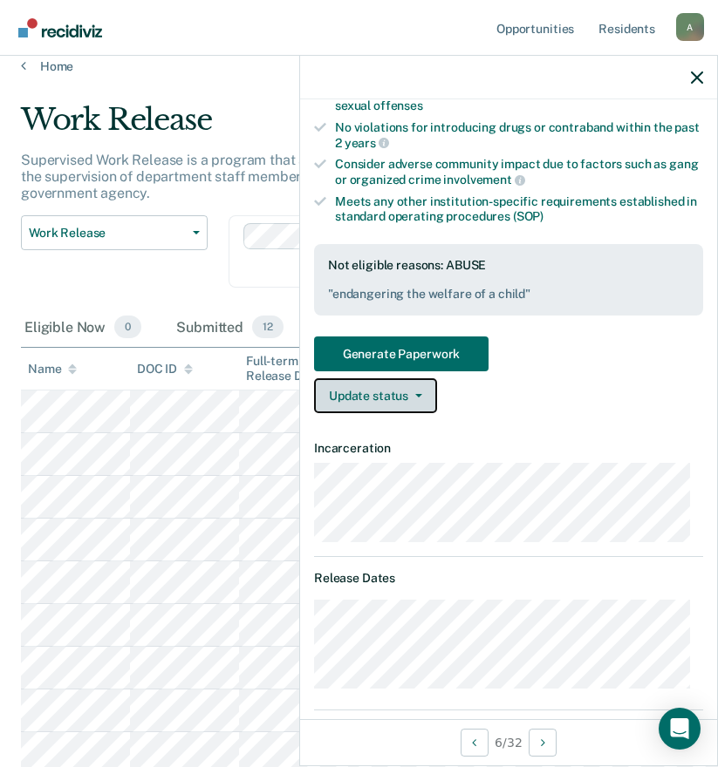
click at [365, 404] on button "Update status" at bounding box center [375, 395] width 123 height 35
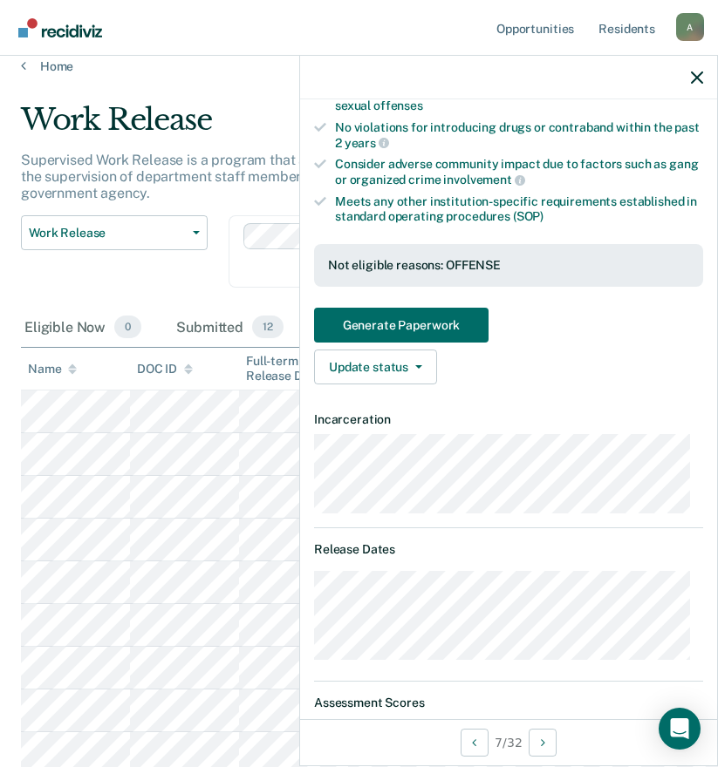
scroll to position [523, 0]
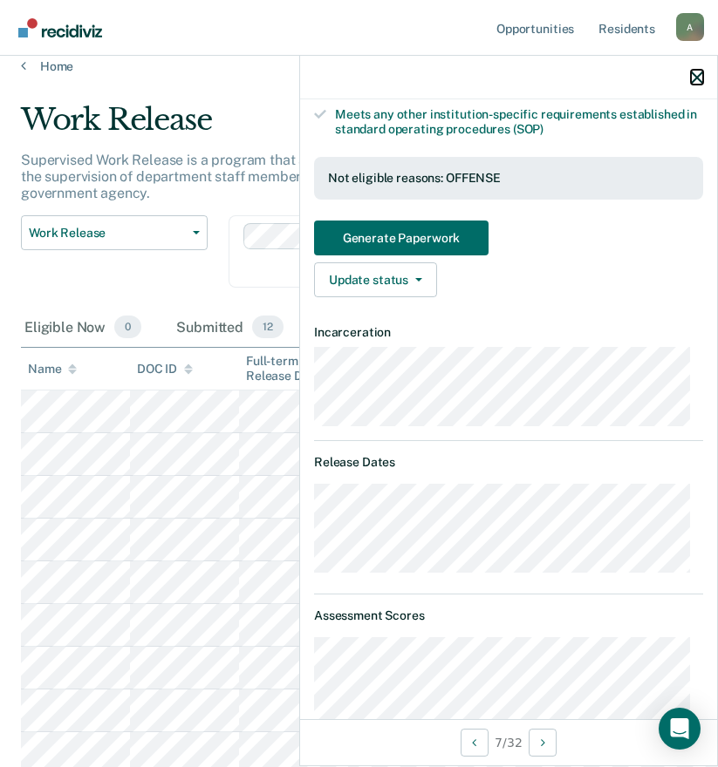
click at [698, 74] on icon "button" at bounding box center [697, 78] width 12 height 12
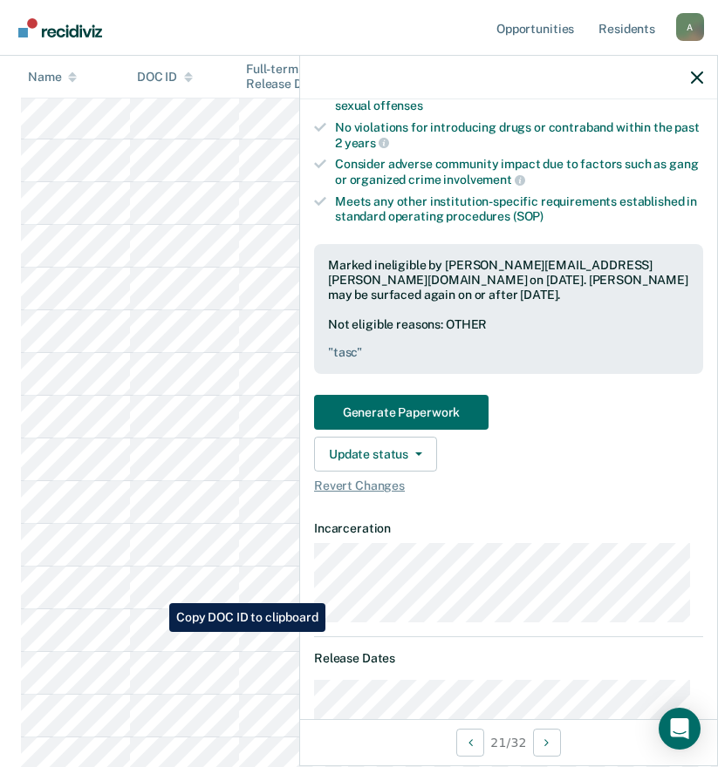
scroll to position [786, 0]
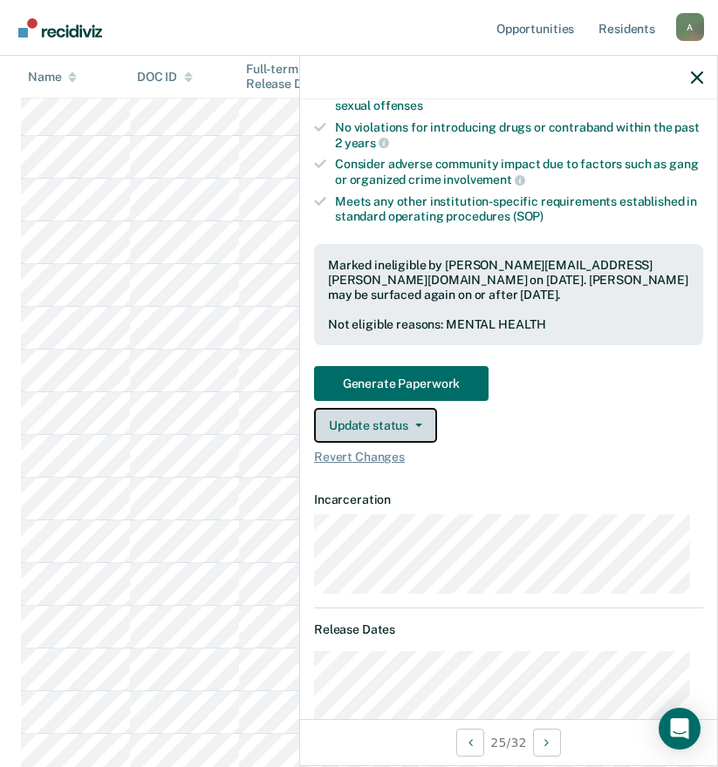
click at [417, 421] on button "Update status" at bounding box center [375, 425] width 123 height 35
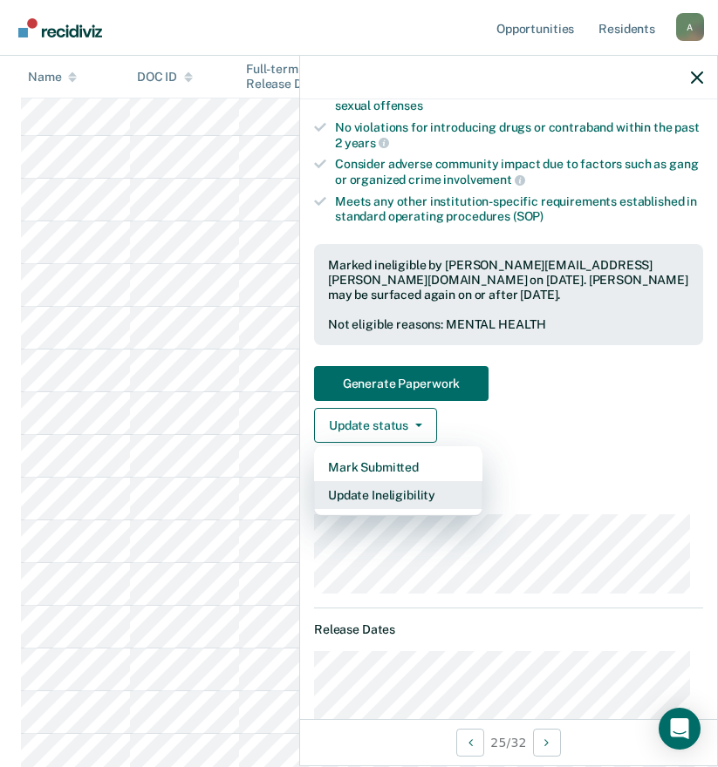
click at [401, 494] on button "Update Ineligibility" at bounding box center [398, 495] width 168 height 28
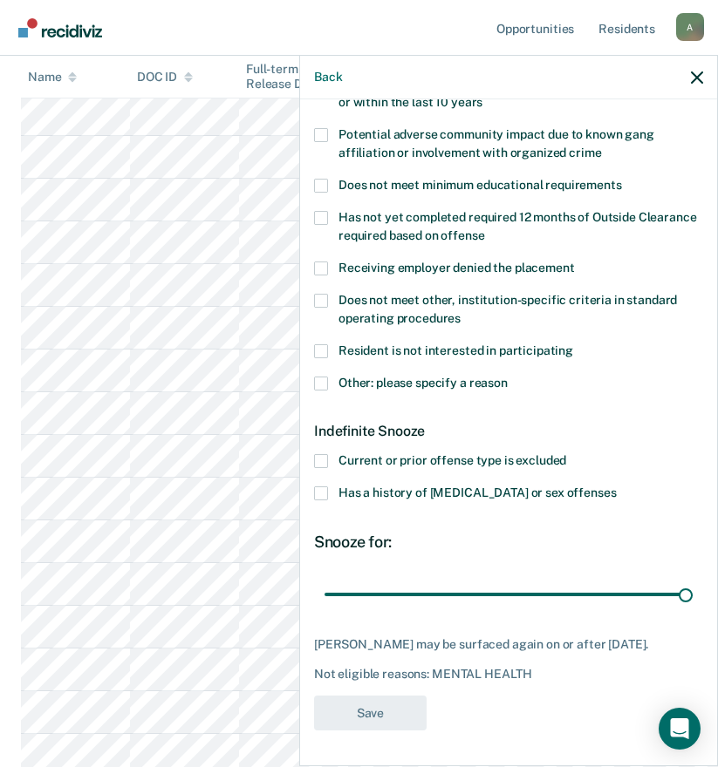
click at [324, 377] on span at bounding box center [321, 384] width 14 height 14
click at [507, 377] on input "Other: please specify a reason" at bounding box center [507, 377] width 0 height 0
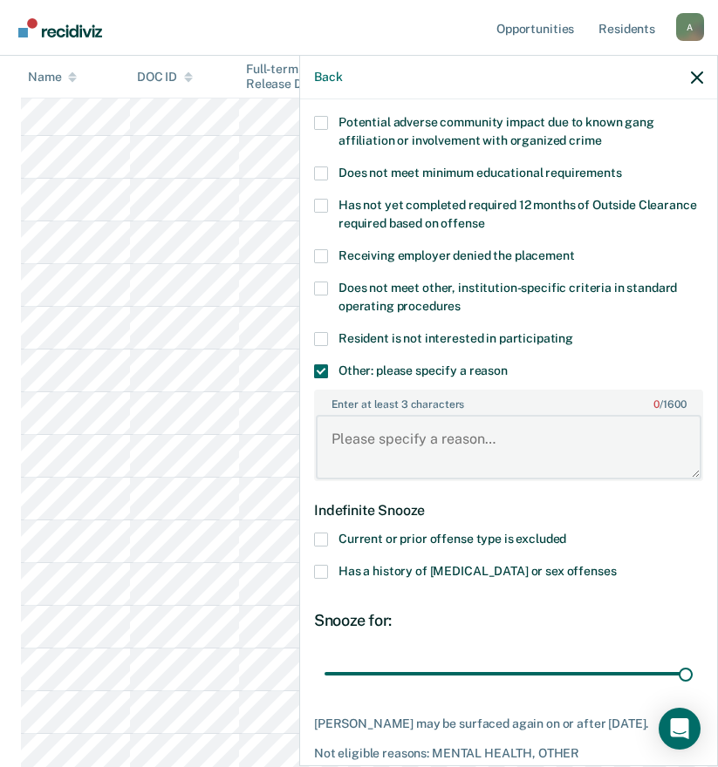
click at [378, 429] on textarea "Enter at least 3 characters 0 / 1600" at bounding box center [508, 447] width 385 height 65
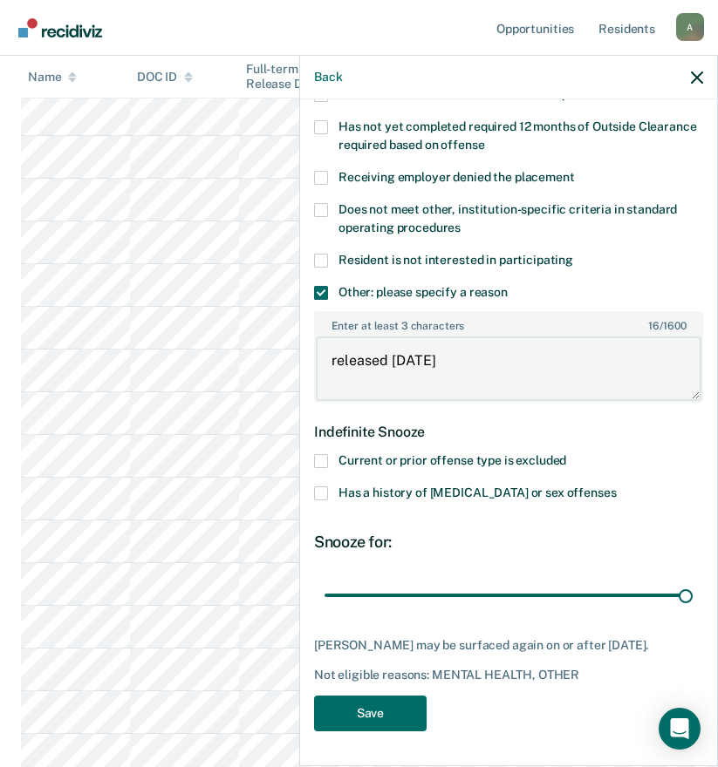
scroll to position [419, 0]
type textarea "released [DATE]"
click at [363, 709] on button "Save" at bounding box center [370, 714] width 112 height 36
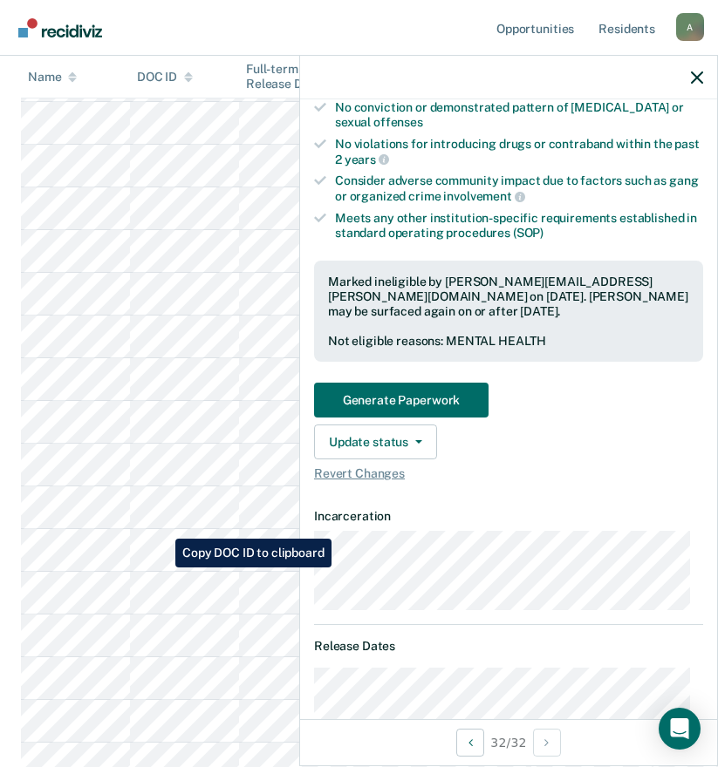
scroll to position [0, 0]
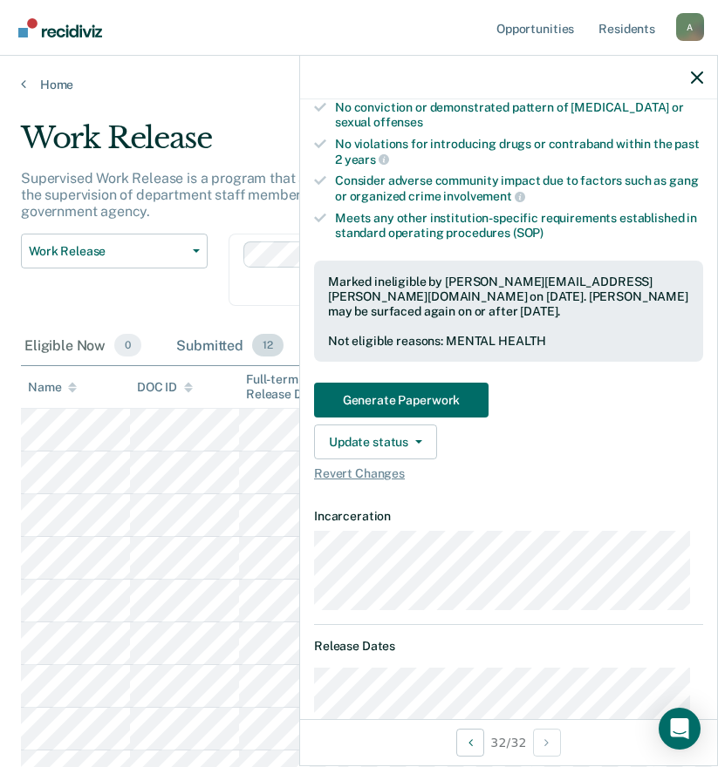
click at [233, 348] on div "Submitted 12" at bounding box center [230, 346] width 114 height 38
click at [695, 75] on icon "button" at bounding box center [697, 78] width 12 height 12
